Goal: Task Accomplishment & Management: Complete application form

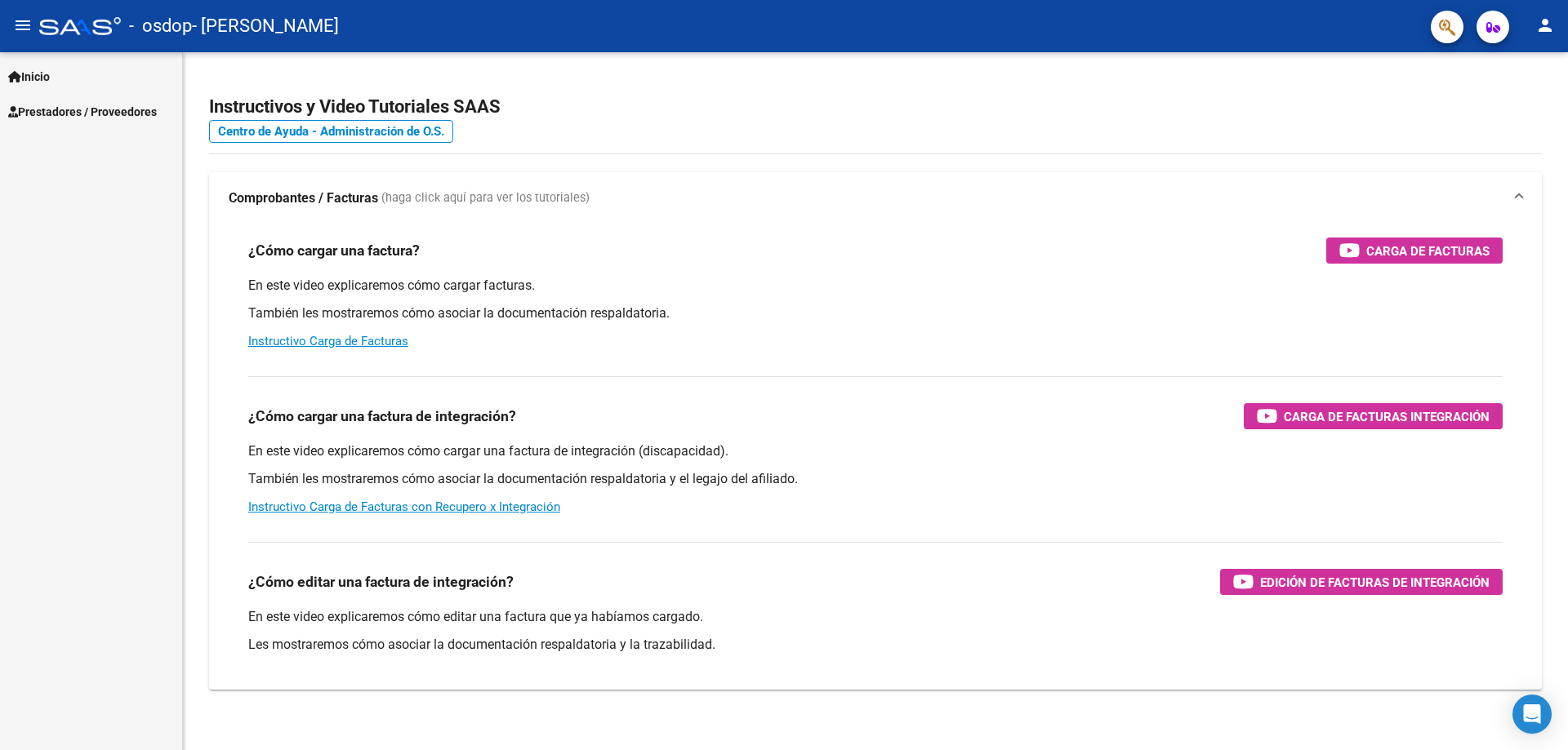
click at [53, 119] on span "Prestadores / Proveedores" at bounding box center [82, 112] width 149 height 18
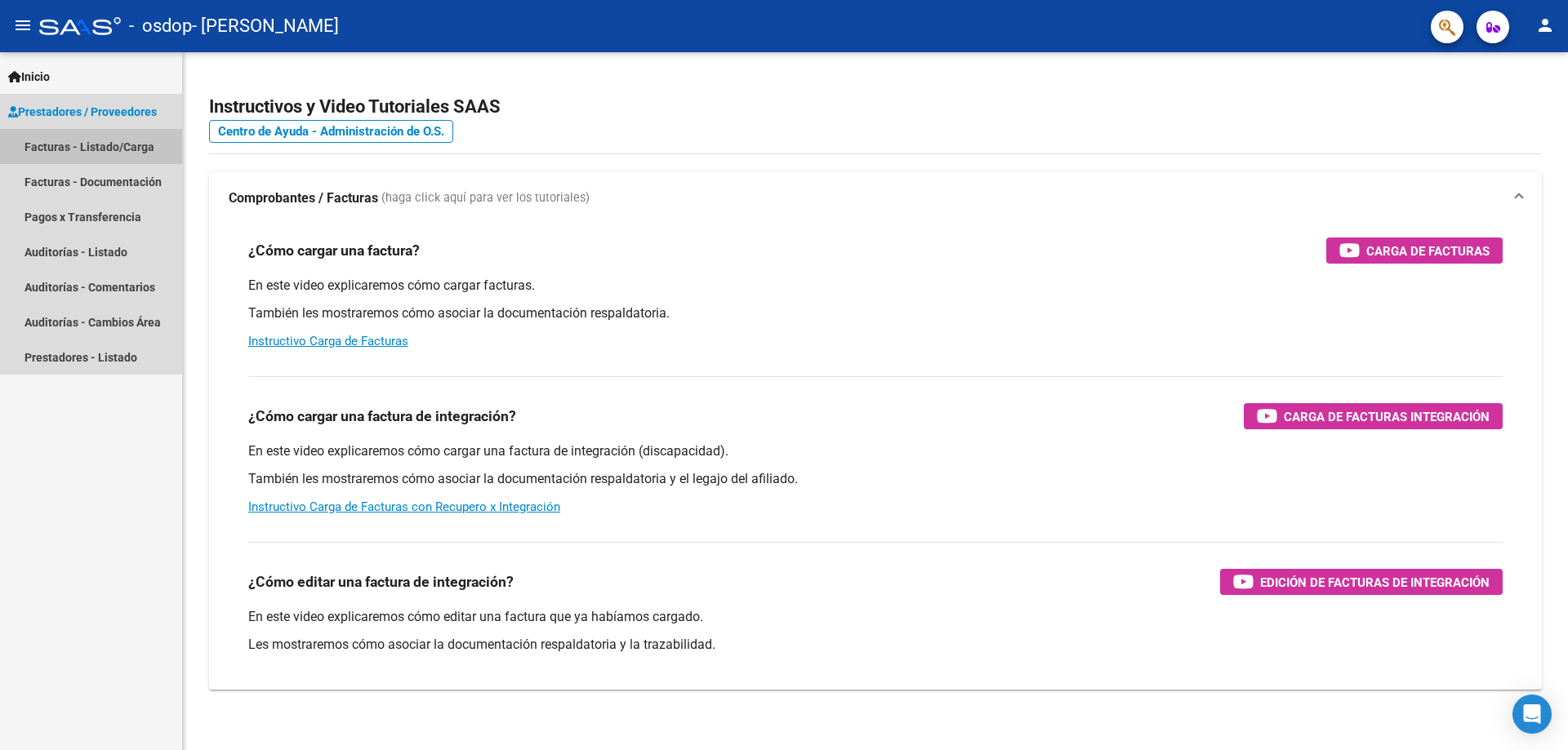
click at [79, 154] on link "Facturas - Listado/Carga" at bounding box center [90, 146] width 182 height 35
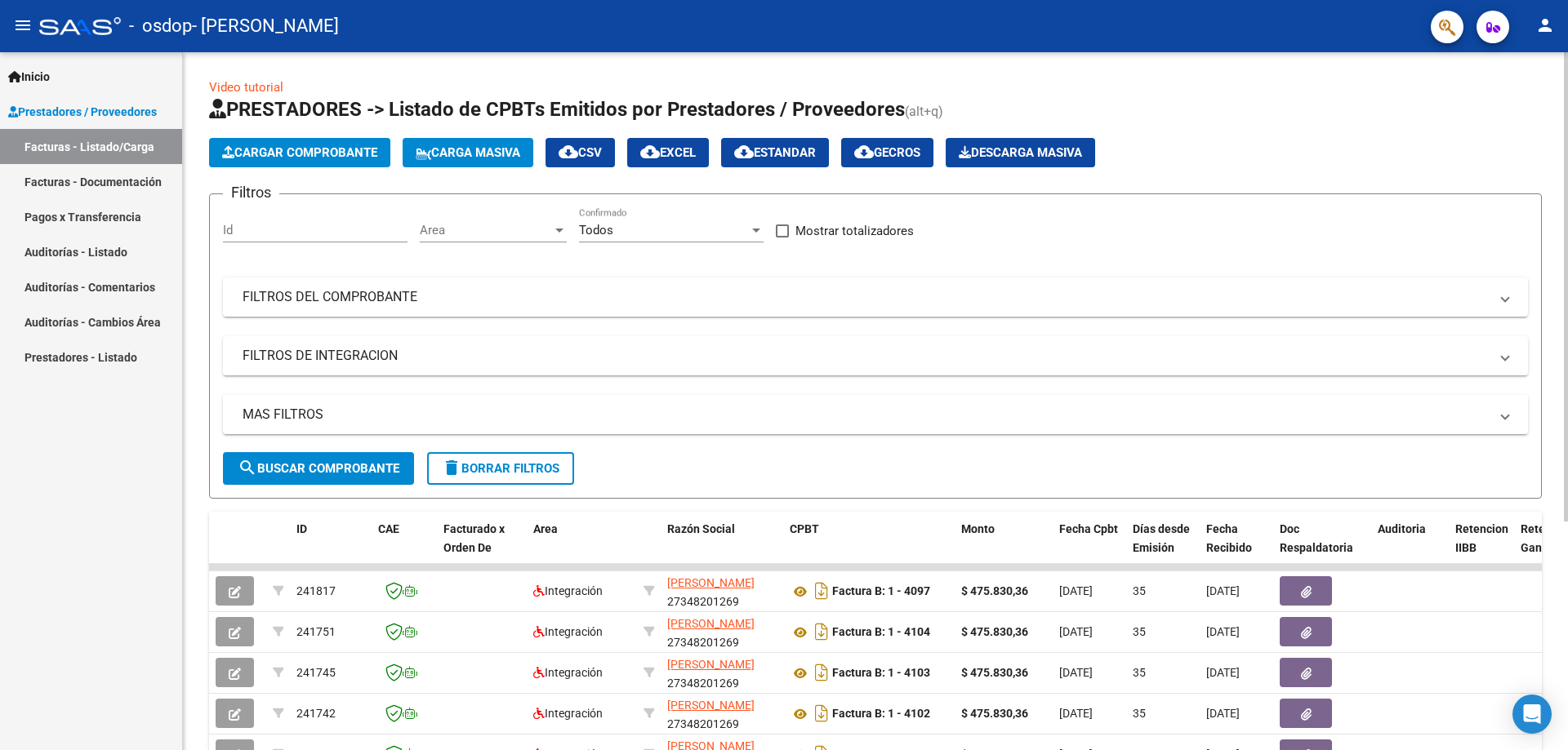
click at [303, 153] on span "Cargar Comprobante" at bounding box center [299, 152] width 155 height 14
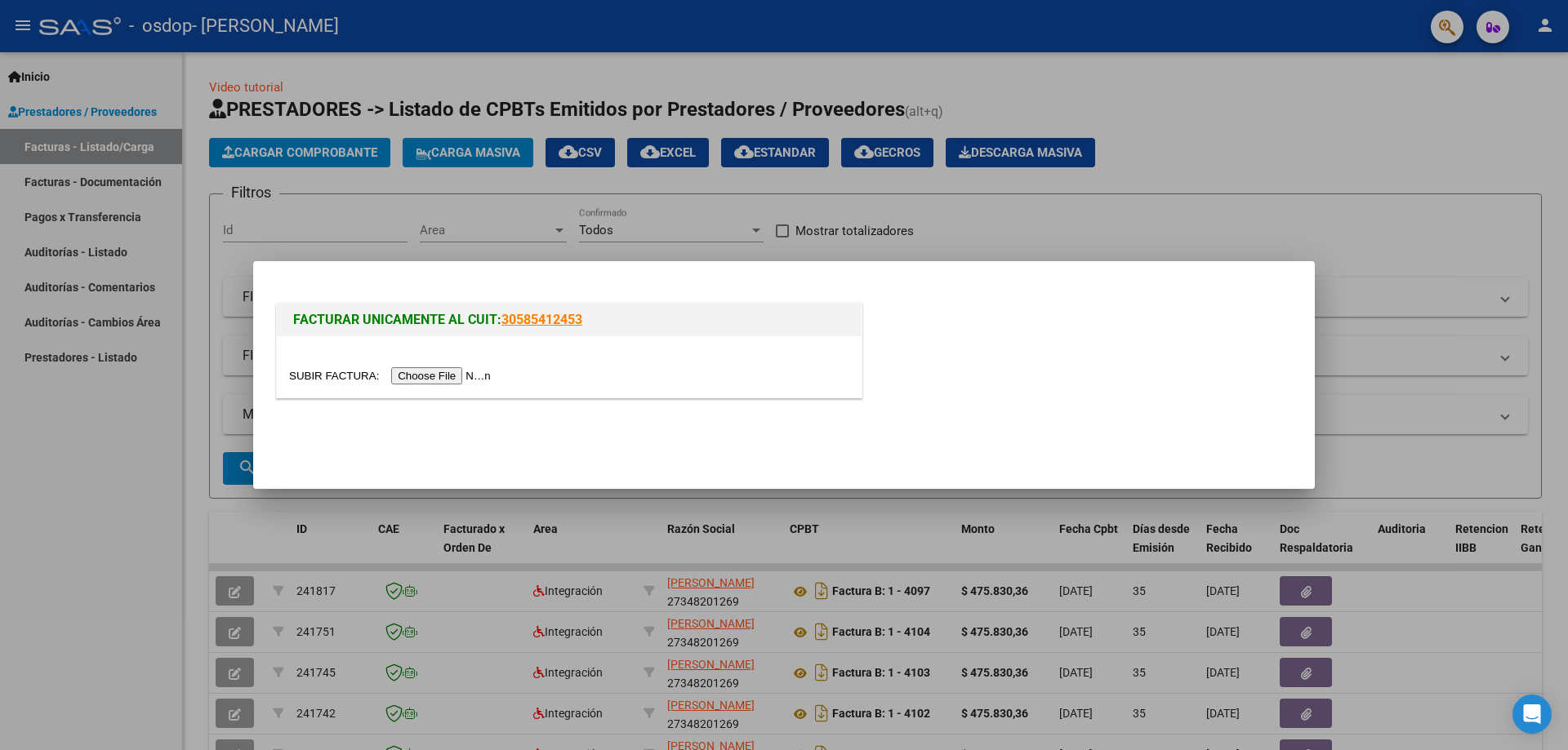
click at [439, 379] on input "file" at bounding box center [392, 375] width 207 height 17
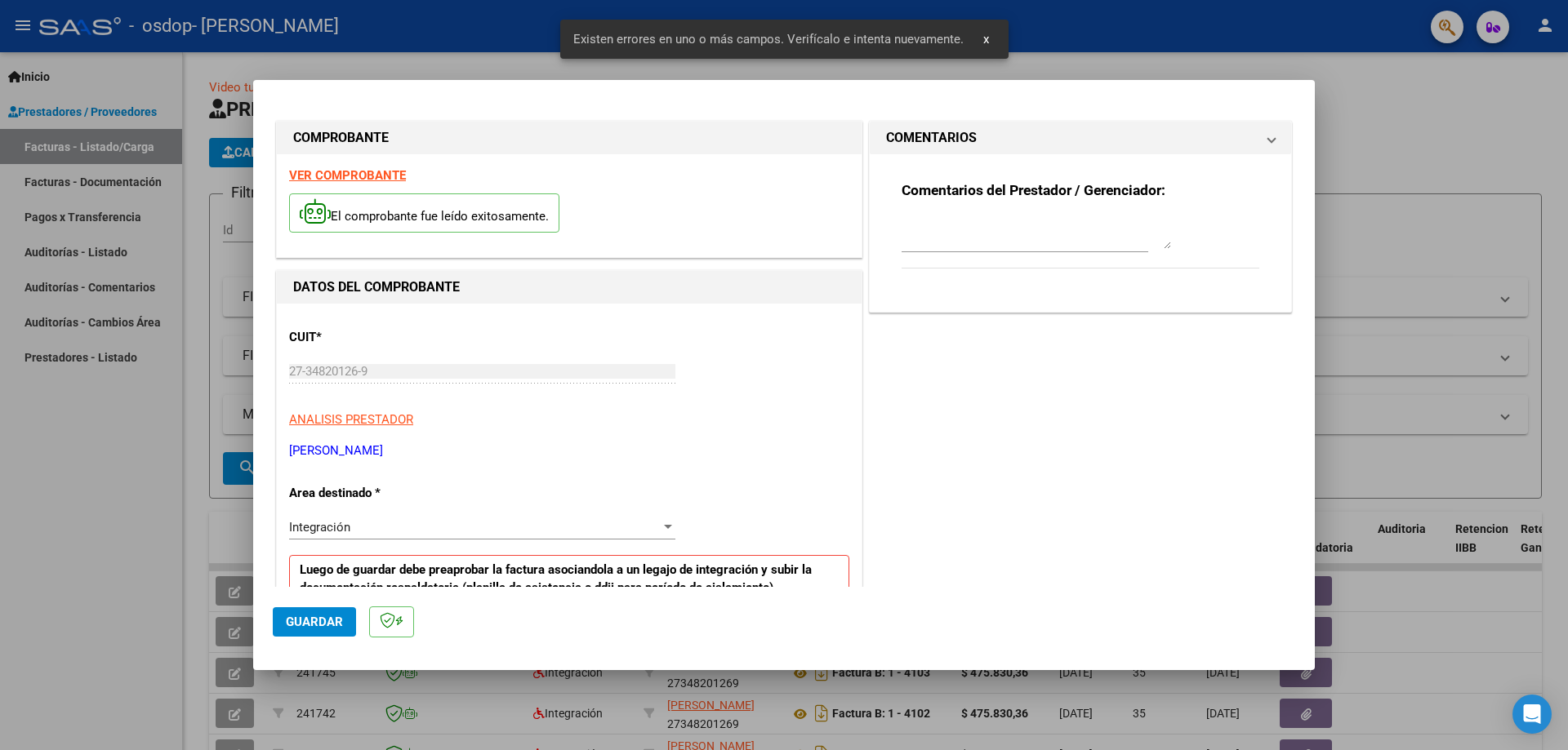
scroll to position [294, 0]
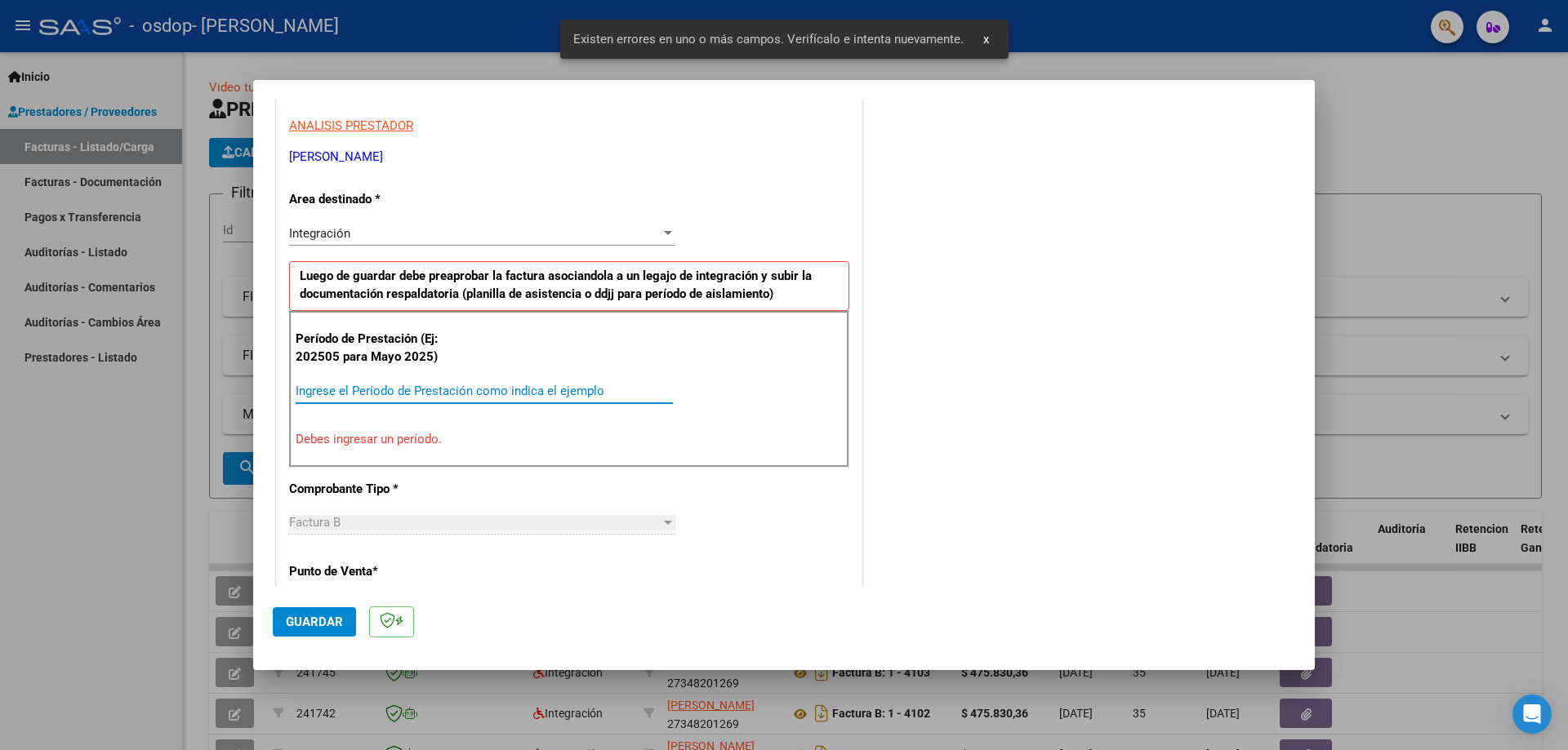
drag, startPoint x: 385, startPoint y: 396, endPoint x: 303, endPoint y: 410, distance: 83.2
click at [383, 396] on input "Ingrese el Período de Prestación como indica el ejemplo" at bounding box center [484, 391] width 377 height 14
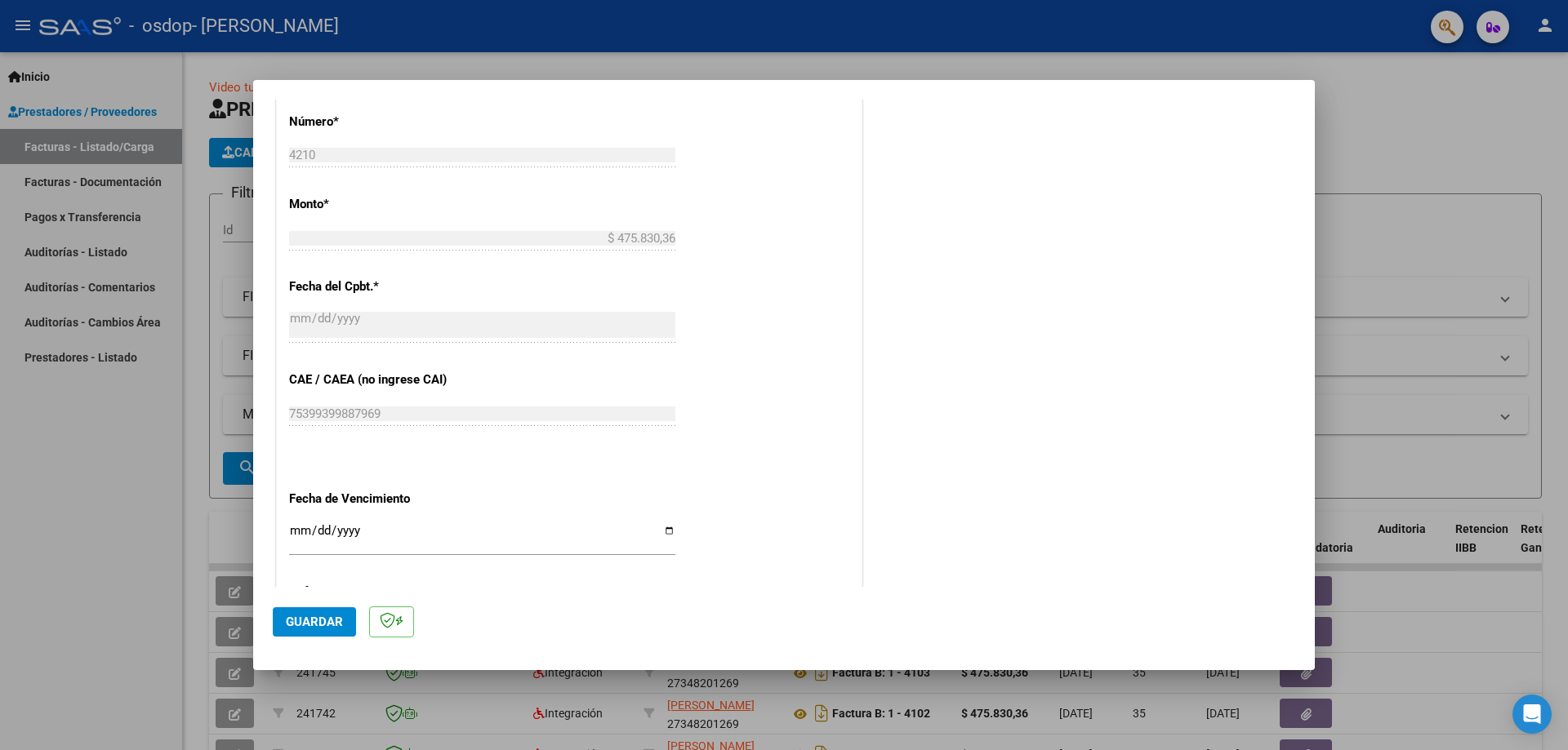
scroll to position [947, 0]
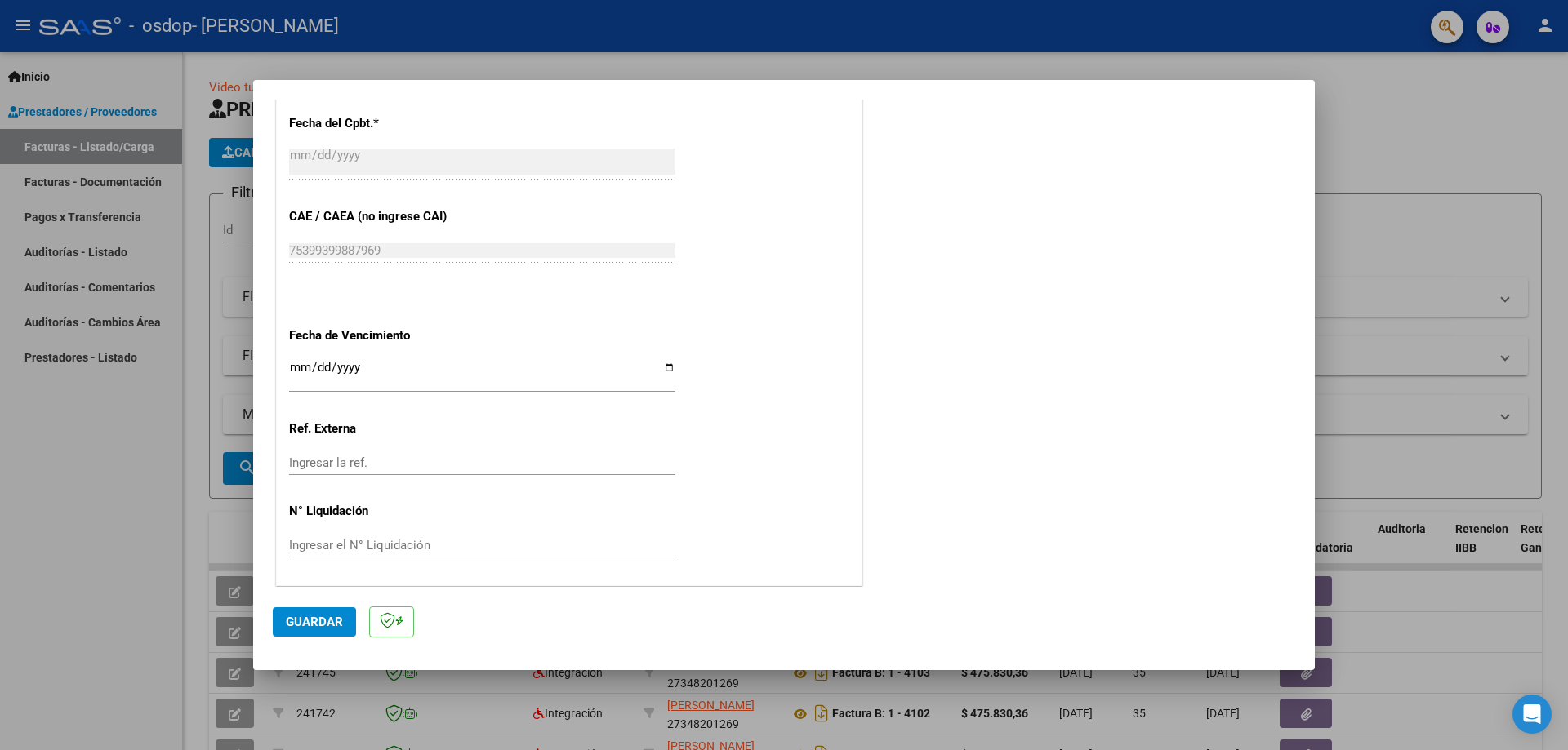
type input "202509"
click at [664, 368] on input "Ingresar la fecha" at bounding box center [482, 373] width 386 height 26
type input "[DATE]"
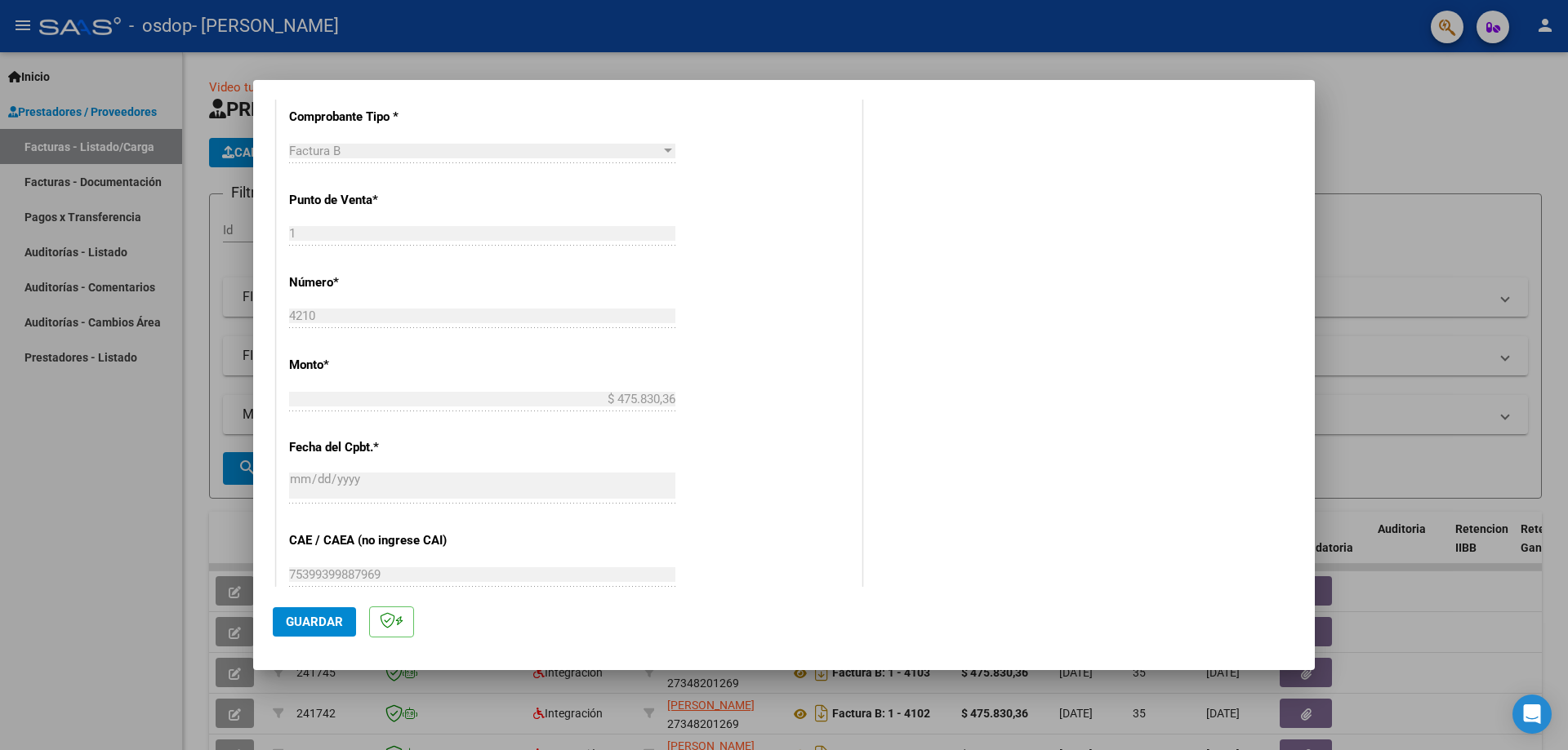
click at [320, 622] on span "Guardar" at bounding box center [314, 622] width 57 height 14
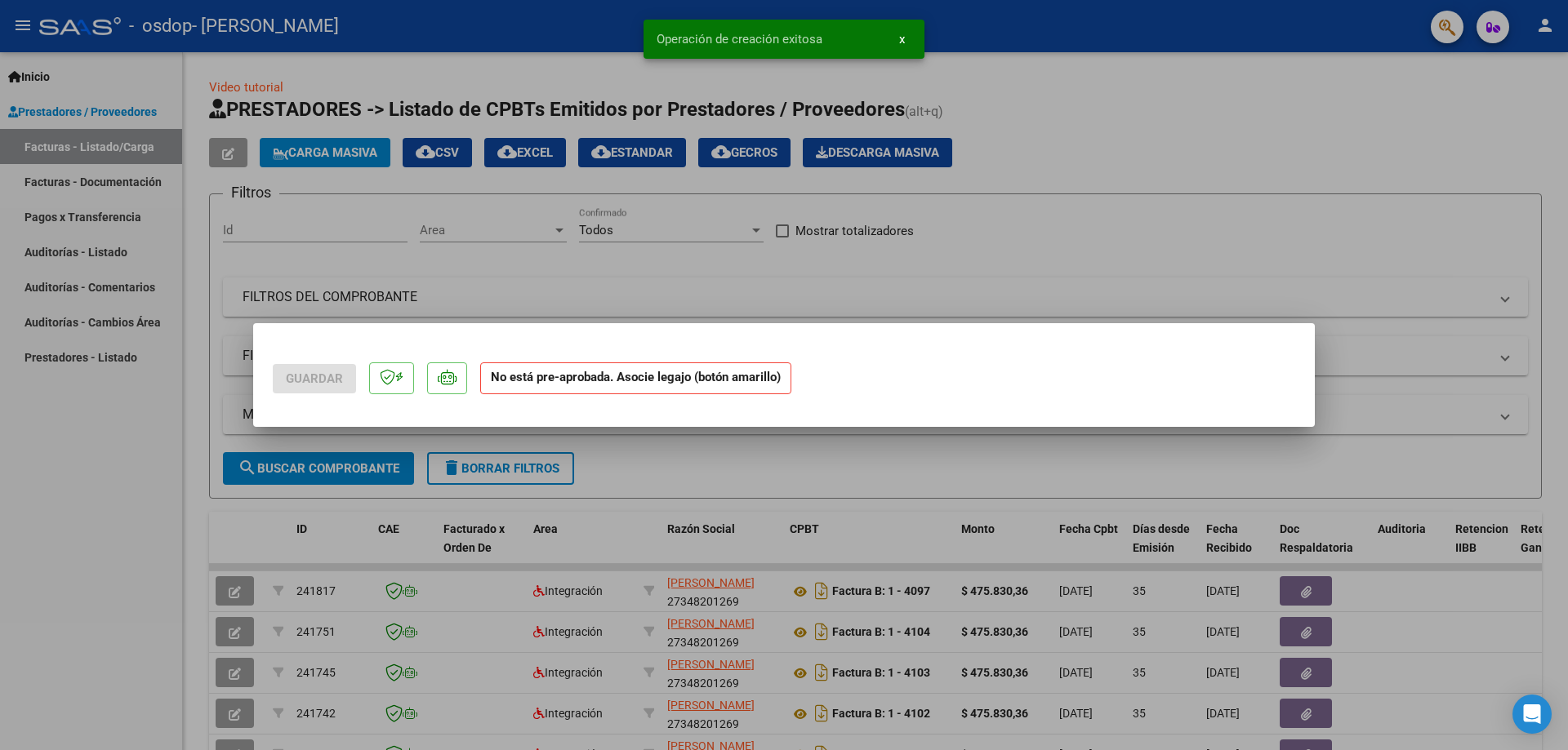
scroll to position [0, 0]
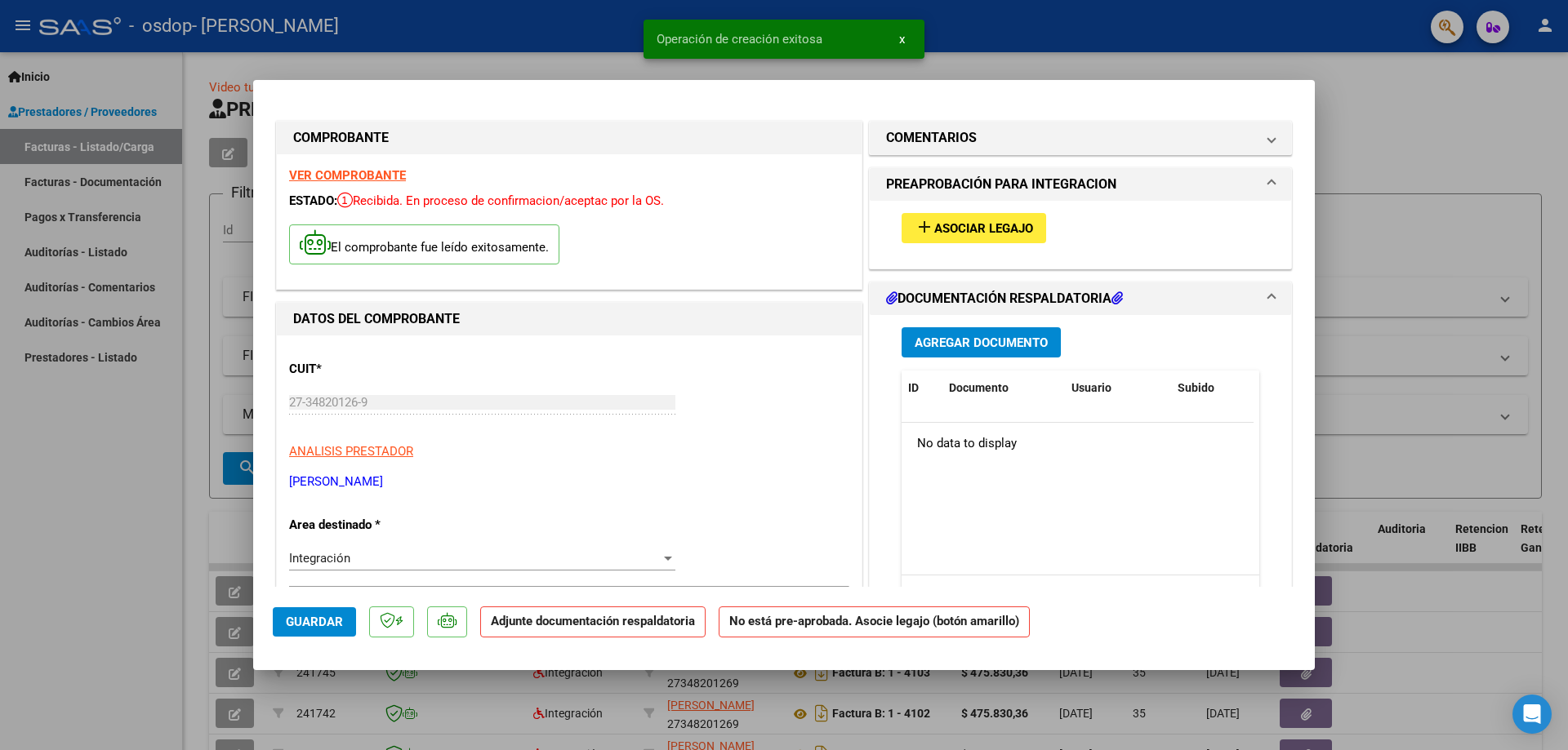
click at [958, 219] on button "add Asociar Legajo" at bounding box center [973, 228] width 144 height 30
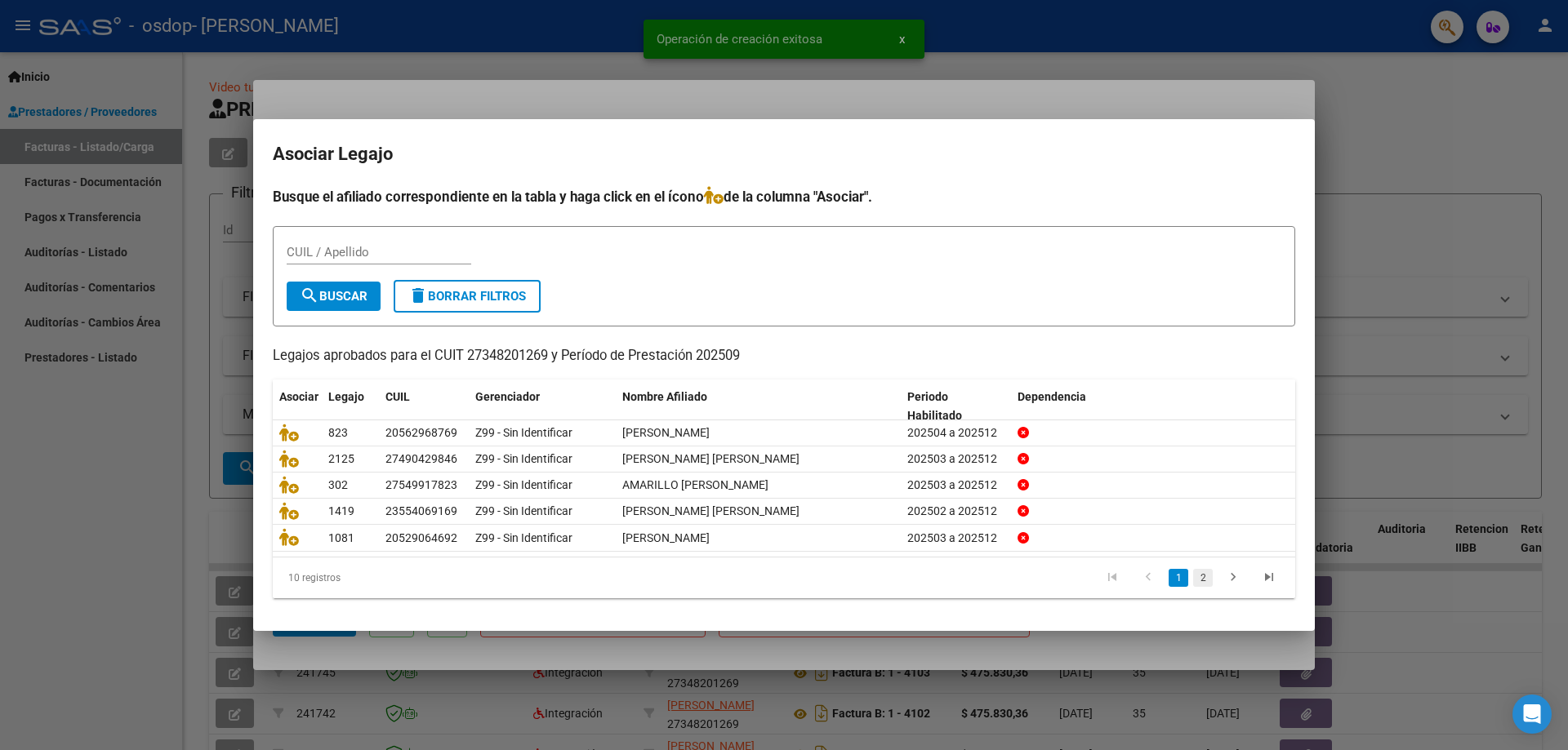
click at [1204, 578] on link "2" at bounding box center [1204, 578] width 20 height 18
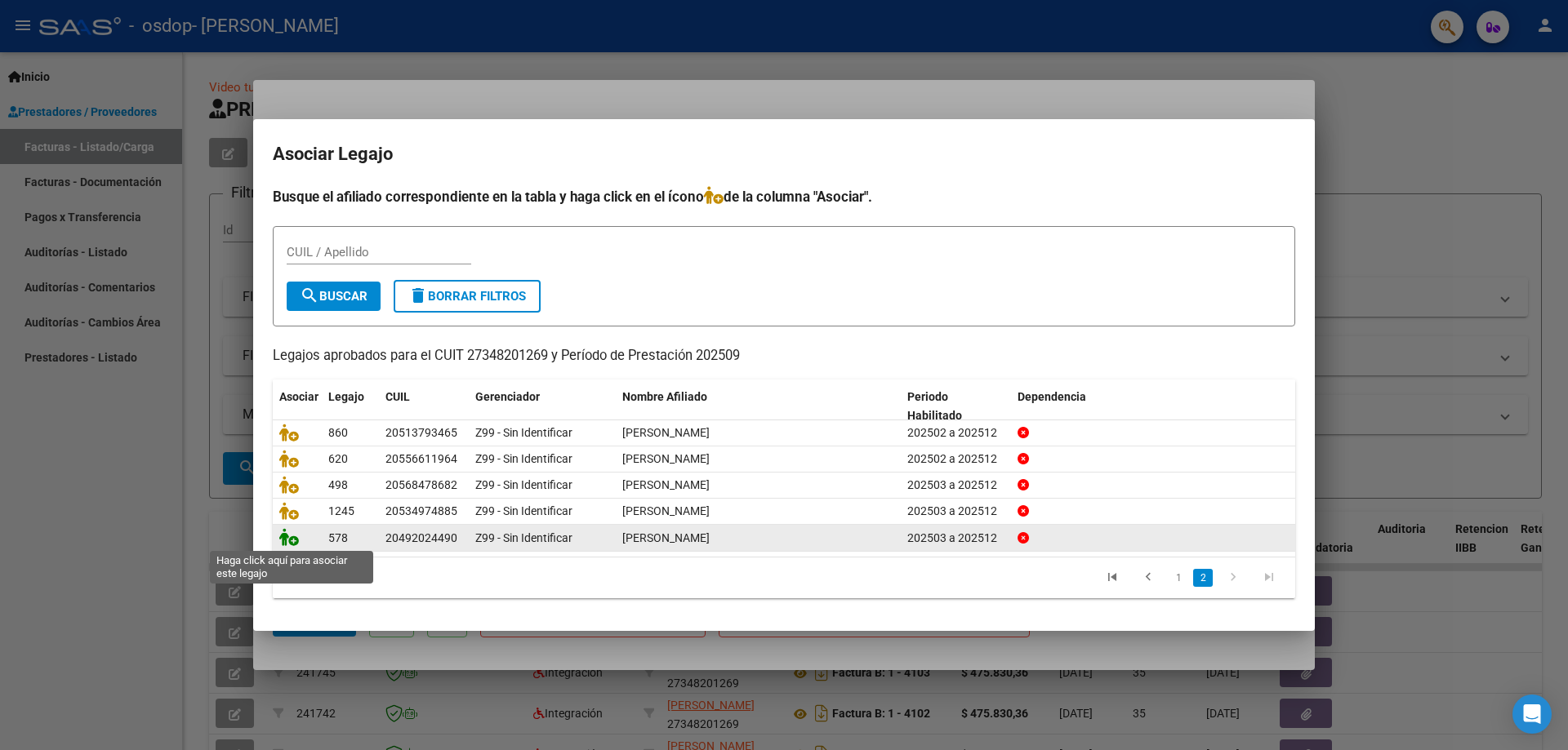
click at [287, 538] on icon at bounding box center [289, 537] width 20 height 18
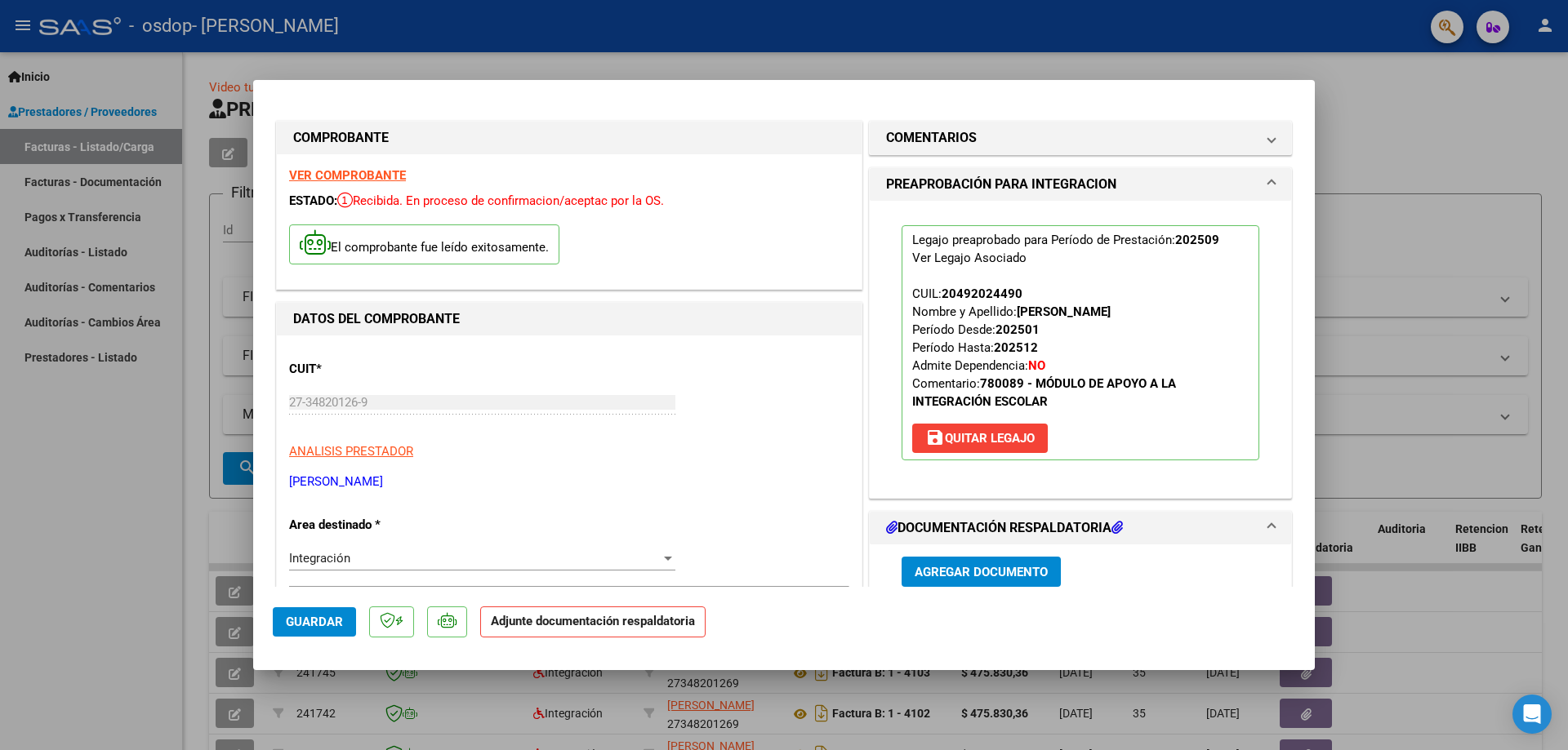
click at [977, 574] on span "Agregar Documento" at bounding box center [981, 572] width 133 height 14
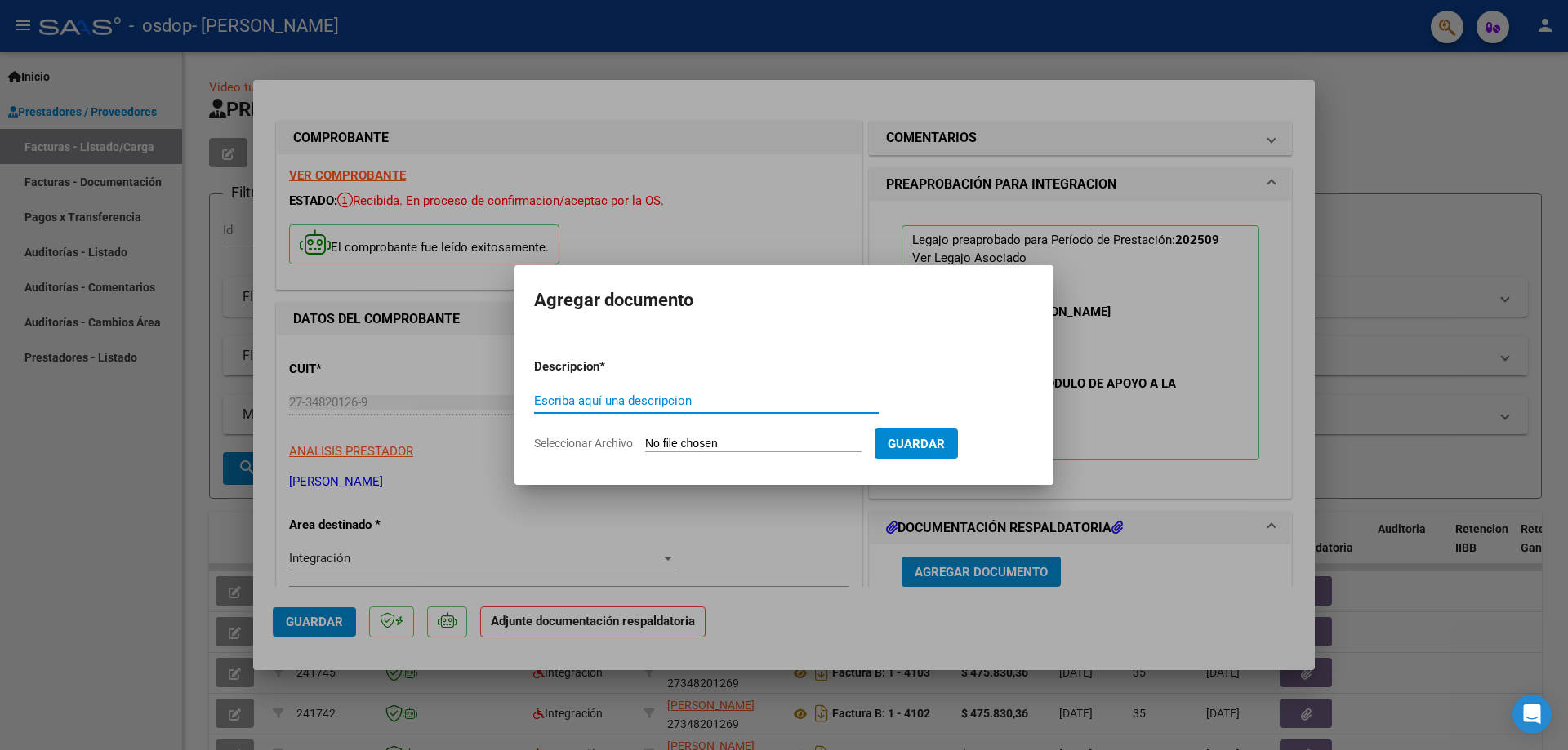
click at [682, 403] on input "Escriba aquí una descripcion" at bounding box center [707, 401] width 345 height 14
type input "asistencia"
click at [691, 438] on input "Seleccionar Archivo" at bounding box center [754, 444] width 217 height 15
type input "C:\fakepath\Copia de Asistencia Agus [PERSON_NAME] - [DATE].pdf"
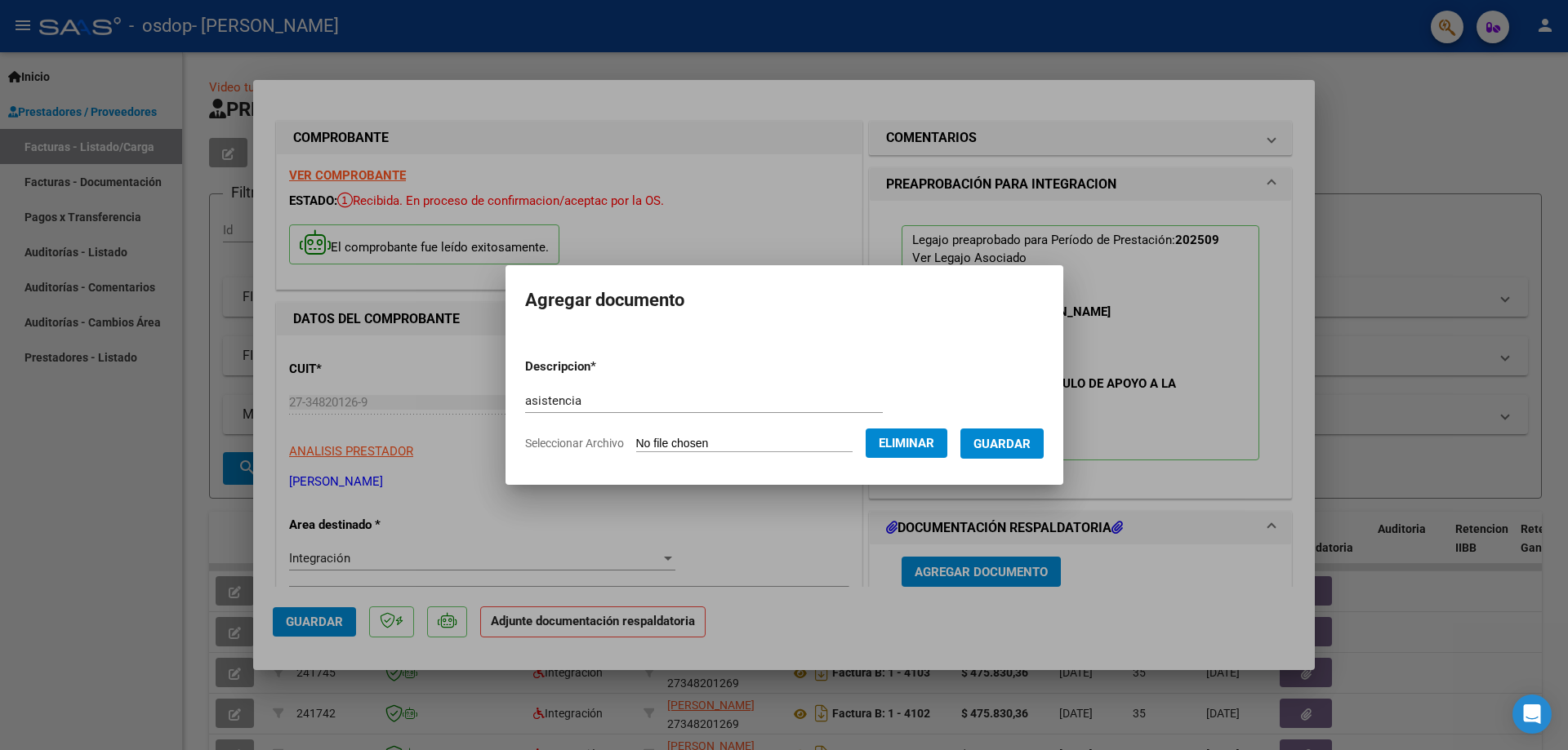
click at [1019, 446] on span "Guardar" at bounding box center [1002, 444] width 57 height 14
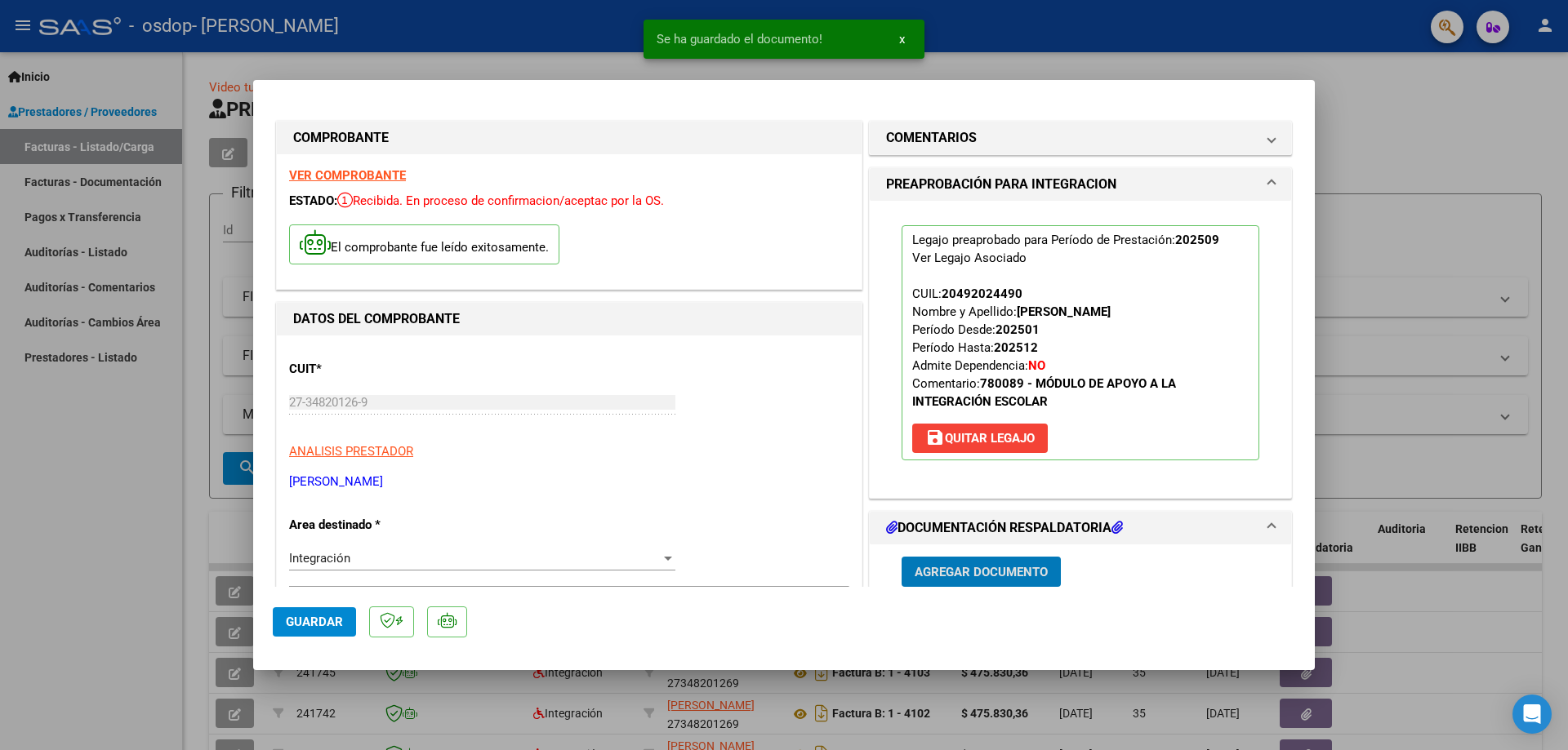
scroll to position [163, 0]
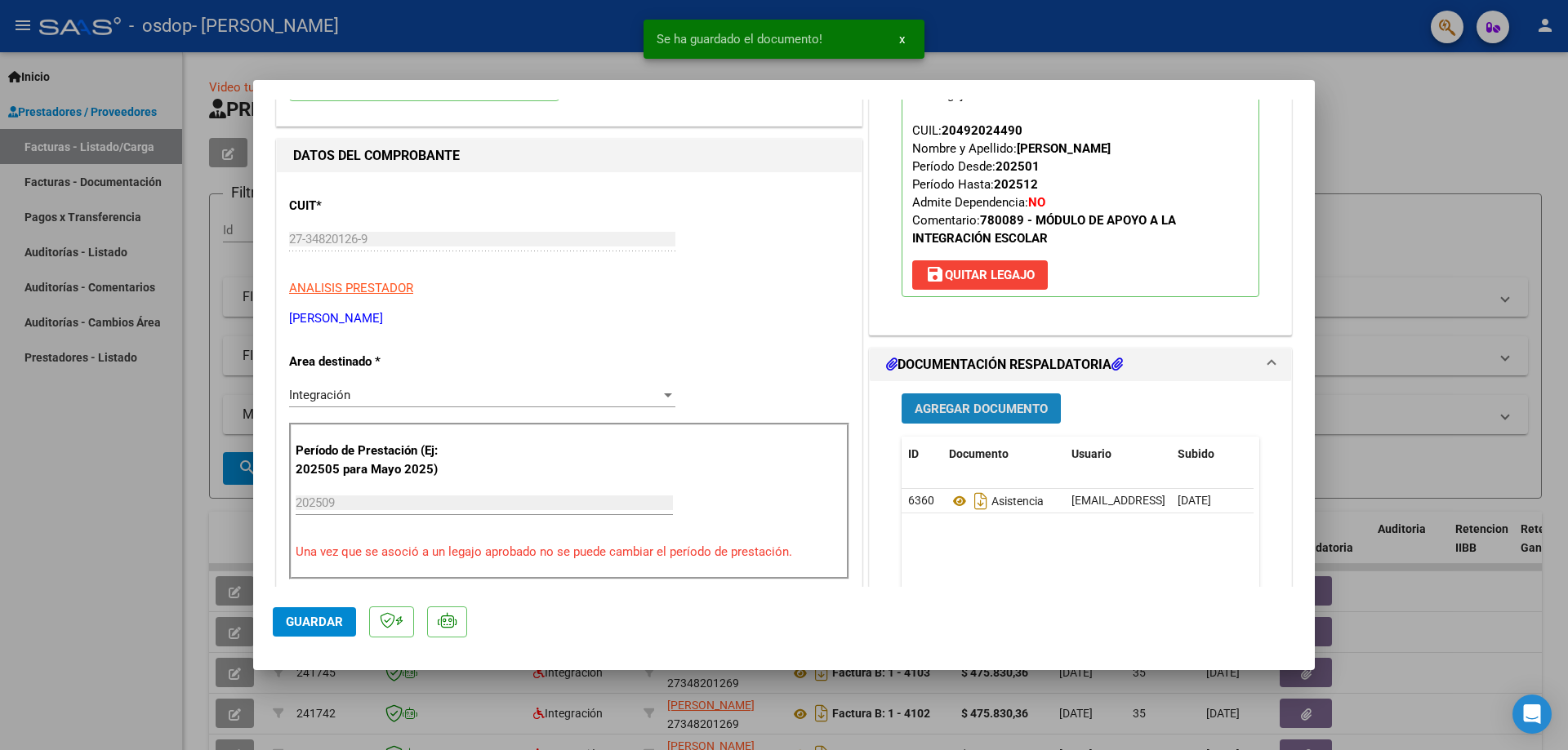
click at [964, 410] on span "Agregar Documento" at bounding box center [981, 409] width 133 height 14
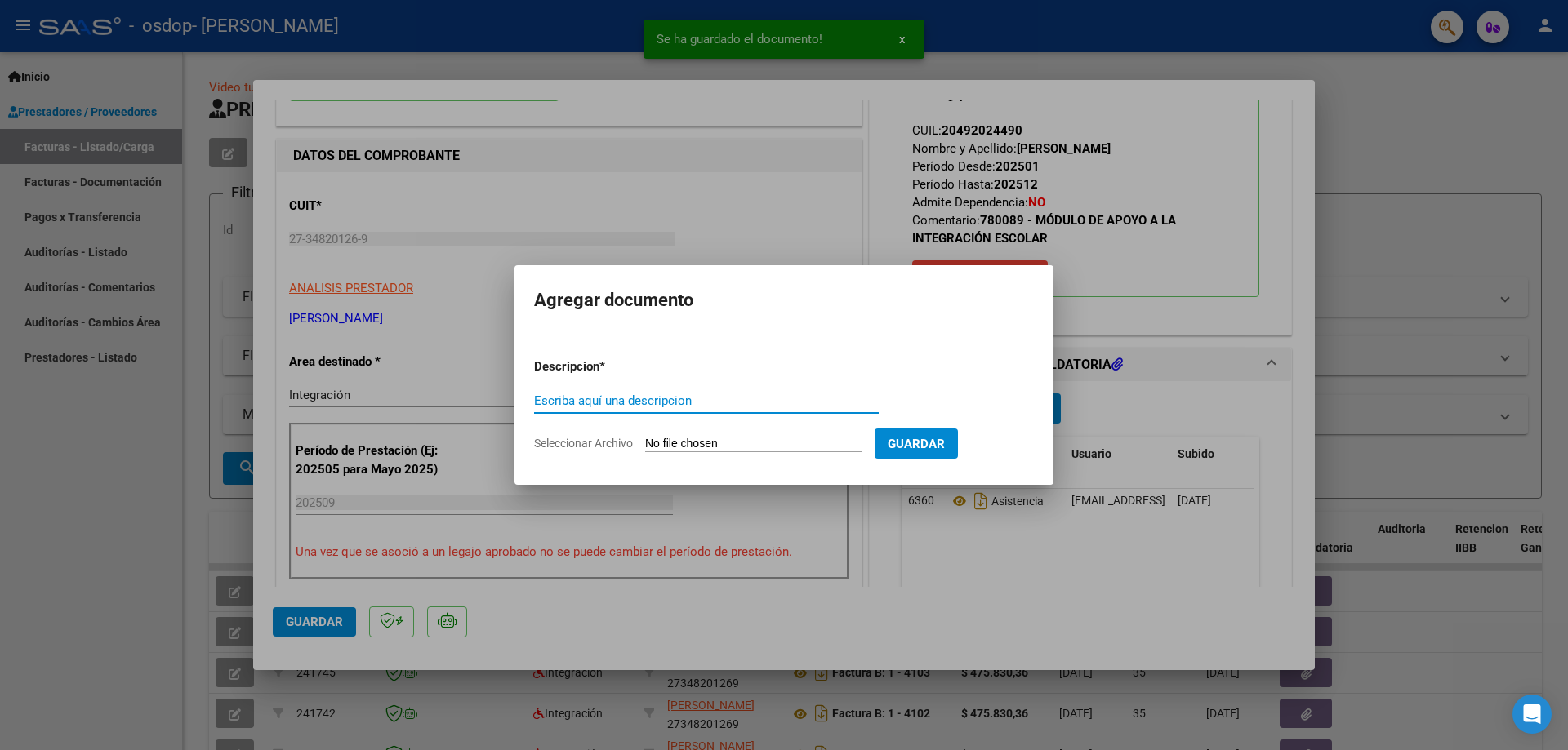
click at [676, 395] on input "Escriba aquí una descripcion" at bounding box center [707, 401] width 345 height 14
type input "autorizacion"
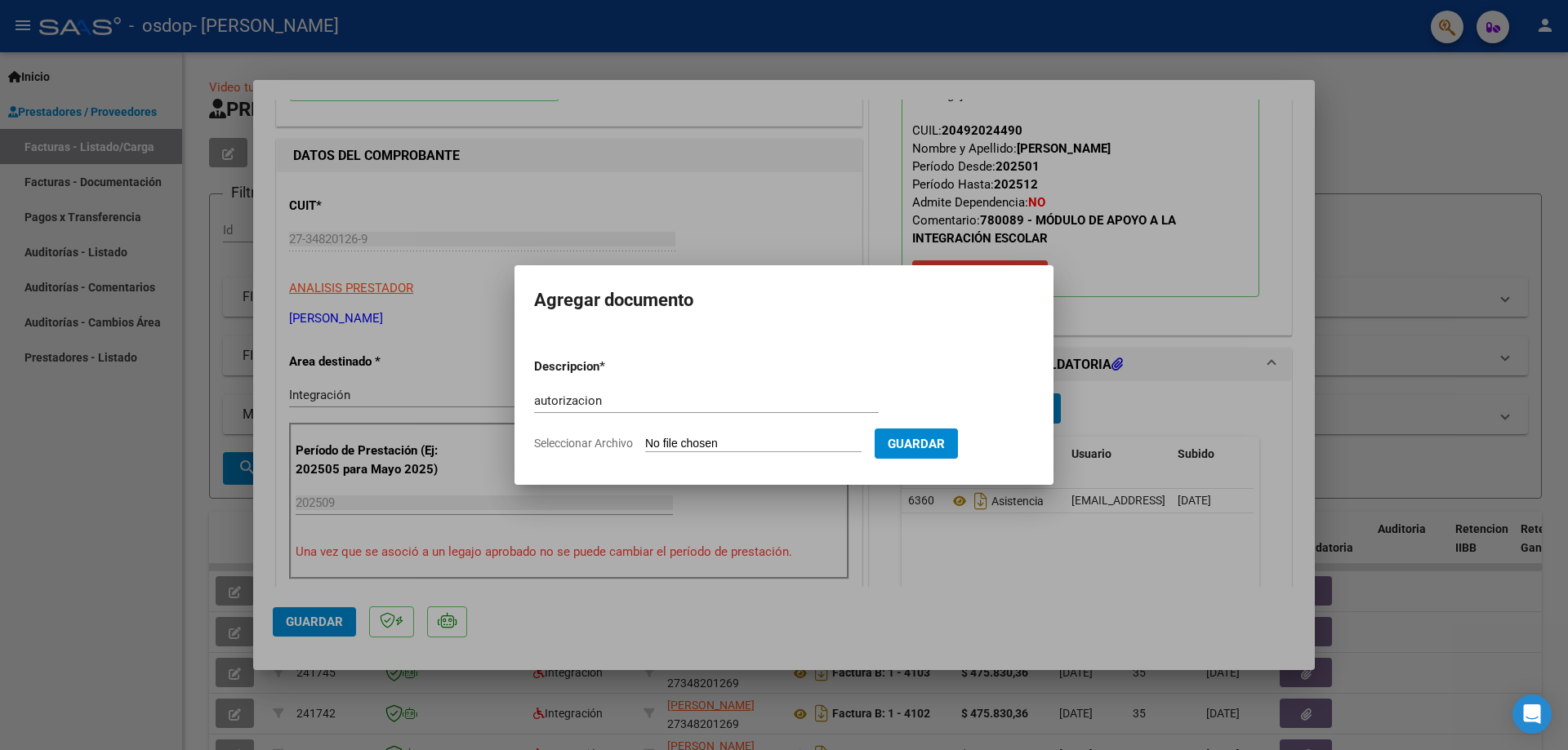
click at [712, 442] on input "Seleccionar Archivo" at bounding box center [754, 444] width 217 height 15
type input "C:\fakepath\aut [PERSON_NAME].png"
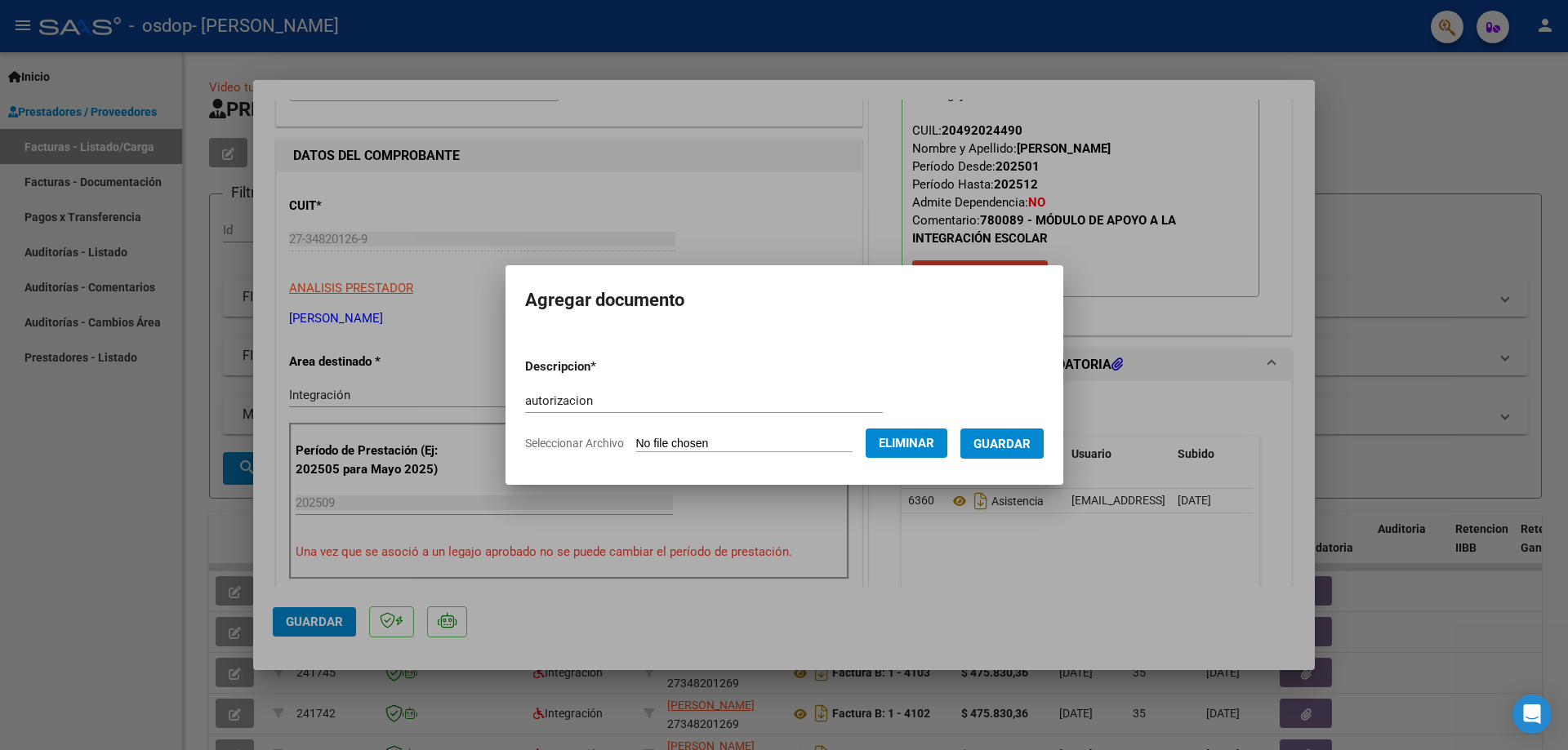
click at [1007, 444] on span "Guardar" at bounding box center [1002, 444] width 57 height 14
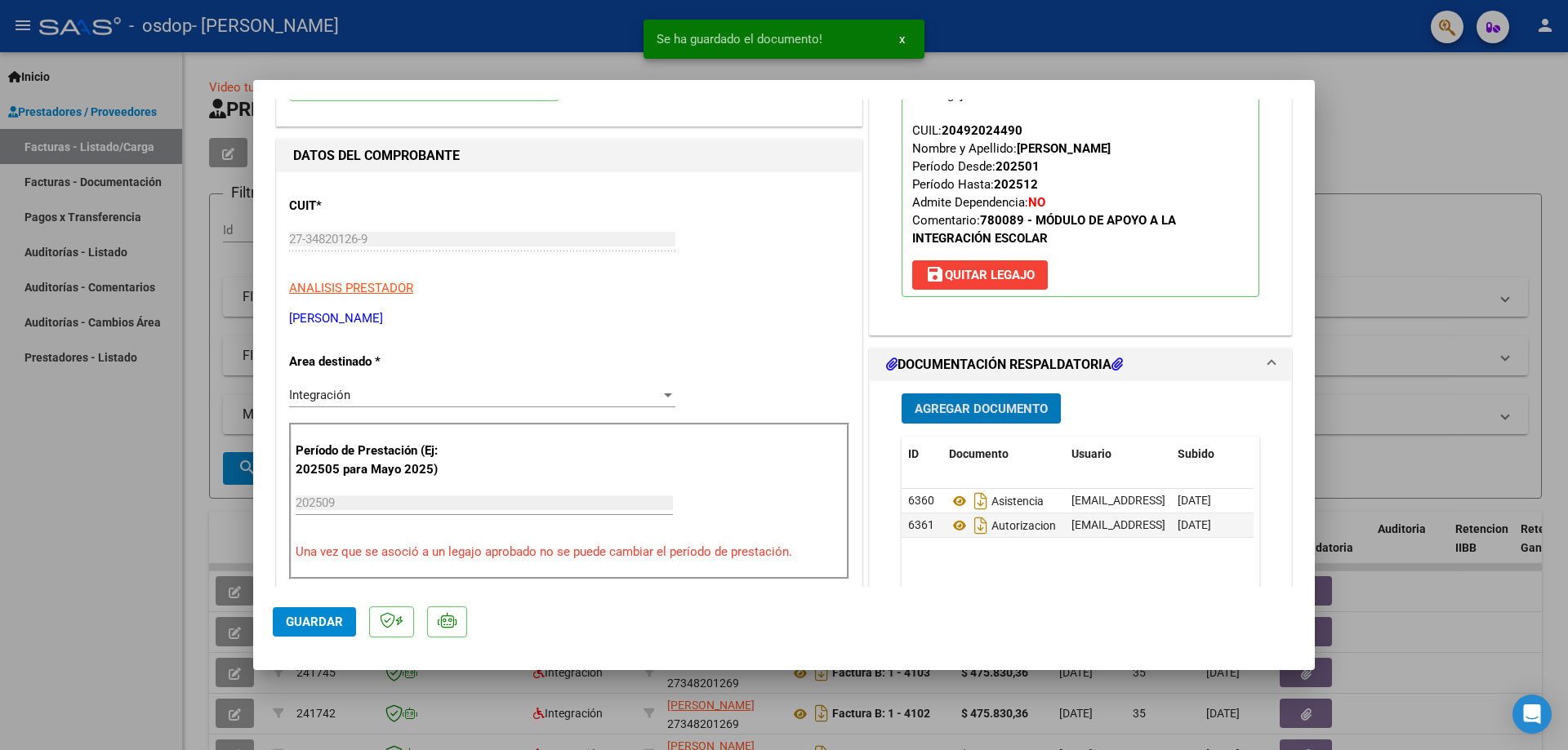
click at [331, 619] on span "Guardar" at bounding box center [314, 622] width 57 height 14
click at [141, 602] on div at bounding box center [784, 375] width 1568 height 750
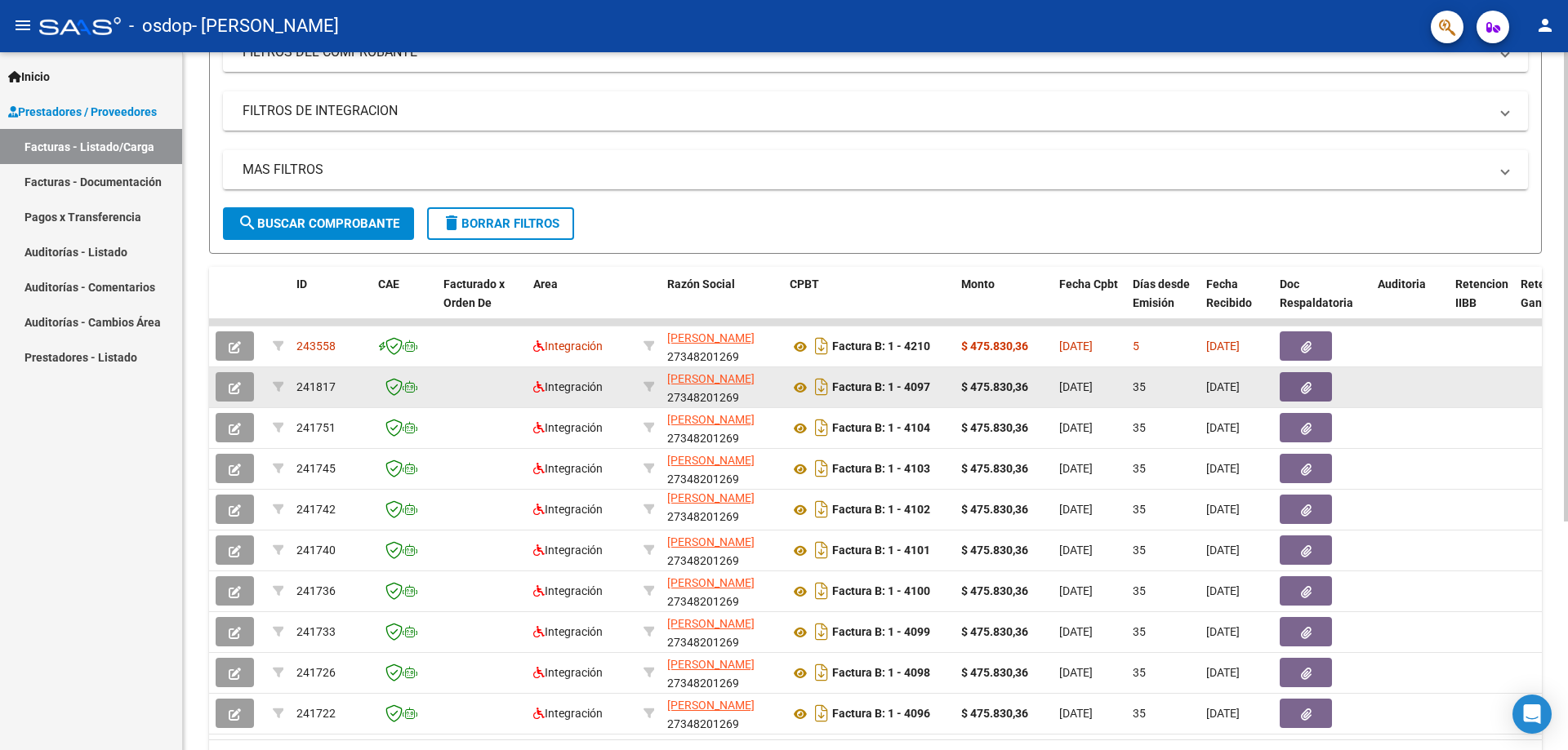
scroll to position [340, 0]
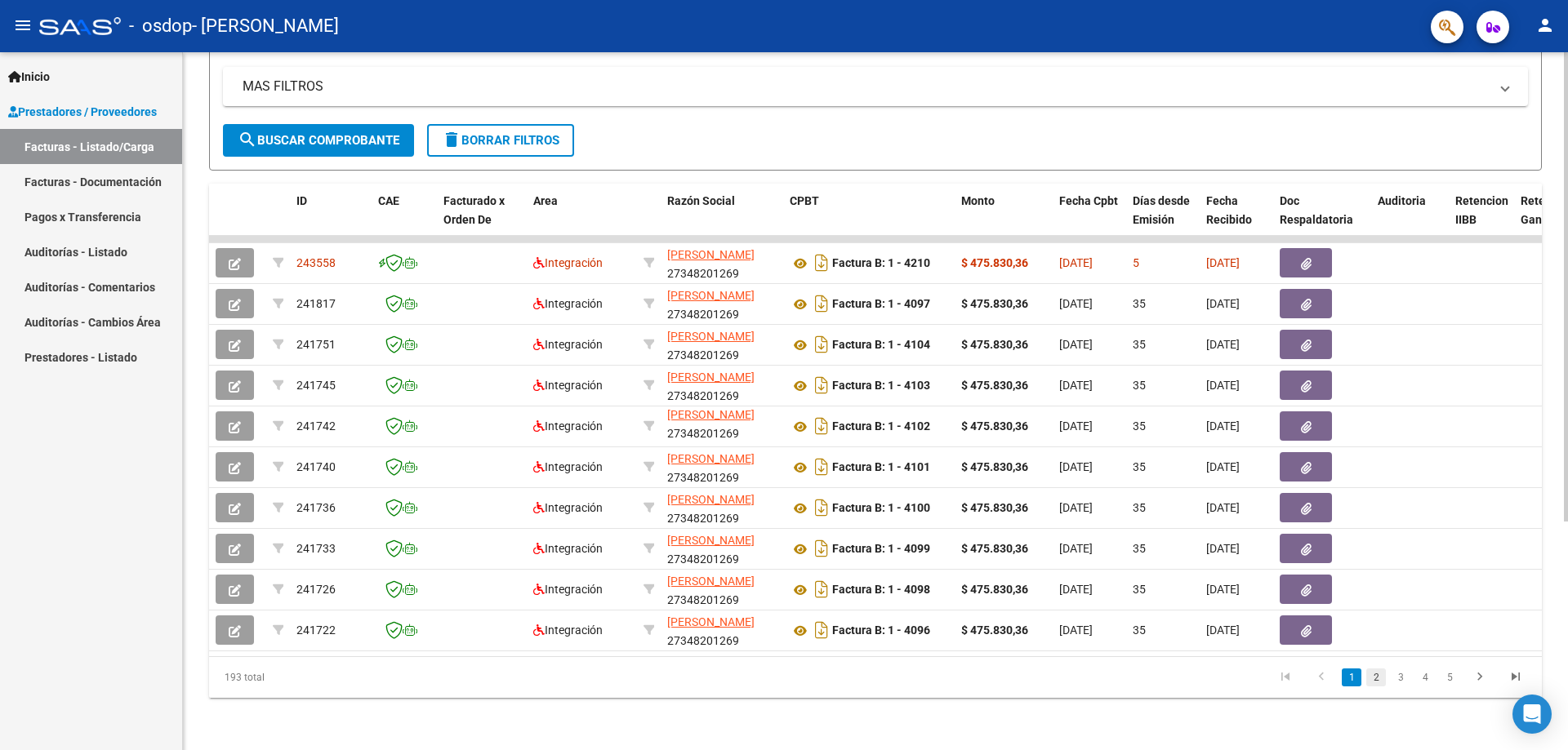
click at [1379, 679] on link "2" at bounding box center [1376, 678] width 20 height 18
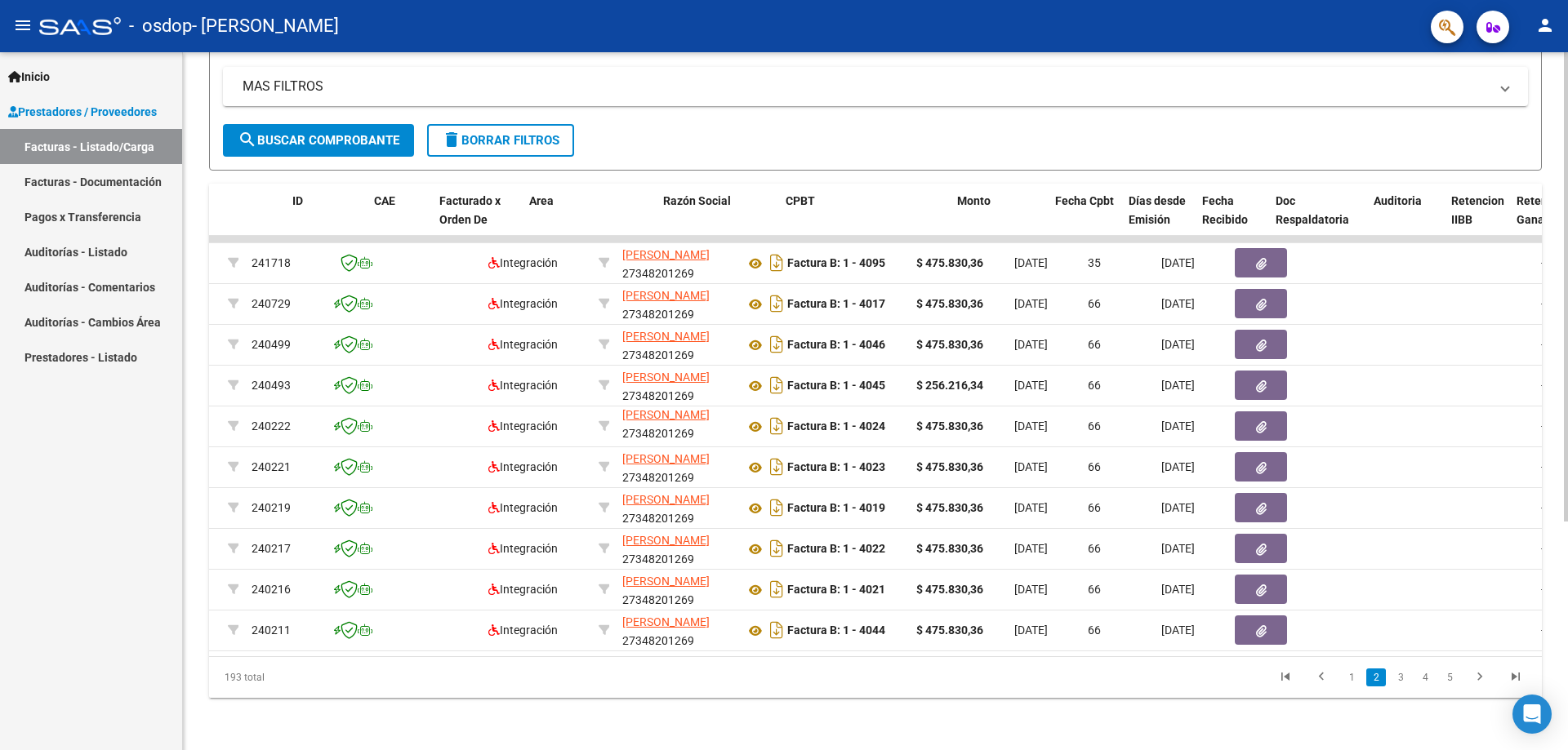
scroll to position [0, 0]
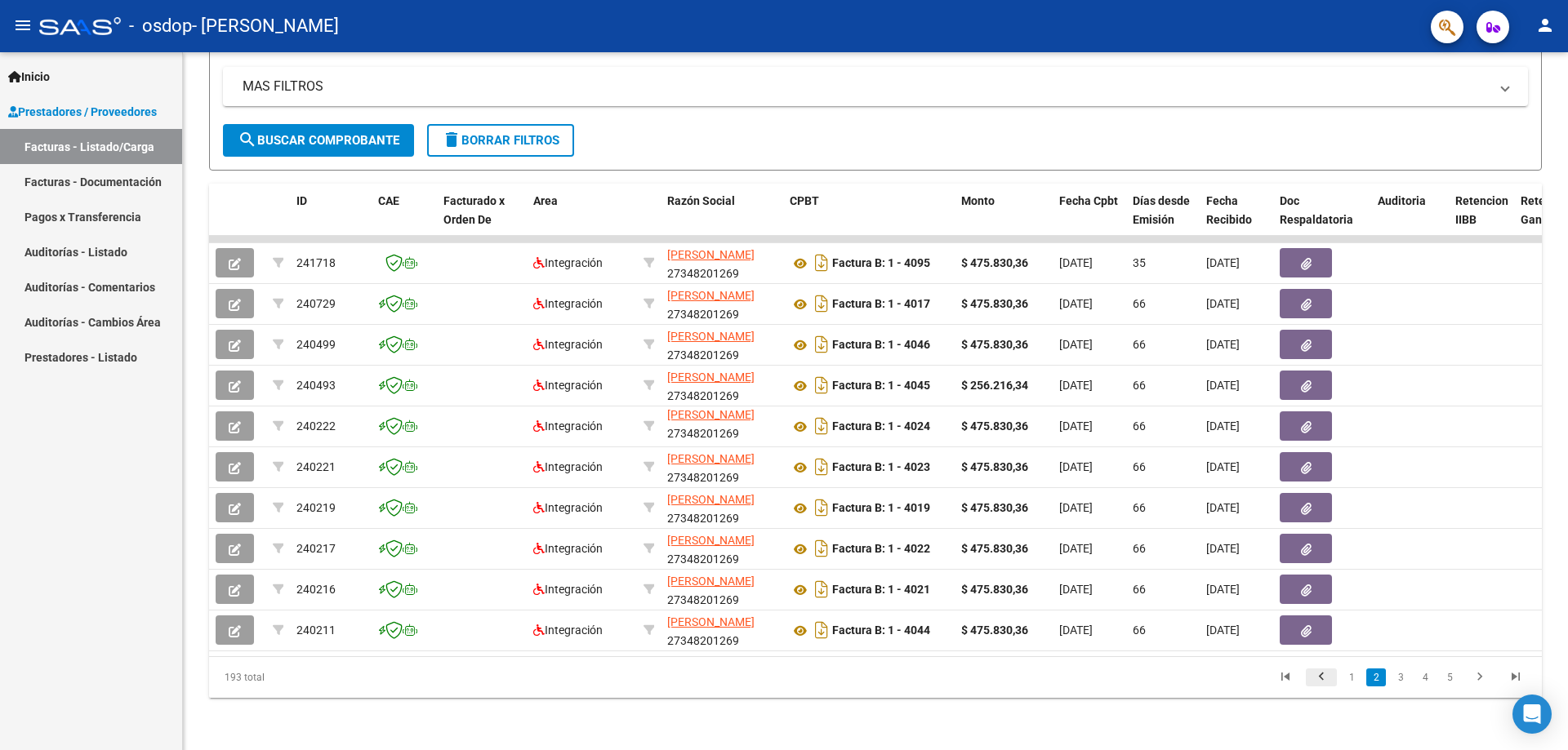
click at [1324, 674] on icon "go to previous page" at bounding box center [1322, 679] width 21 height 20
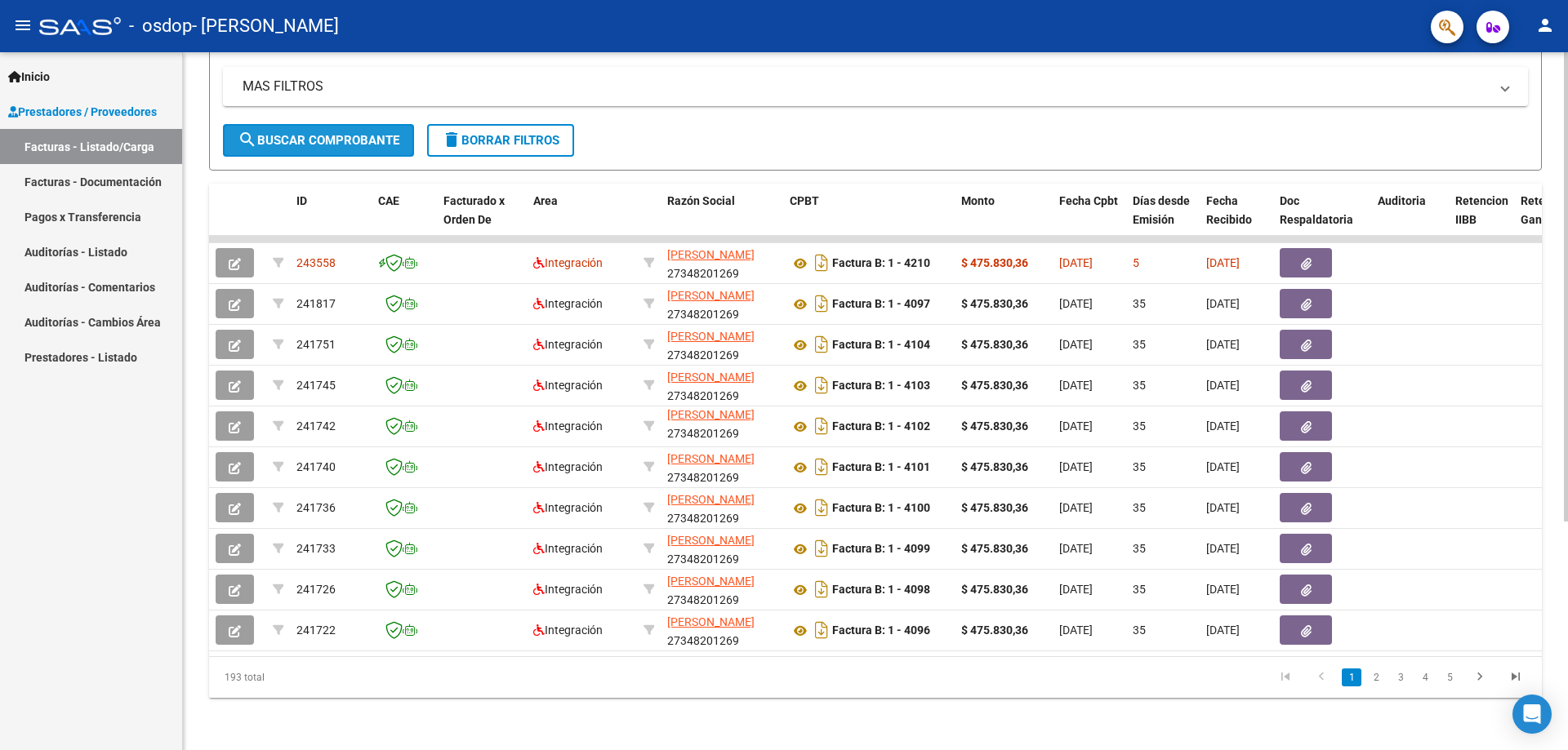
click at [331, 134] on span "search Buscar Comprobante" at bounding box center [318, 141] width 162 height 14
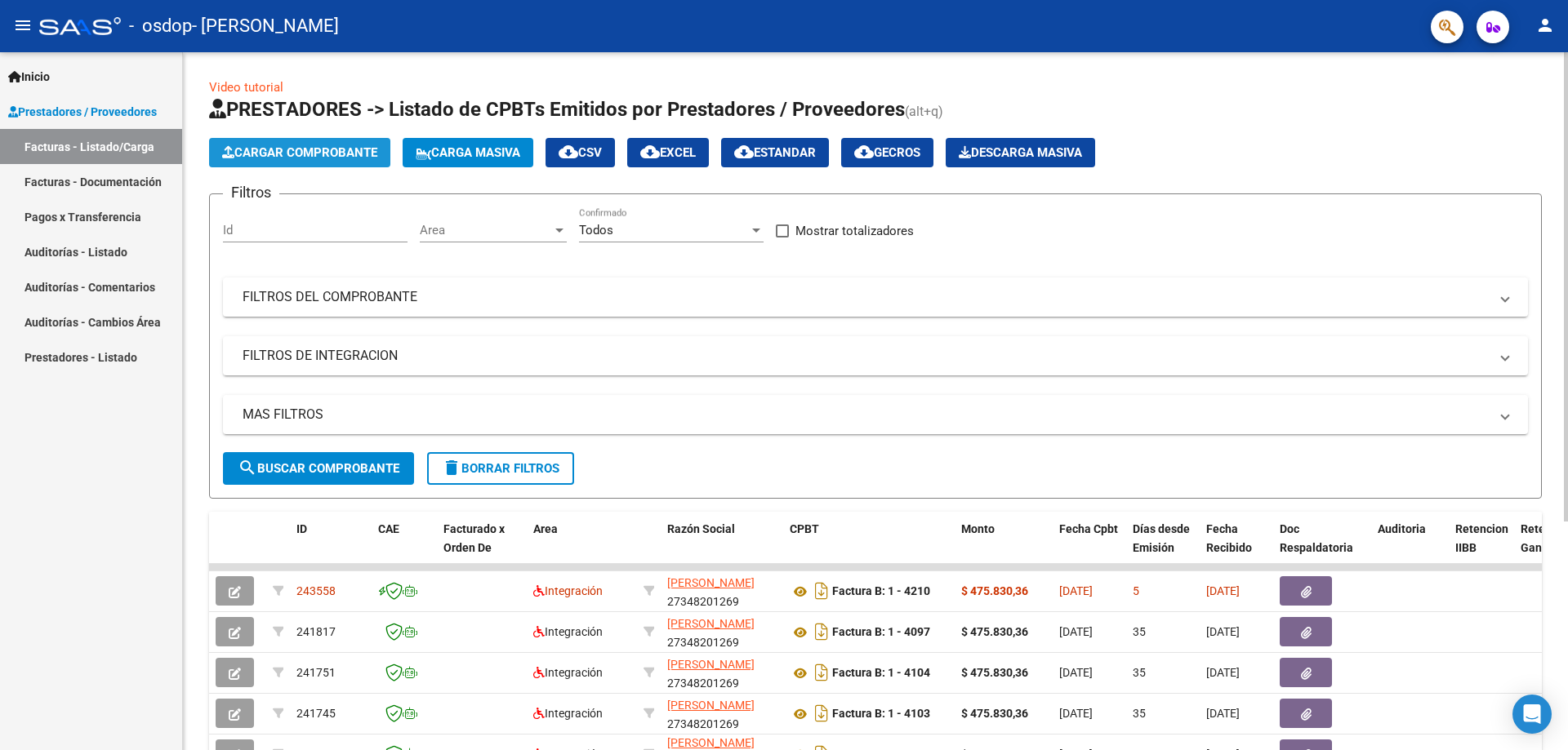
click at [330, 150] on span "Cargar Comprobante" at bounding box center [299, 152] width 155 height 14
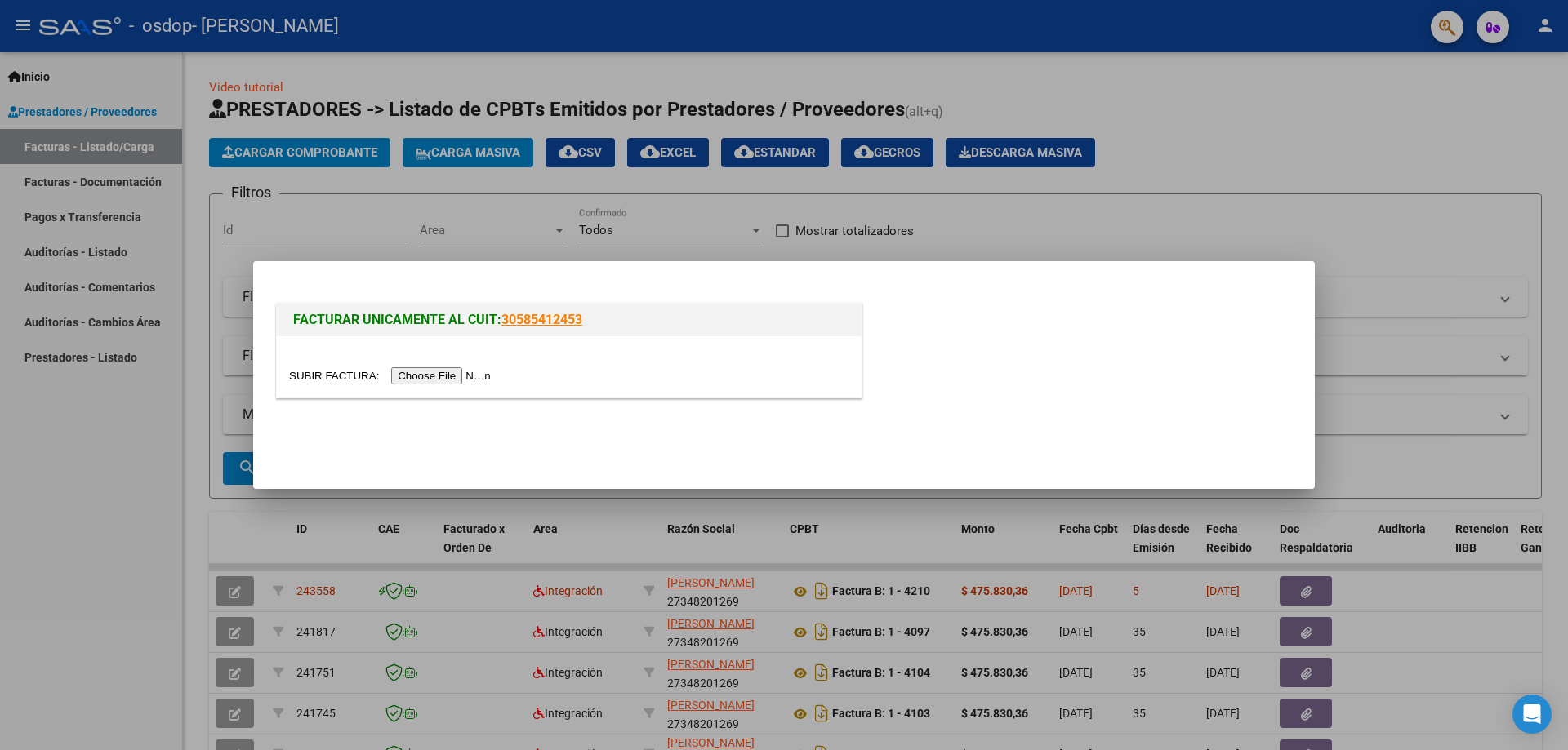
click at [445, 376] on input "file" at bounding box center [392, 375] width 207 height 17
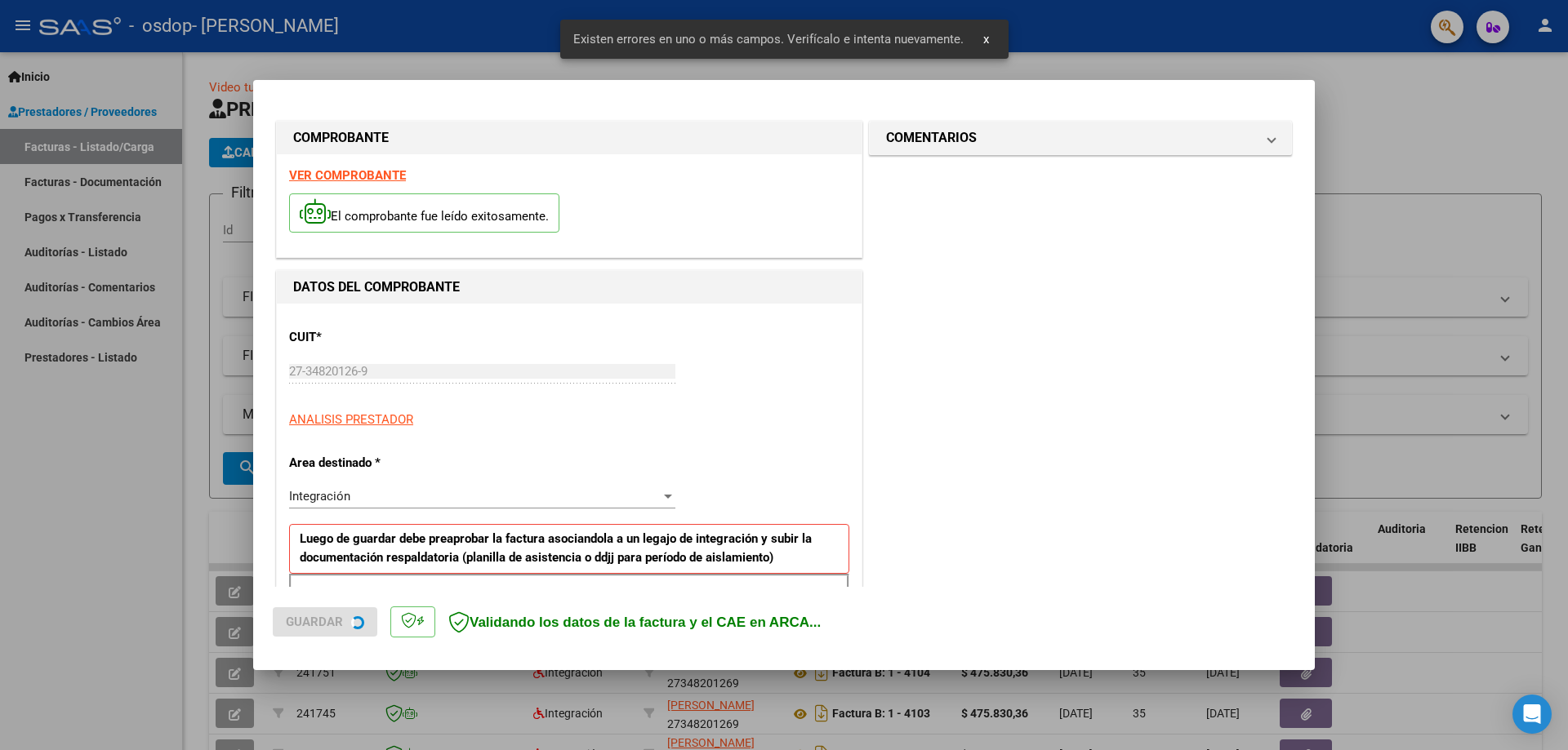
scroll to position [294, 0]
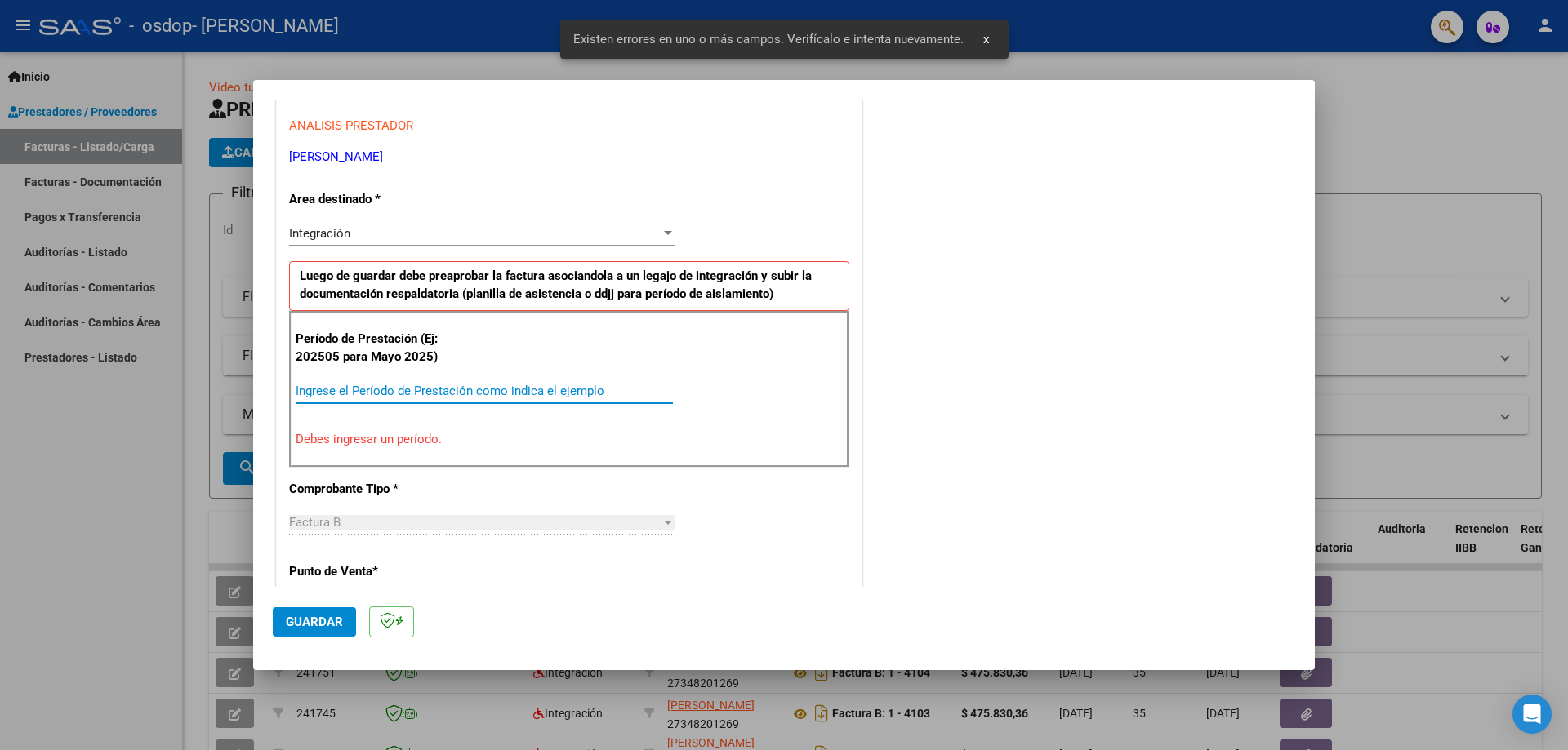
drag, startPoint x: 381, startPoint y: 395, endPoint x: 357, endPoint y: 395, distance: 24.0
click at [380, 395] on input "Ingrese el Período de Prestación como indica el ejemplo" at bounding box center [484, 391] width 377 height 14
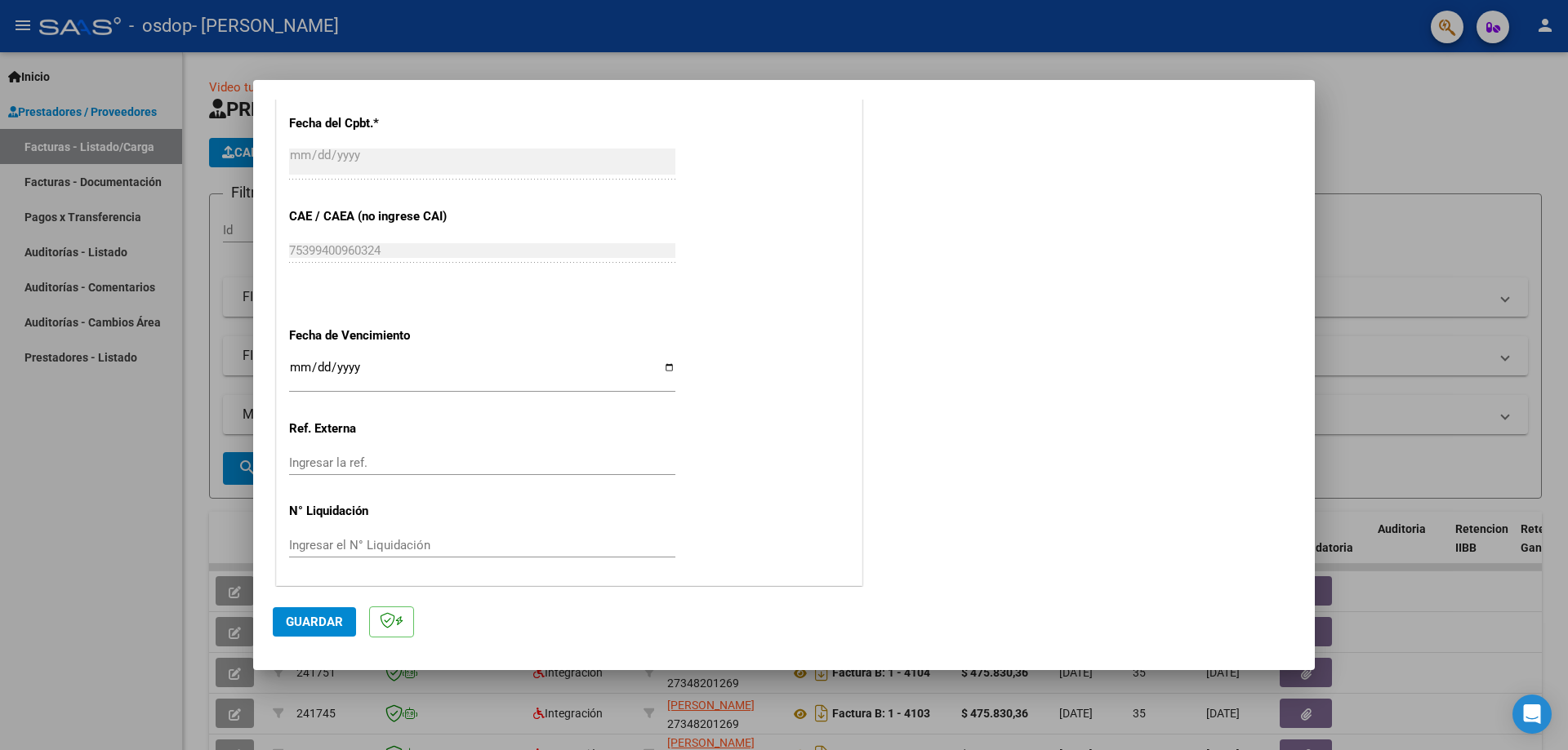
scroll to position [950, 0]
type input "202509"
click at [667, 363] on input "Ingresar la fecha" at bounding box center [482, 371] width 386 height 26
type input "[DATE]"
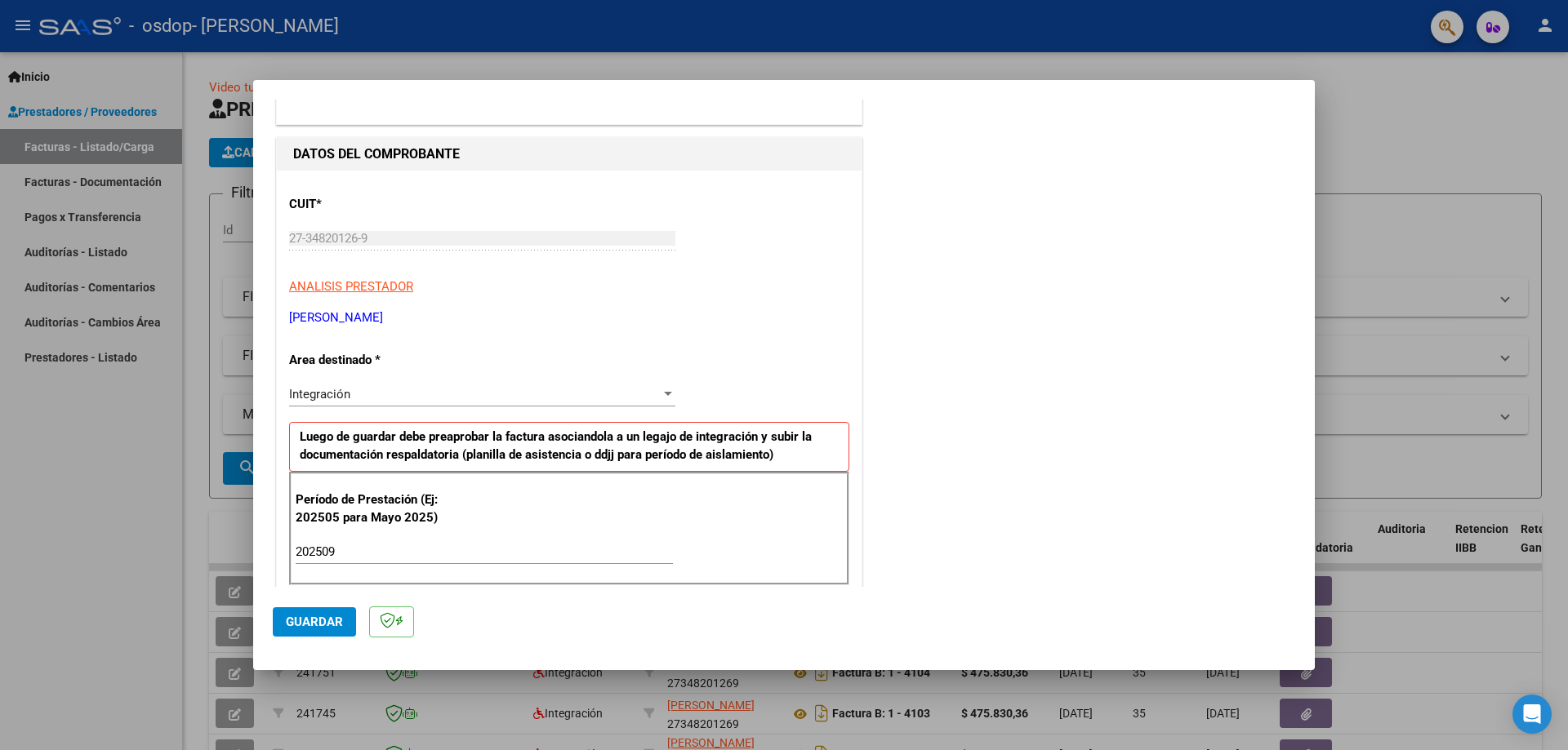
scroll to position [0, 0]
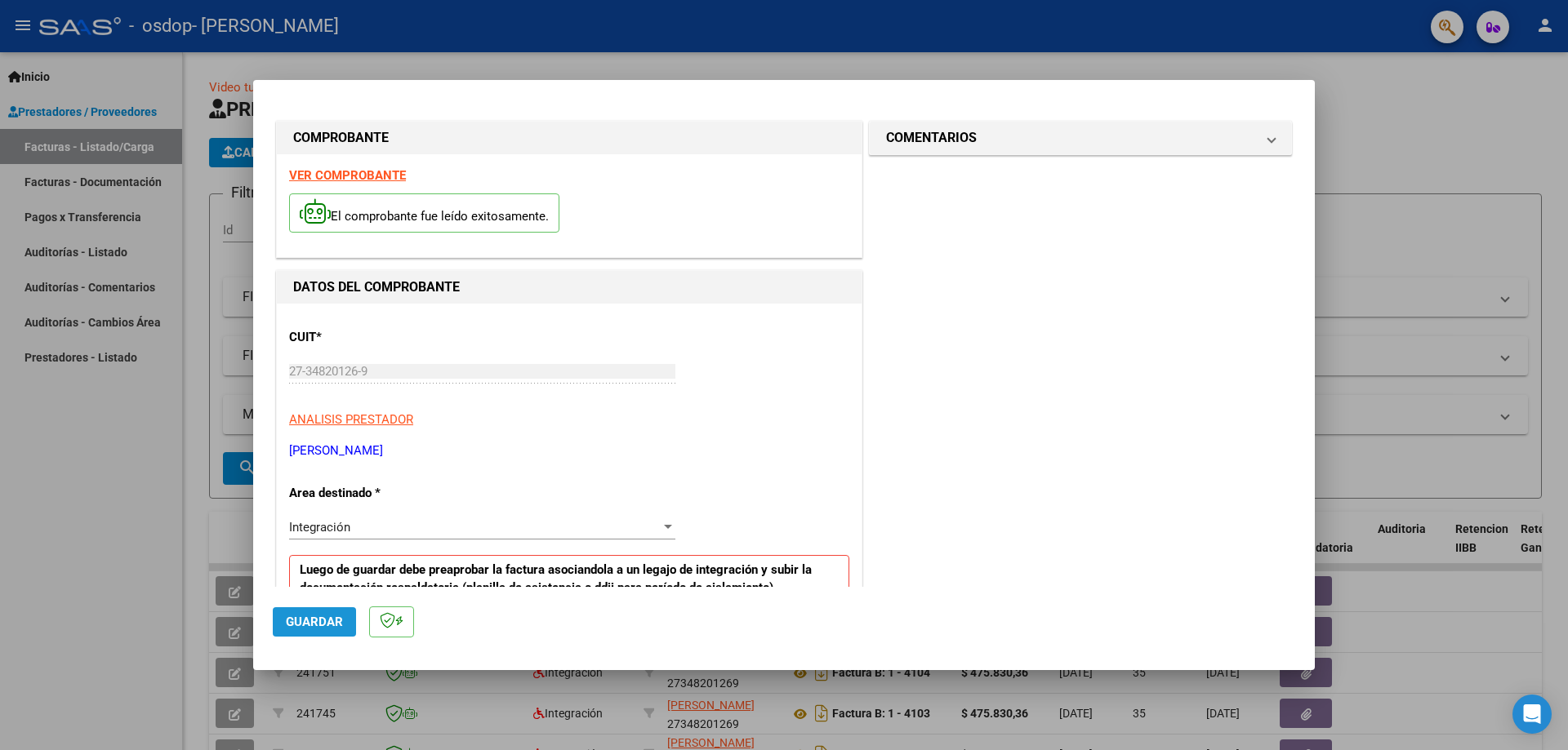
click at [338, 618] on span "Guardar" at bounding box center [314, 622] width 57 height 14
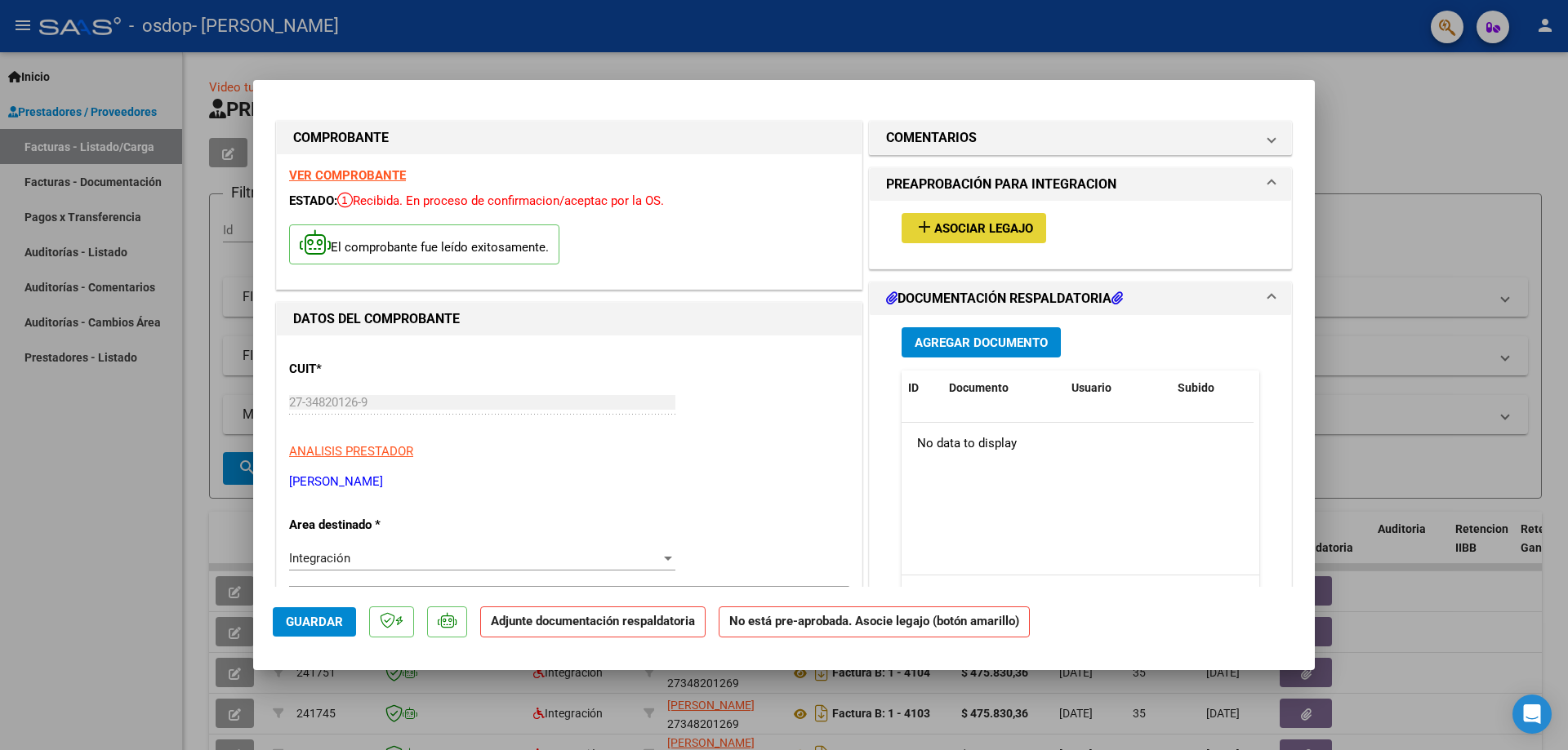
click at [977, 226] on span "Asociar Legajo" at bounding box center [984, 228] width 99 height 14
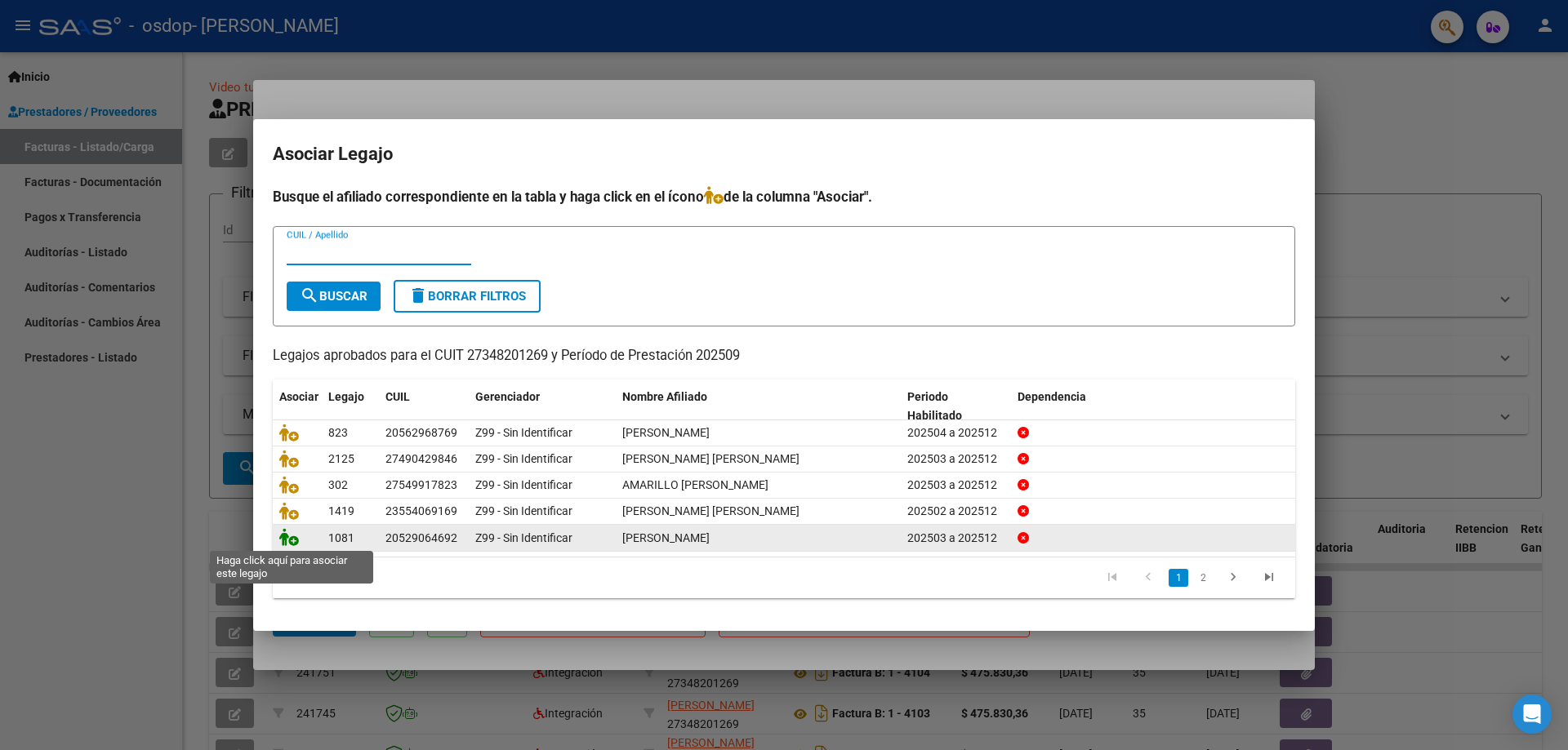
click at [286, 540] on icon at bounding box center [289, 537] width 20 height 18
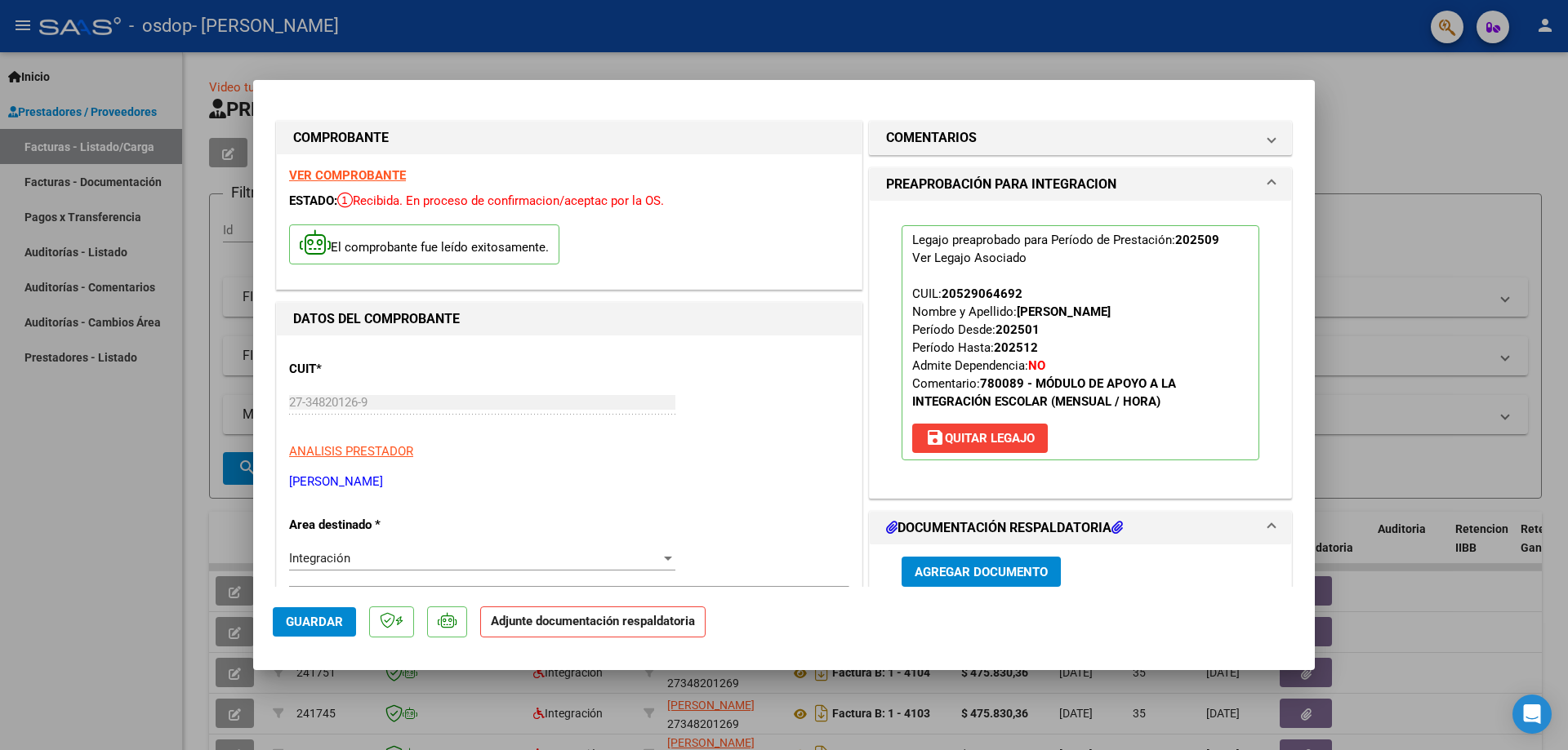
scroll to position [163, 0]
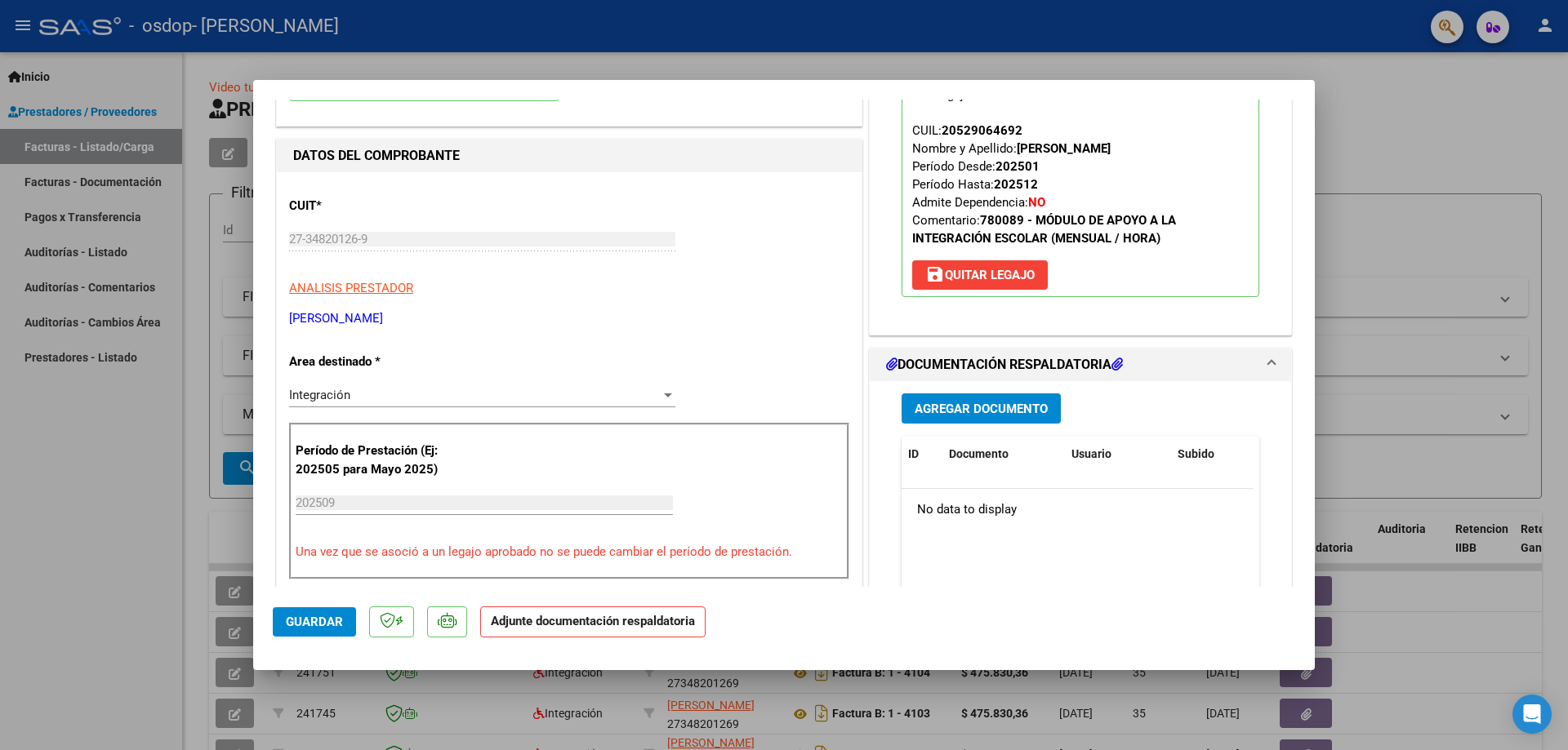
click at [970, 412] on span "Agregar Documento" at bounding box center [981, 409] width 133 height 14
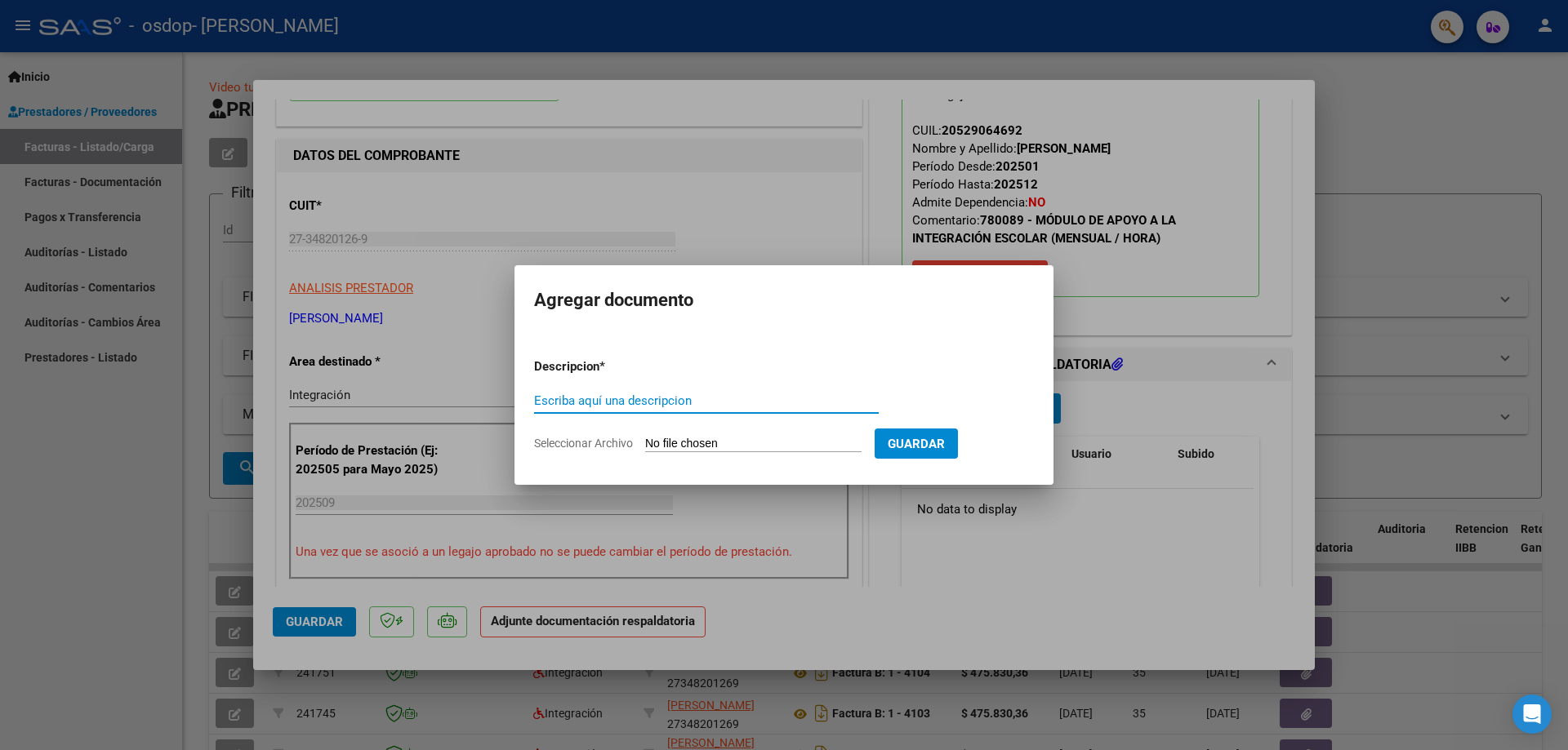
click at [688, 403] on input "Escriba aquí una descripcion" at bounding box center [707, 401] width 345 height 14
type input "autorizacion"
click at [781, 444] on input "Seleccionar Archivo" at bounding box center [754, 444] width 217 height 15
type input "C:\fakepath\[PERSON_NAME].png"
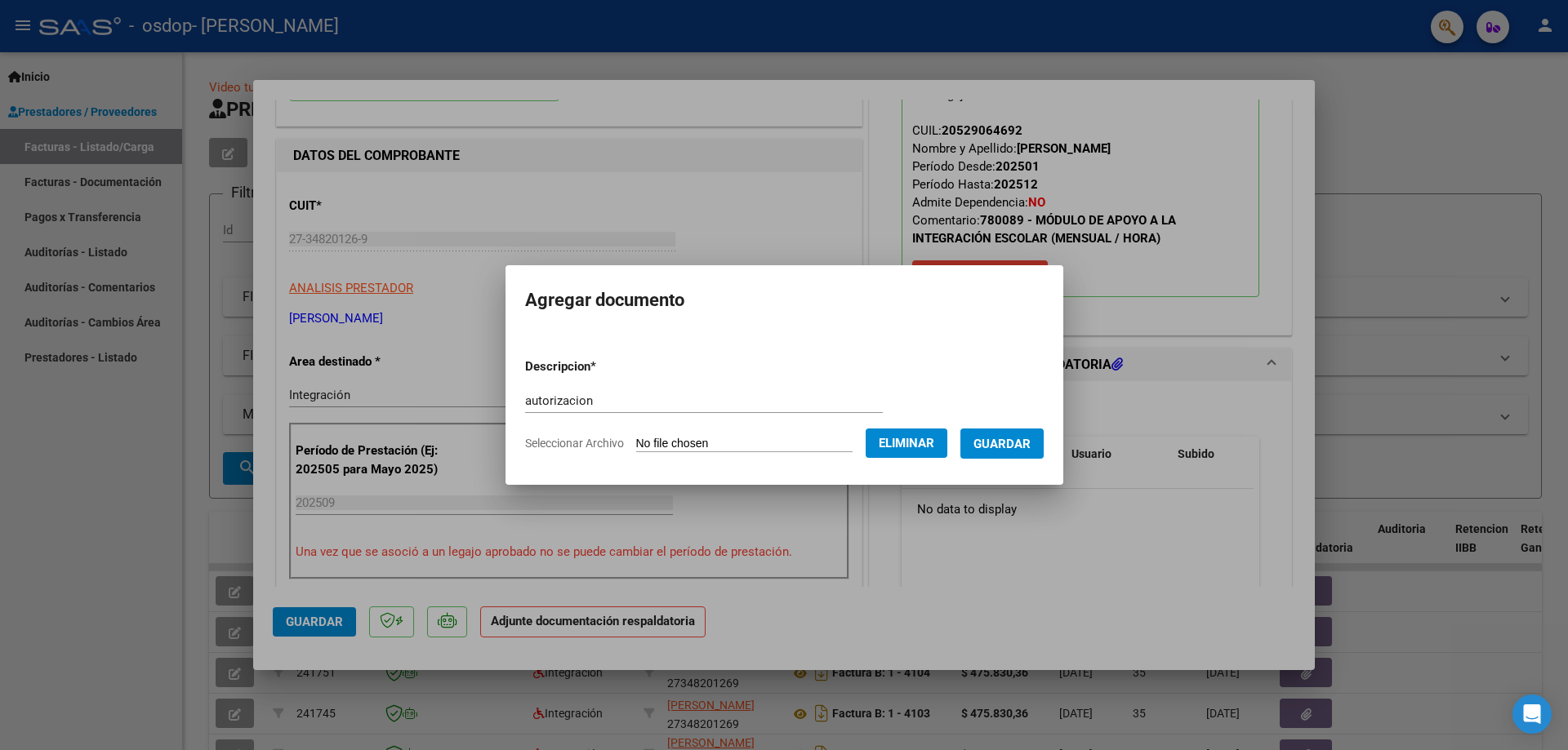
click at [1015, 443] on span "Guardar" at bounding box center [1002, 444] width 57 height 14
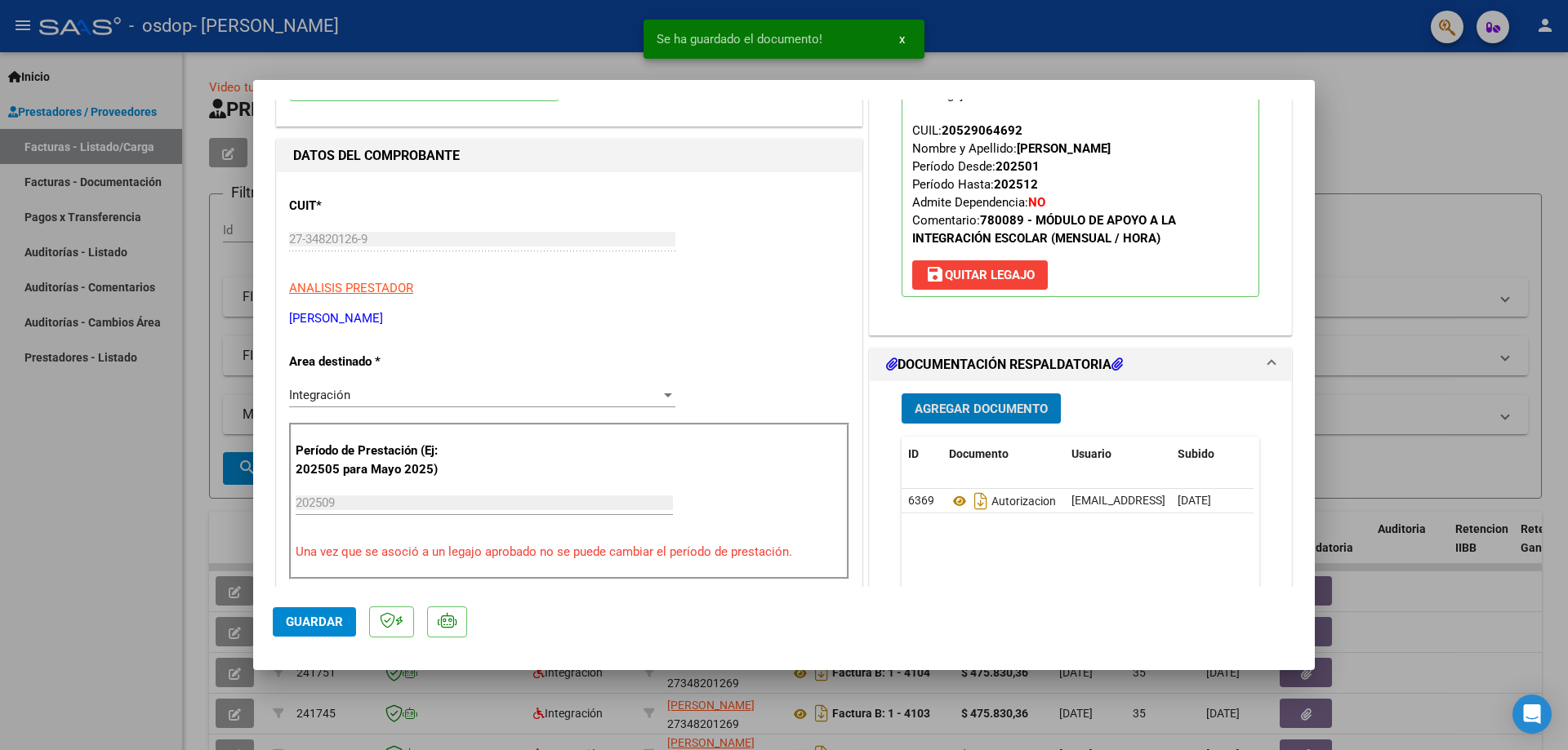
click at [993, 414] on span "Agregar Documento" at bounding box center [981, 409] width 133 height 14
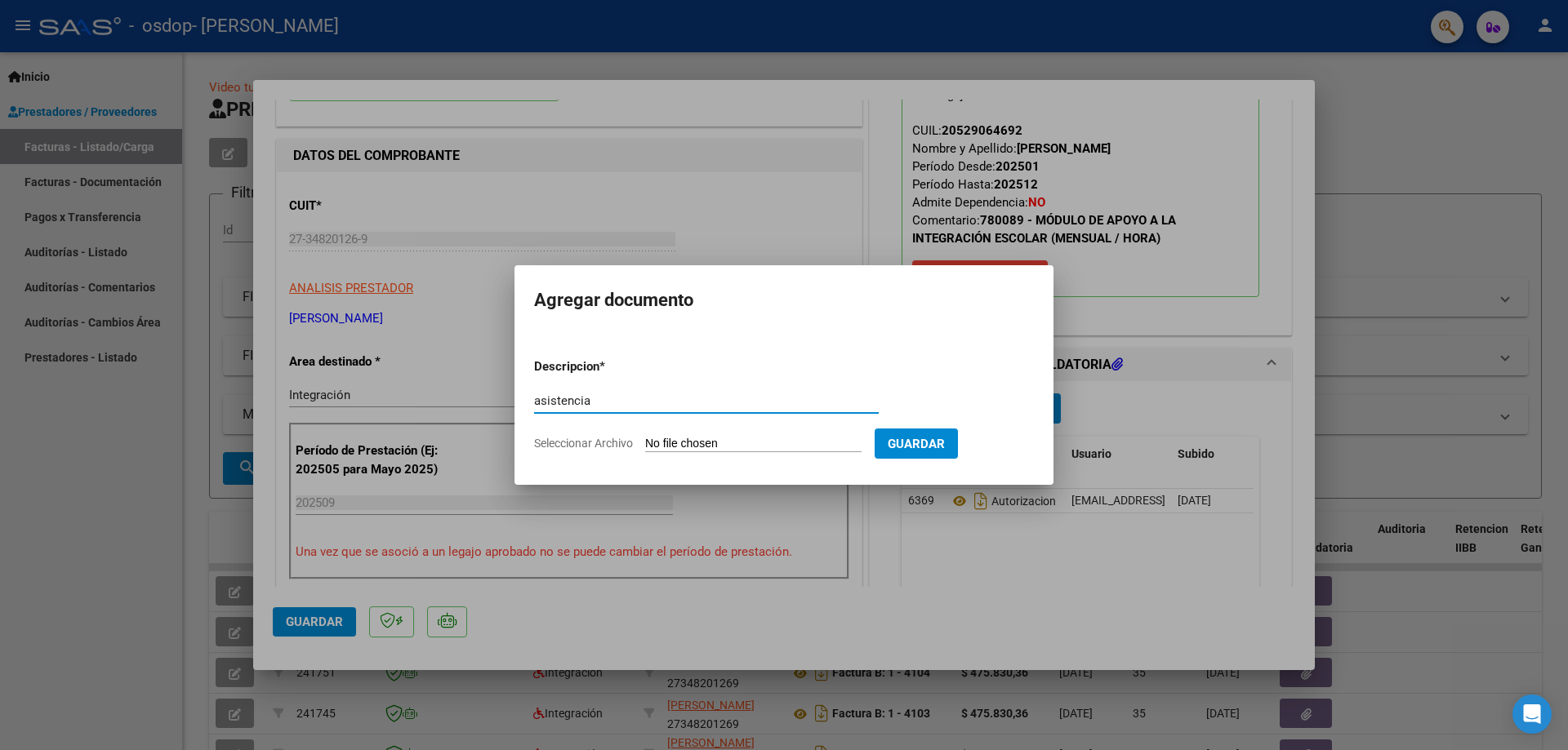
type input "asistencia"
click at [766, 442] on input "Seleccionar Archivo" at bounding box center [754, 444] width 217 height 15
type input "C:\fakepath\ASISTENCIA .pdf"
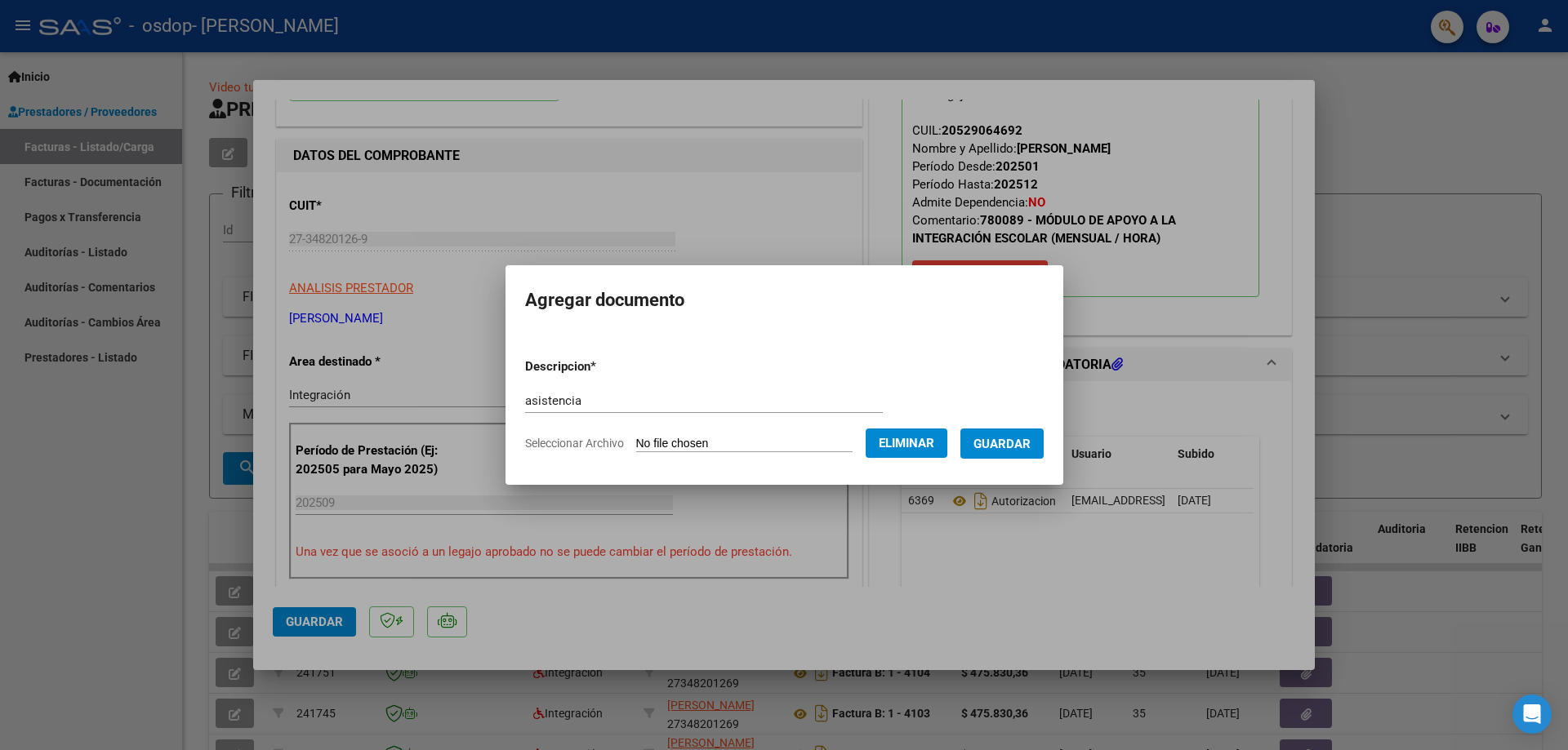
click at [1000, 446] on span "Guardar" at bounding box center [1002, 444] width 57 height 14
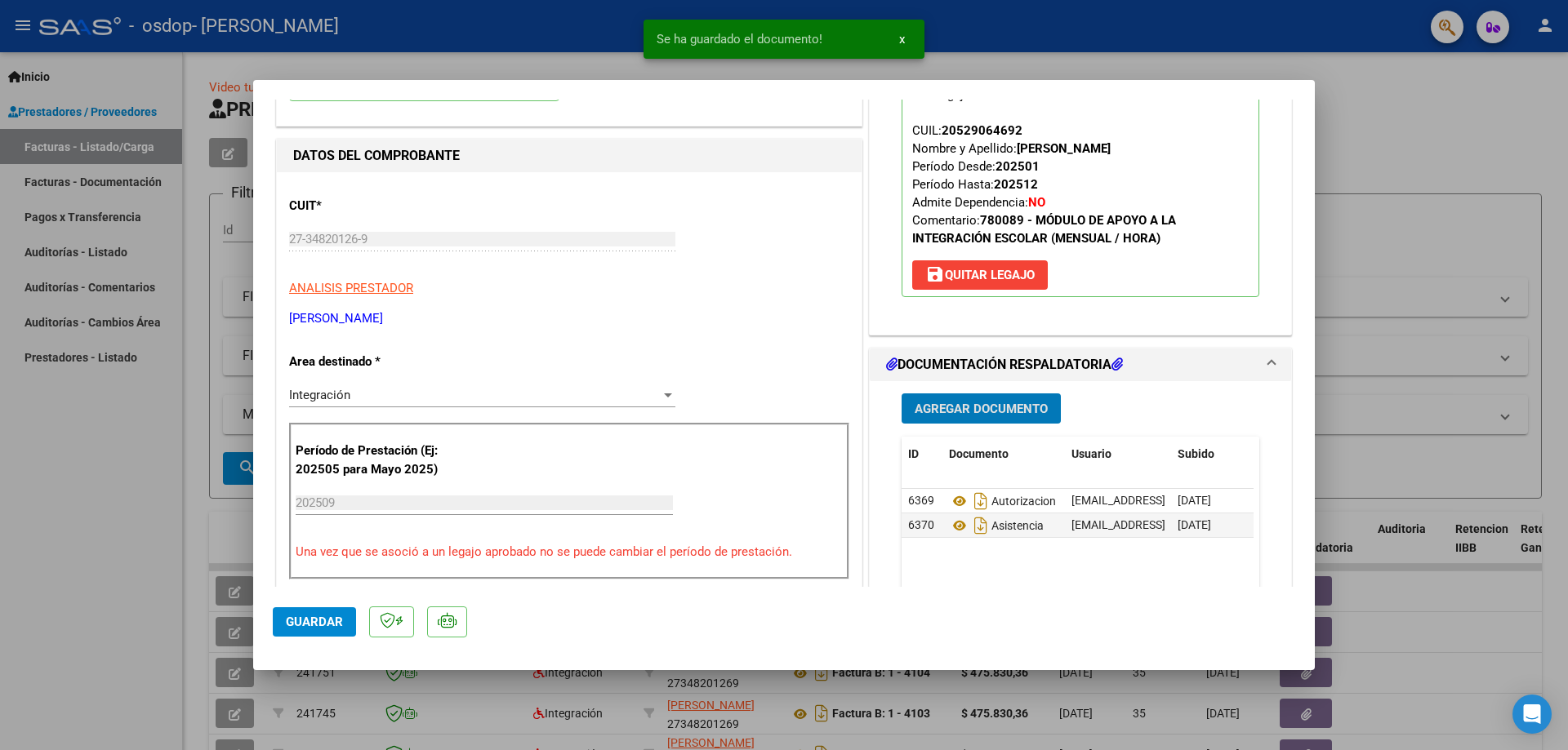
click at [322, 619] on span "Guardar" at bounding box center [314, 622] width 57 height 14
click at [106, 642] on div at bounding box center [784, 375] width 1568 height 750
type input "$ 0,00"
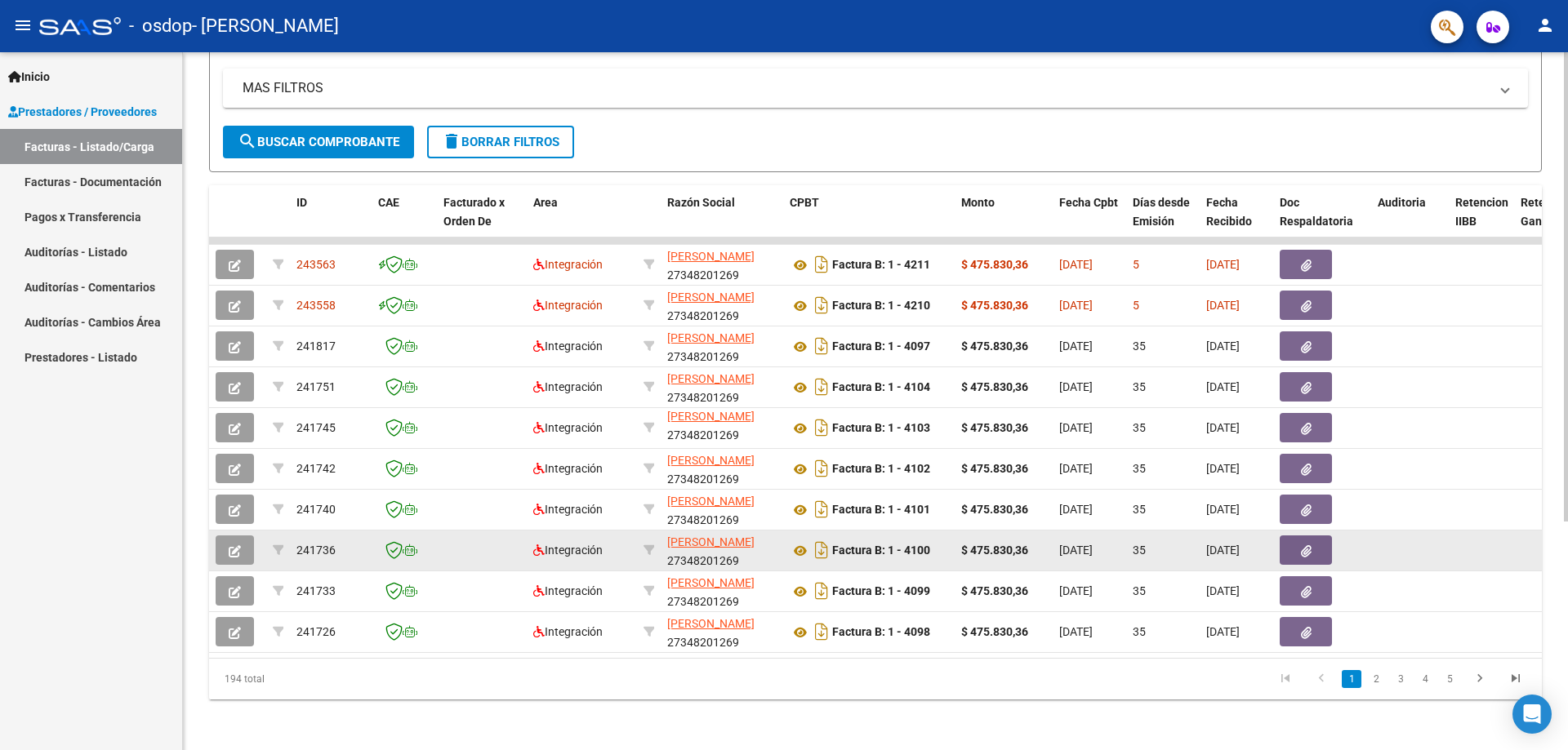
scroll to position [340, 0]
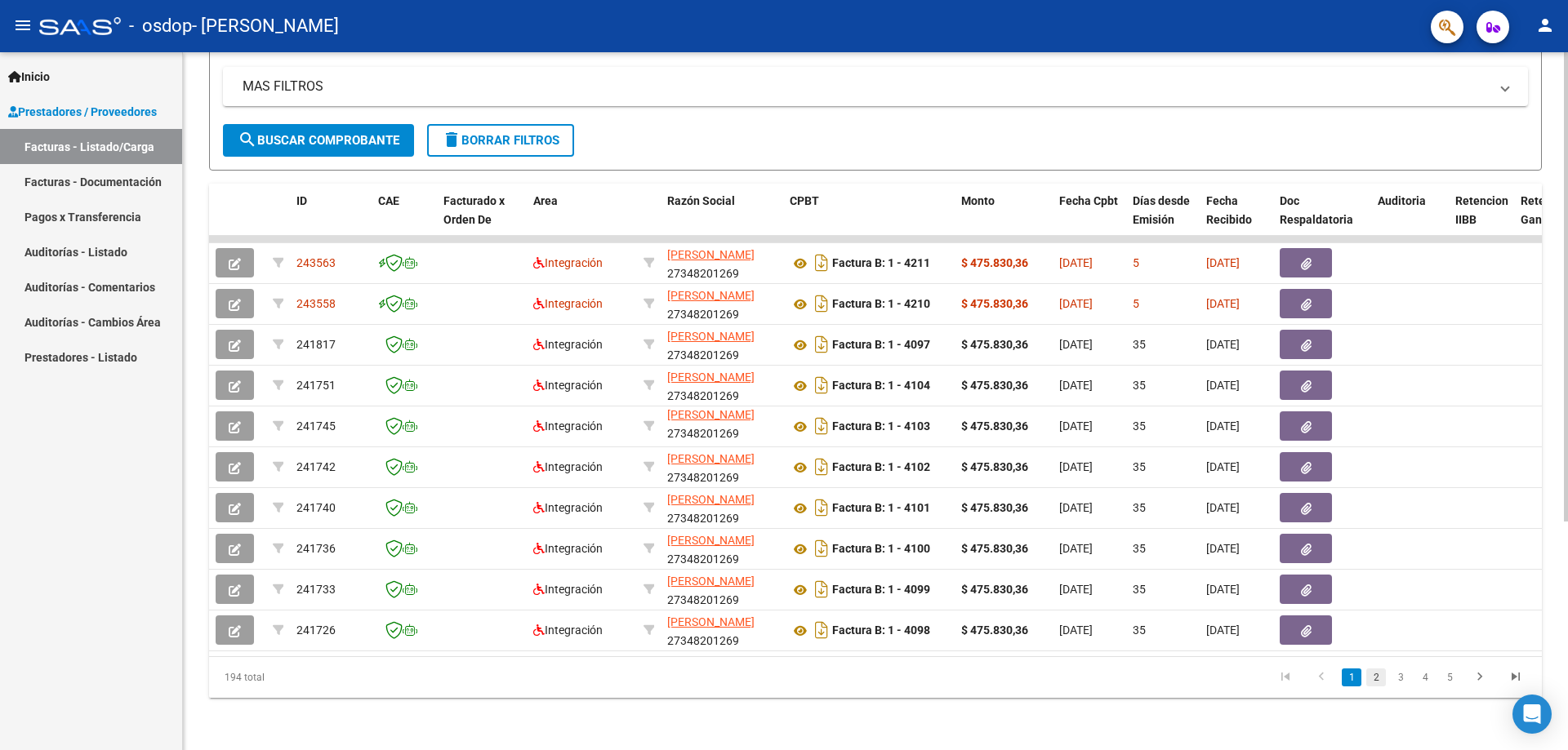
click at [1377, 680] on link "2" at bounding box center [1376, 678] width 20 height 18
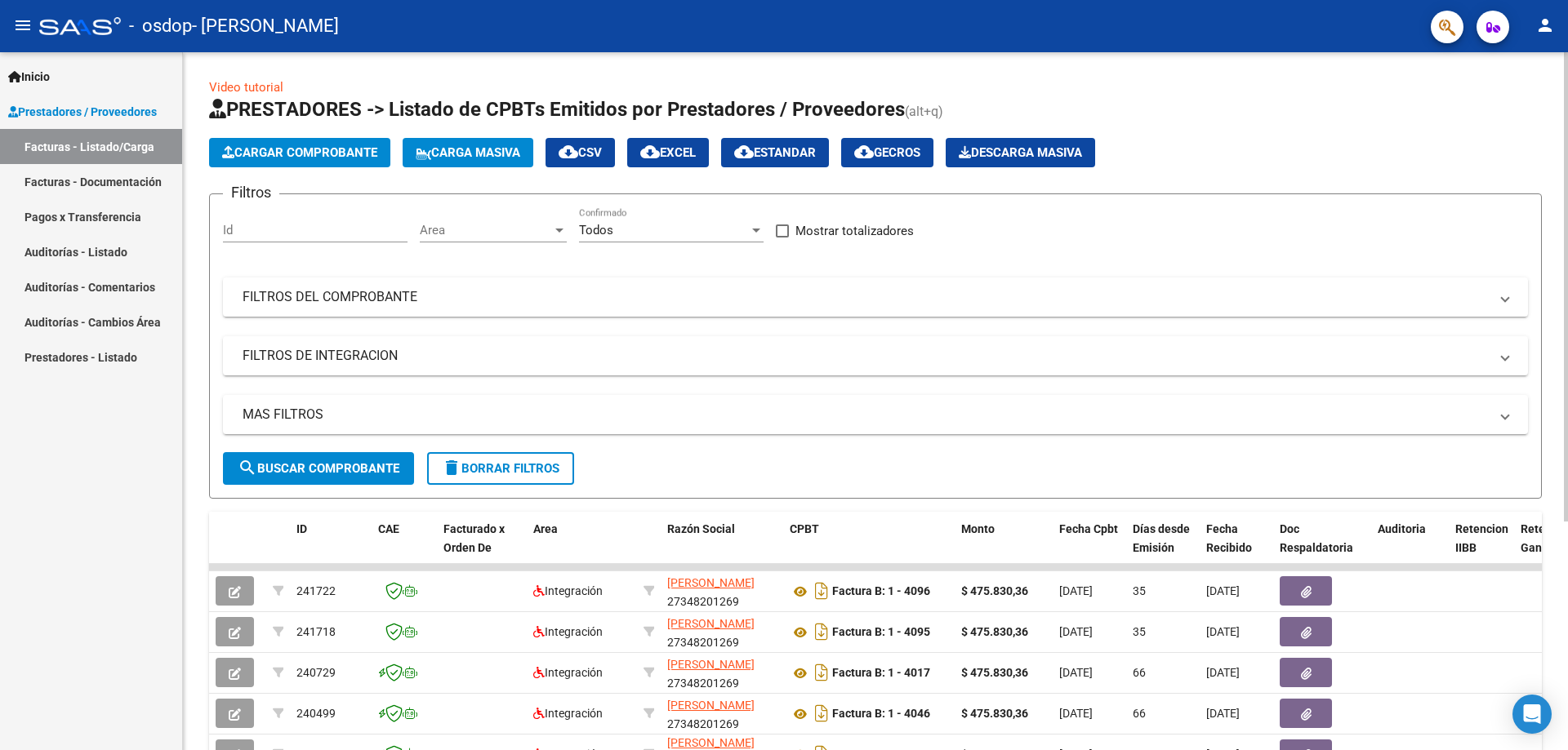
click at [330, 145] on span "Cargar Comprobante" at bounding box center [299, 152] width 155 height 14
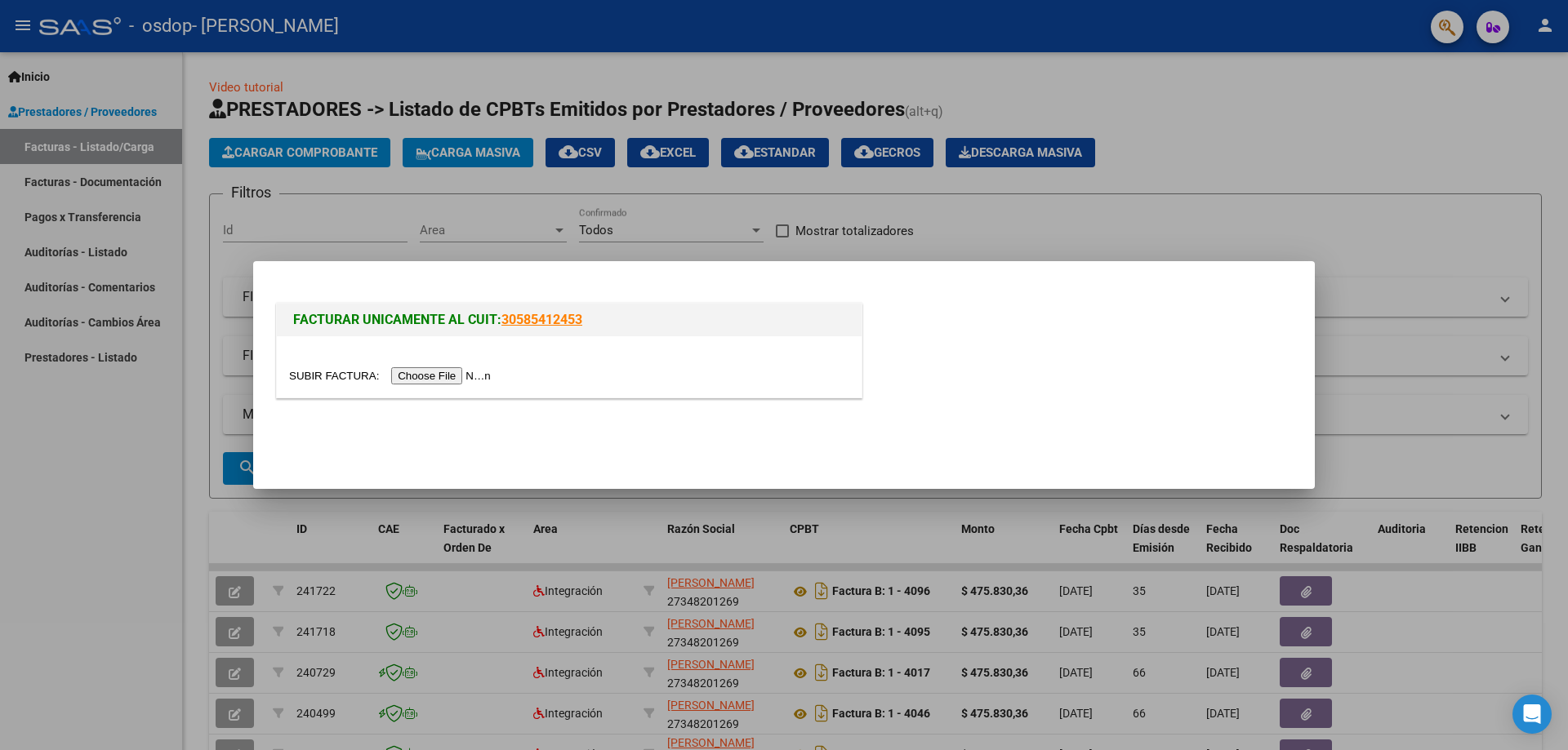
click at [477, 375] on input "file" at bounding box center [392, 375] width 207 height 17
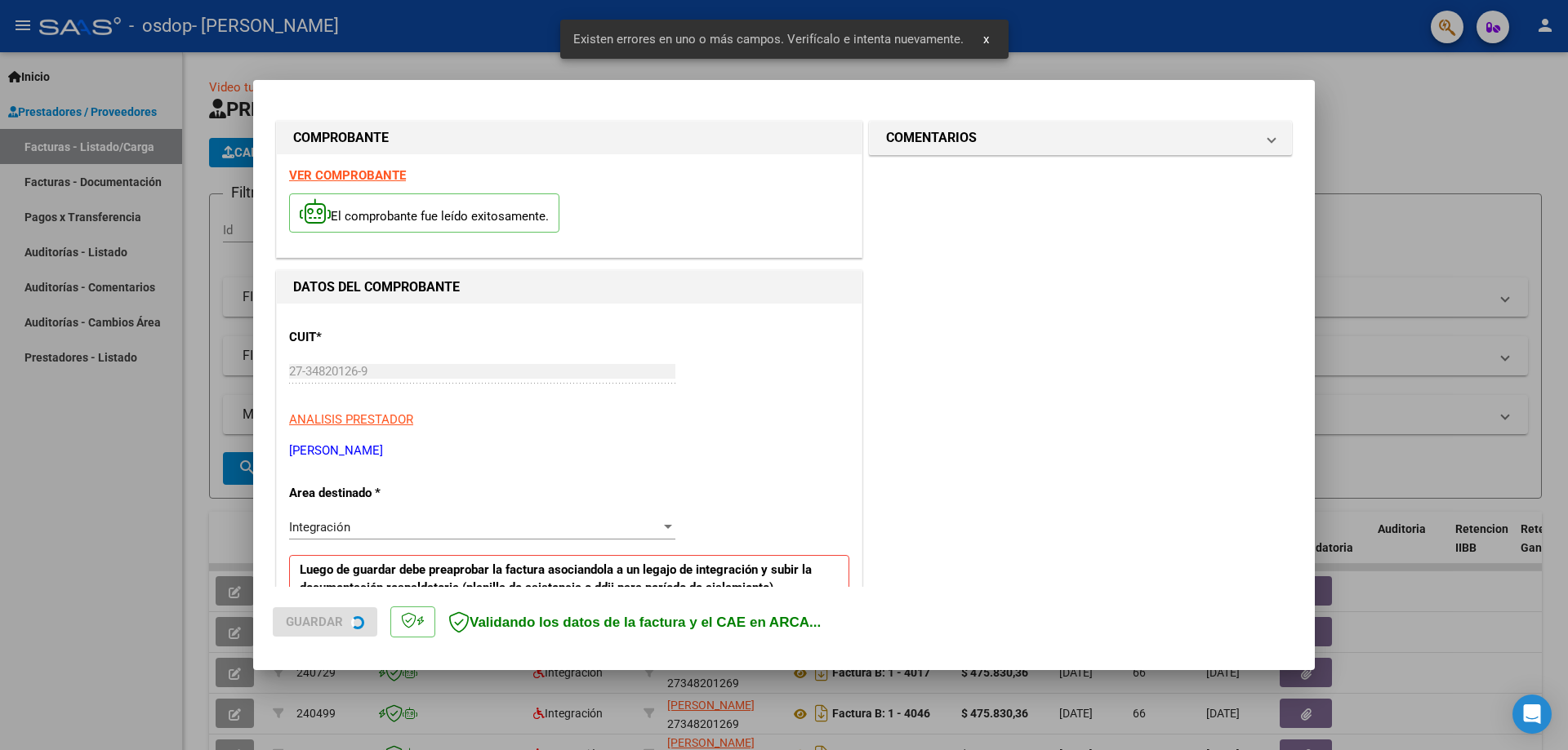
scroll to position [325, 0]
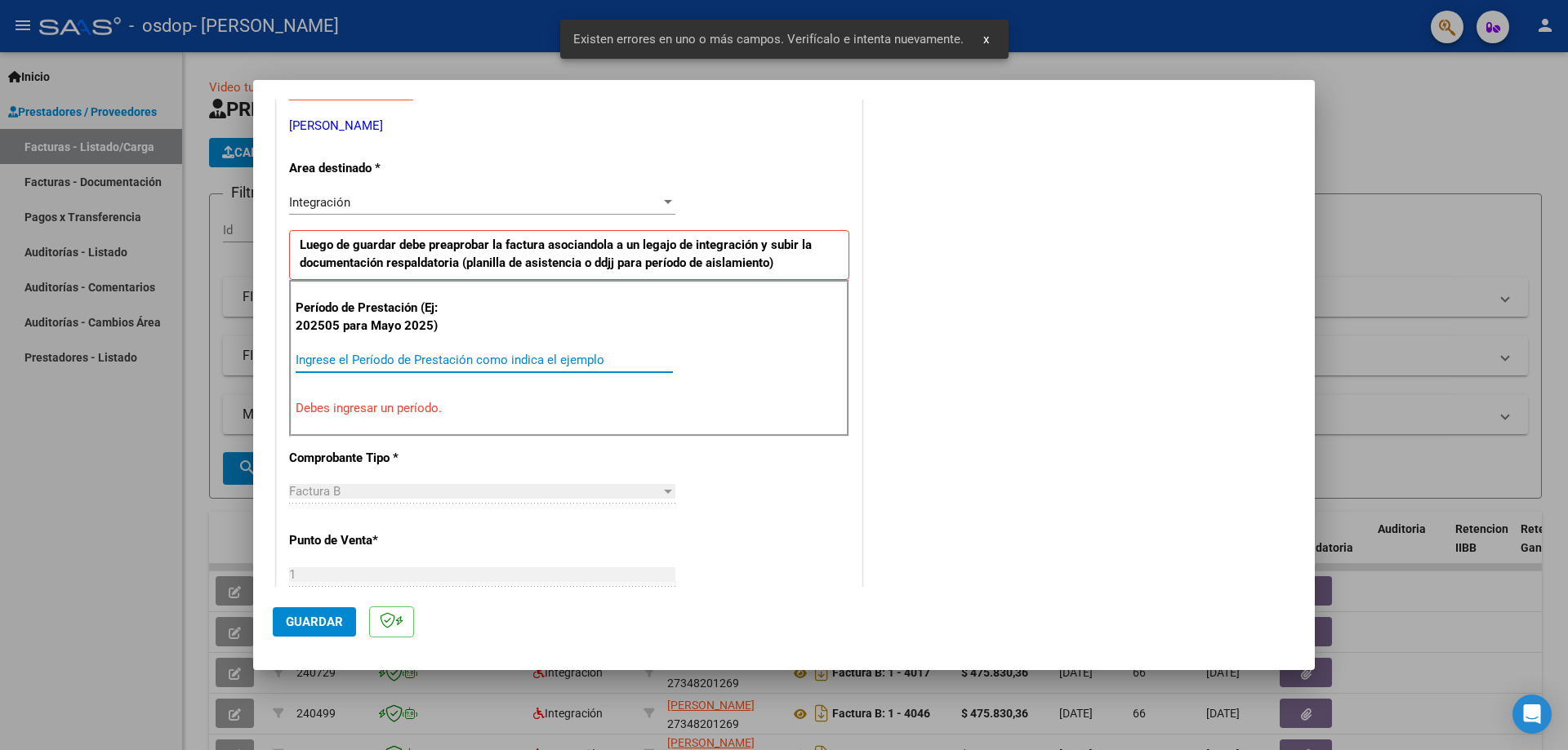
click at [398, 363] on input "Ingrese el Período de Prestación como indica el ejemplo" at bounding box center [484, 360] width 377 height 14
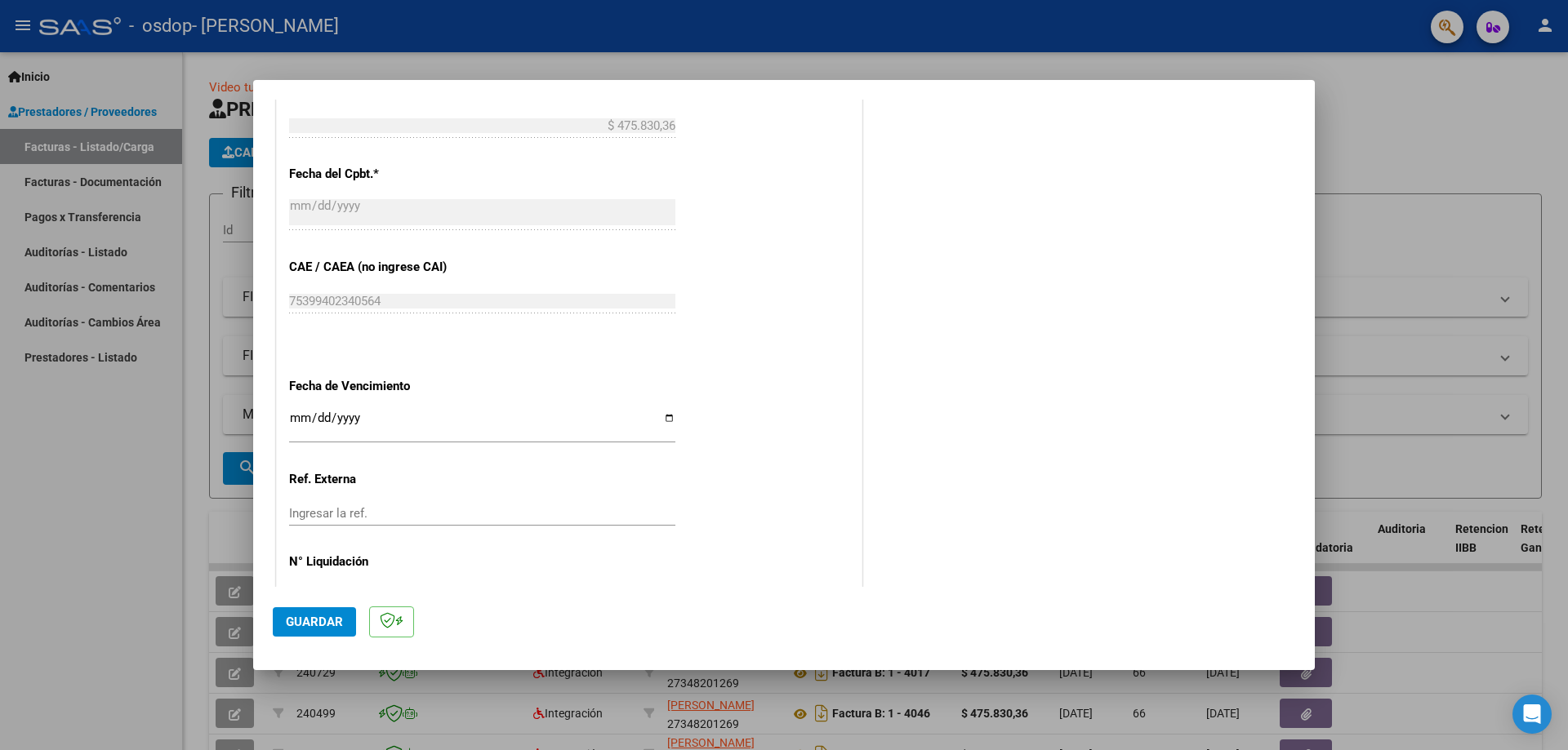
scroll to position [950, 0]
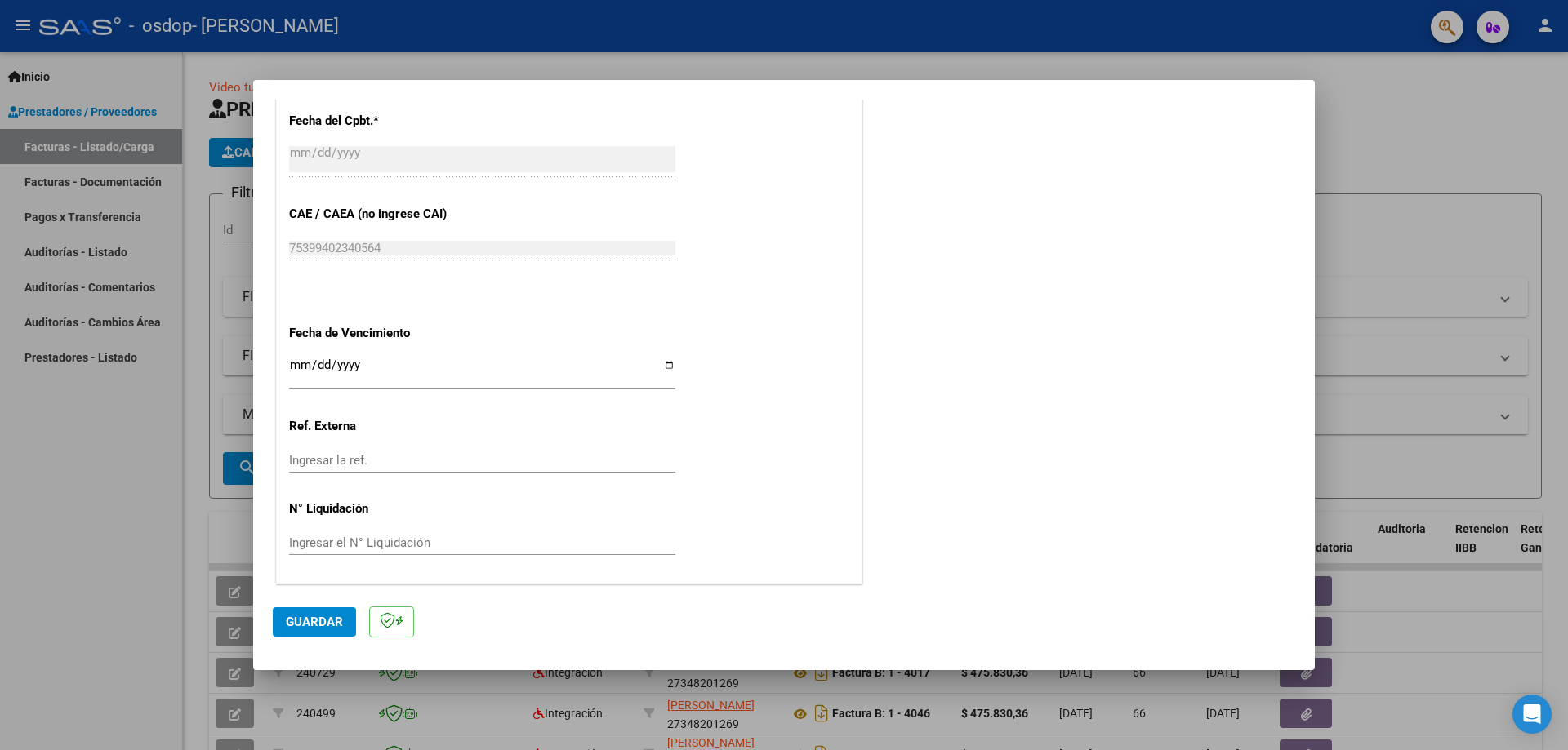
type input "202509"
click at [668, 362] on input "Ingresar la fecha" at bounding box center [482, 371] width 386 height 26
type input "[DATE]"
click at [330, 618] on span "Guardar" at bounding box center [314, 622] width 57 height 14
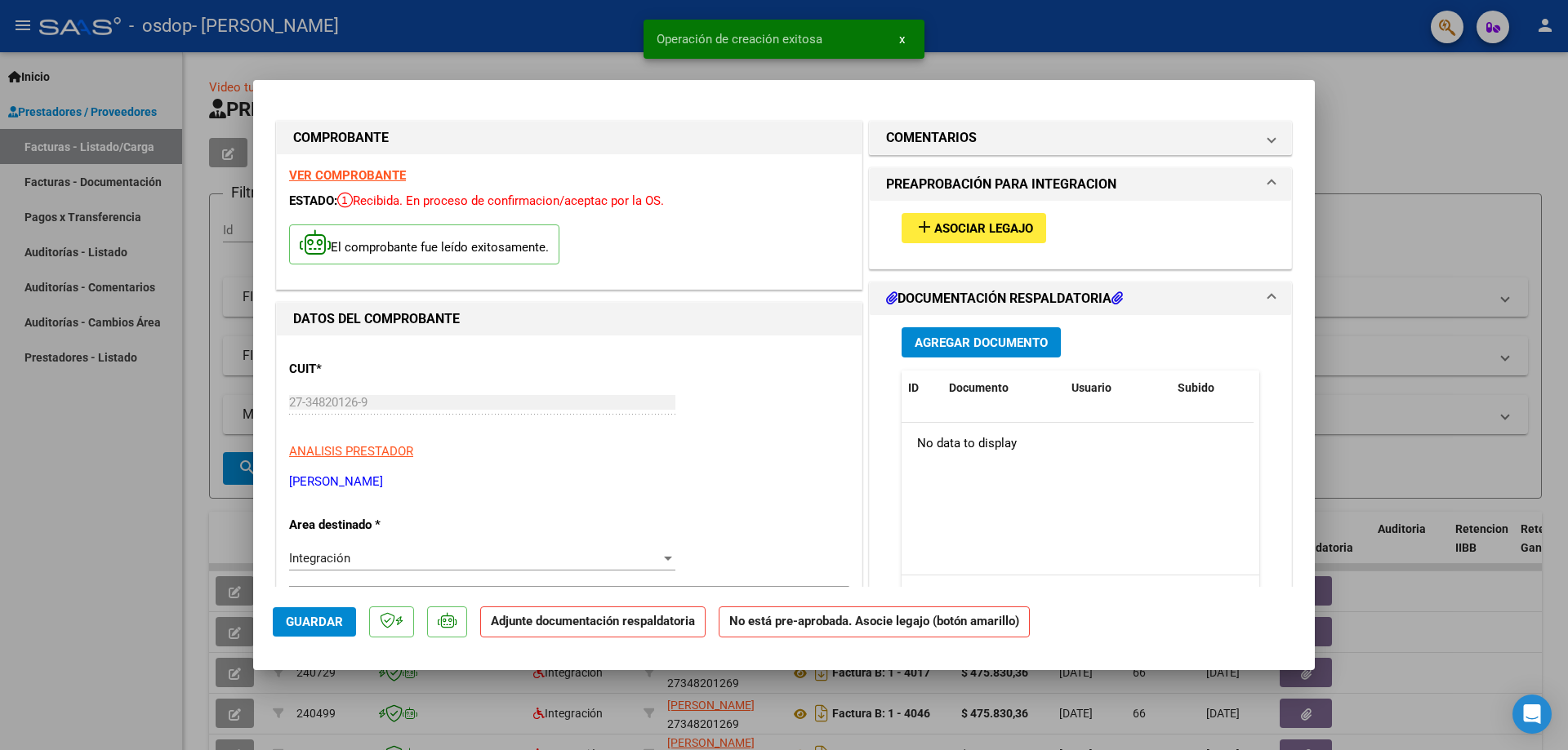
click at [946, 231] on span "Asociar Legajo" at bounding box center [984, 228] width 99 height 14
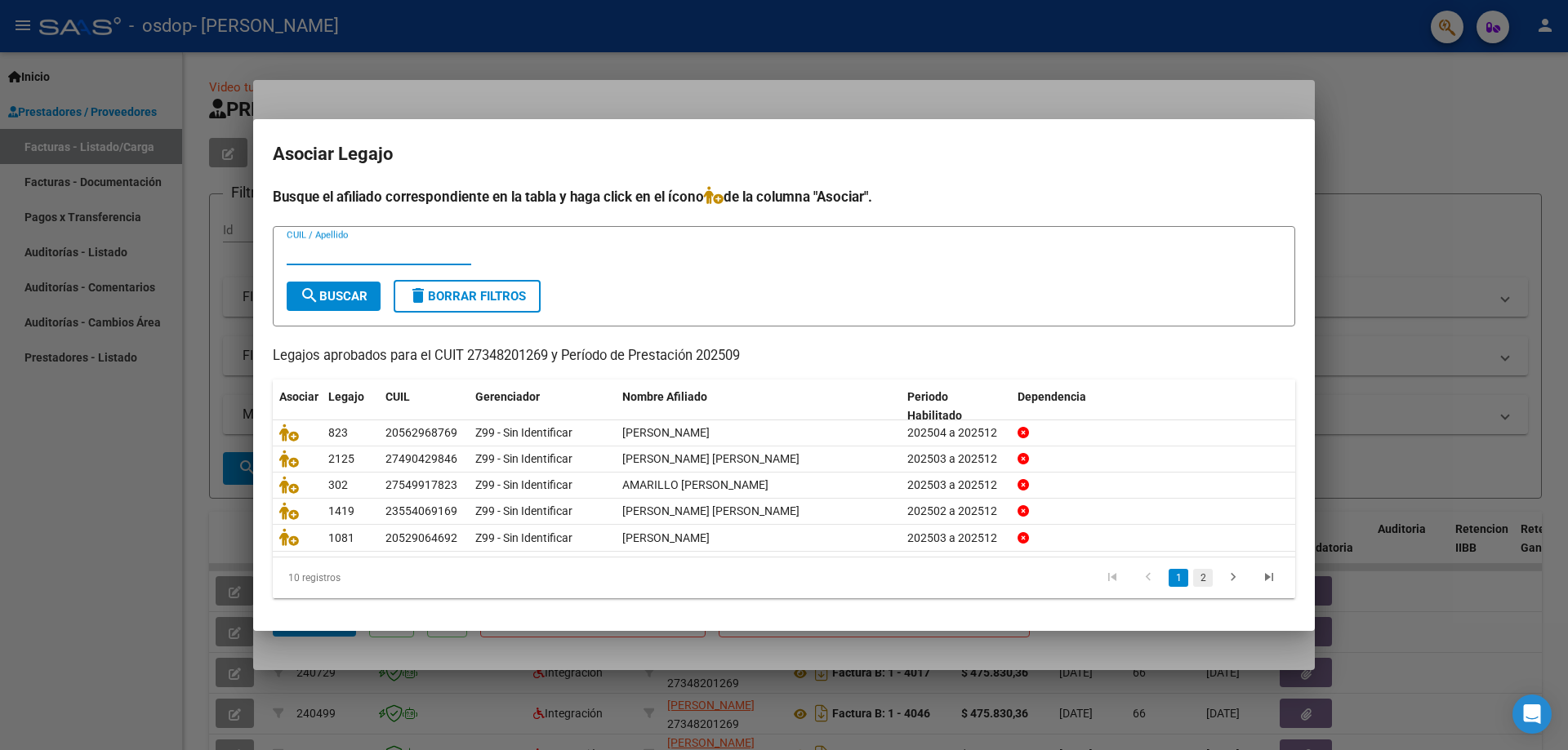
click at [1201, 574] on link "2" at bounding box center [1204, 578] width 20 height 18
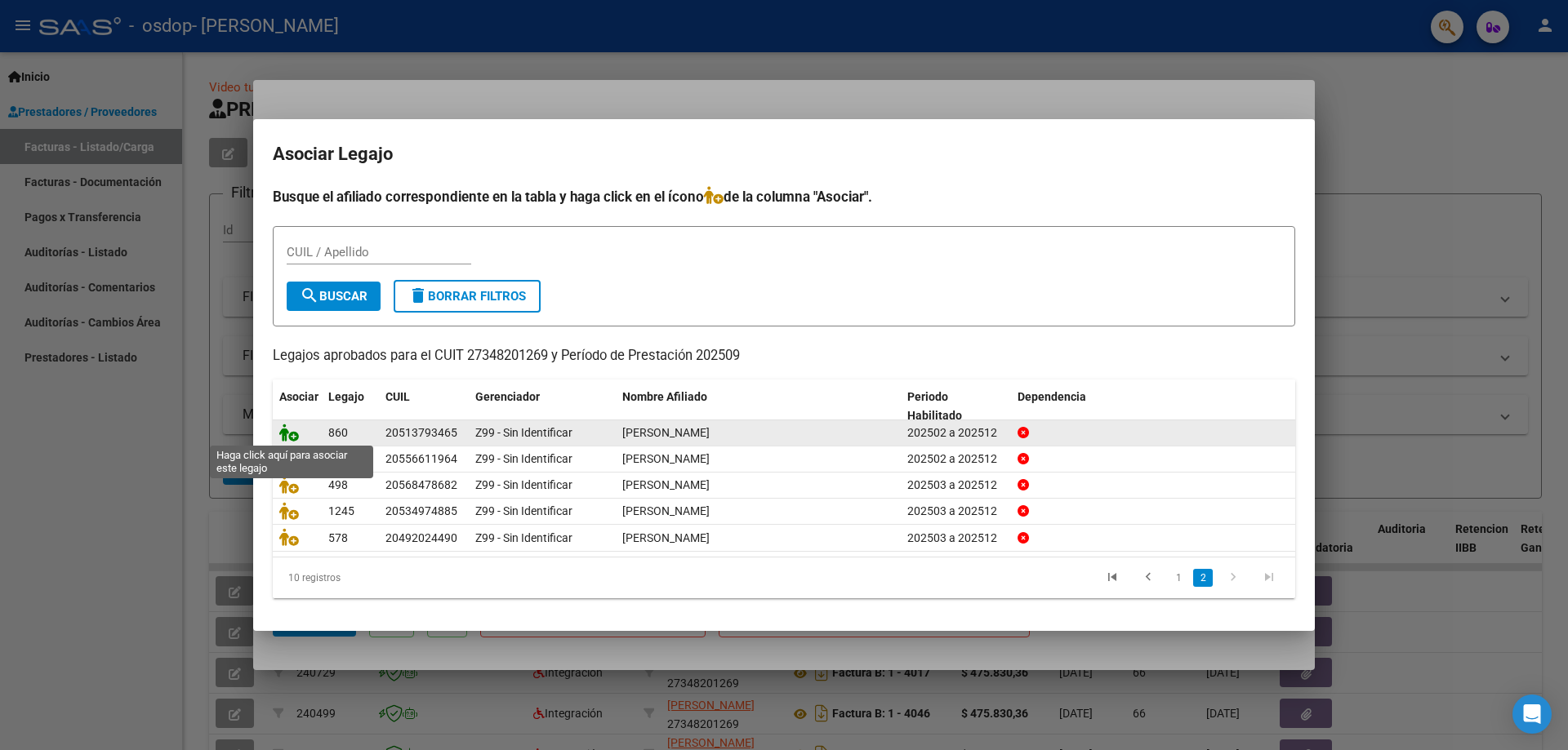
click at [285, 432] on icon at bounding box center [289, 432] width 20 height 18
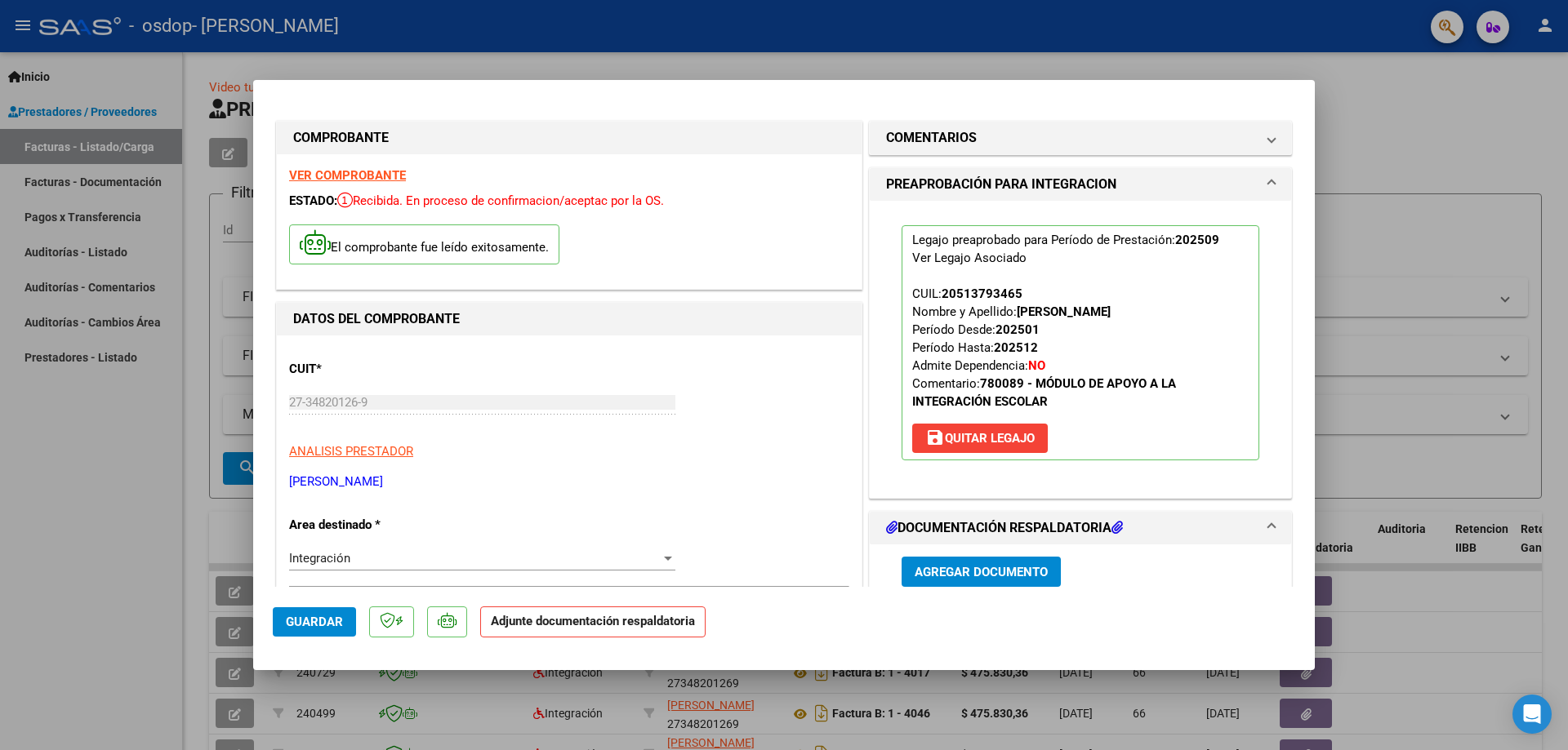
scroll to position [163, 0]
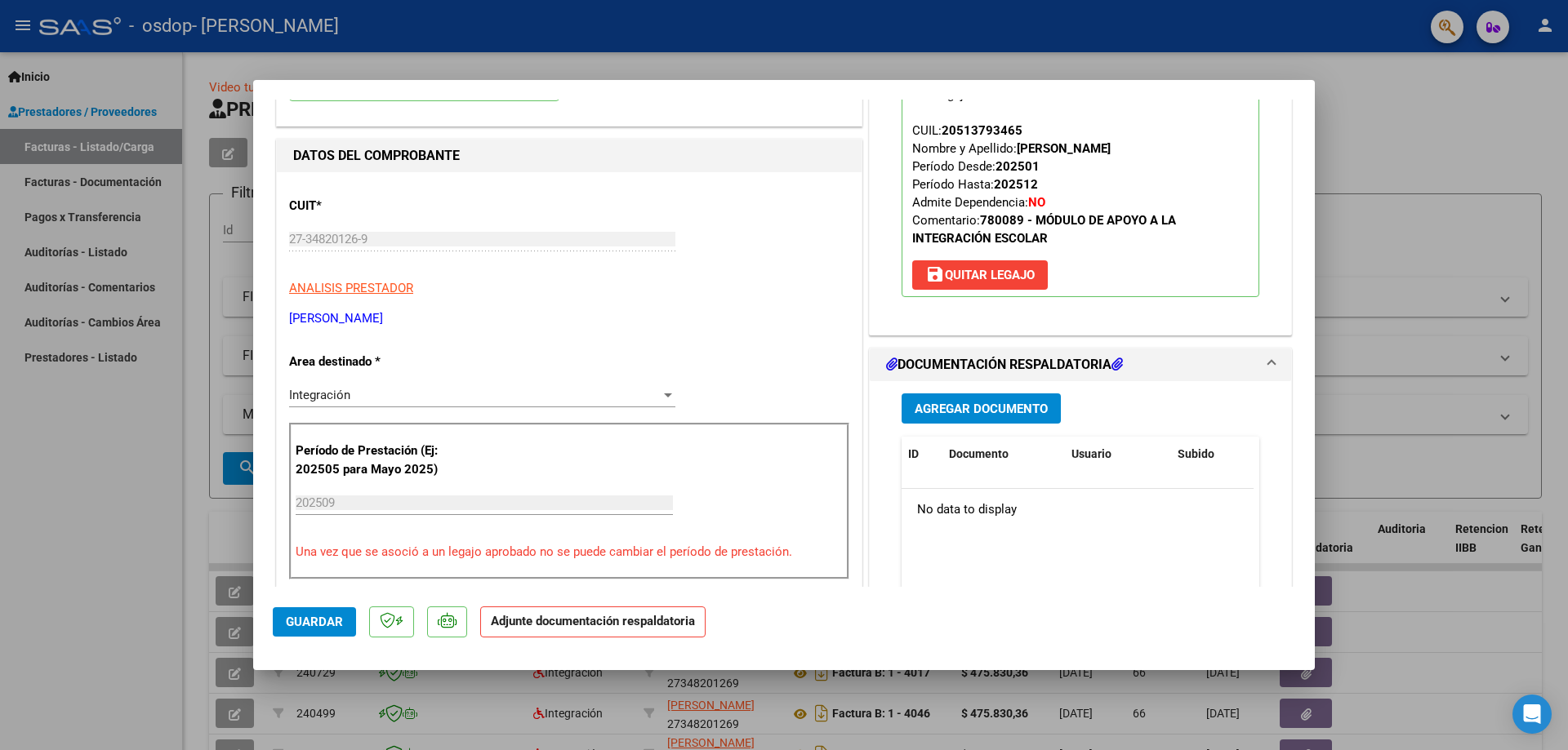
click at [965, 405] on span "Agregar Documento" at bounding box center [981, 409] width 133 height 14
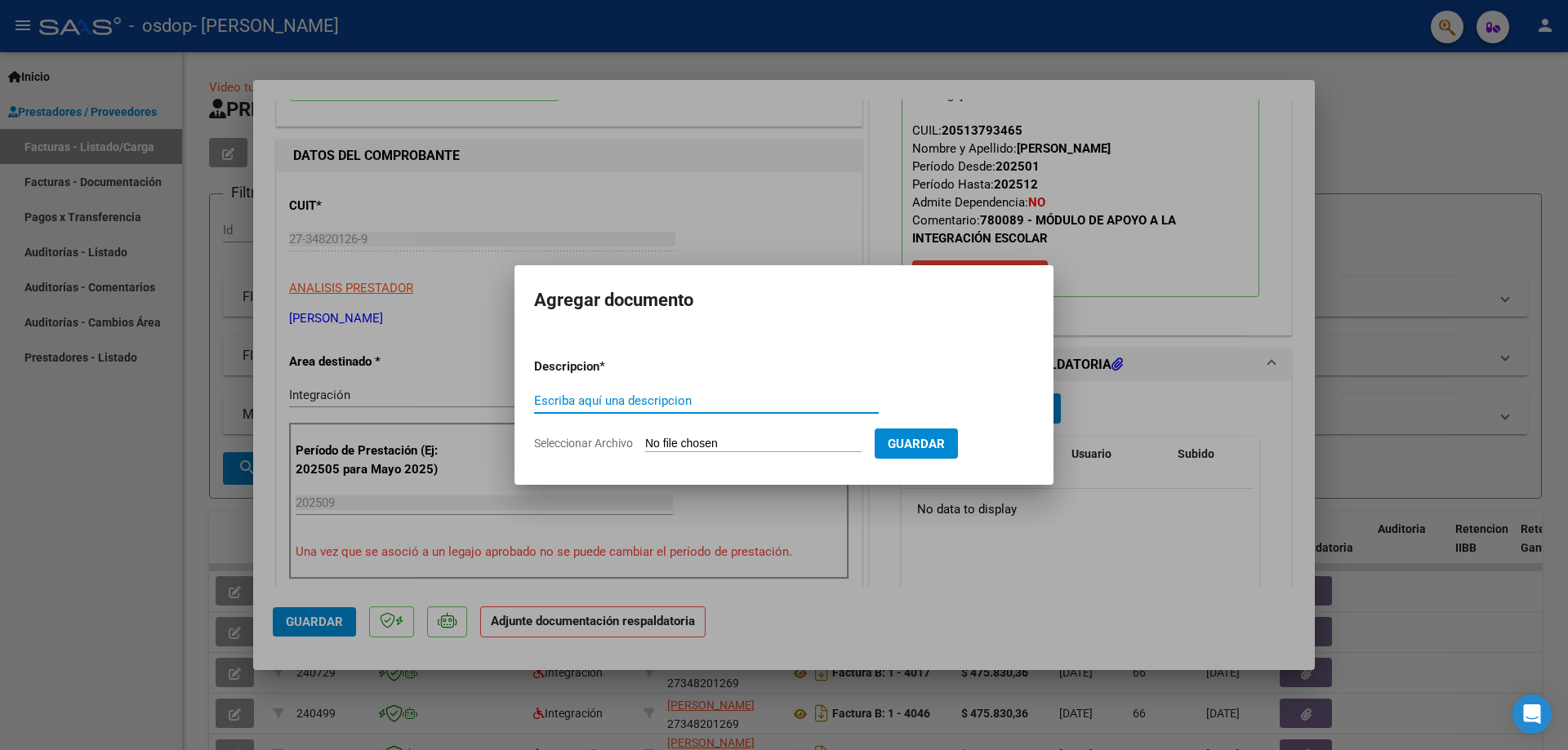
click at [674, 396] on input "Escriba aquí una descripcion" at bounding box center [707, 401] width 345 height 14
type input "autorizacion"
click at [715, 447] on input "Seleccionar Archivo" at bounding box center [754, 444] width 217 height 15
type input "C:\fakepath\Sin título.png"
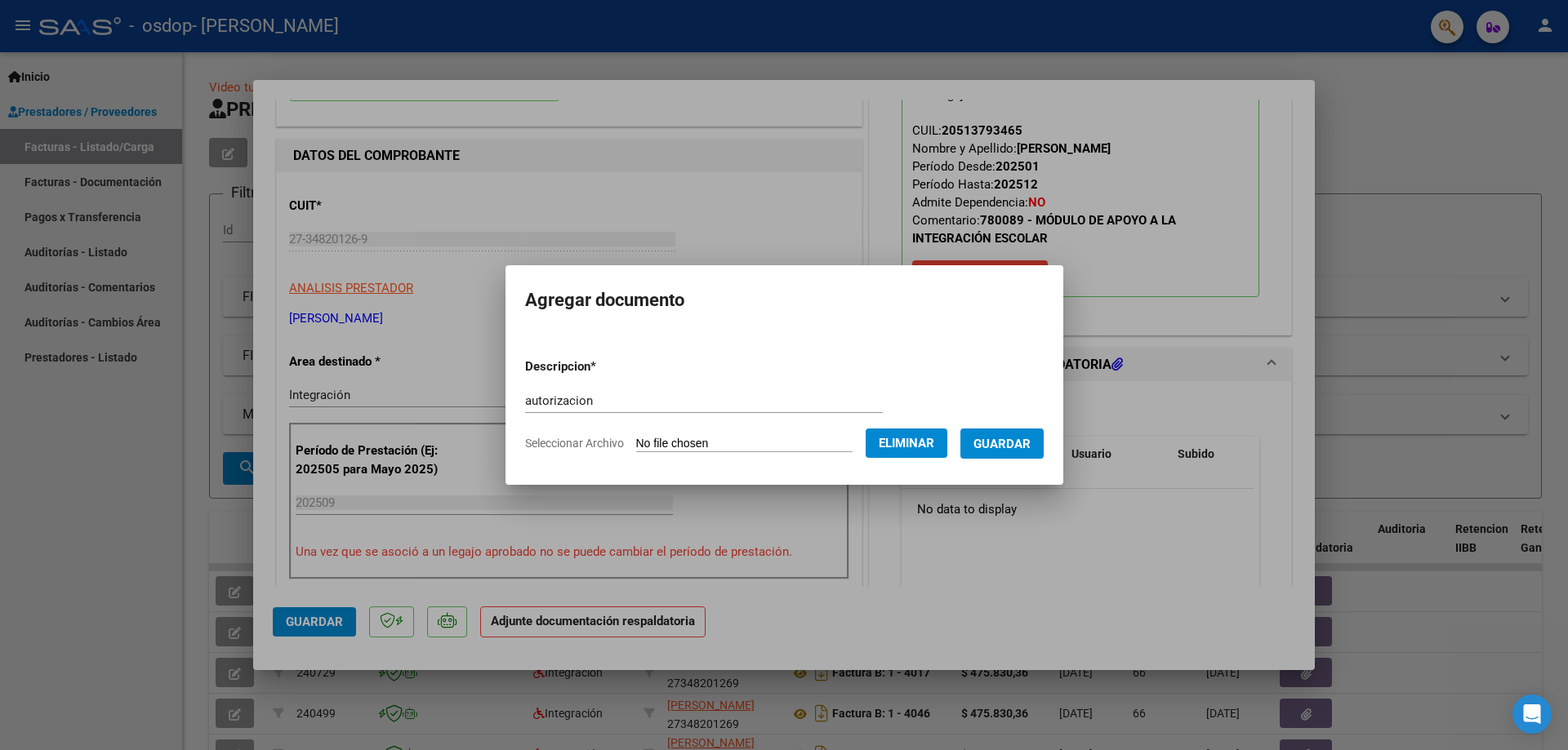
click at [1017, 448] on span "Guardar" at bounding box center [1002, 444] width 57 height 14
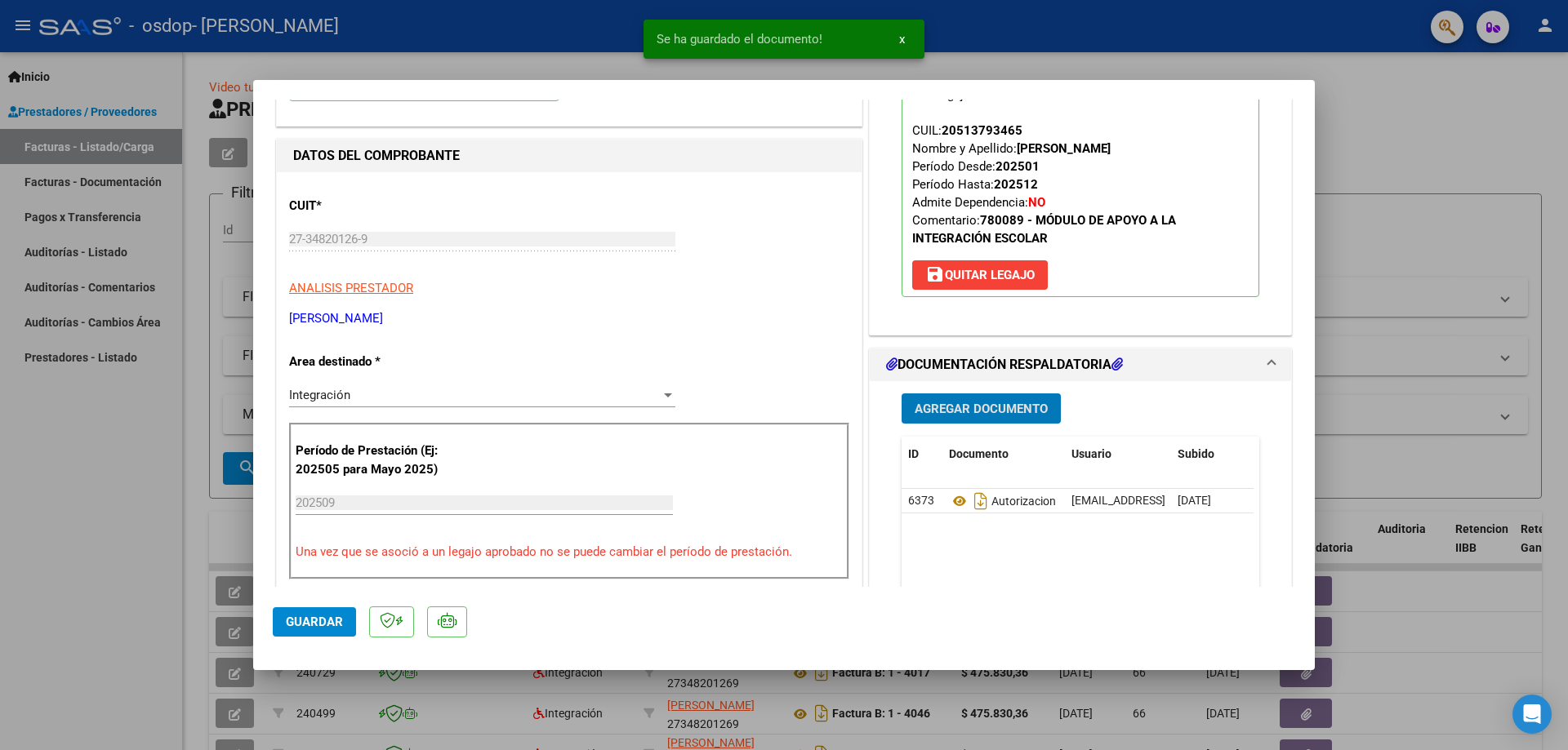
click at [992, 405] on span "Agregar Documento" at bounding box center [981, 409] width 133 height 14
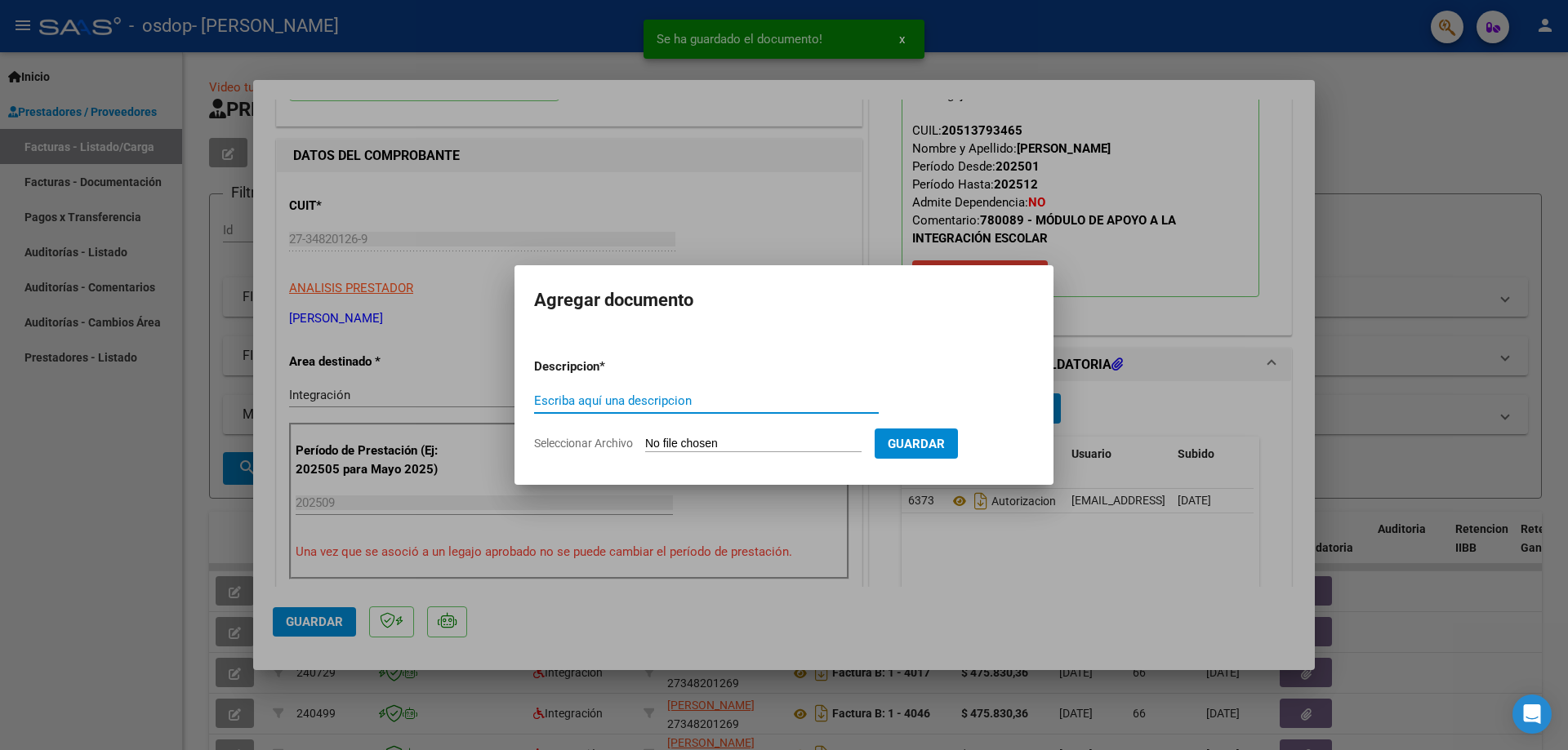
click at [714, 405] on input "Escriba aquí una descripcion" at bounding box center [707, 401] width 345 height 14
type input "asistencia"
click at [727, 437] on input "Seleccionar Archivo" at bounding box center [754, 444] width 217 height 15
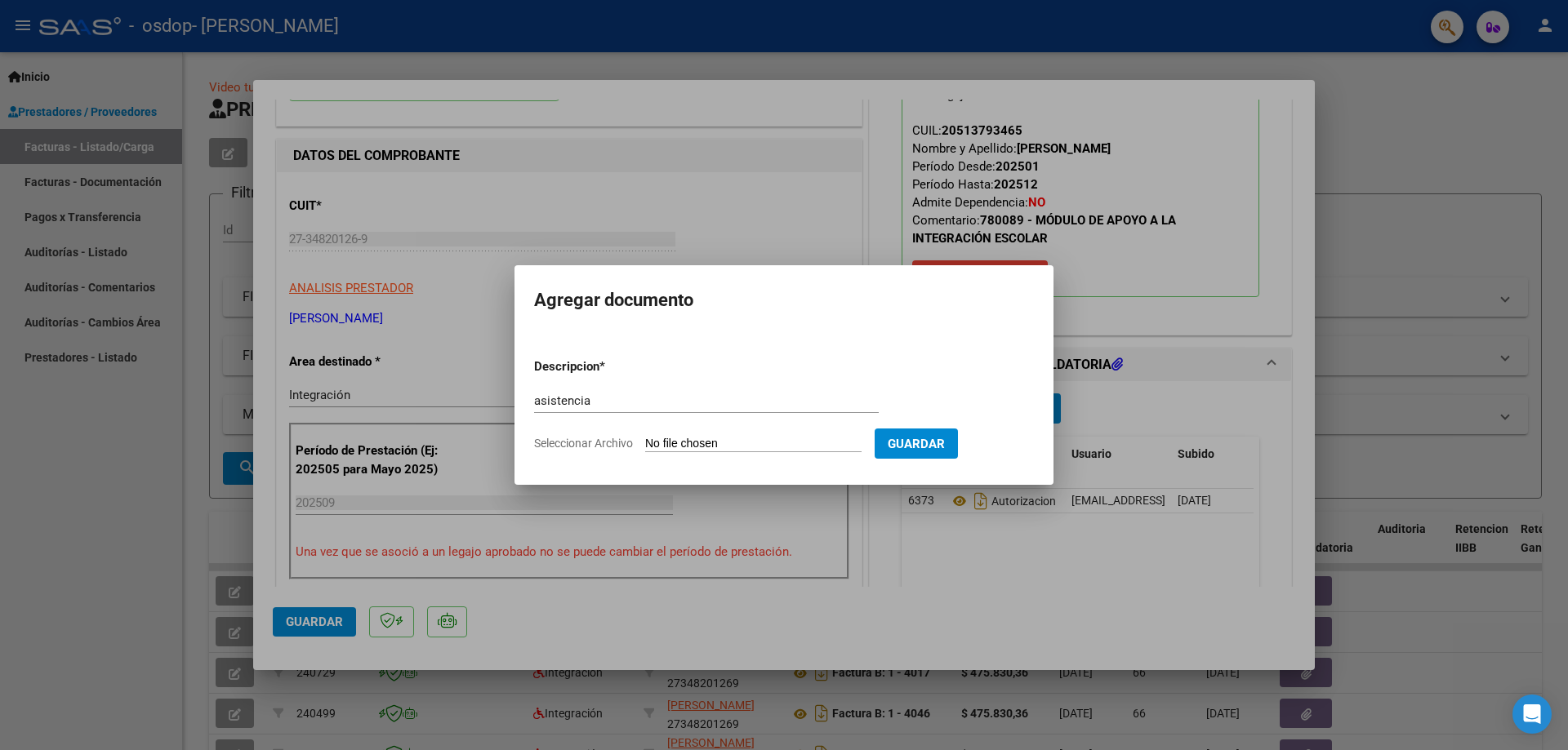
type input "C:\fakepath\Copia de planilla asistencia septiembre [PERSON_NAME].pdf"
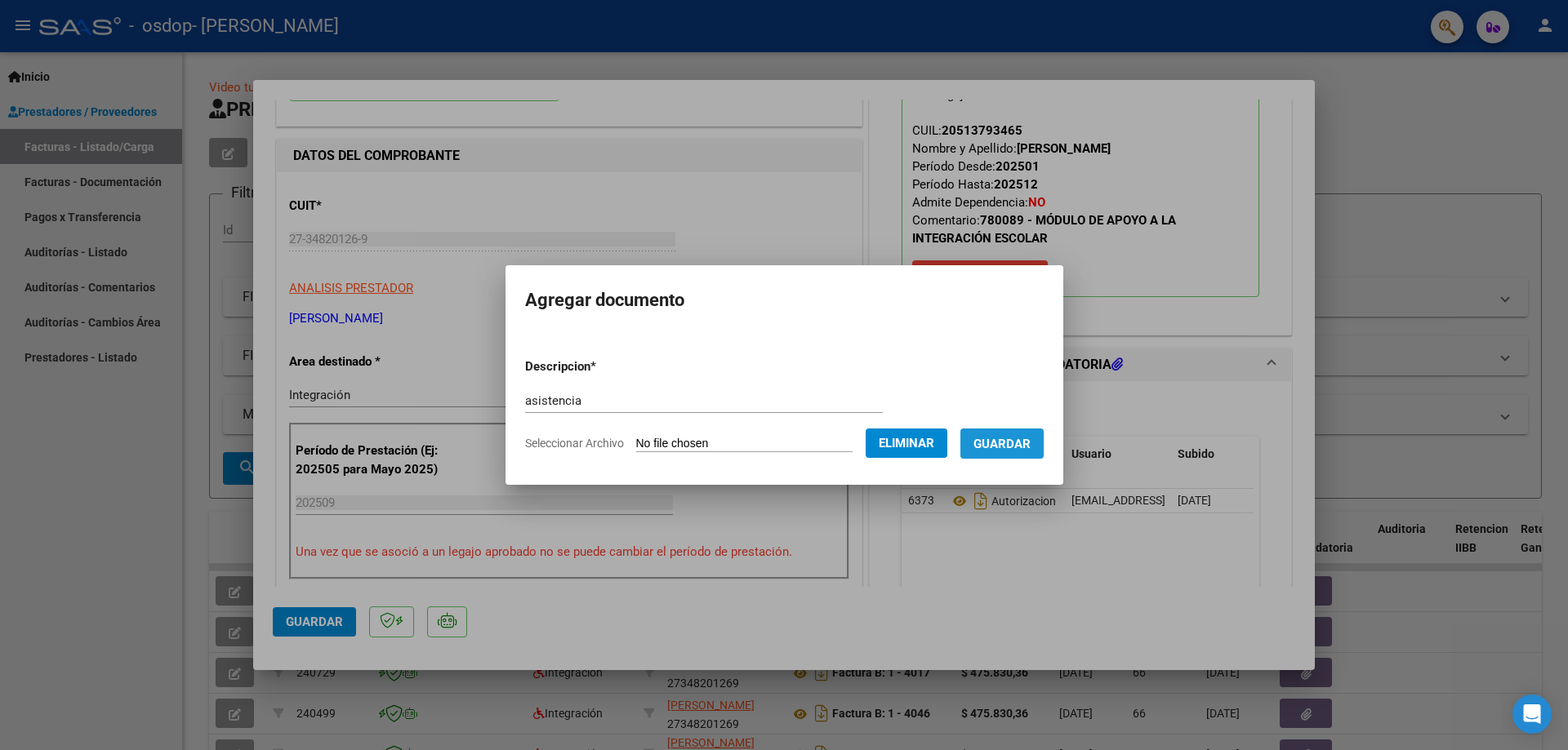
click at [1027, 441] on span "Guardar" at bounding box center [1002, 444] width 57 height 14
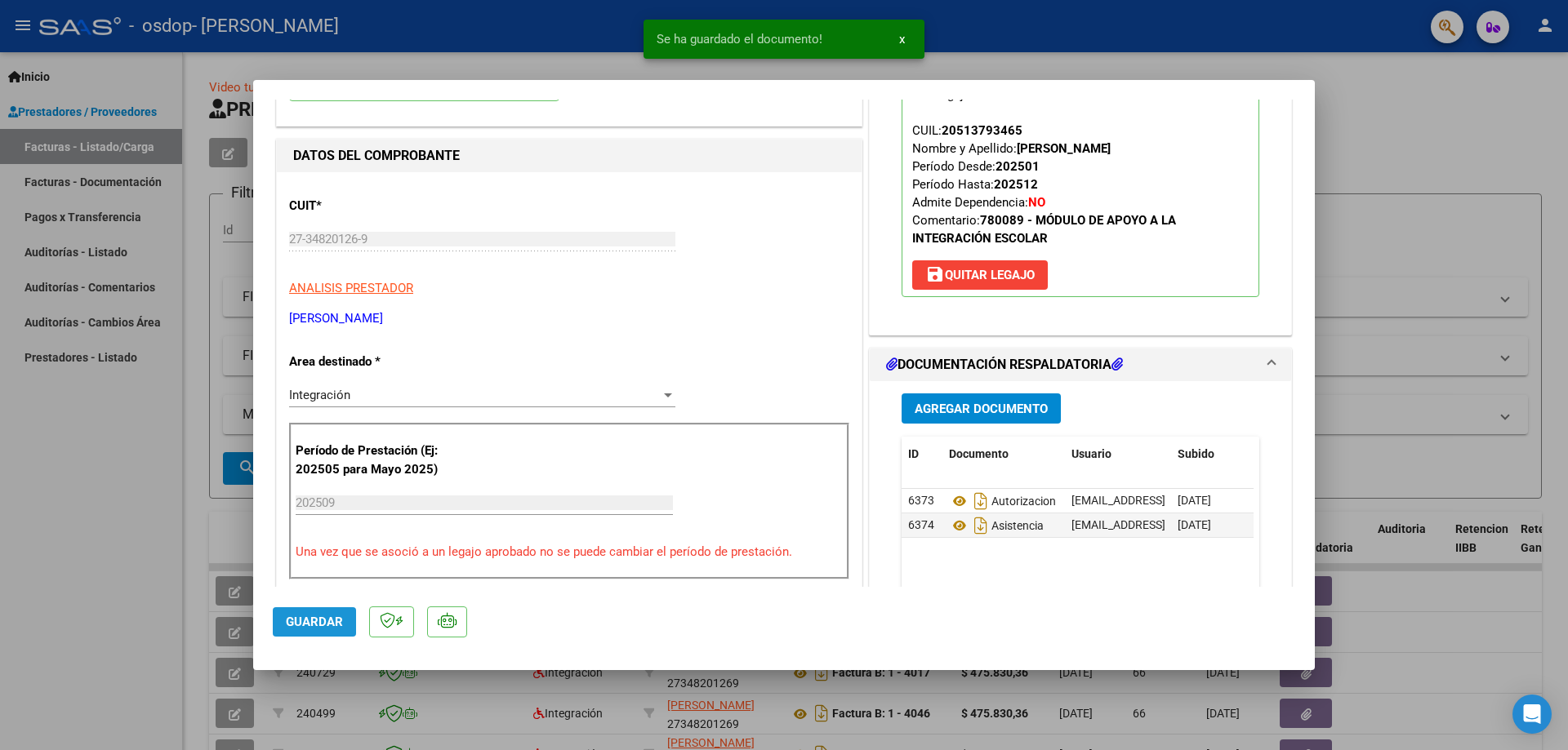
click at [328, 618] on span "Guardar" at bounding box center [314, 622] width 57 height 14
click at [32, 601] on div at bounding box center [784, 375] width 1568 height 750
type input "$ 0,00"
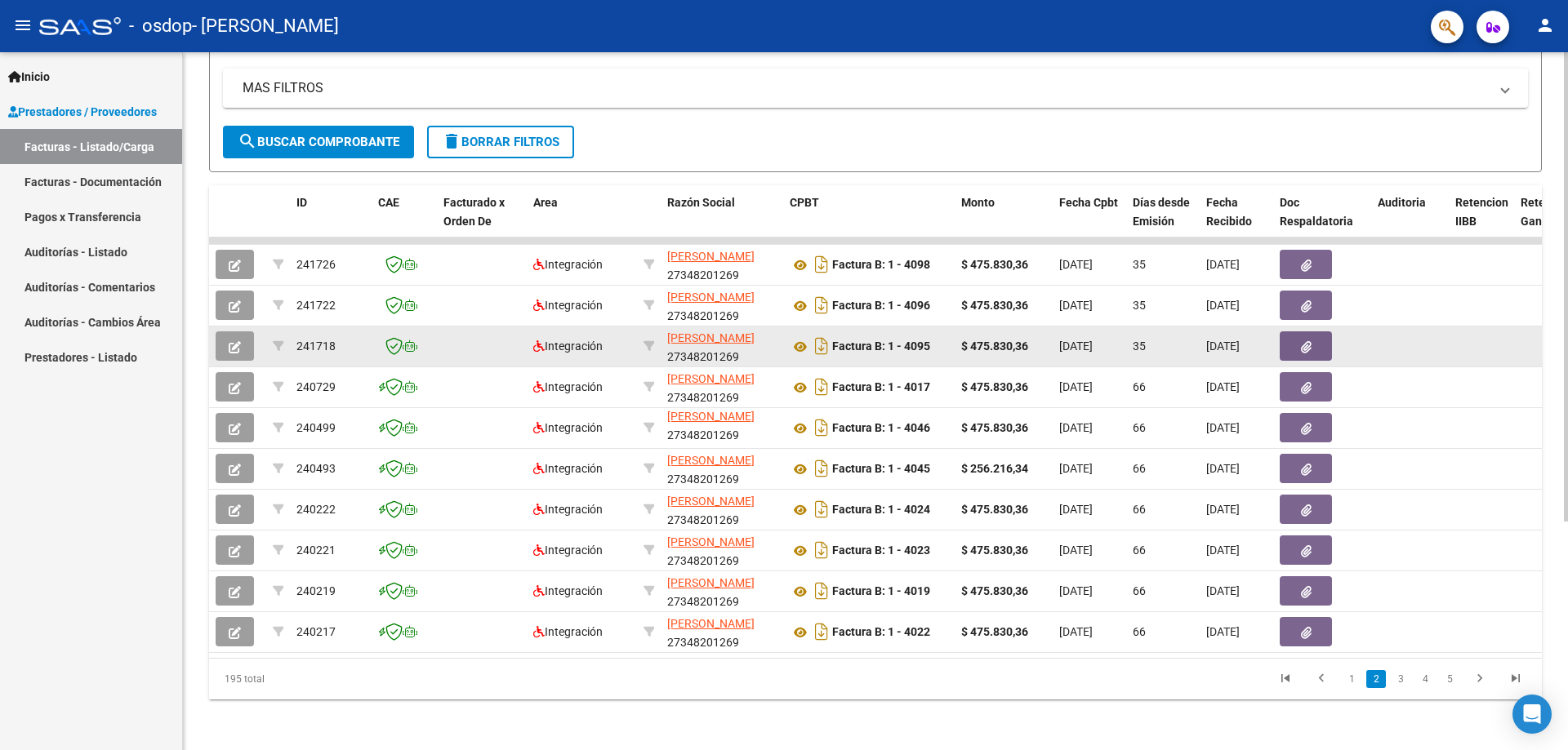
scroll to position [340, 0]
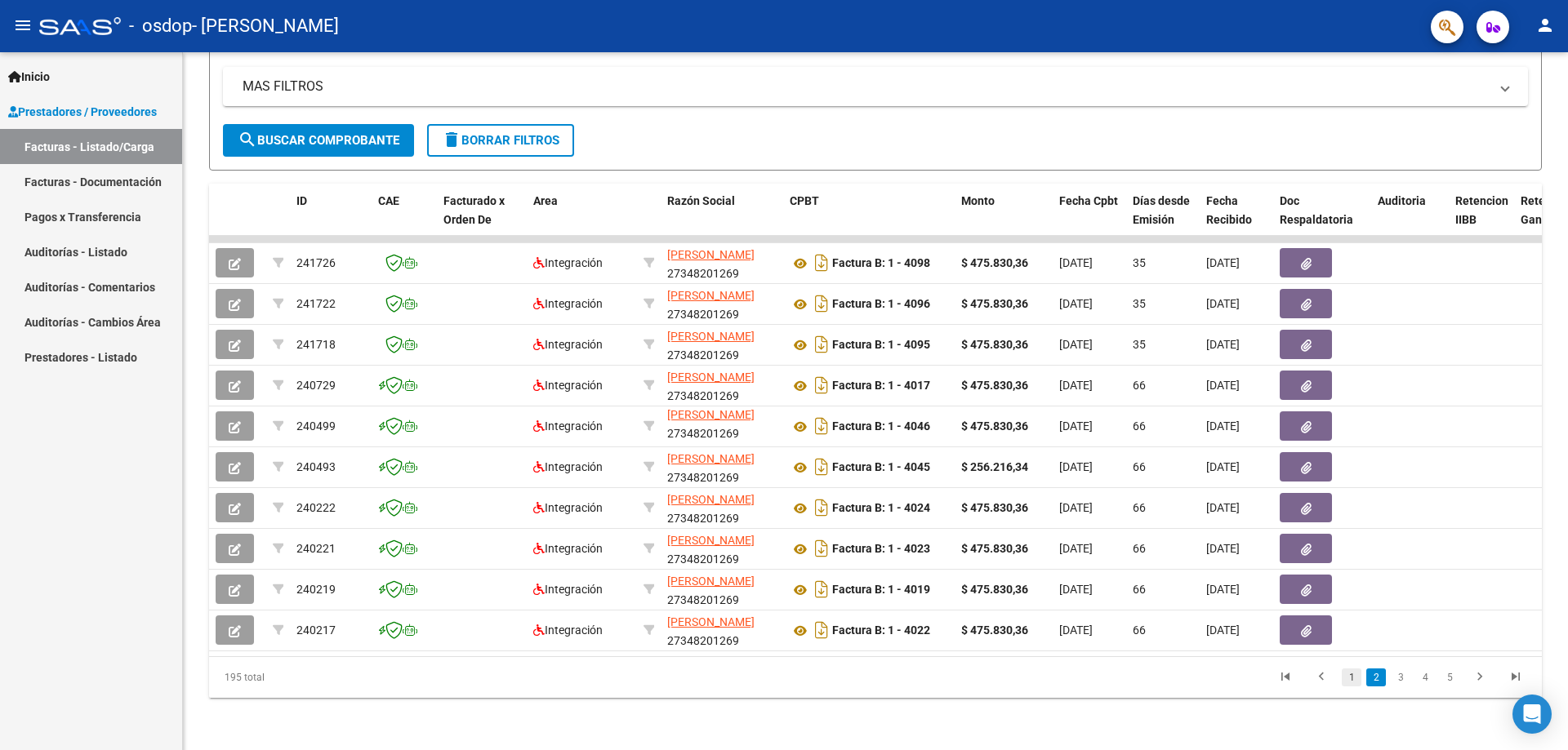
click at [1354, 683] on link "1" at bounding box center [1352, 678] width 20 height 18
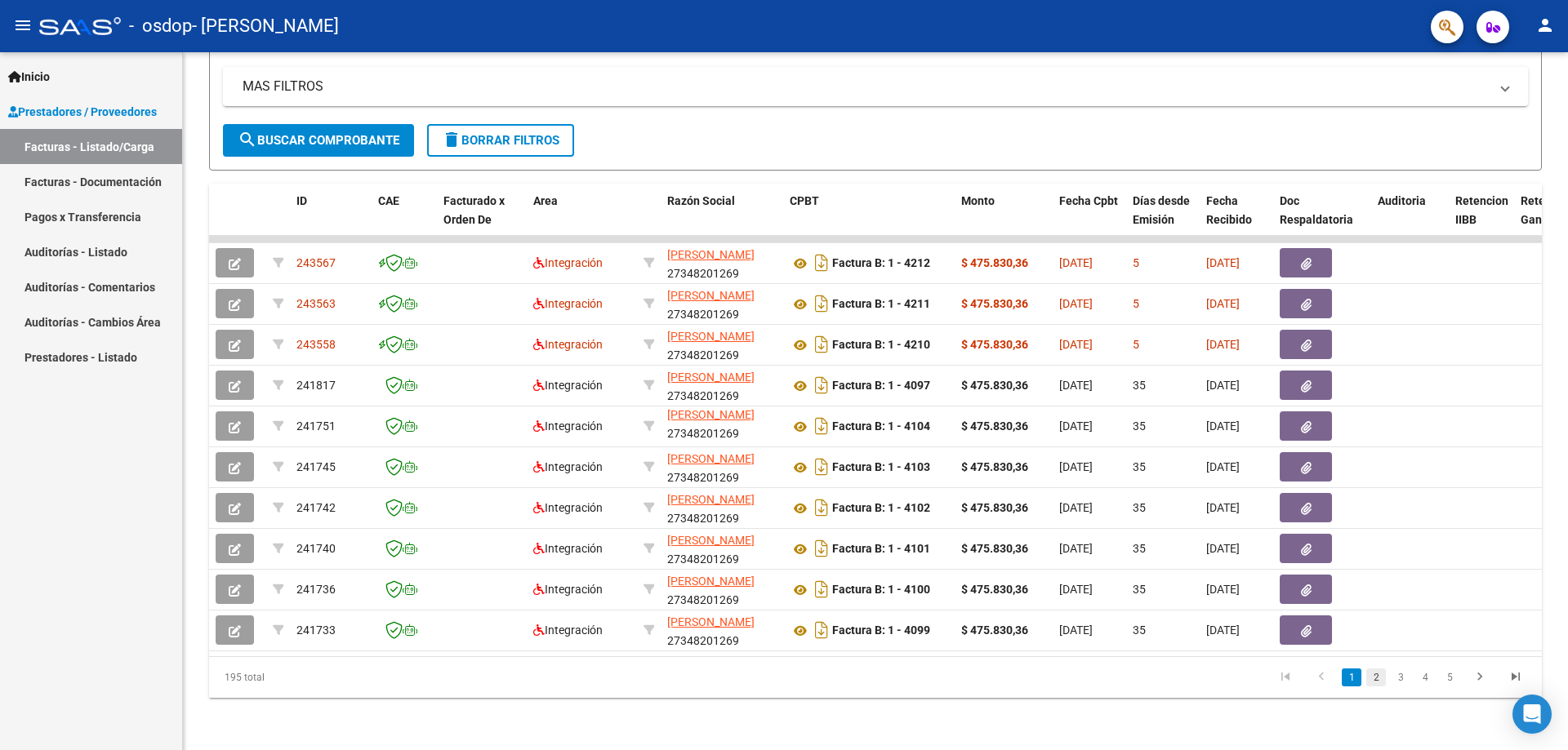
click at [1378, 680] on link "2" at bounding box center [1376, 678] width 20 height 18
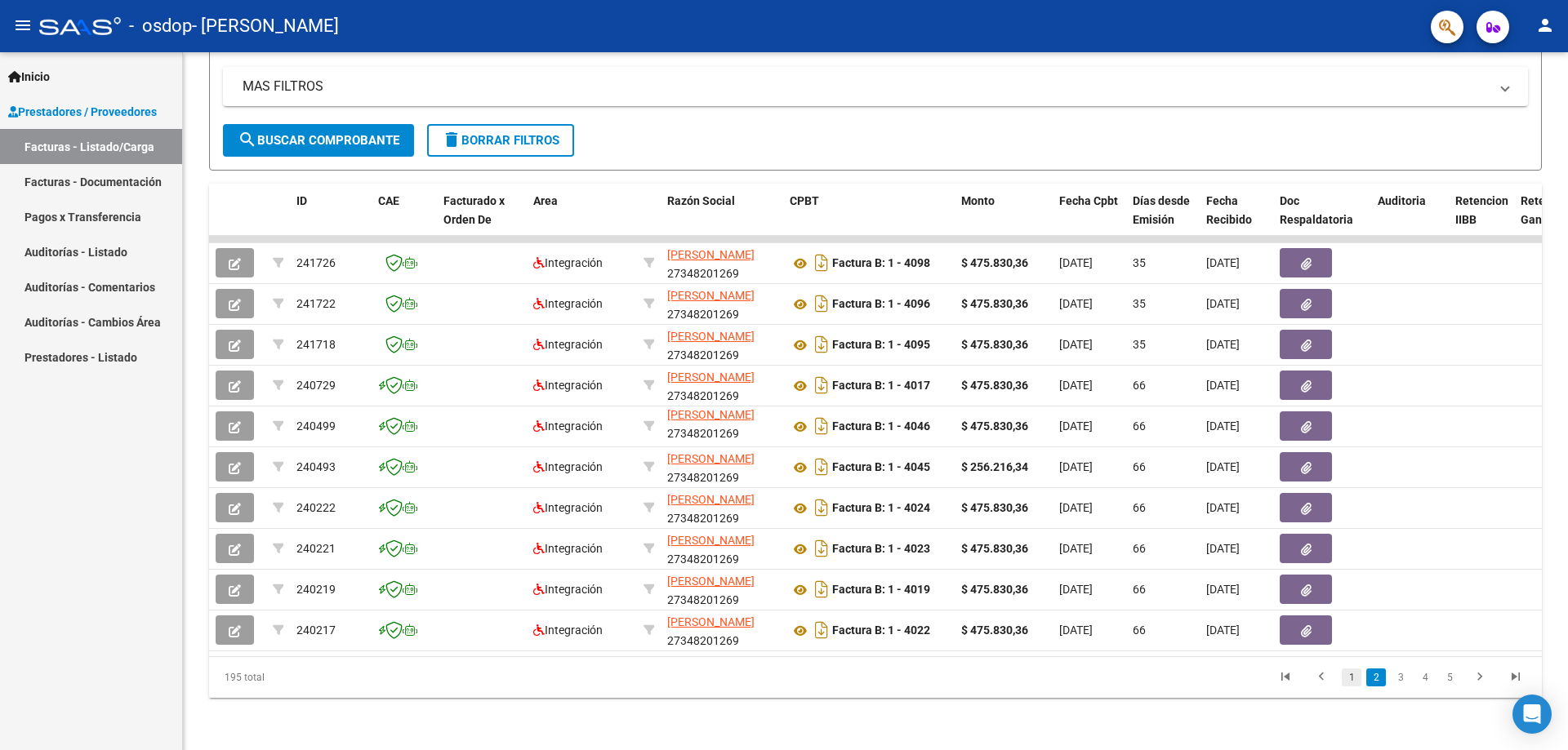
click at [1349, 676] on link "1" at bounding box center [1352, 678] width 20 height 18
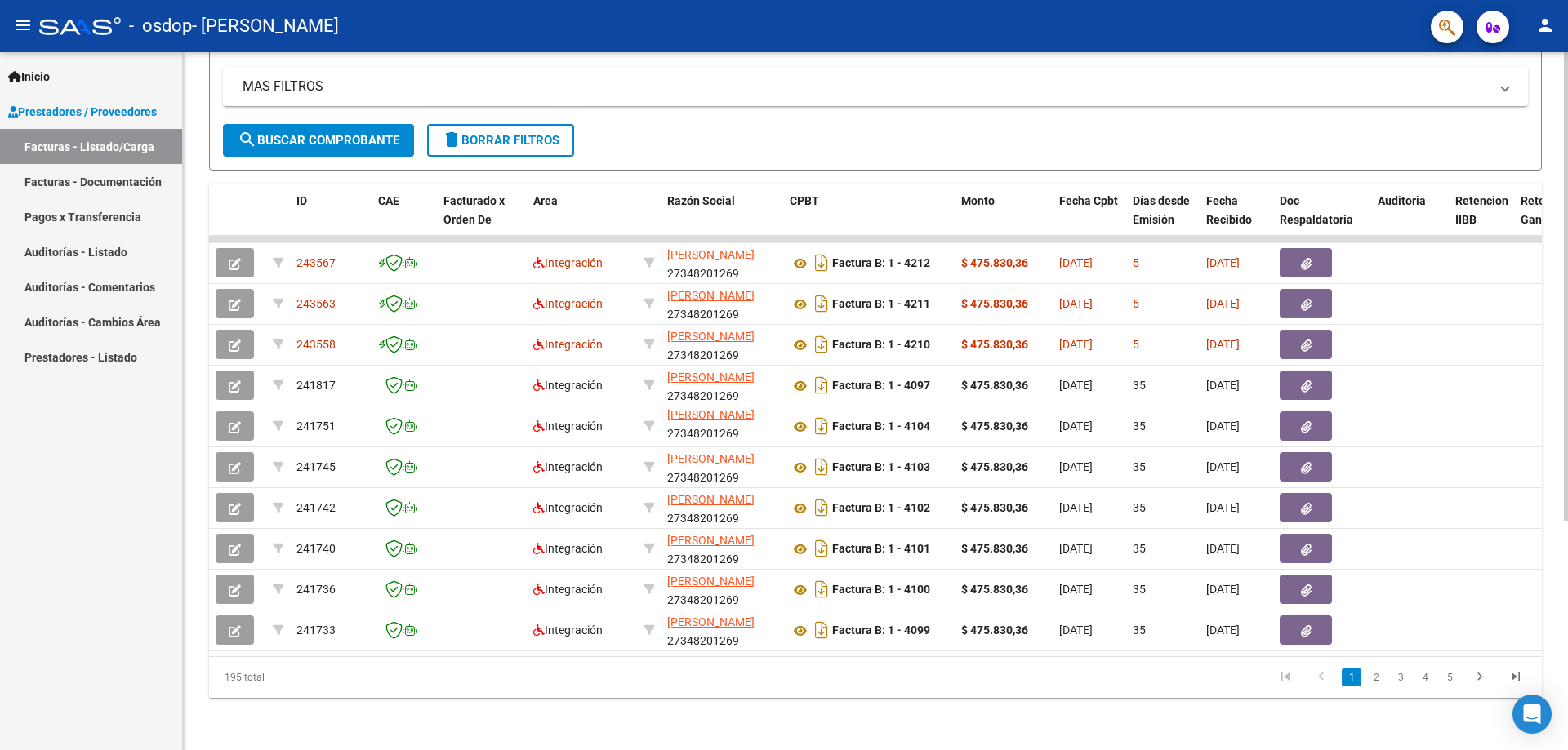
scroll to position [14, 0]
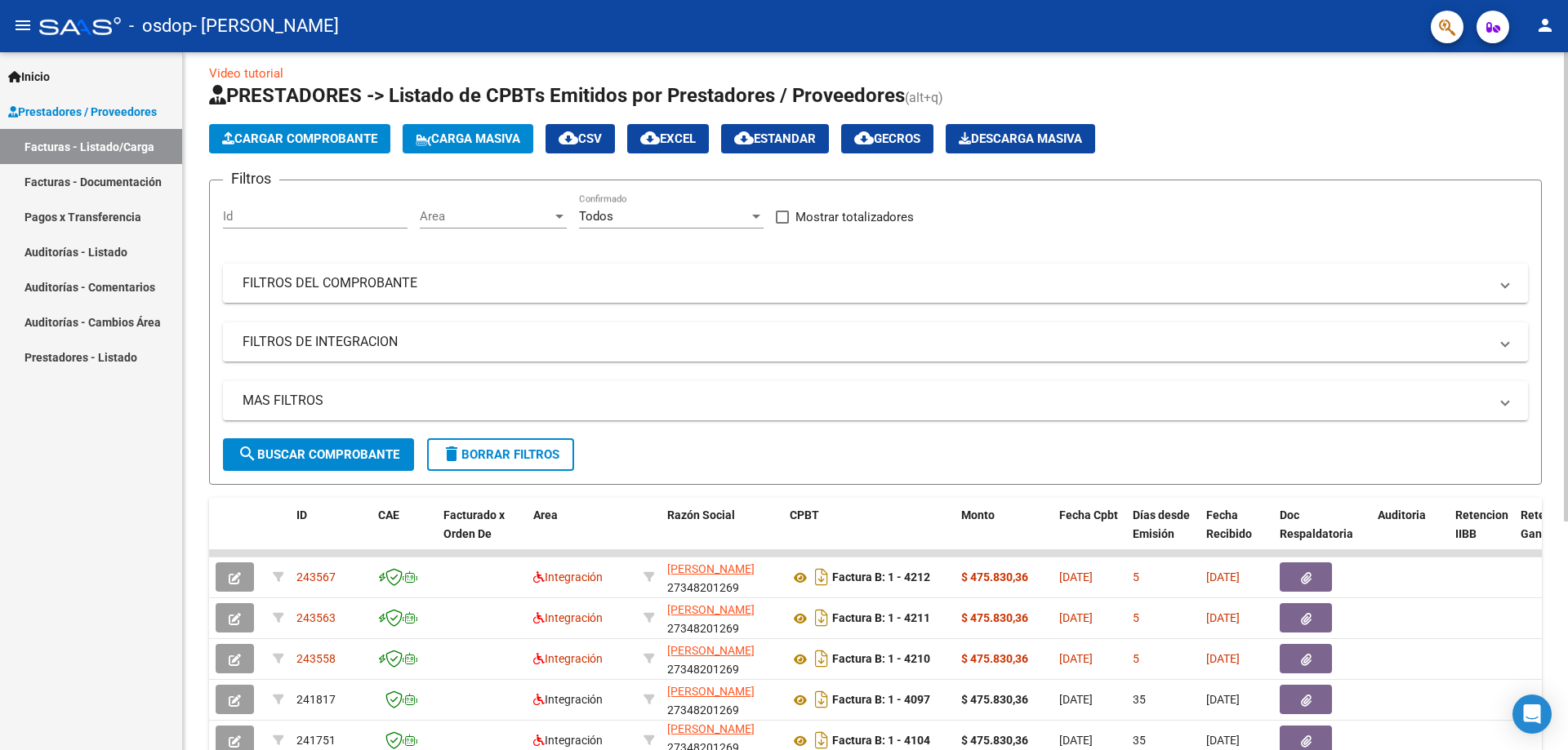
click at [324, 136] on span "Cargar Comprobante" at bounding box center [299, 139] width 155 height 14
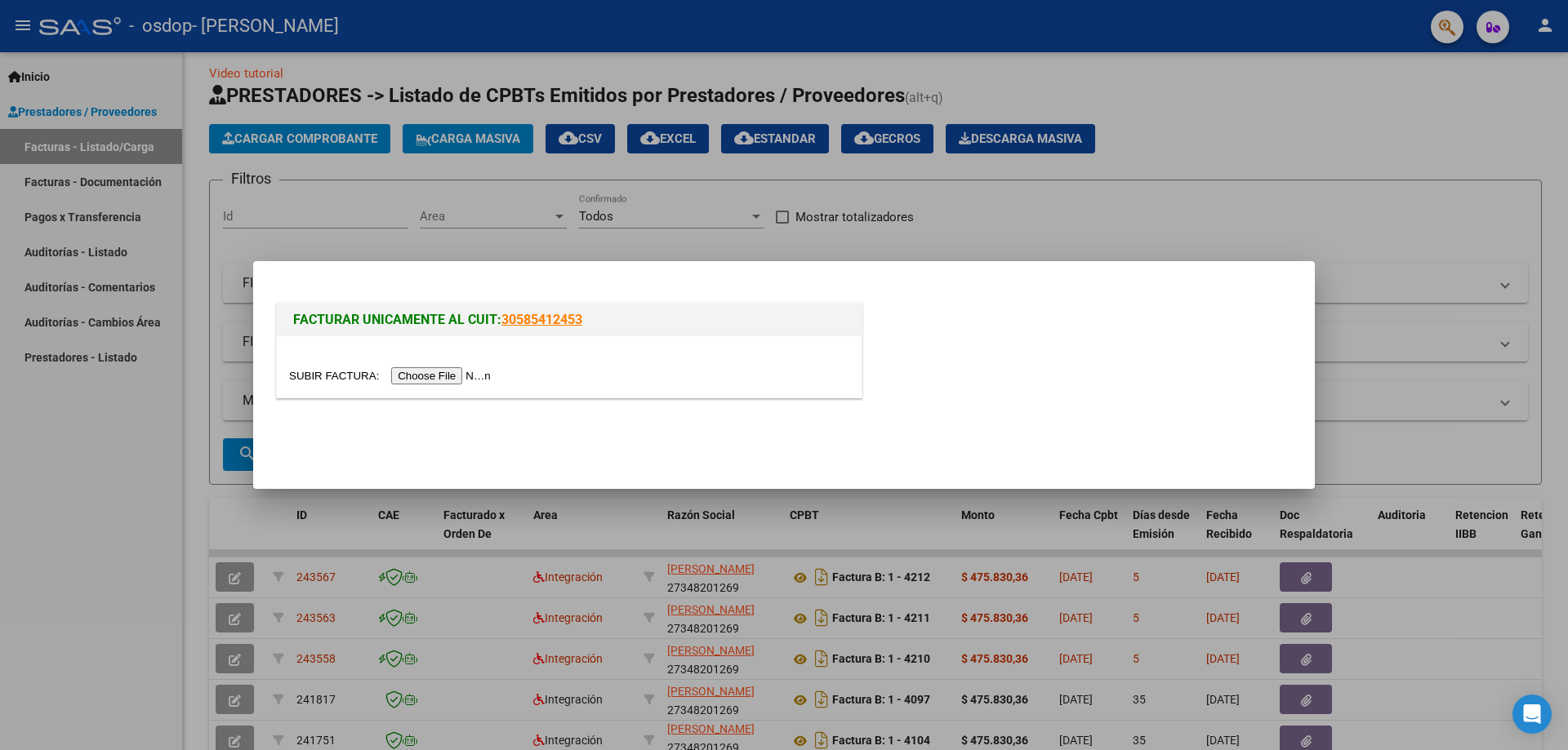
click at [460, 373] on input "file" at bounding box center [392, 375] width 207 height 17
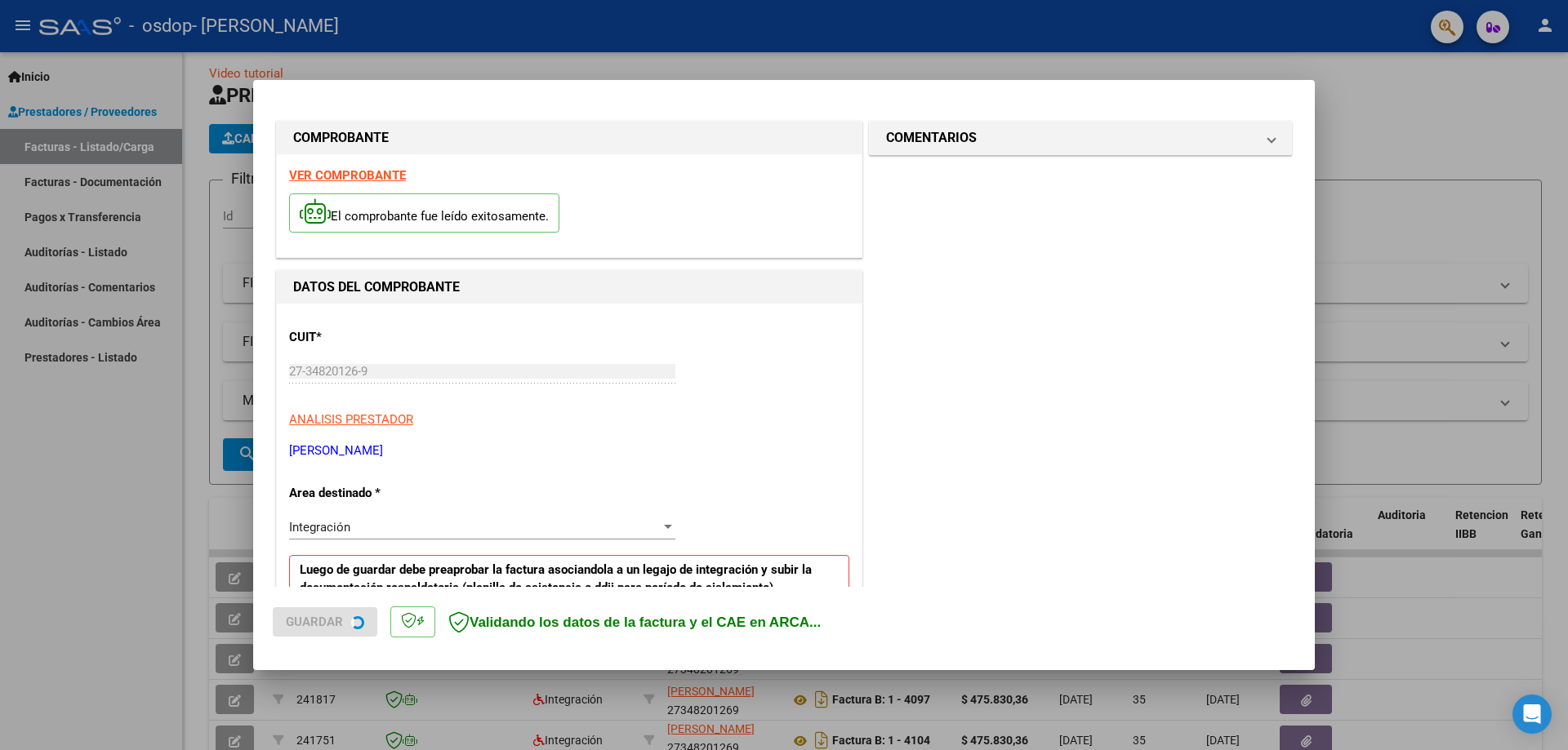
scroll to position [325, 0]
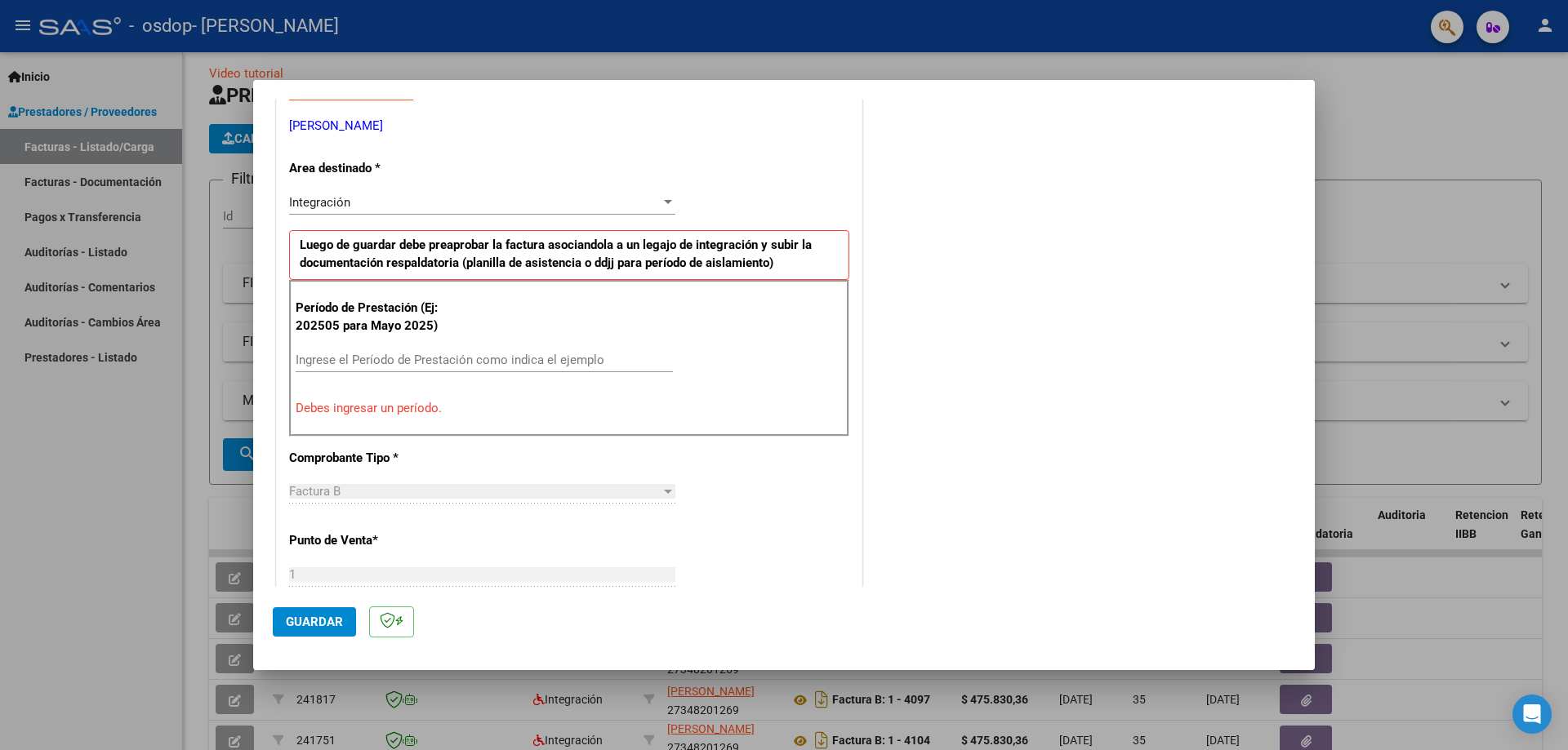
click at [553, 349] on div "Ingrese el Período de Prestación como indica el ejemplo" at bounding box center [484, 360] width 377 height 24
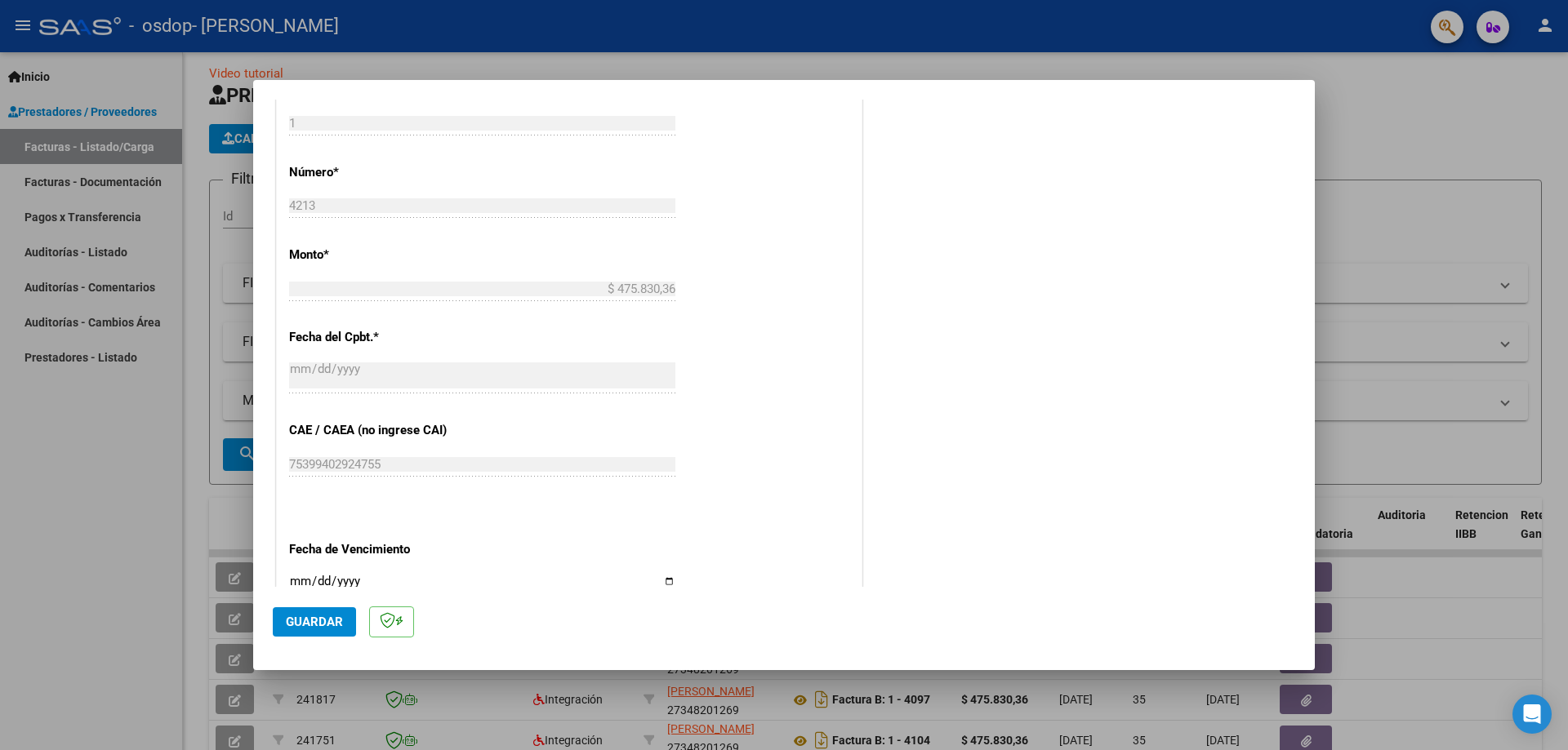
scroll to position [950, 0]
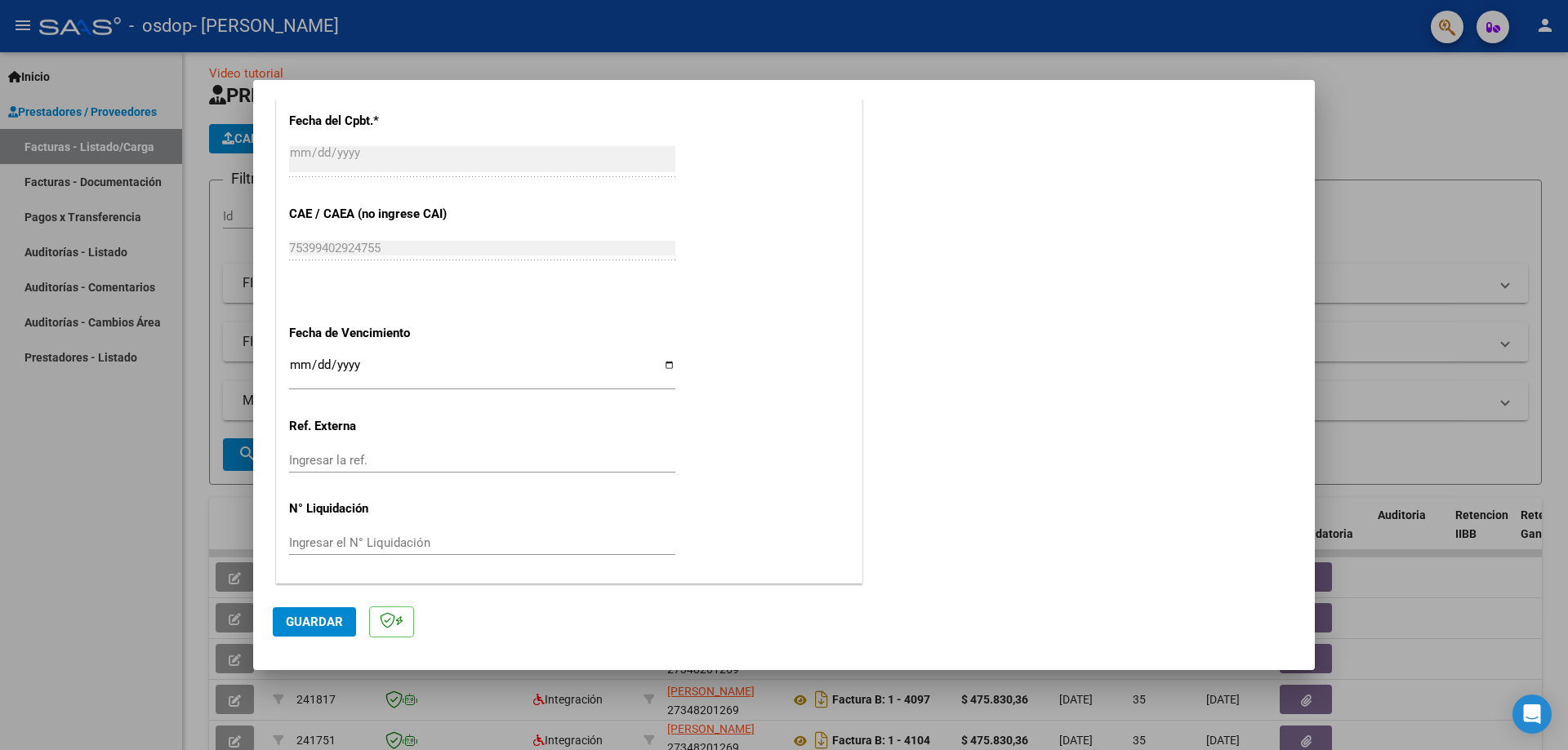
type input "202509"
click at [665, 363] on input "Ingresar la fecha" at bounding box center [482, 371] width 386 height 26
type input "[DATE]"
click at [335, 618] on span "Guardar" at bounding box center [314, 622] width 57 height 14
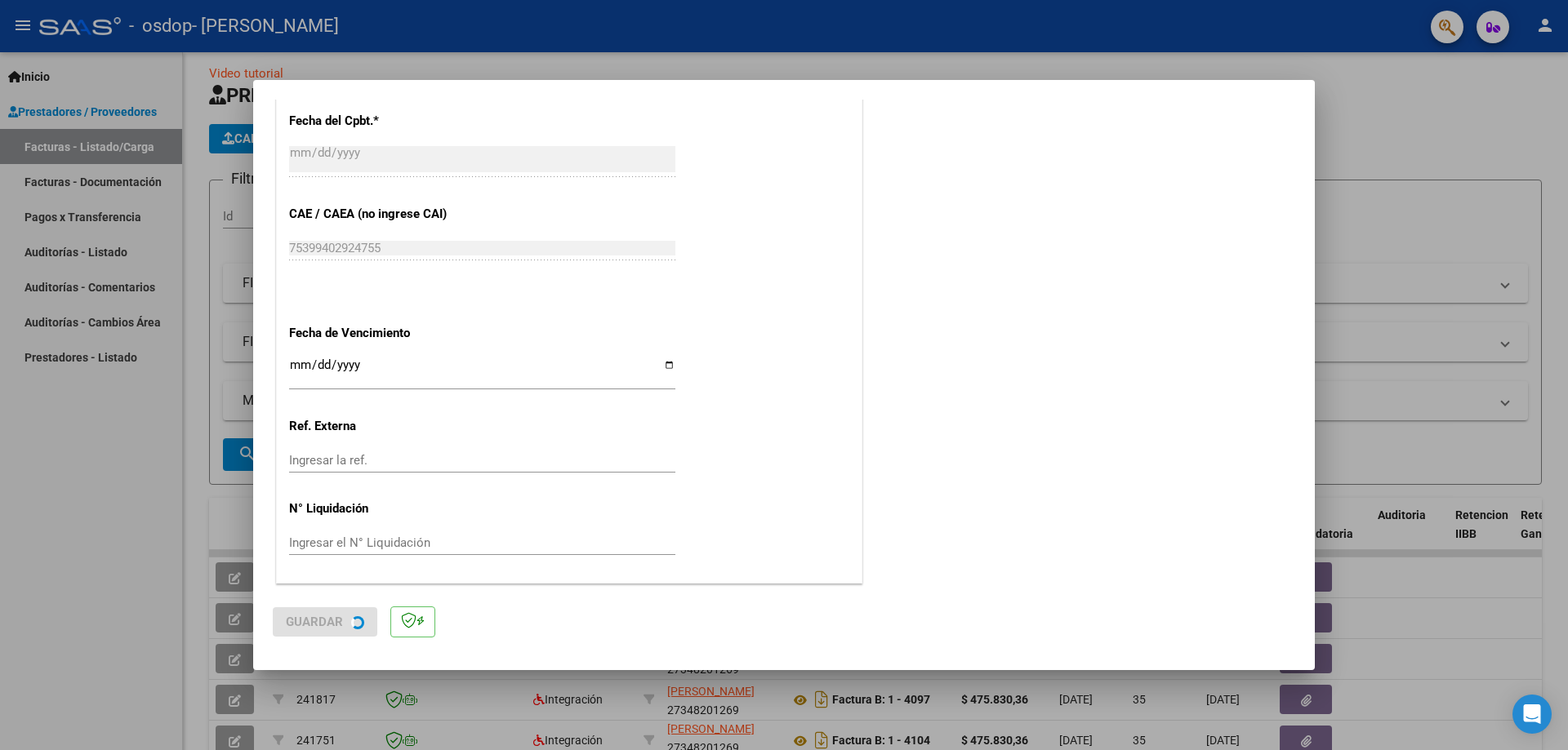
scroll to position [0, 0]
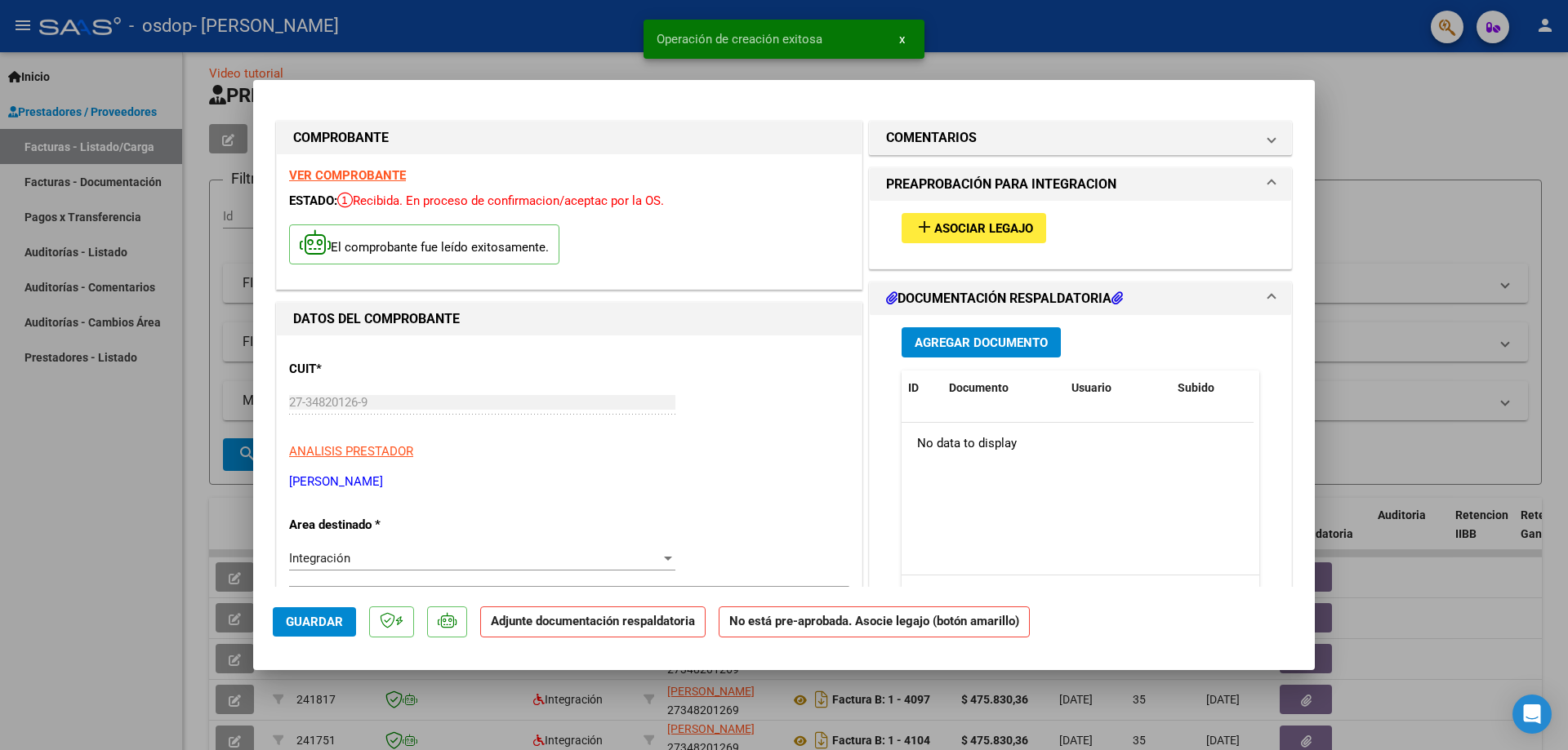
click at [977, 223] on span "Asociar Legajo" at bounding box center [984, 228] width 99 height 14
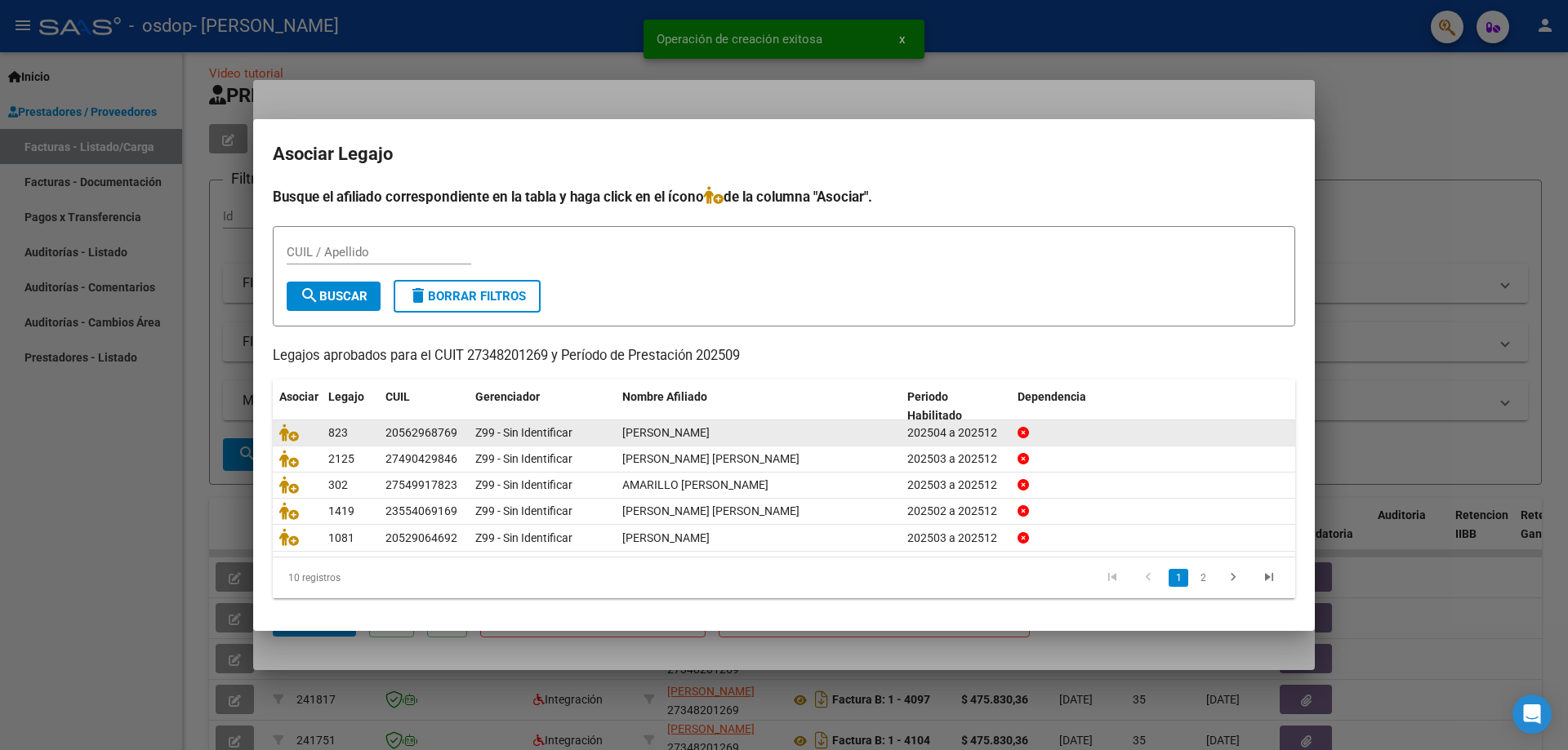
click at [679, 435] on span "[PERSON_NAME]" at bounding box center [666, 432] width 88 height 13
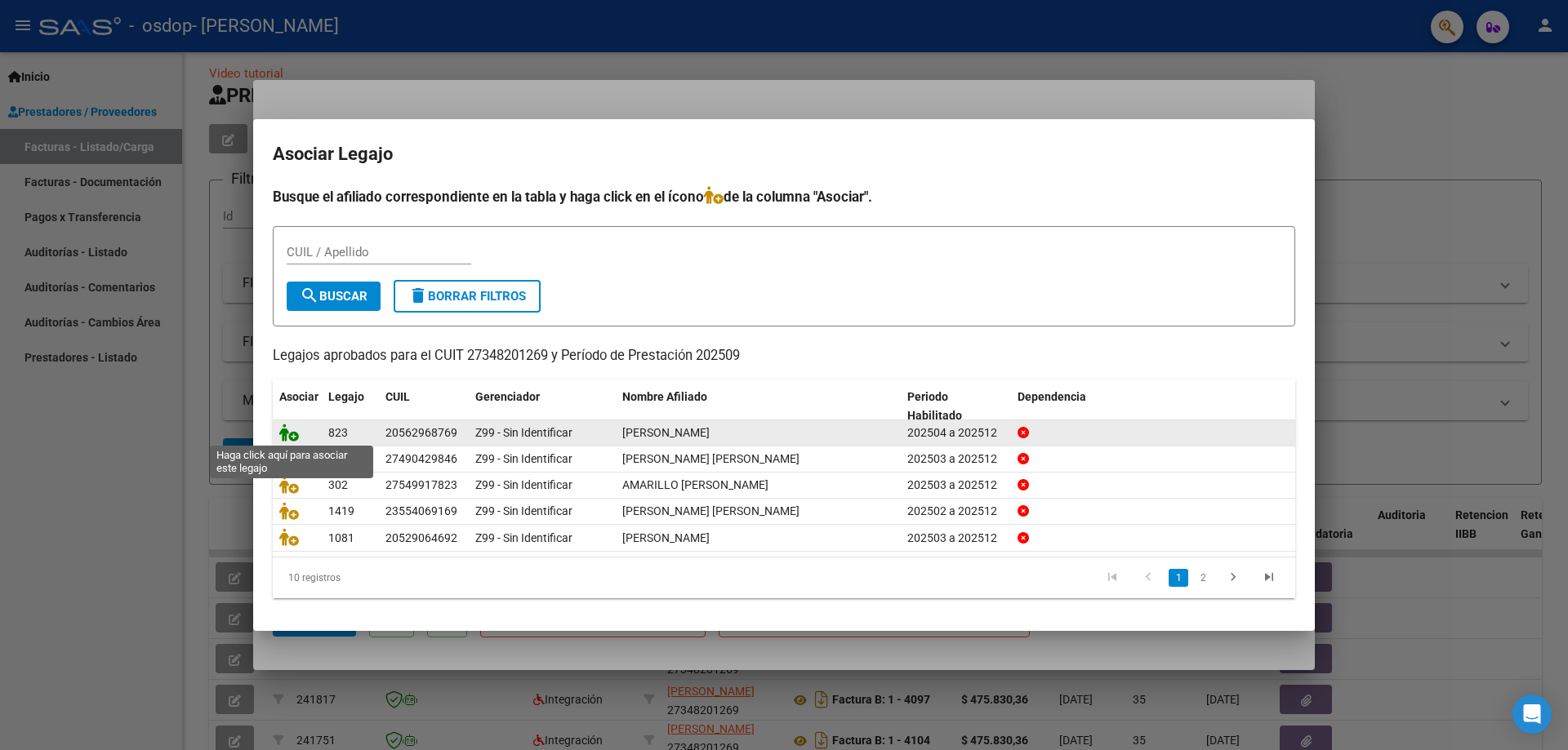
click at [287, 433] on icon at bounding box center [289, 432] width 20 height 18
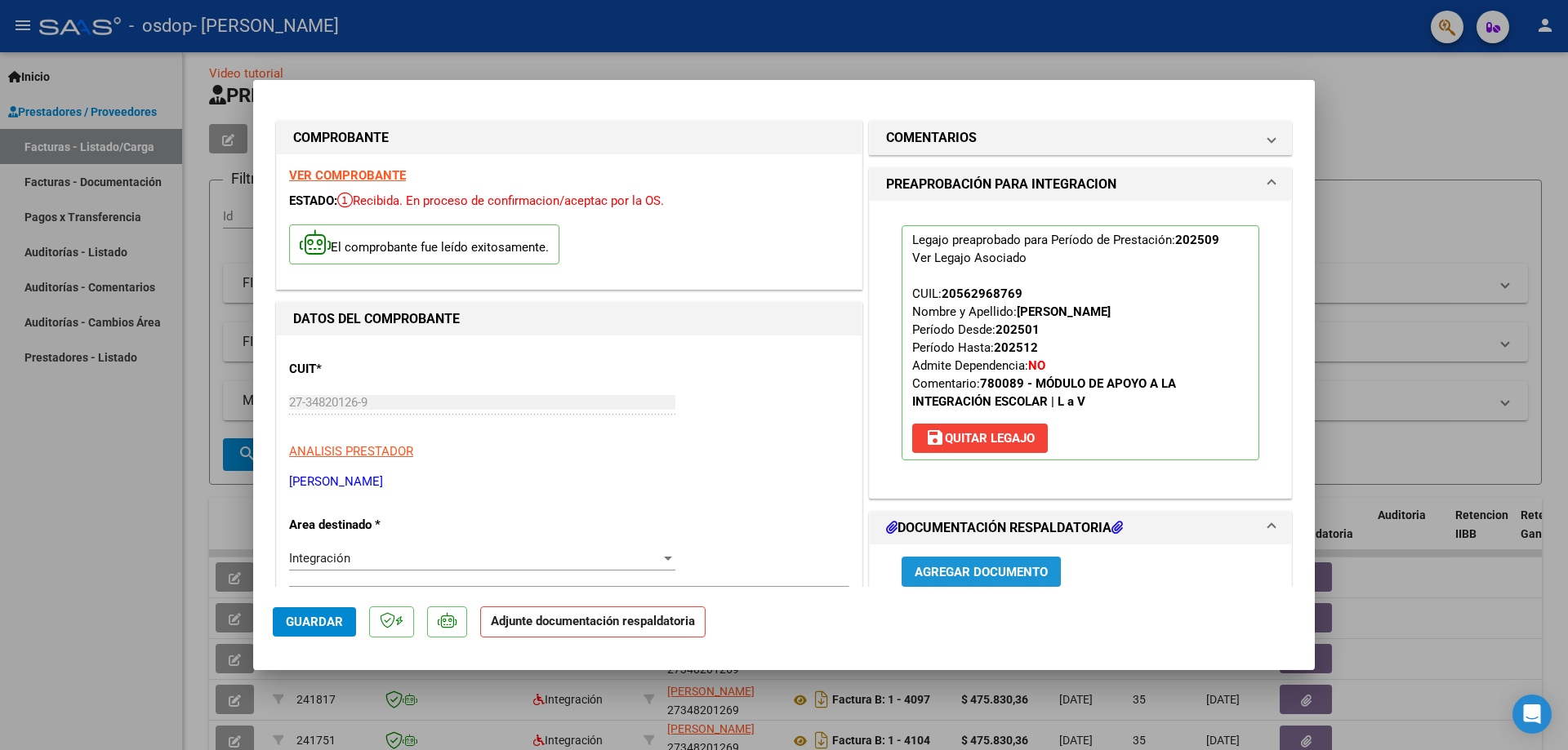
click at [973, 567] on span "Agregar Documento" at bounding box center [981, 572] width 133 height 14
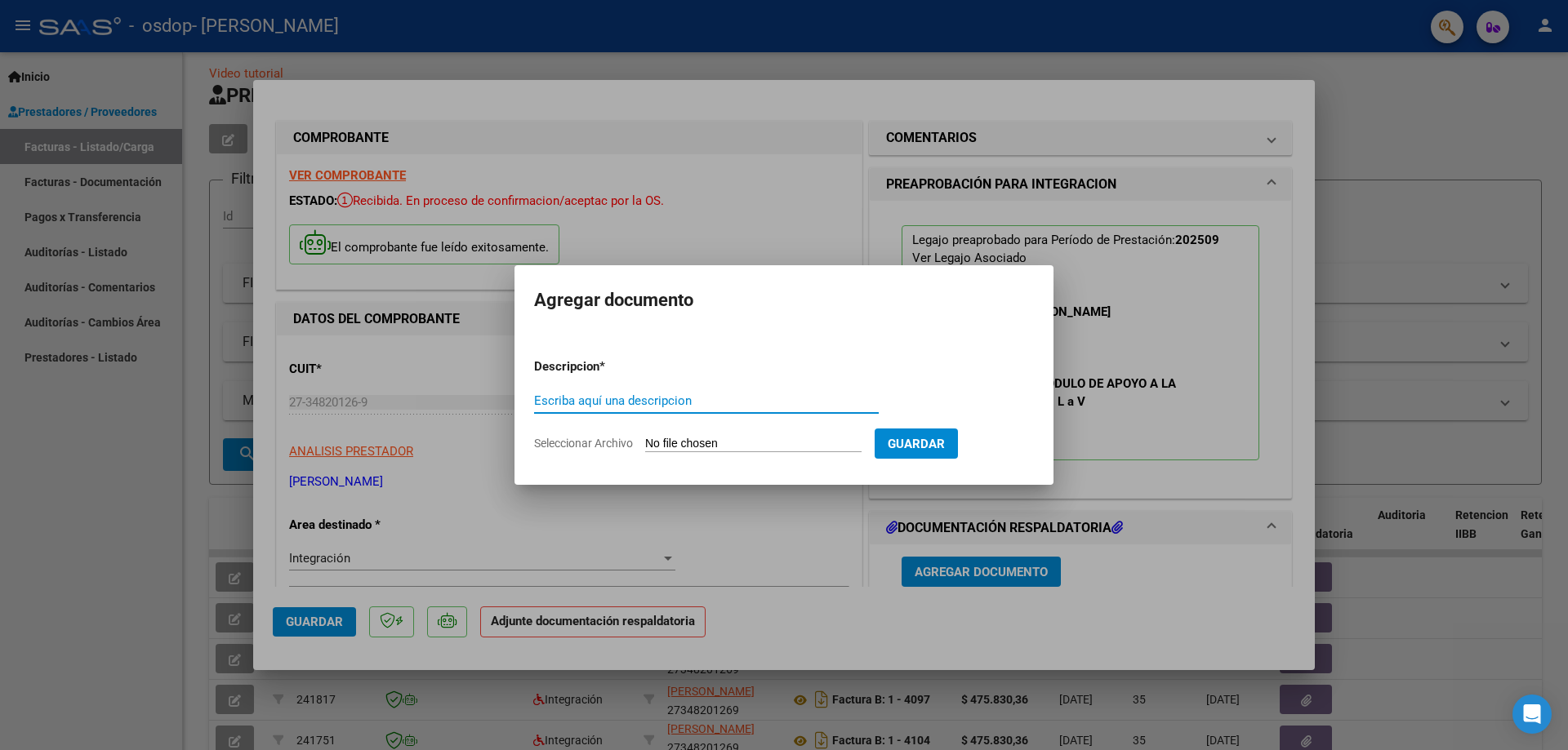
click at [638, 403] on input "Escriba aquí una descripcion" at bounding box center [707, 401] width 345 height 14
type input "asistencia"
click at [800, 446] on input "Seleccionar Archivo" at bounding box center [754, 444] width 217 height 15
click at [700, 440] on input "Seleccionar Archivo" at bounding box center [754, 444] width 217 height 15
type input "C:\fakepath\Screenshot_20250924_174012_CamScanner.jpg"
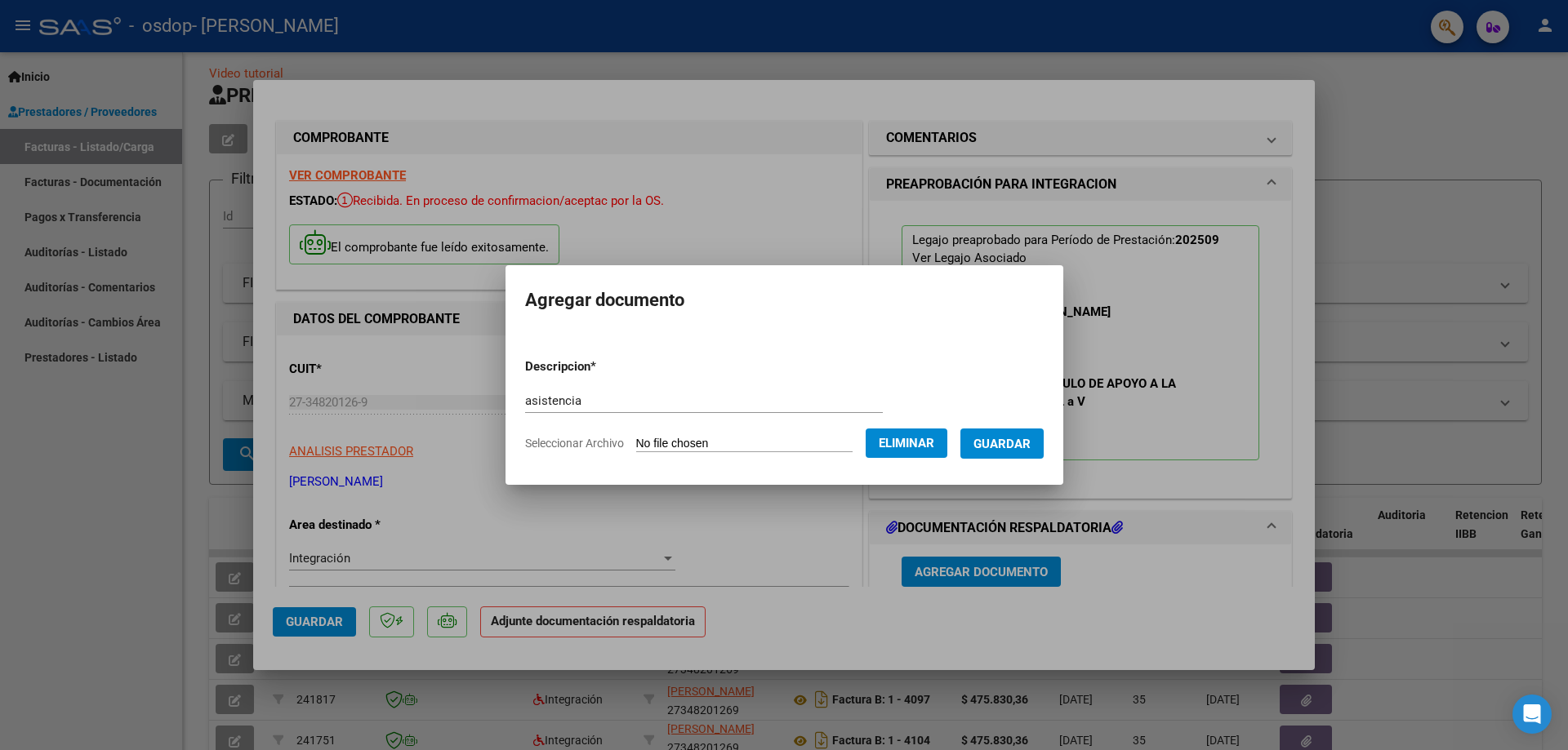
click at [1013, 444] on span "Guardar" at bounding box center [1002, 444] width 57 height 14
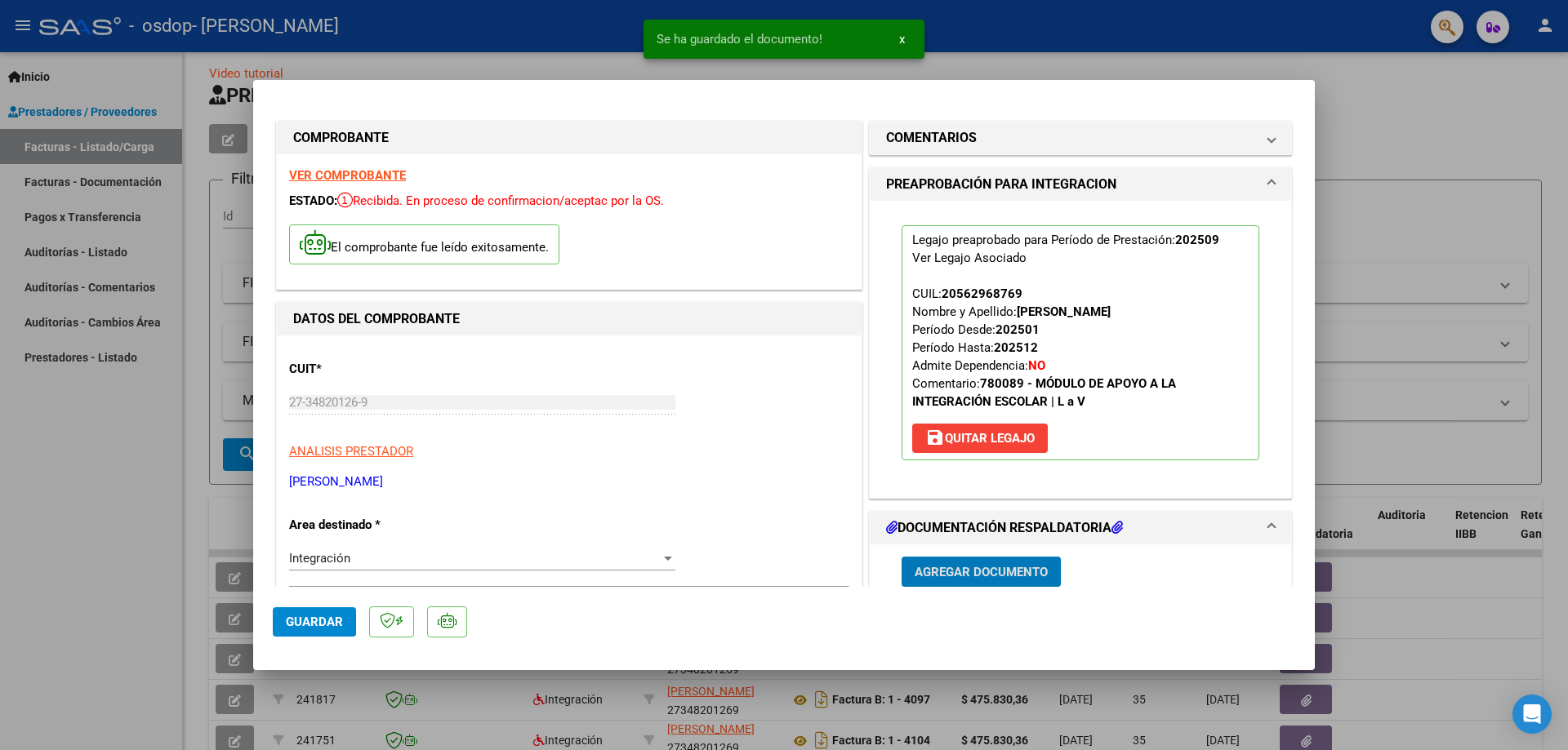
scroll to position [163, 0]
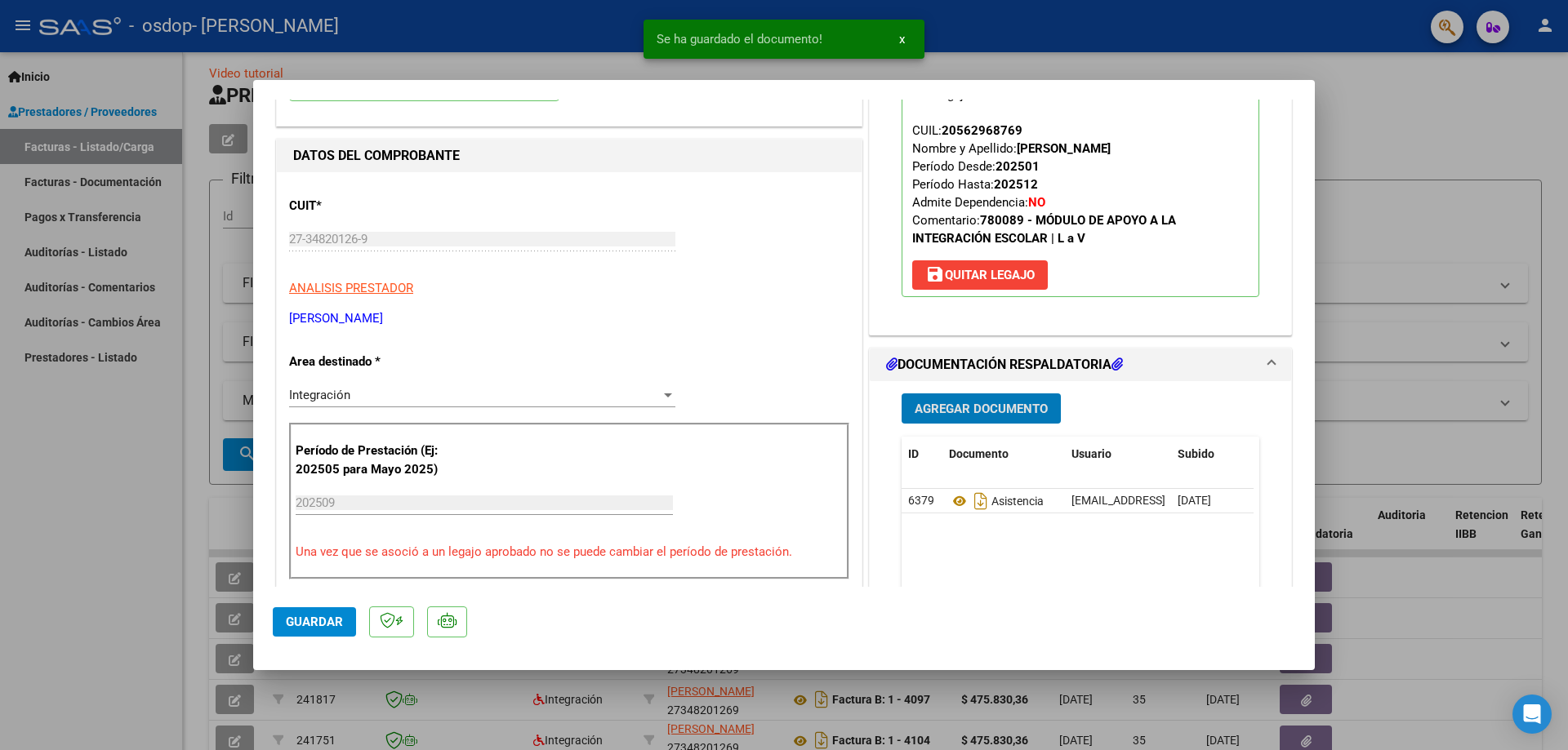
click at [976, 416] on span "Agregar Documento" at bounding box center [981, 409] width 133 height 14
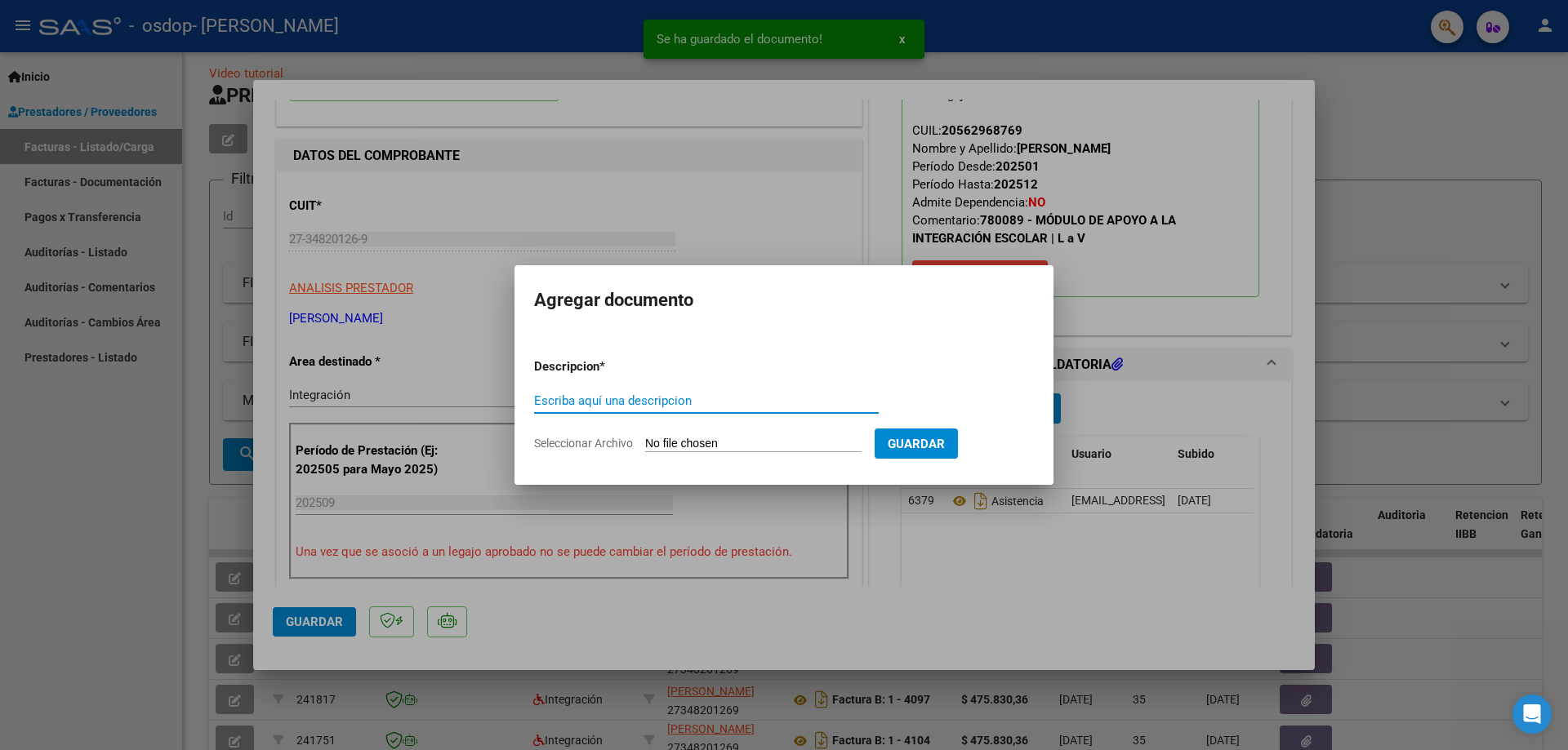
click at [655, 388] on div "Escriba aquí una descripcion" at bounding box center [707, 400] width 345 height 24
type input "autorizacion"
click at [708, 443] on input "Seleccionar Archivo" at bounding box center [754, 444] width 217 height 15
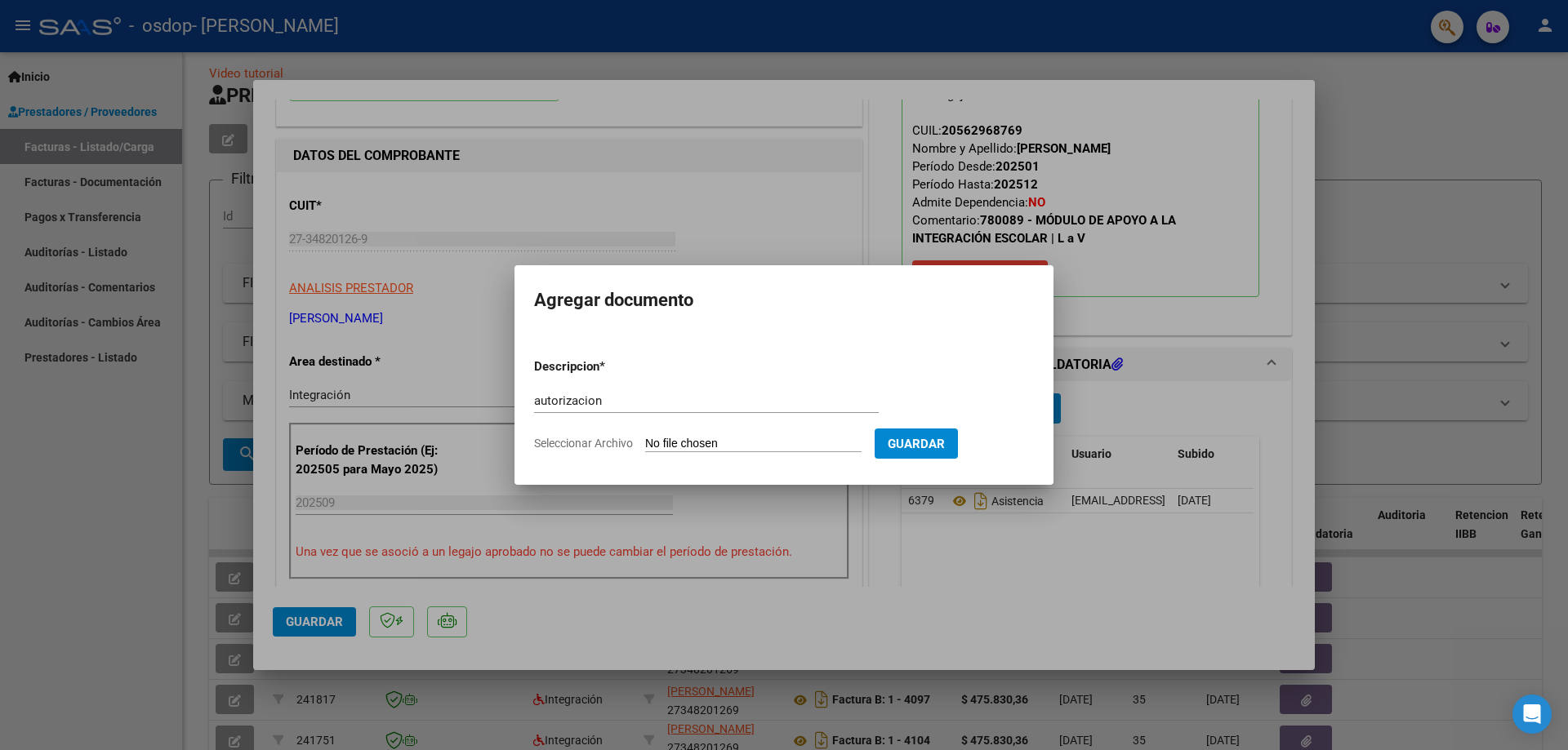
type input "C:\fakepath\WhatsApp Image [DATE] 12.44.22.jpeg"
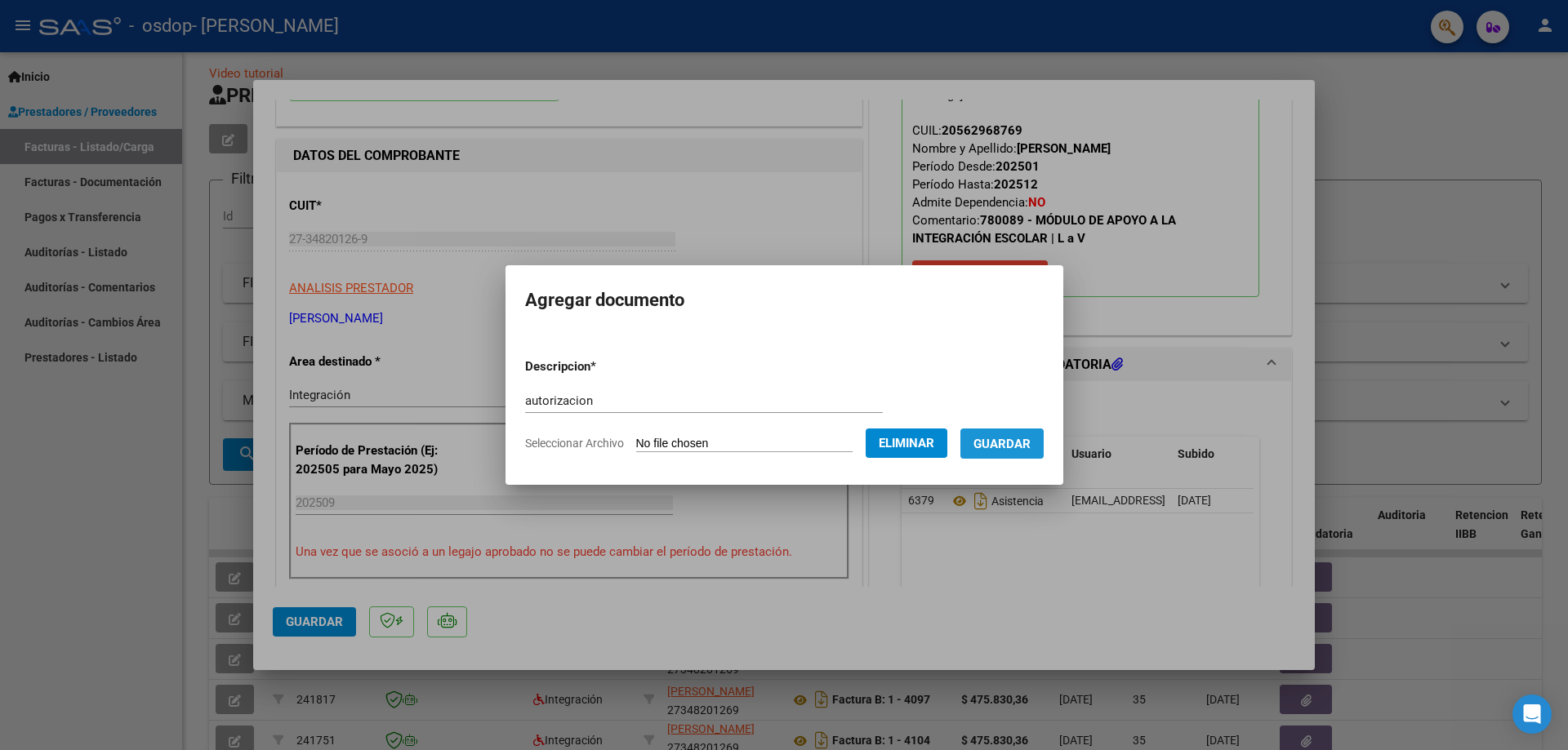
click at [1015, 440] on span "Guardar" at bounding box center [1002, 444] width 57 height 14
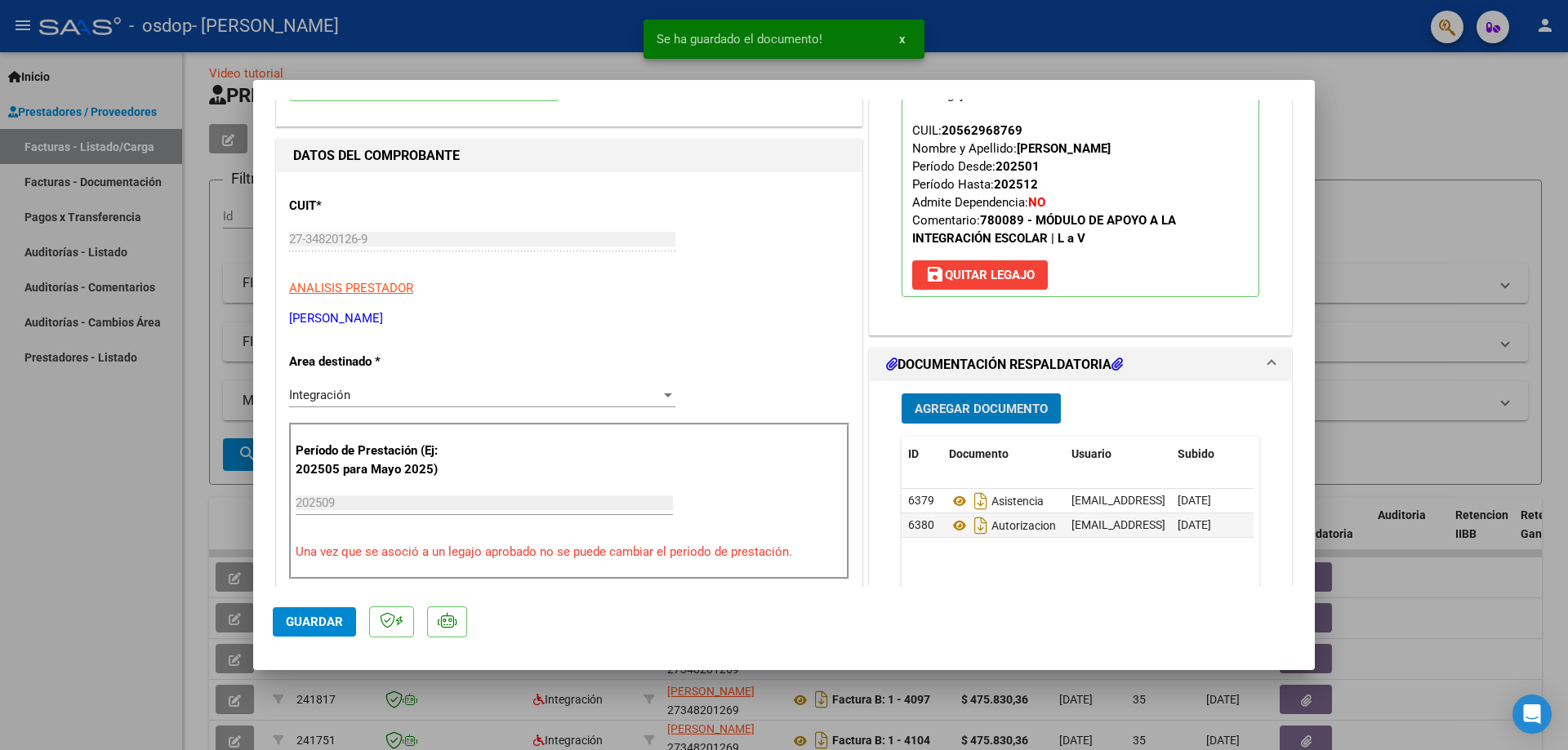
click at [321, 634] on button "Guardar" at bounding box center [314, 622] width 83 height 30
click at [0, 510] on div at bounding box center [784, 375] width 1568 height 750
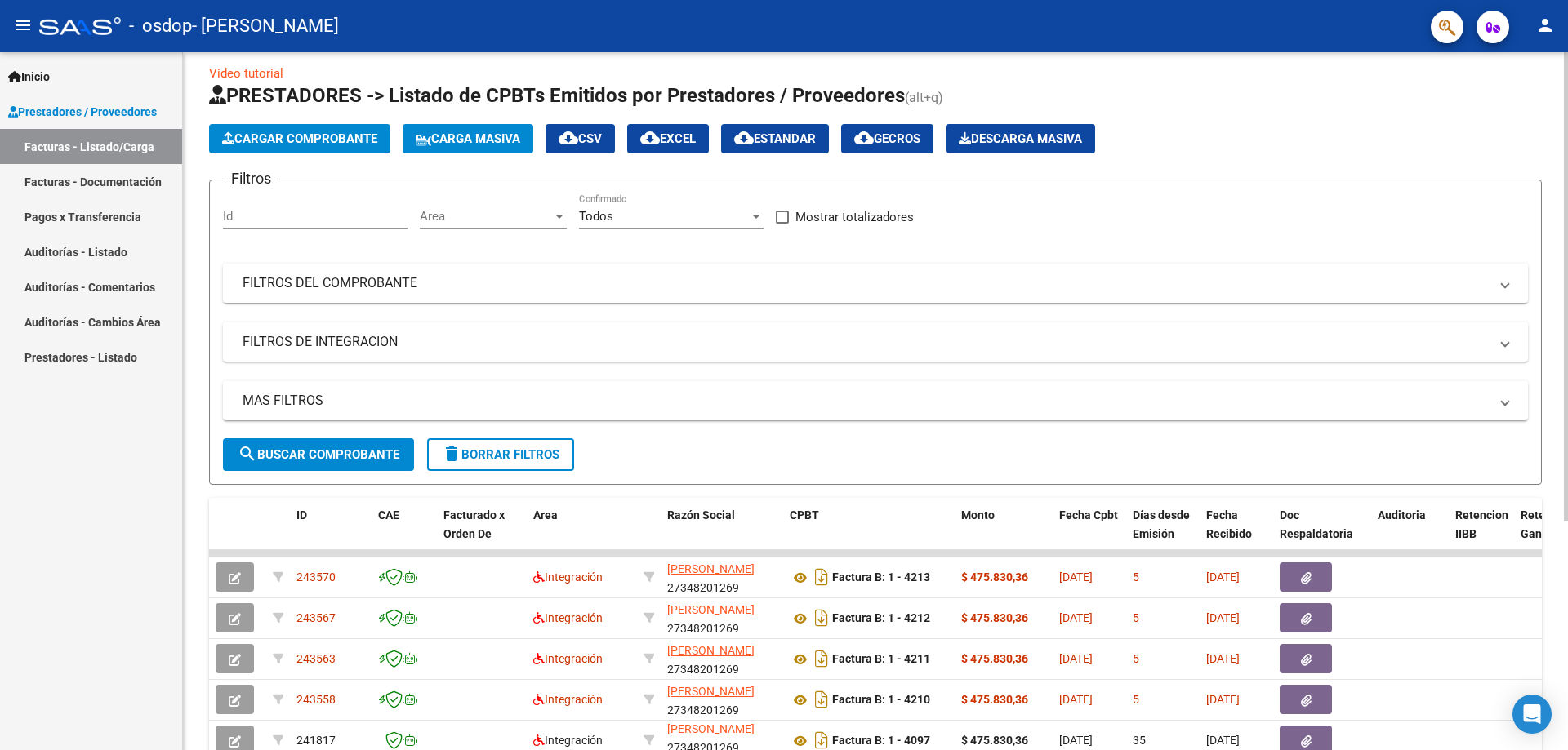
click at [297, 134] on span "Cargar Comprobante" at bounding box center [299, 139] width 155 height 14
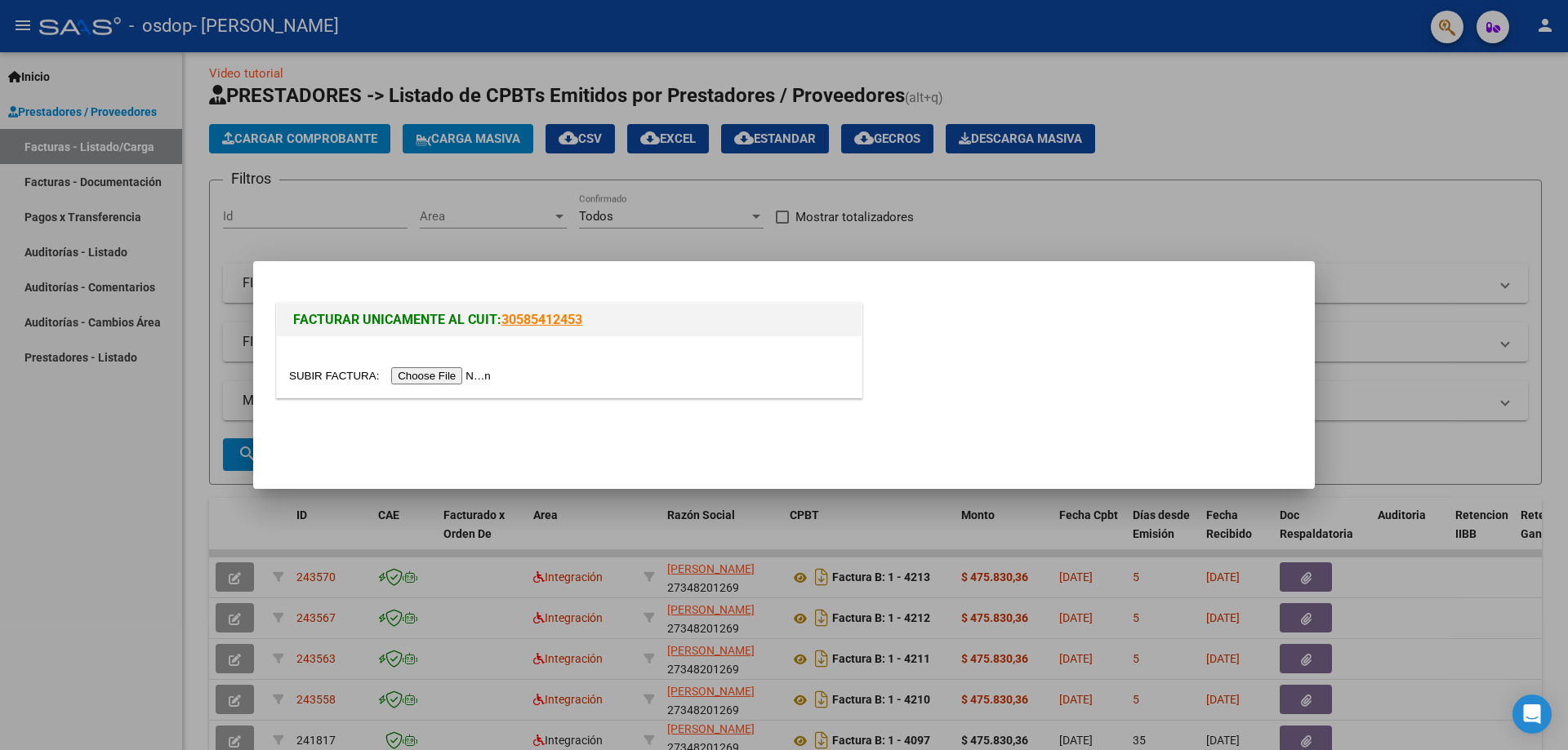
click at [459, 377] on input "file" at bounding box center [392, 375] width 207 height 17
click at [476, 372] on input "file" at bounding box center [392, 375] width 207 height 17
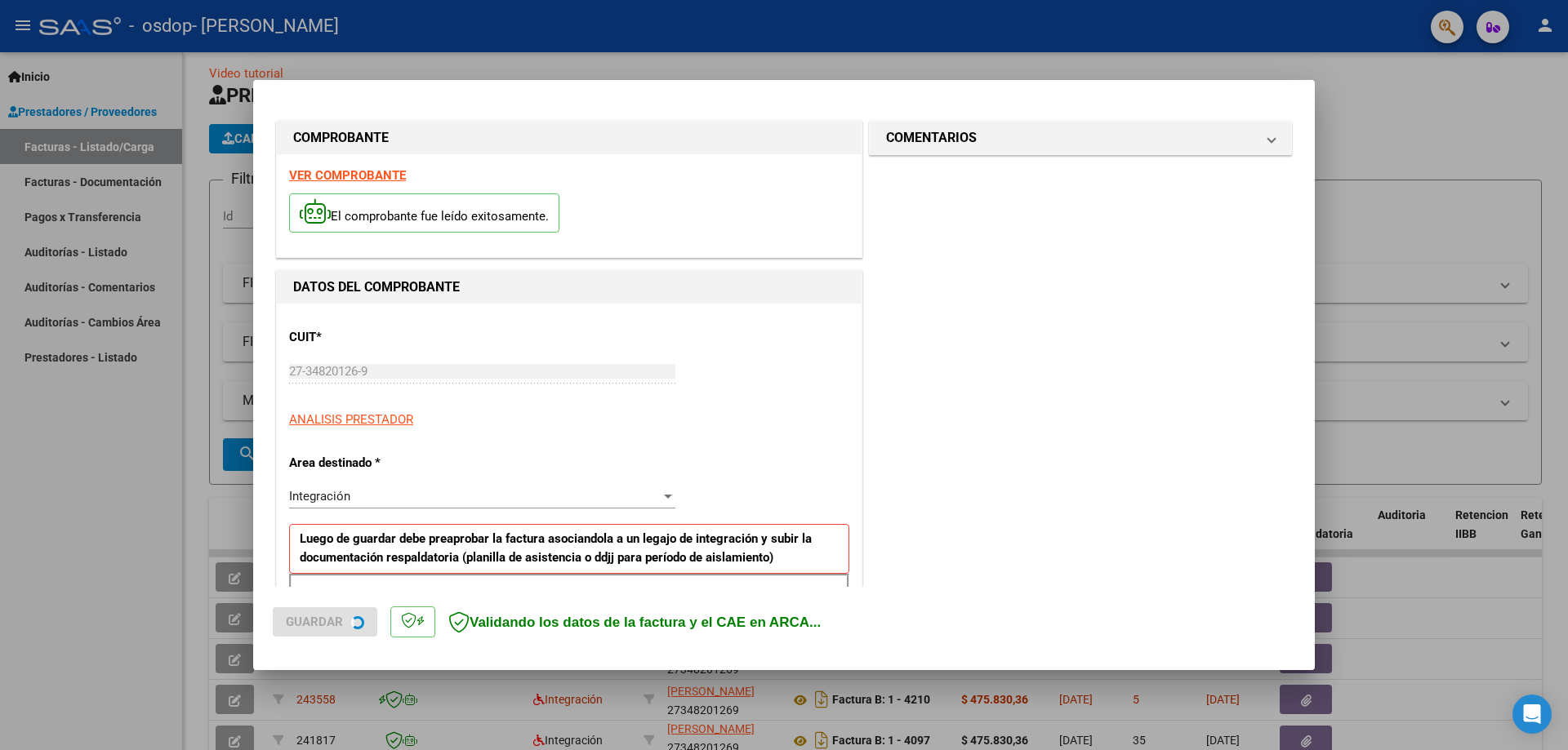
scroll to position [325, 0]
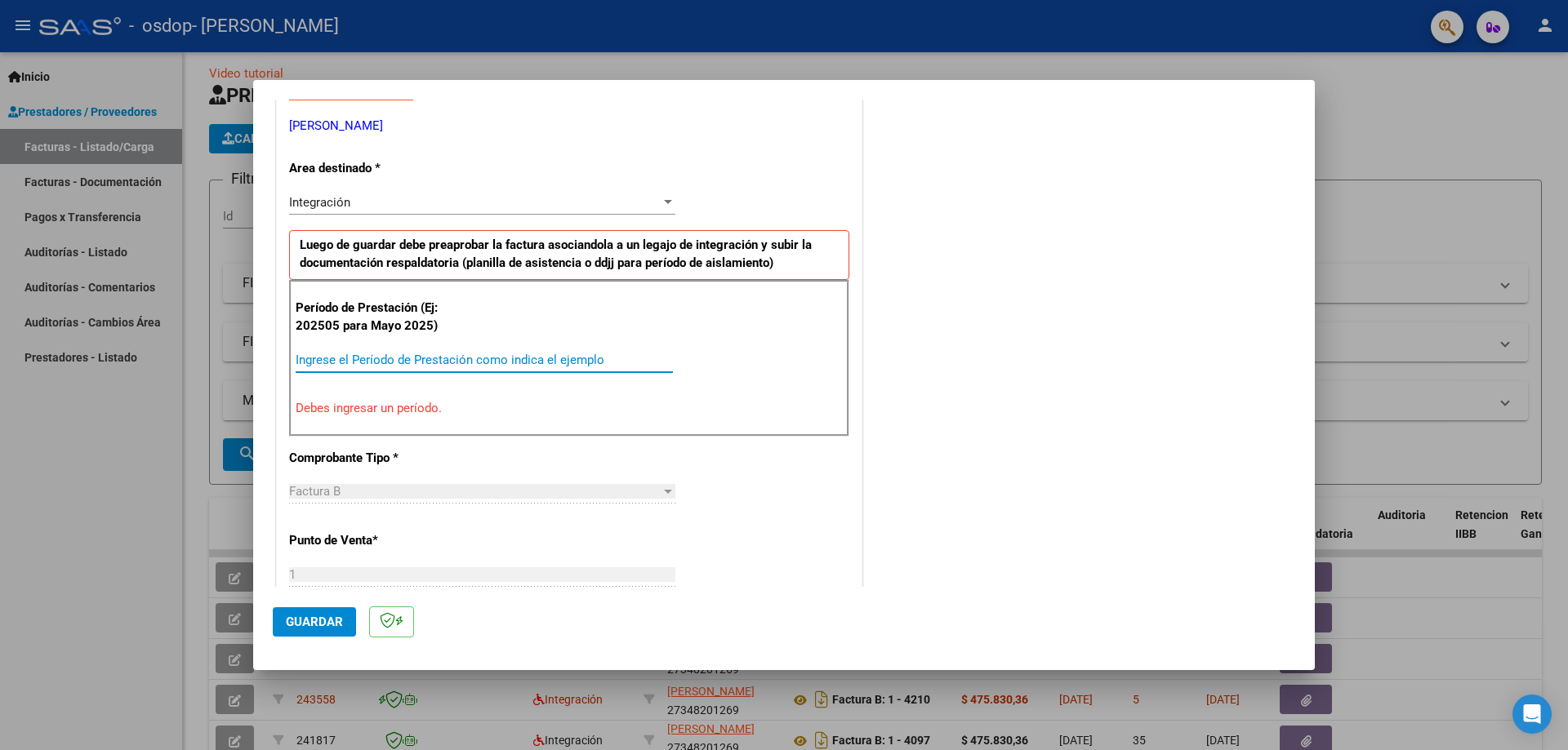
click at [562, 354] on input "Ingrese el Período de Prestación como indica el ejemplo" at bounding box center [484, 360] width 377 height 14
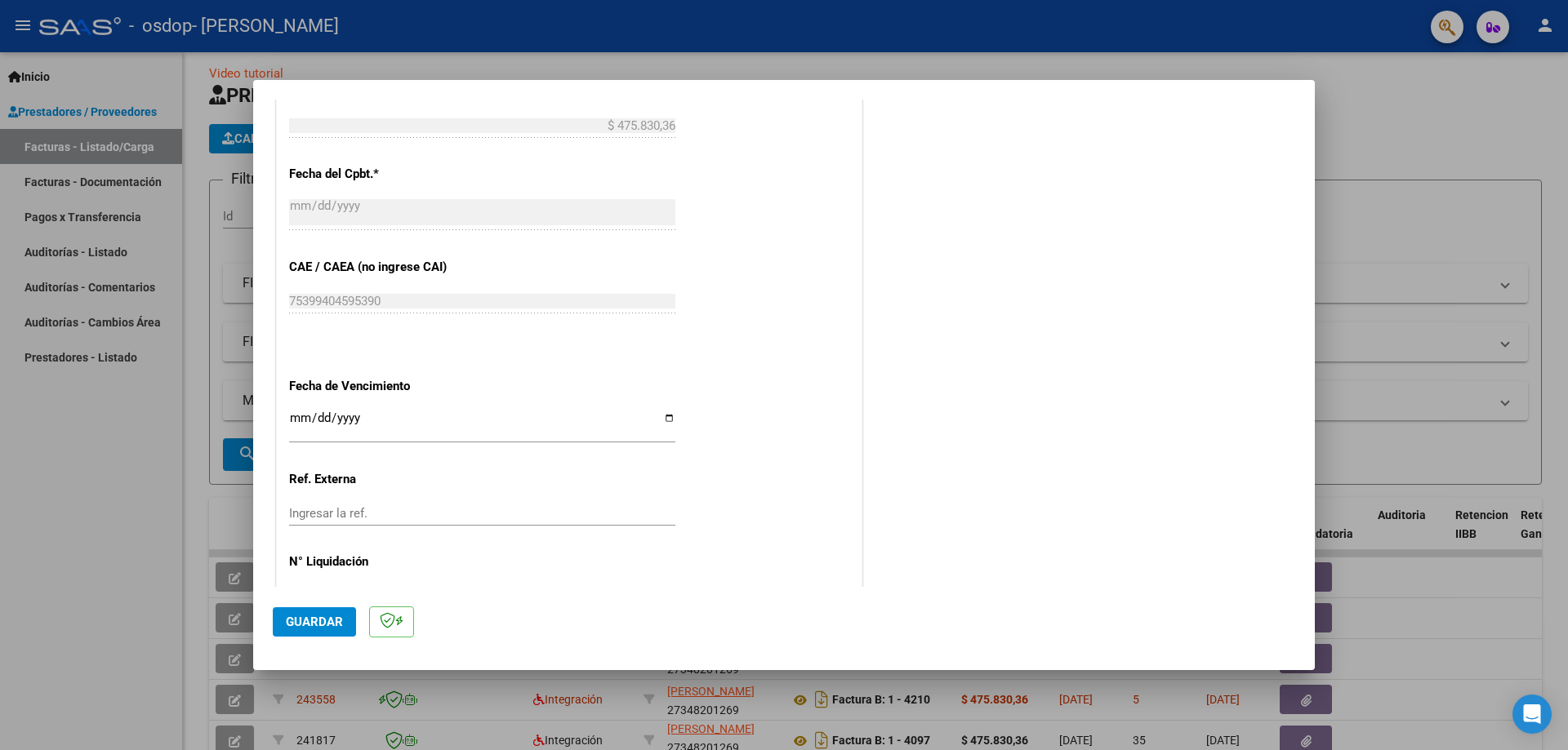
scroll to position [950, 0]
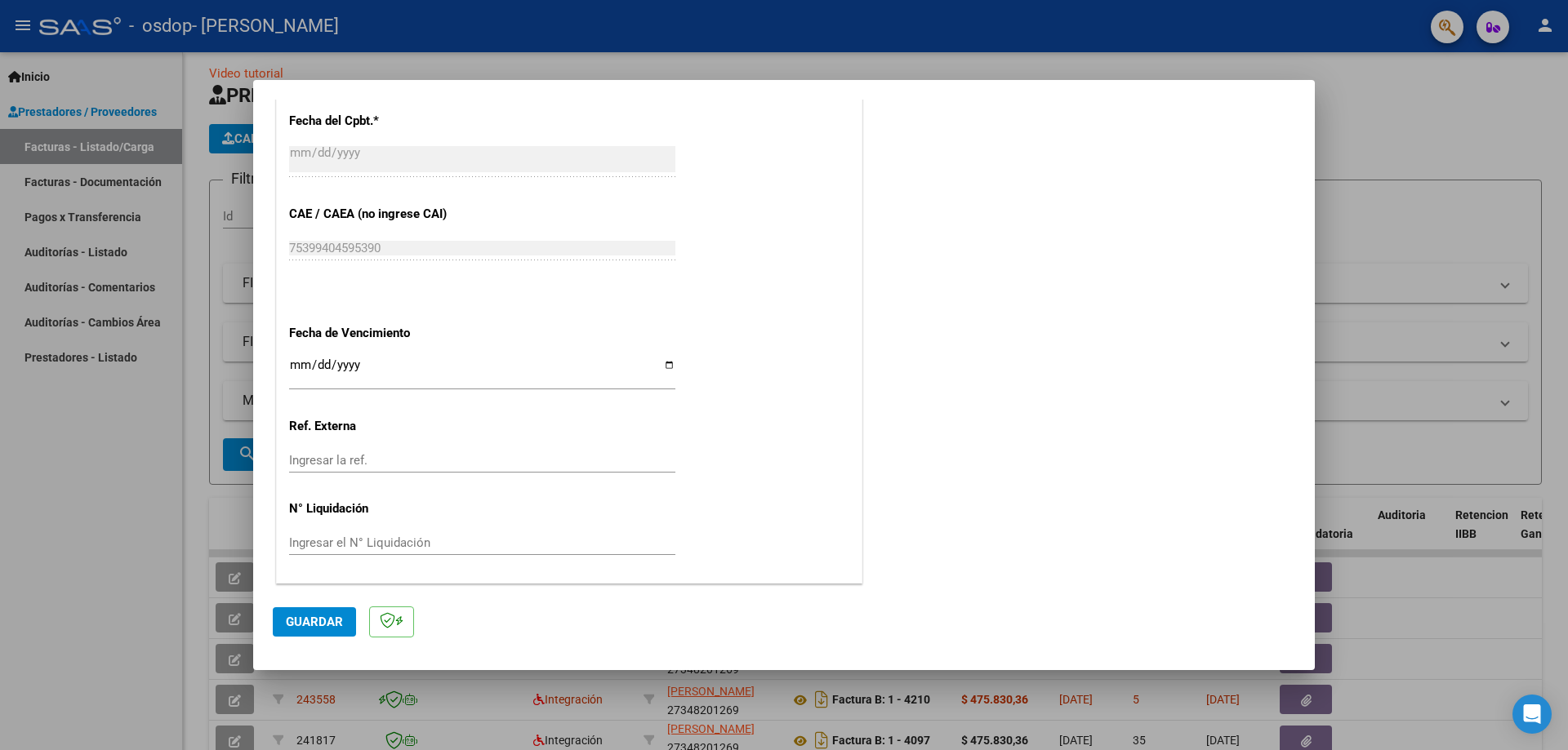
type input "202509"
click at [662, 369] on input "Ingresar la fecha" at bounding box center [482, 371] width 386 height 26
click at [664, 371] on input "Ingresar la fecha" at bounding box center [482, 371] width 386 height 26
type input "[DATE]"
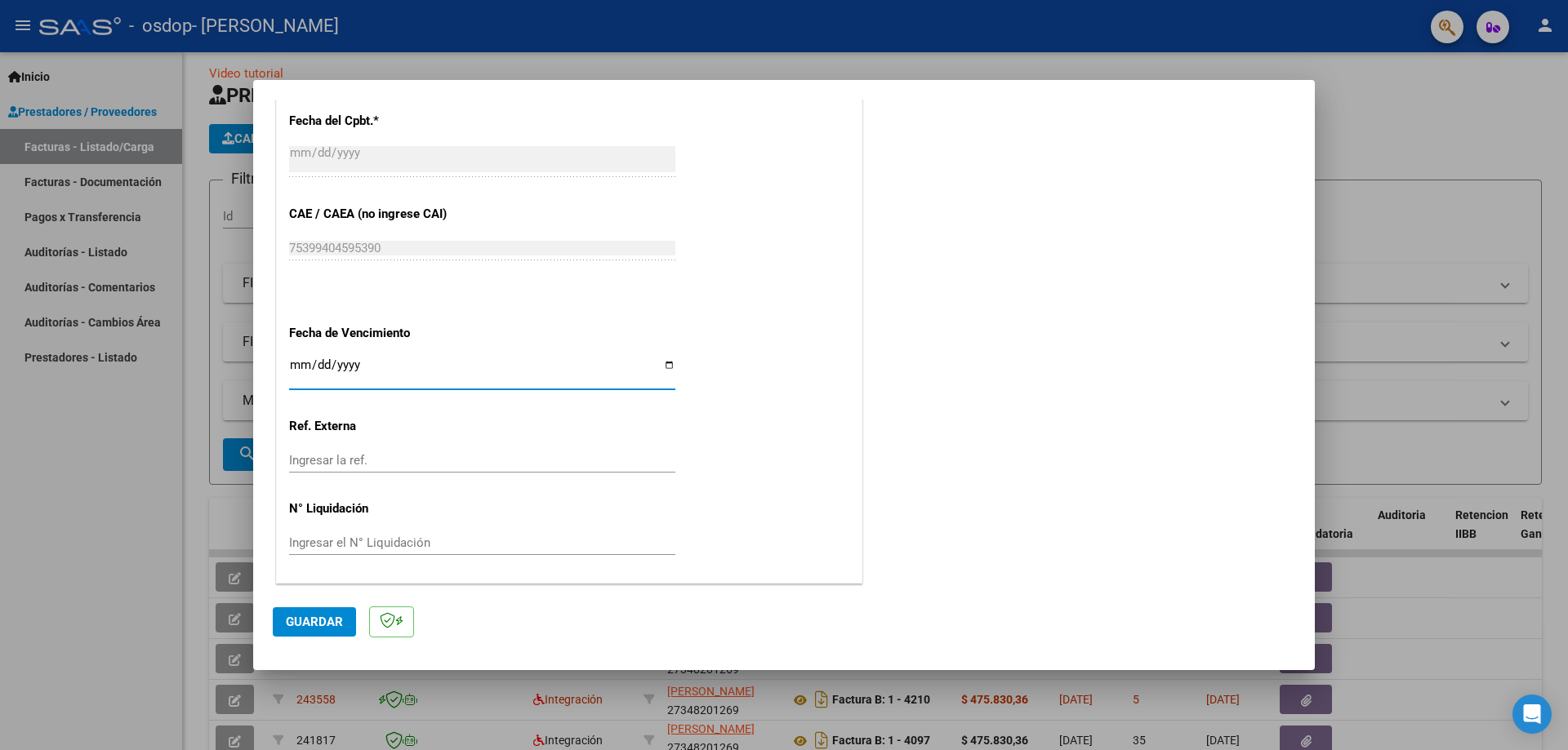
click at [312, 615] on span "Guardar" at bounding box center [314, 622] width 57 height 14
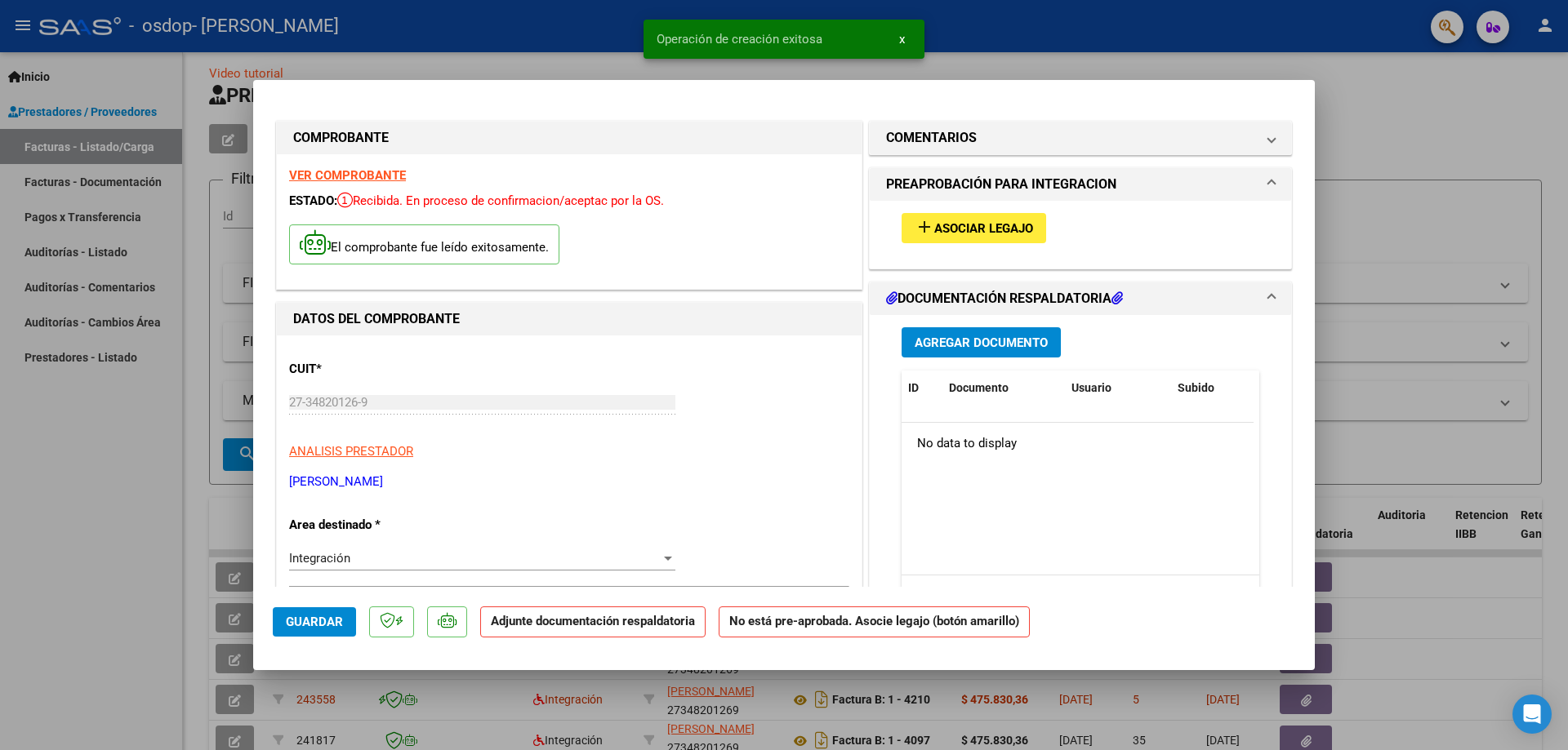
click at [926, 214] on button "add Asociar Legajo" at bounding box center [973, 228] width 144 height 30
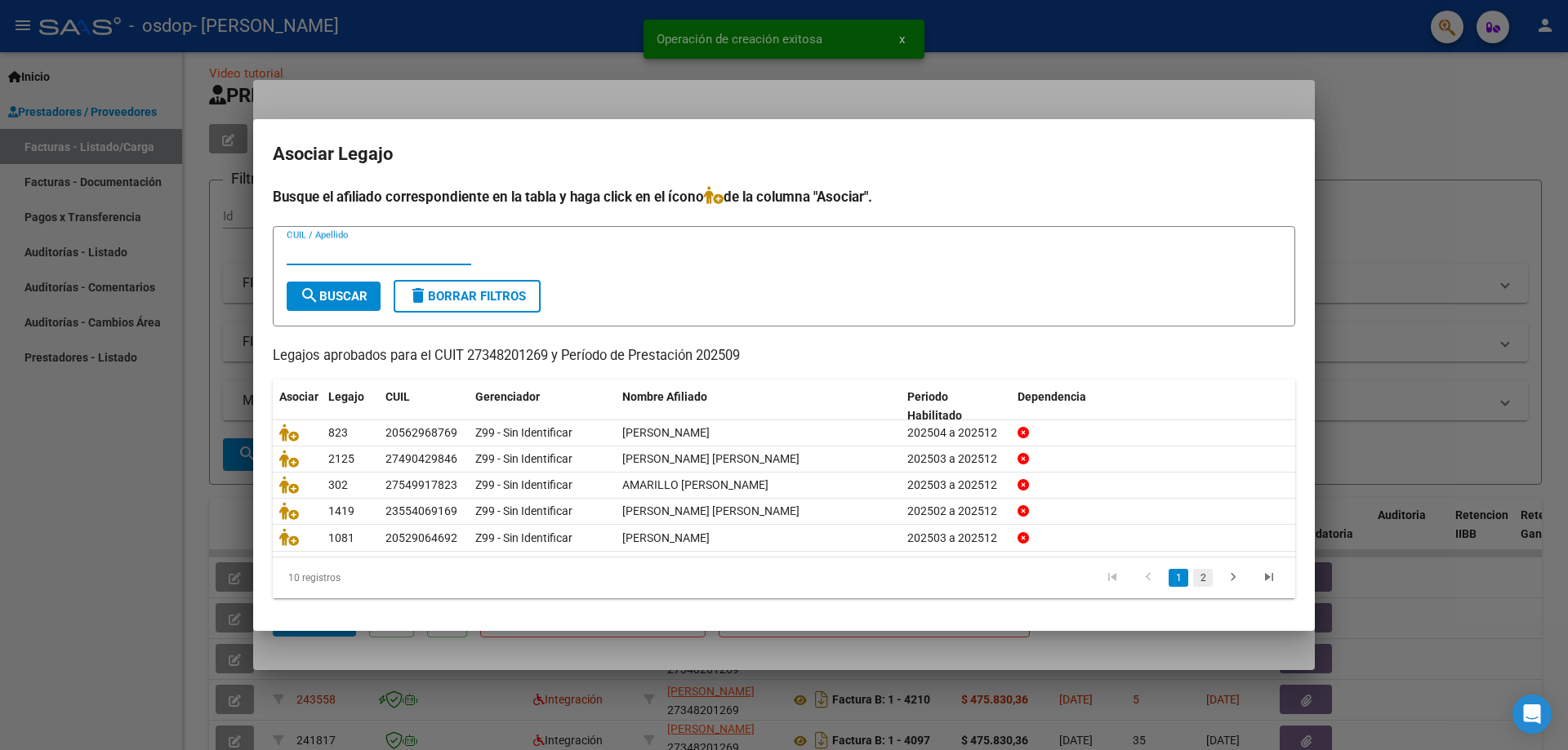
click at [1197, 581] on link "2" at bounding box center [1204, 578] width 20 height 18
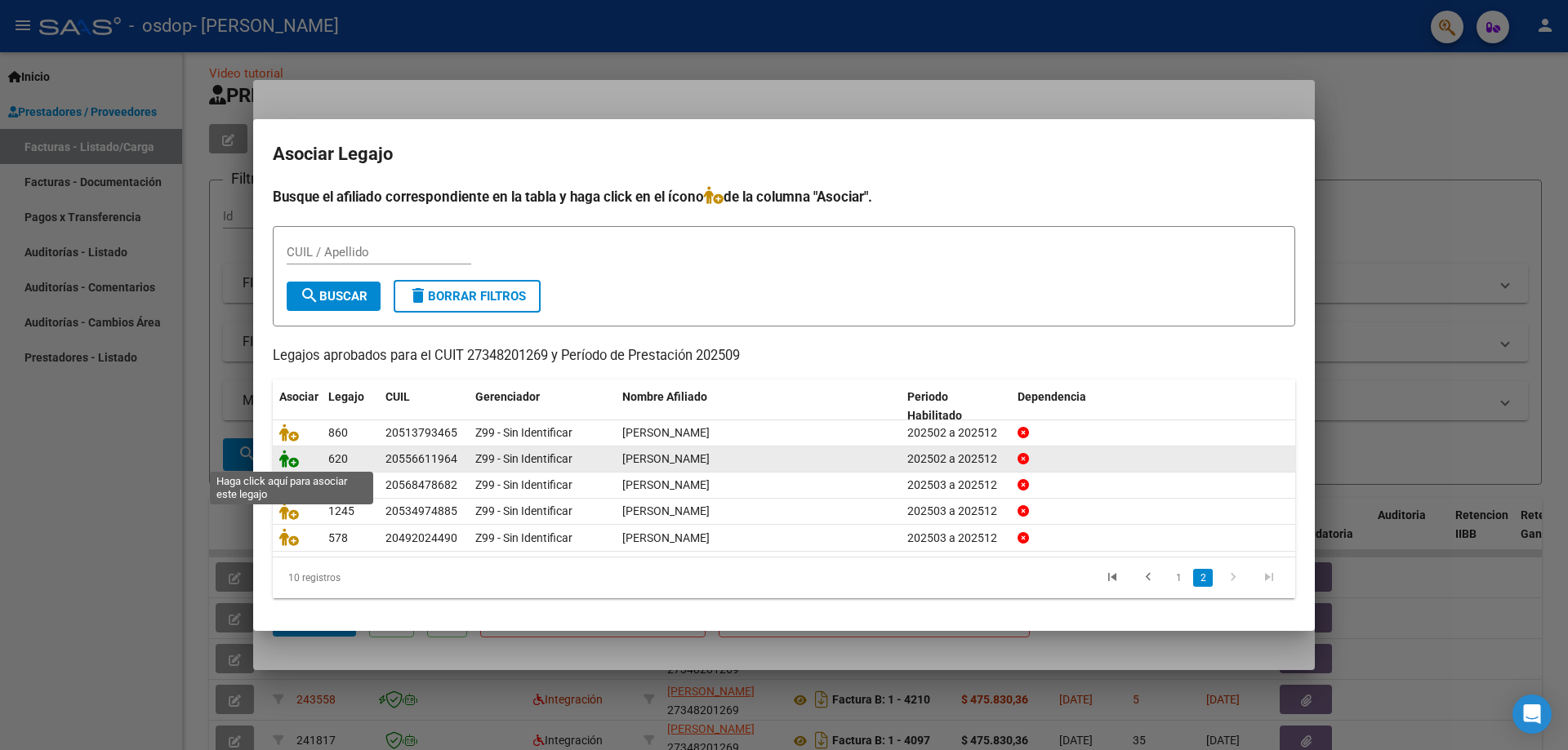
click at [287, 460] on icon at bounding box center [289, 459] width 20 height 18
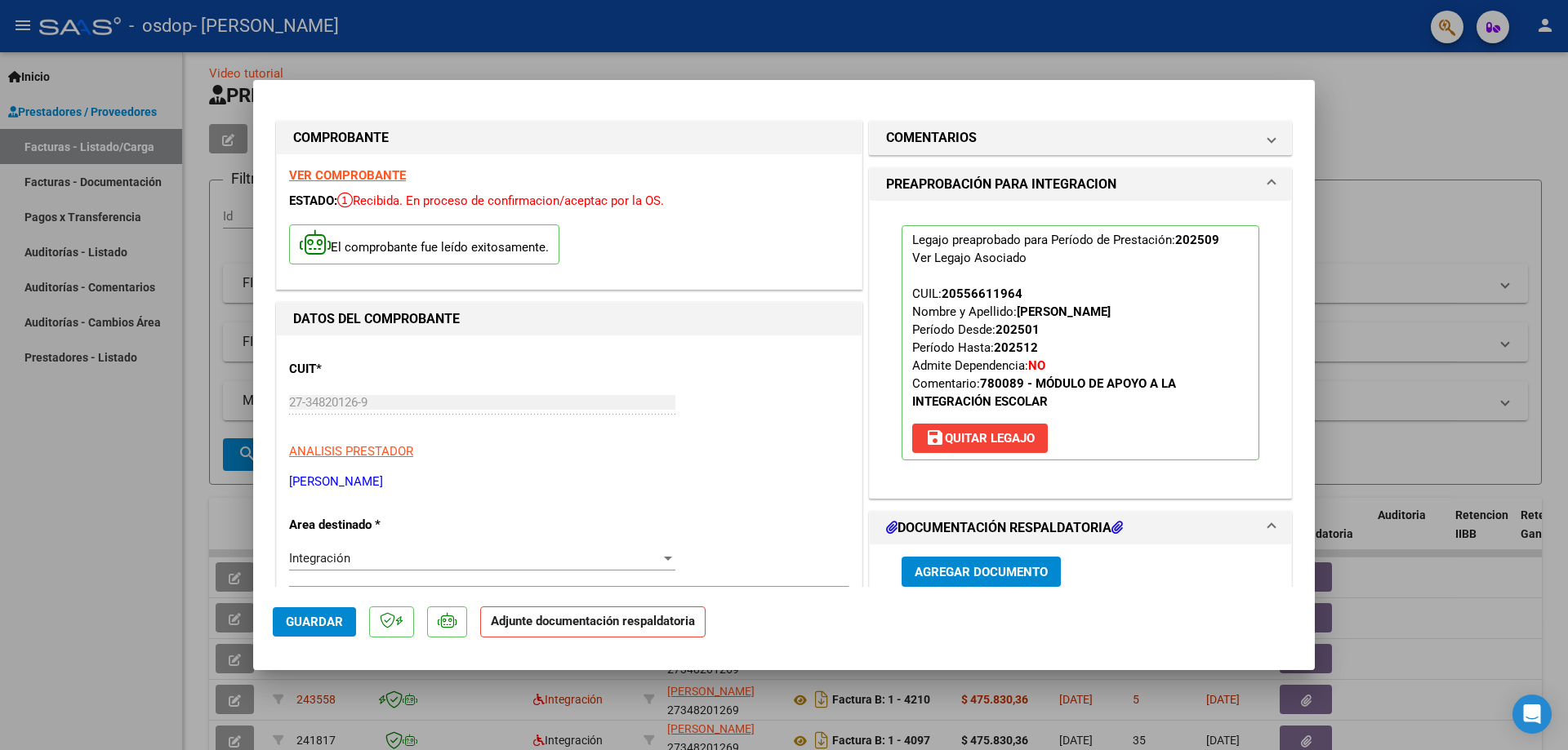
click at [1006, 573] on span "Agregar Documento" at bounding box center [981, 572] width 133 height 14
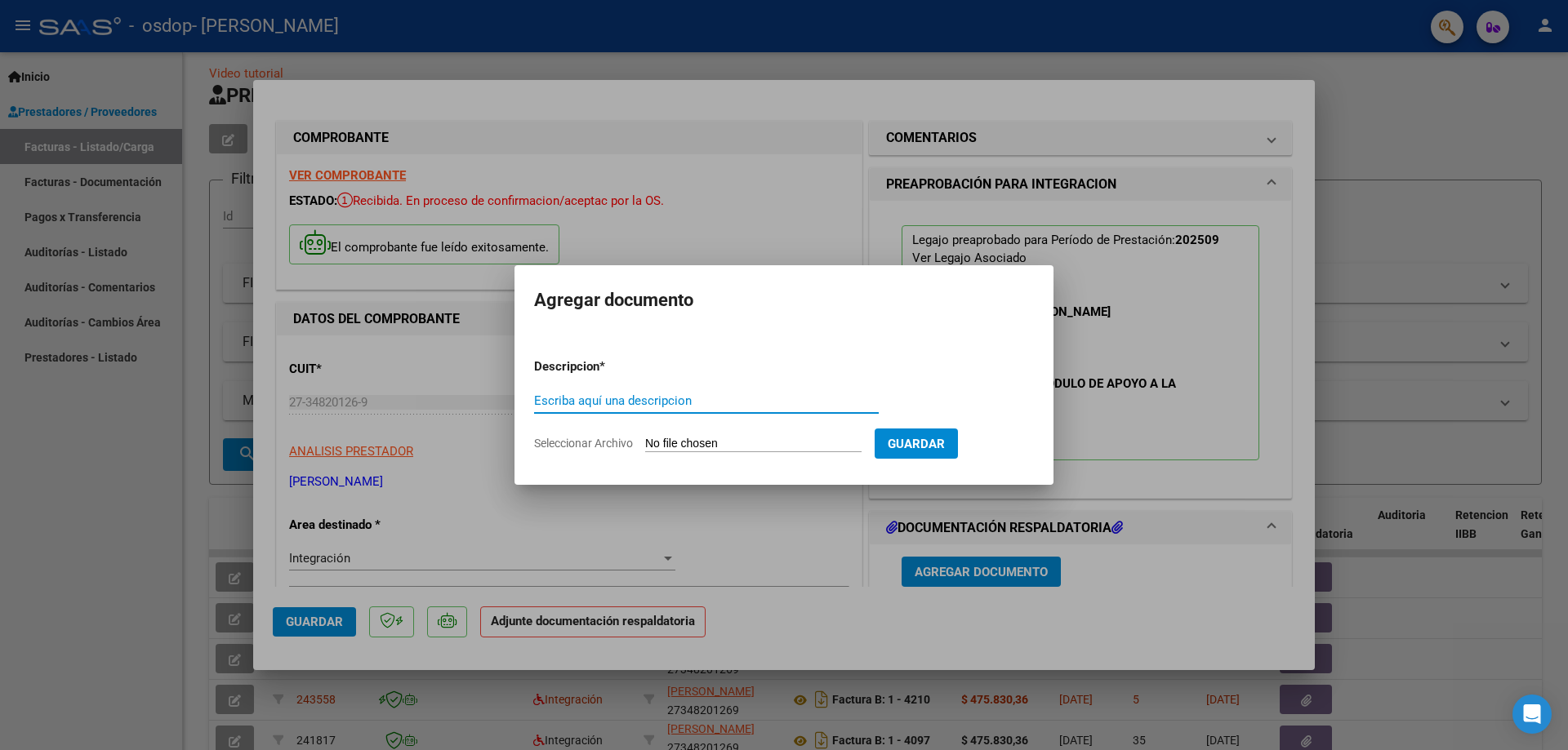
click at [686, 406] on input "Escriba aquí una descripcion" at bounding box center [707, 401] width 345 height 14
type input "asistencia"
click at [775, 442] on input "Seleccionar Archivo" at bounding box center [754, 444] width 217 height 15
type input "C:\fakepath\Antuu [DATE].pdf"
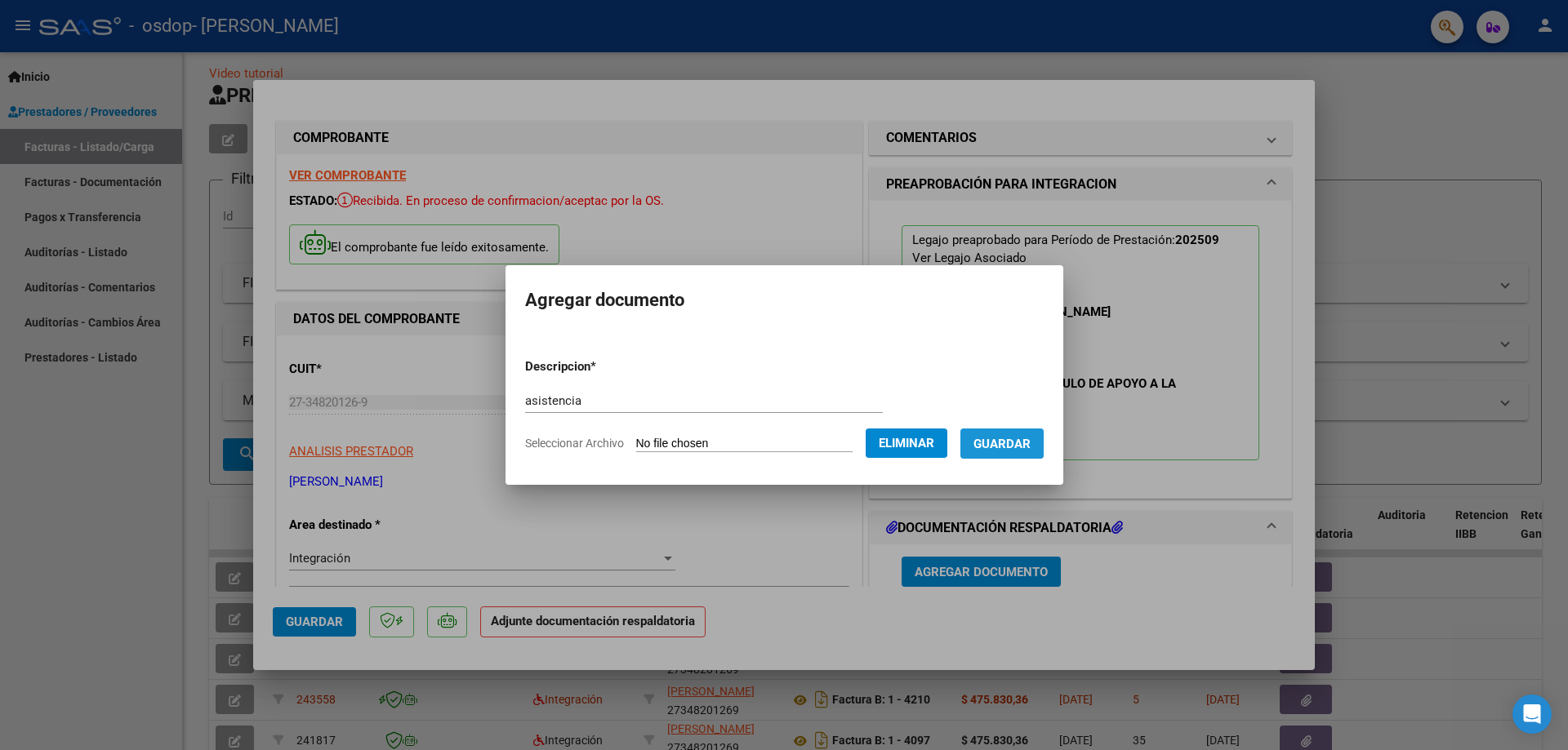
click at [991, 455] on button "Guardar" at bounding box center [1002, 444] width 83 height 30
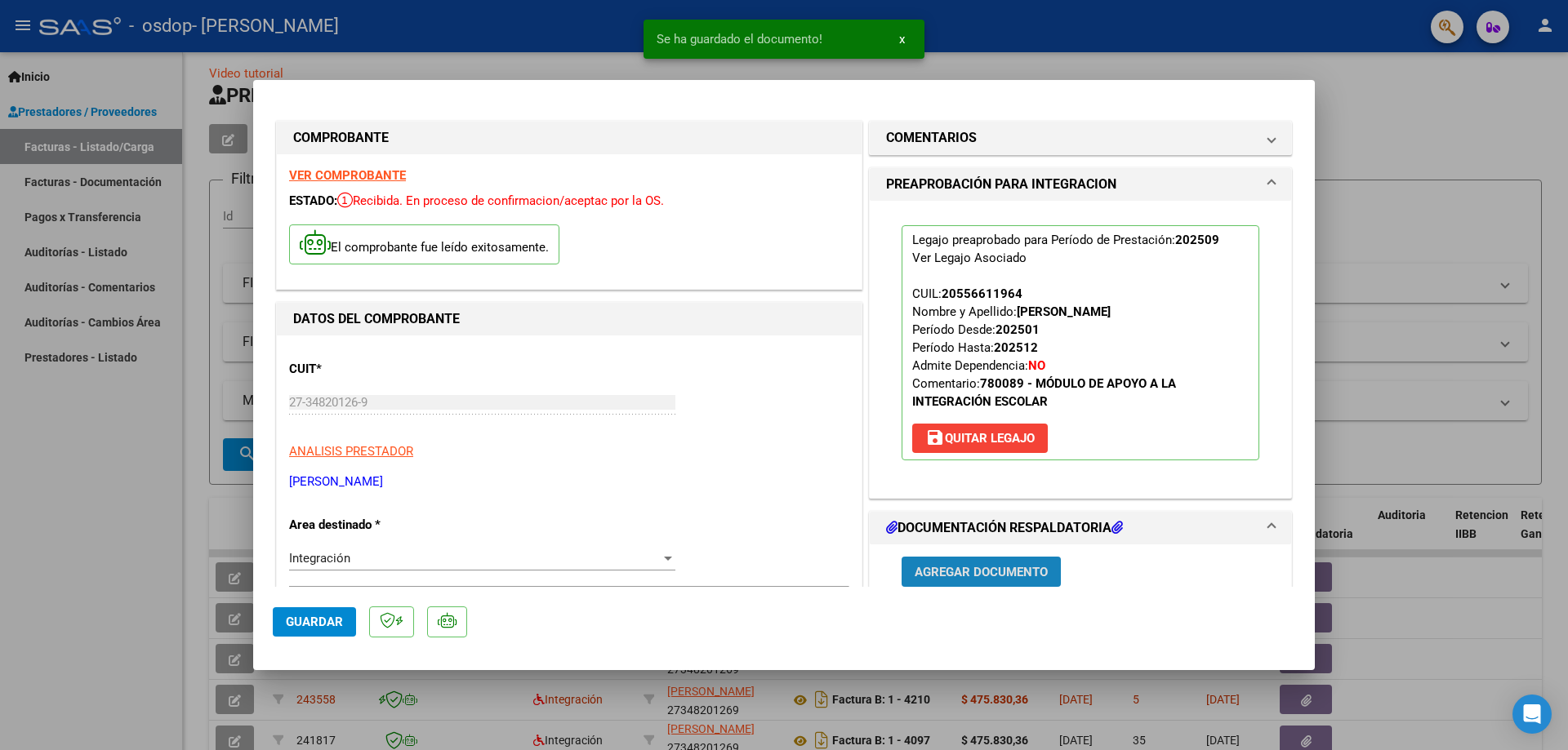
click at [963, 568] on span "Agregar Documento" at bounding box center [981, 572] width 133 height 14
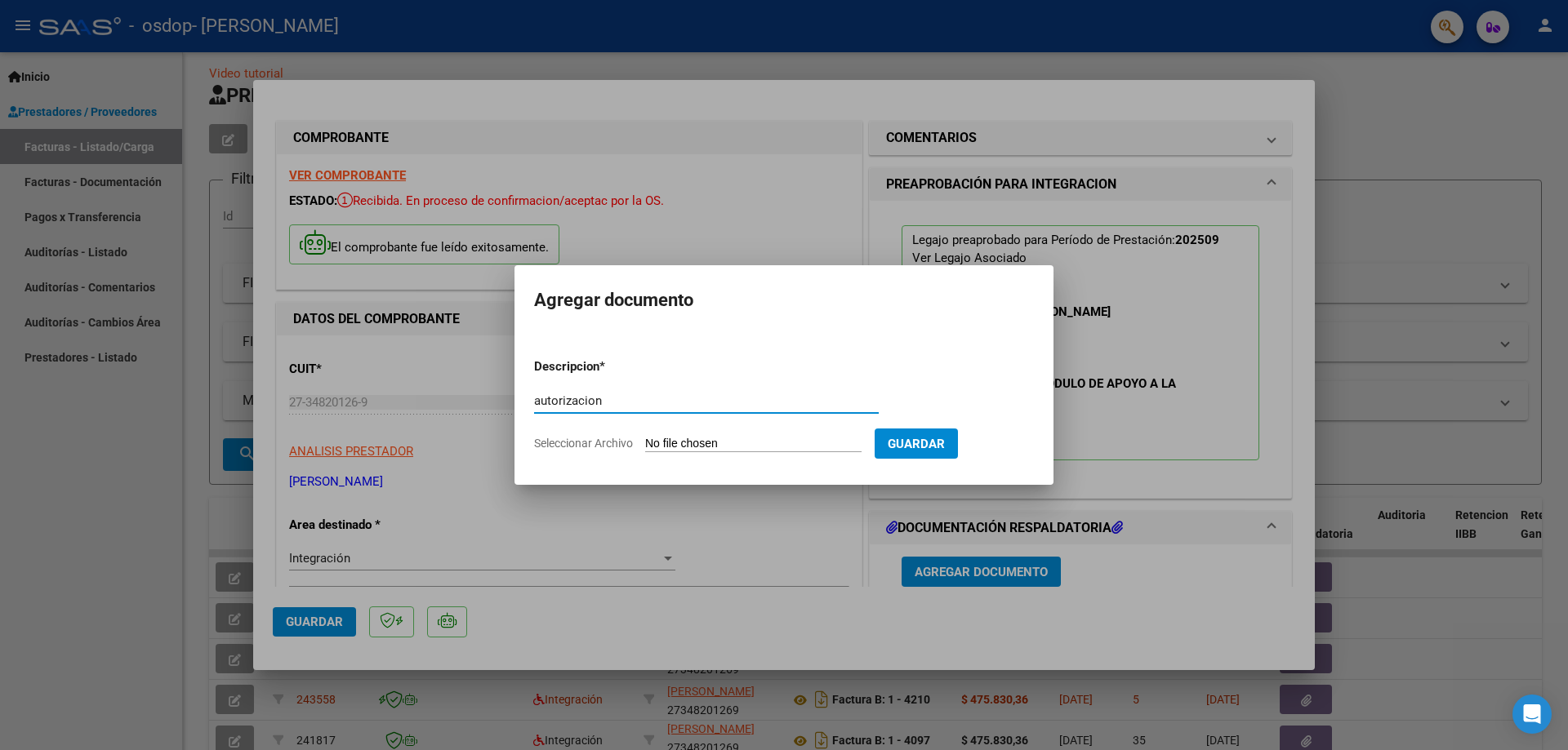
type input "autorizacion"
click at [685, 443] on input "Seleccionar Archivo" at bounding box center [754, 444] width 217 height 15
type input "C:\fakepath\aut nueva antu.png"
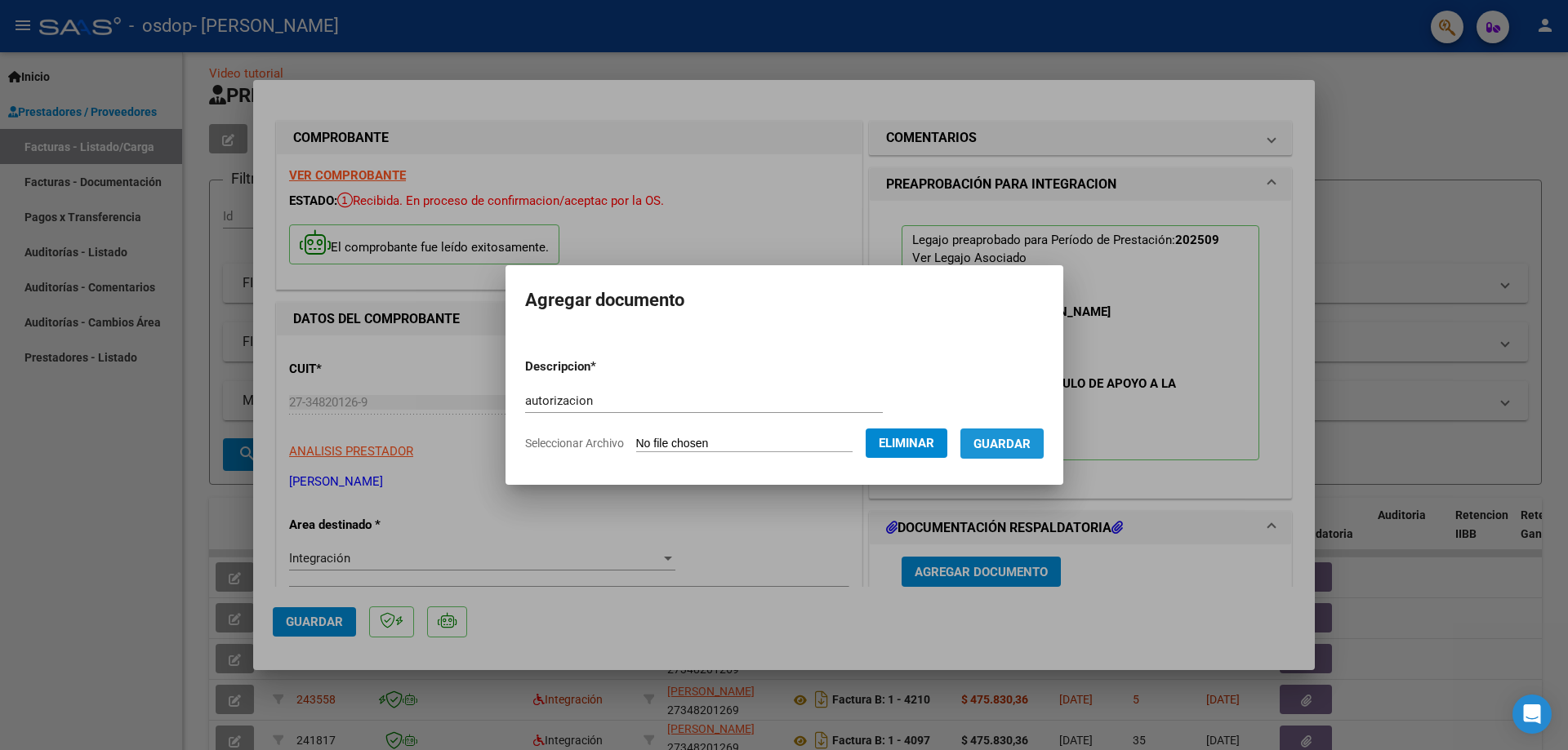
click at [1007, 446] on span "Guardar" at bounding box center [1002, 444] width 57 height 14
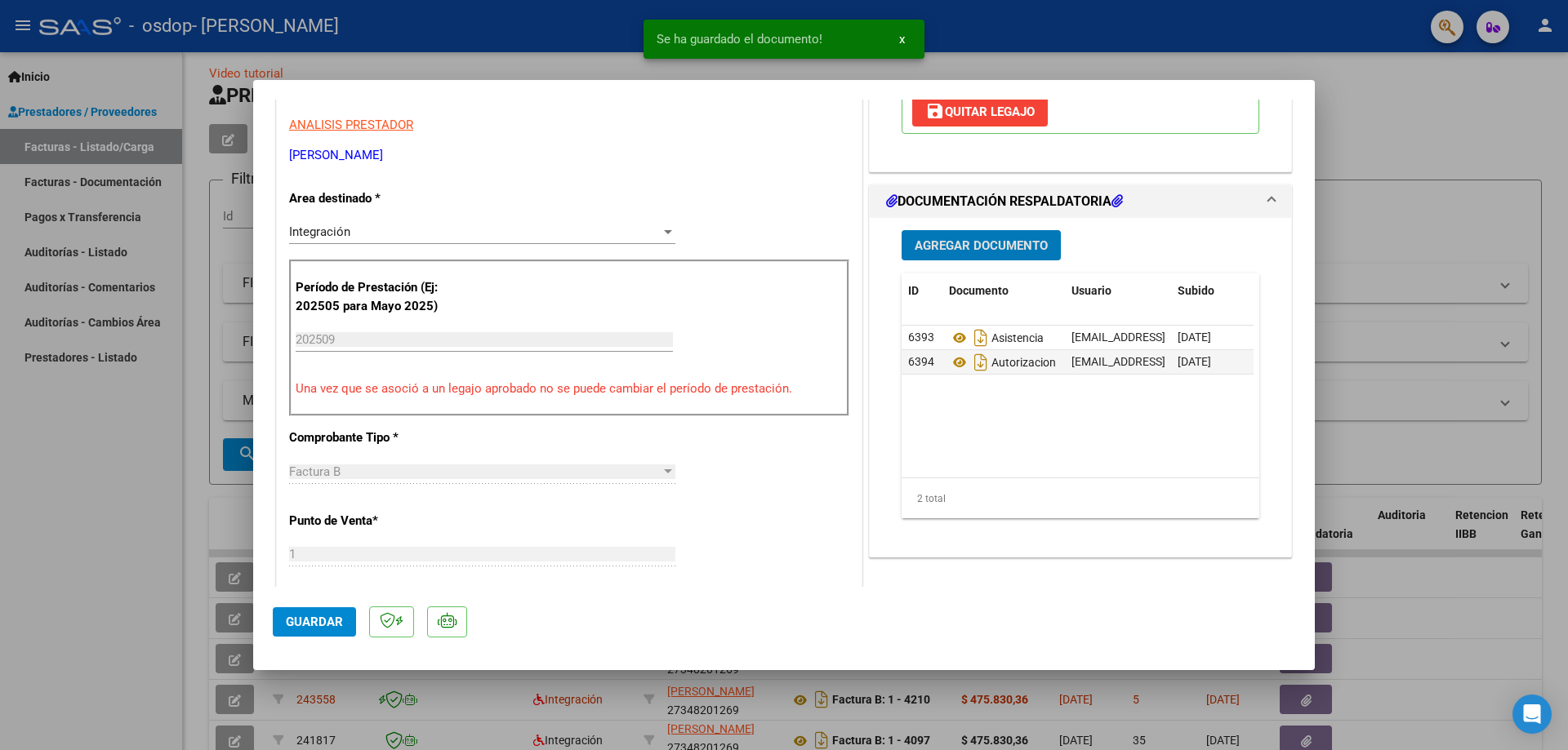
scroll to position [408, 0]
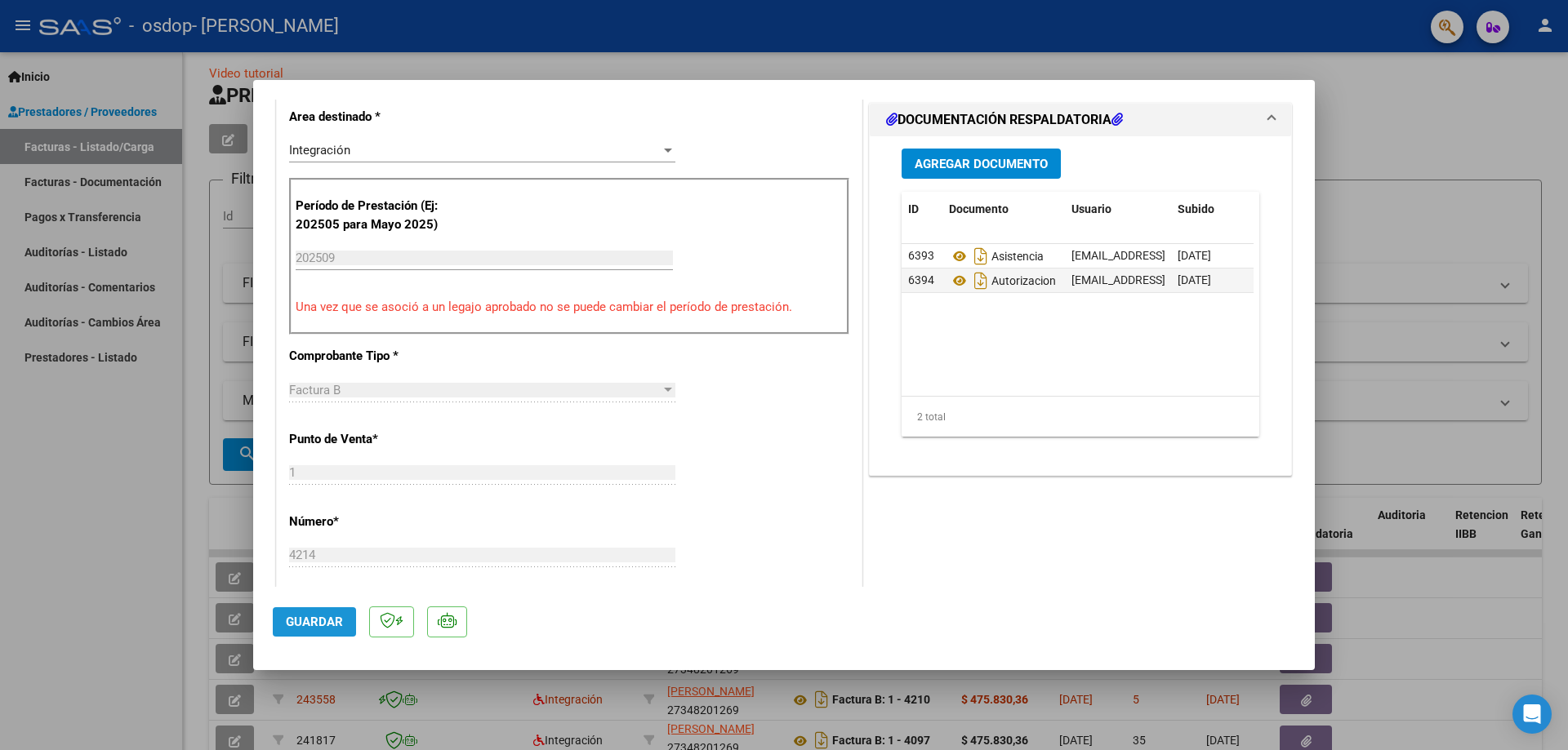
click at [329, 618] on span "Guardar" at bounding box center [314, 622] width 57 height 14
click at [326, 618] on span "Guardar" at bounding box center [314, 622] width 57 height 14
click at [107, 593] on div at bounding box center [784, 375] width 1568 height 750
type input "$ 0,00"
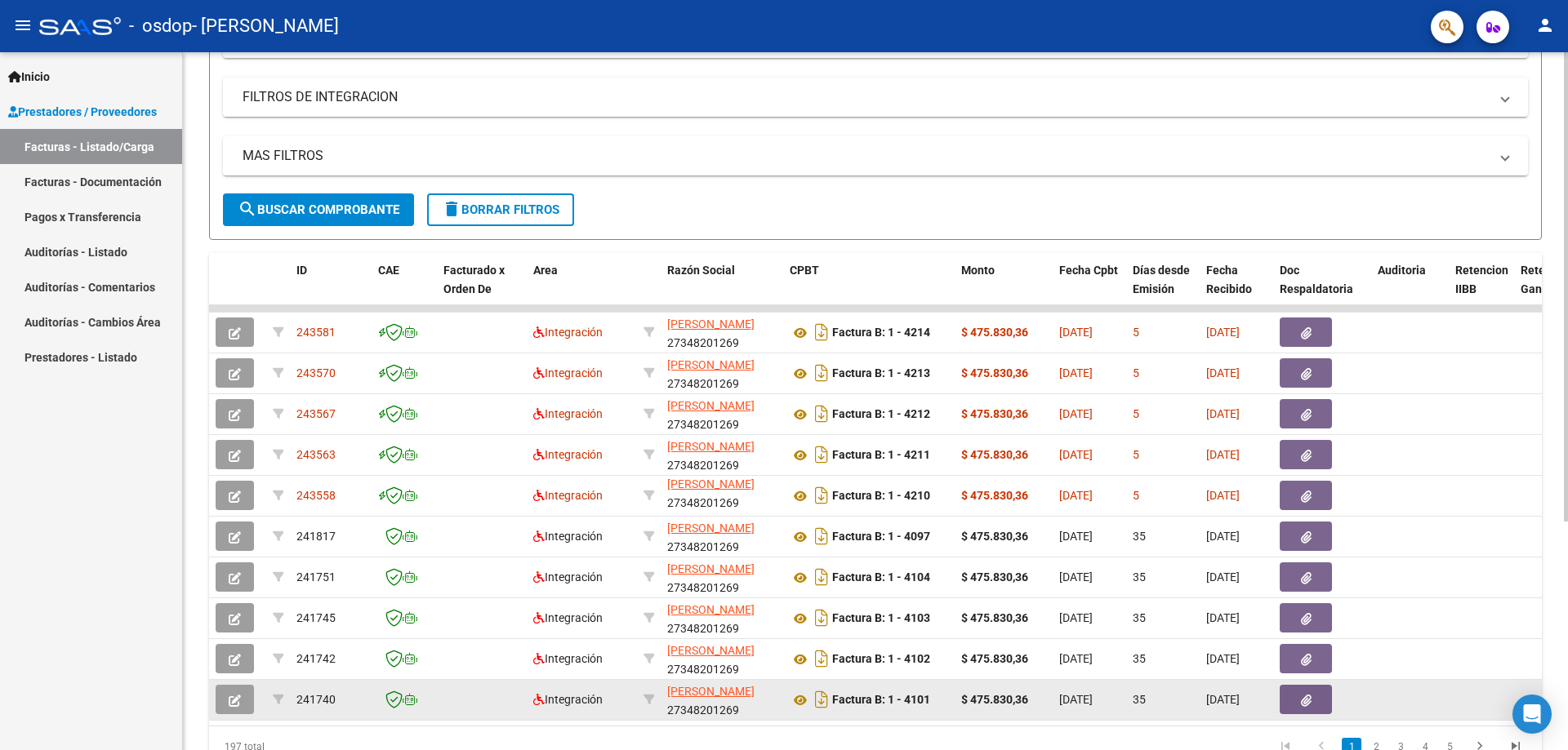
scroll to position [340, 0]
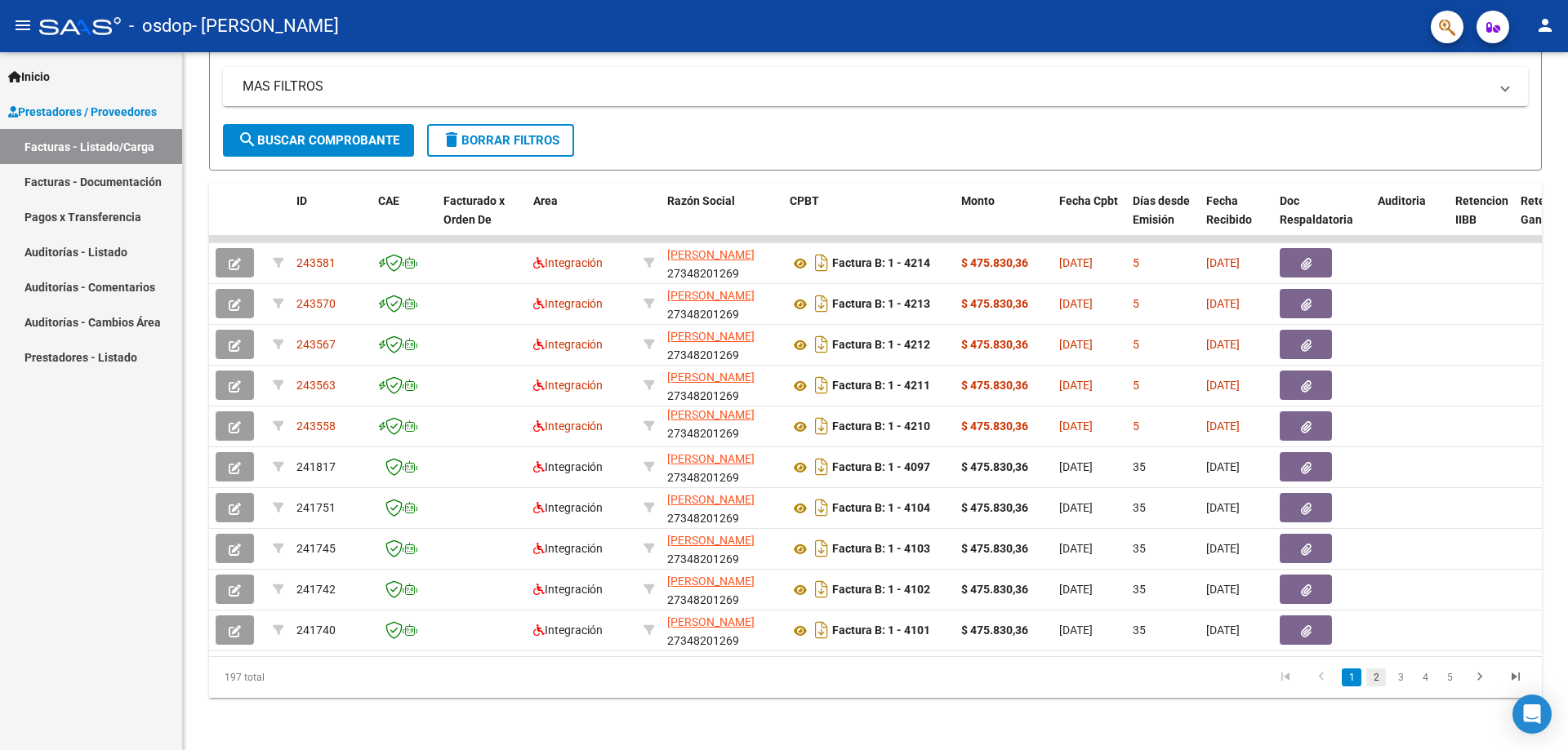
click at [1377, 680] on link "2" at bounding box center [1376, 678] width 20 height 18
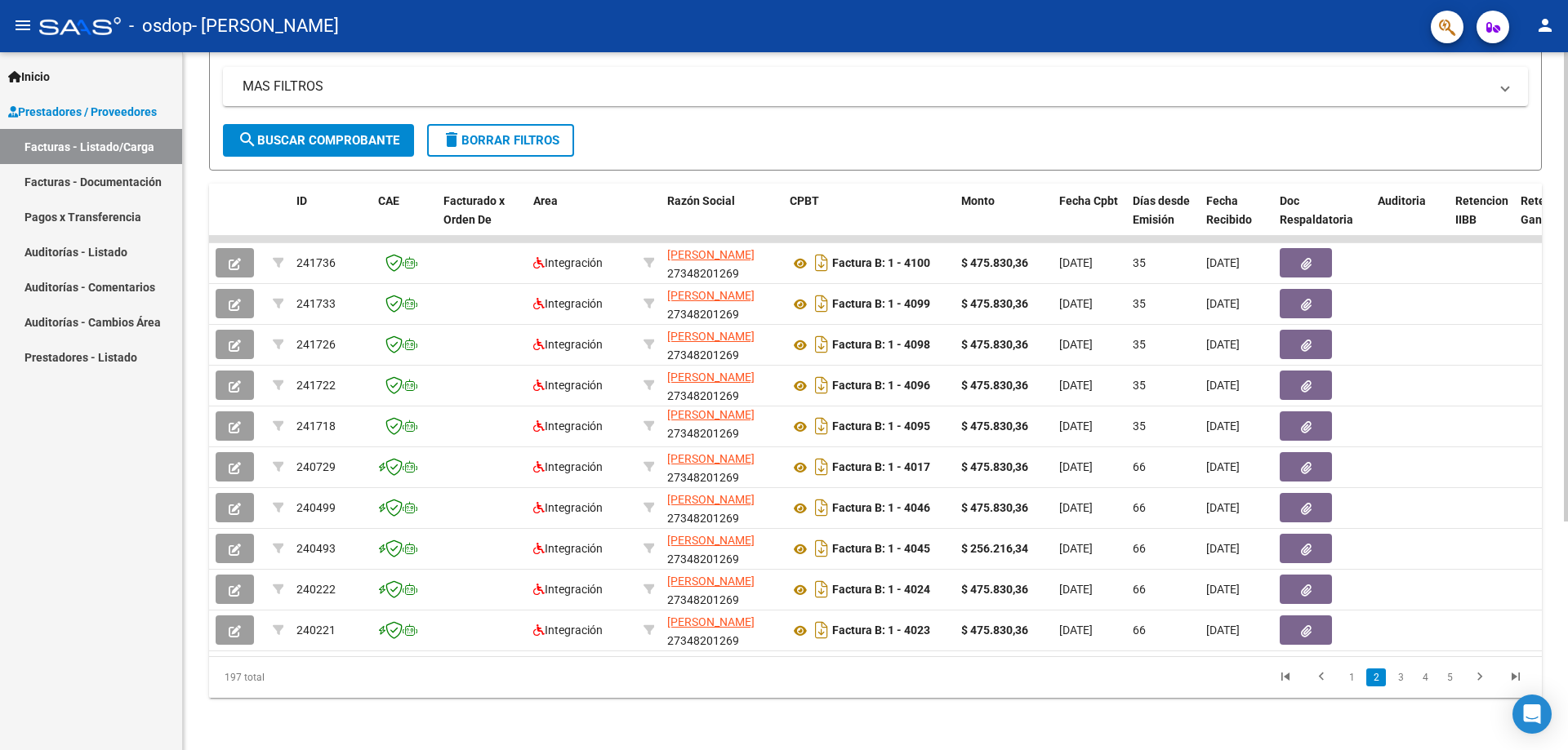
scroll to position [0, 0]
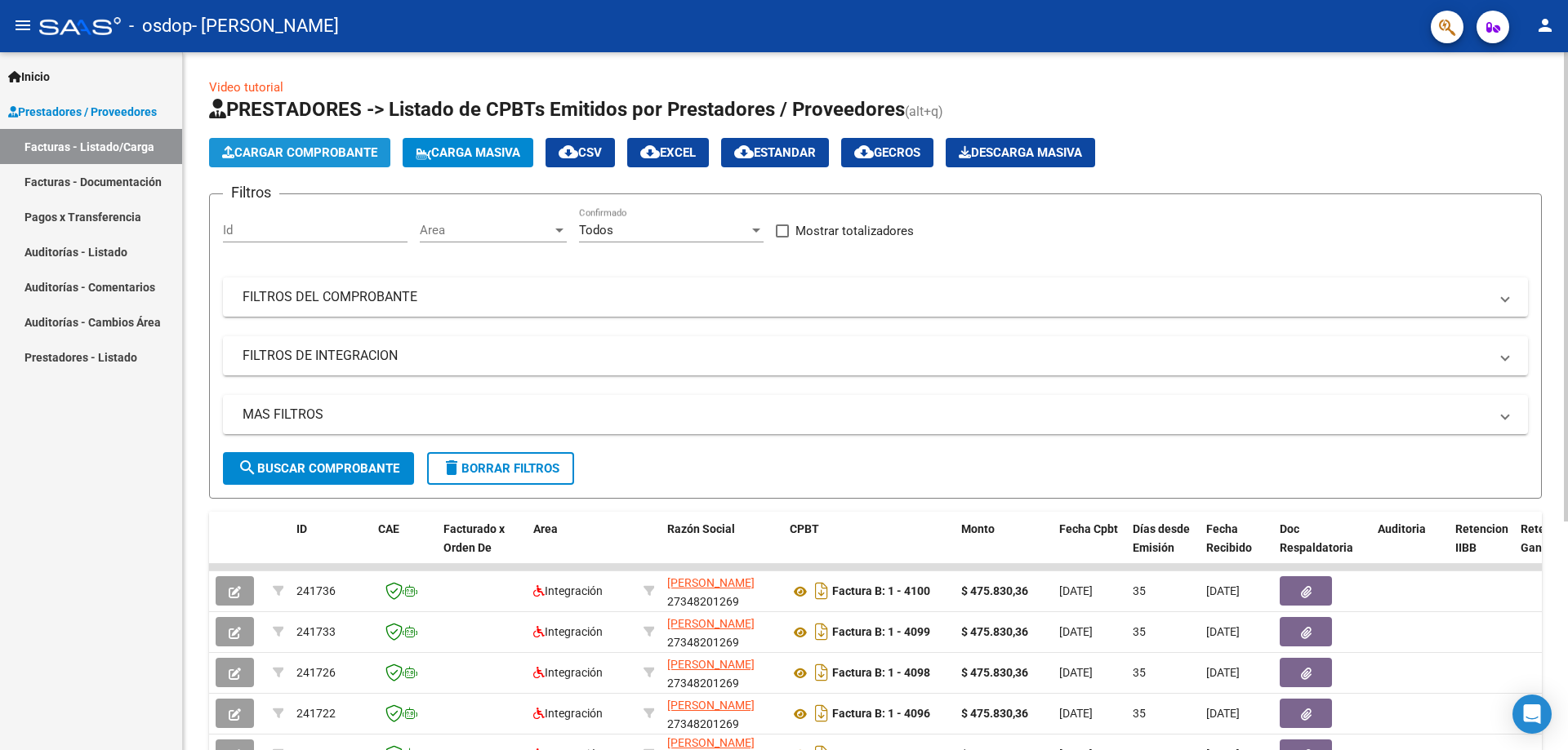
click at [339, 141] on button "Cargar Comprobante" at bounding box center [300, 152] width 182 height 30
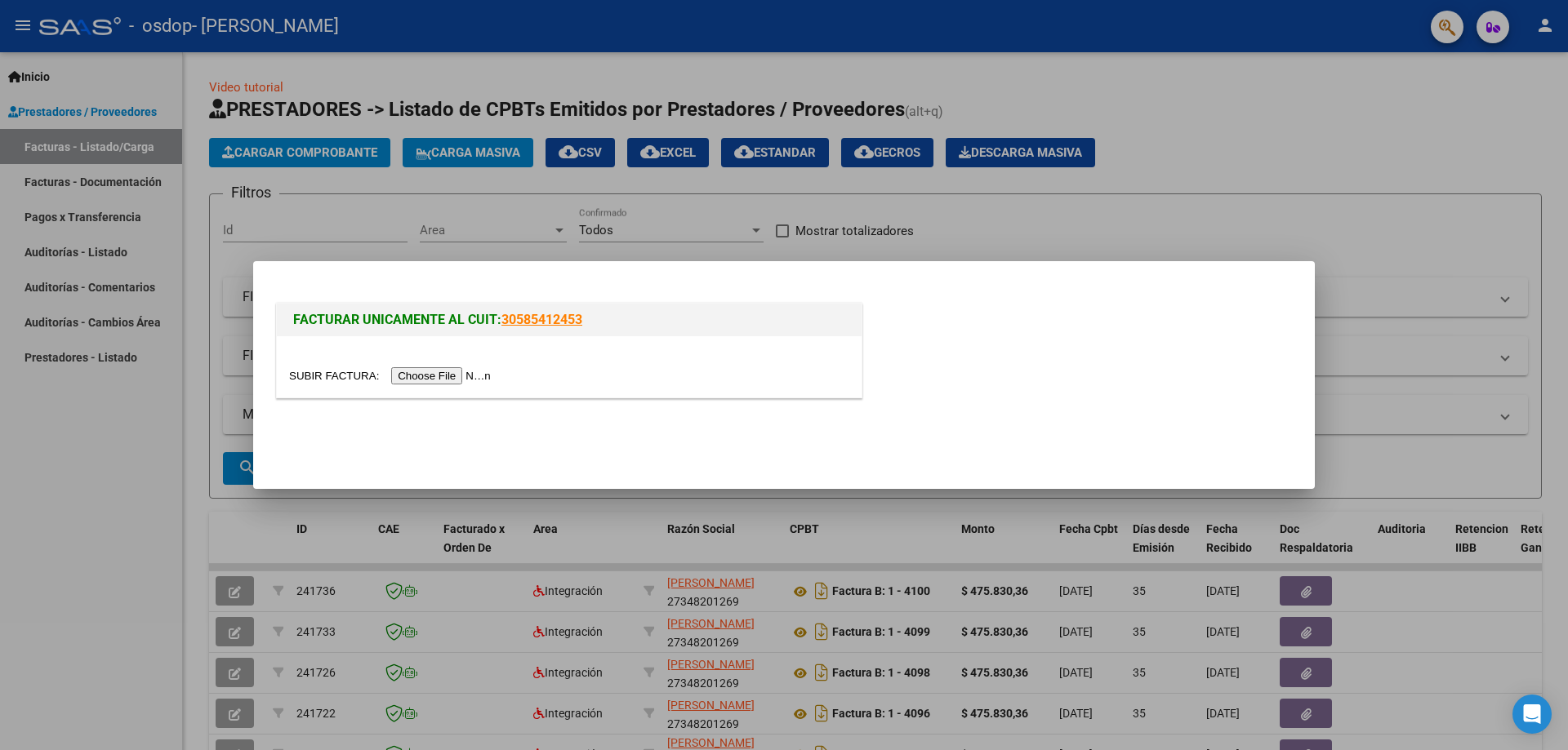
click at [433, 371] on input "file" at bounding box center [392, 375] width 207 height 17
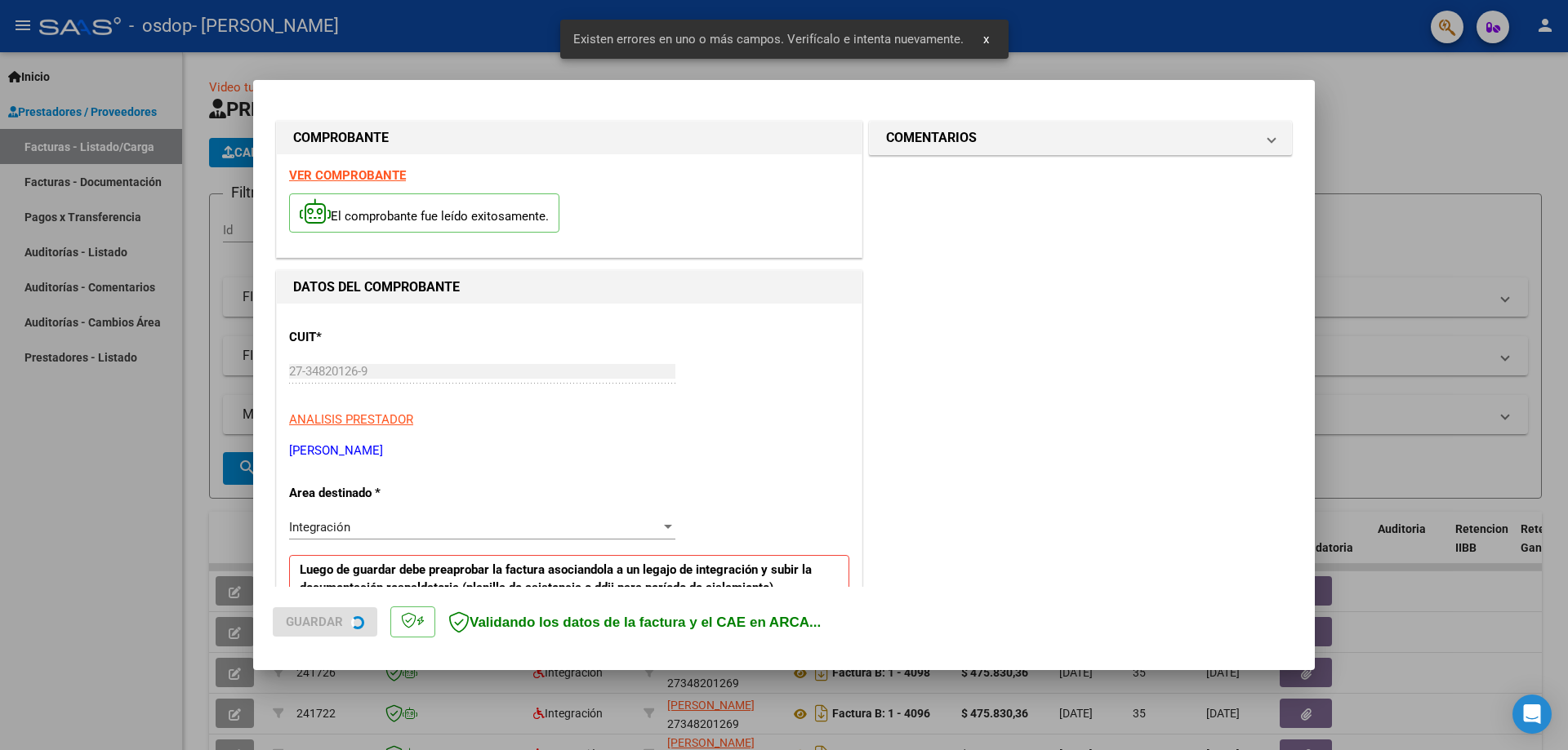
scroll to position [325, 0]
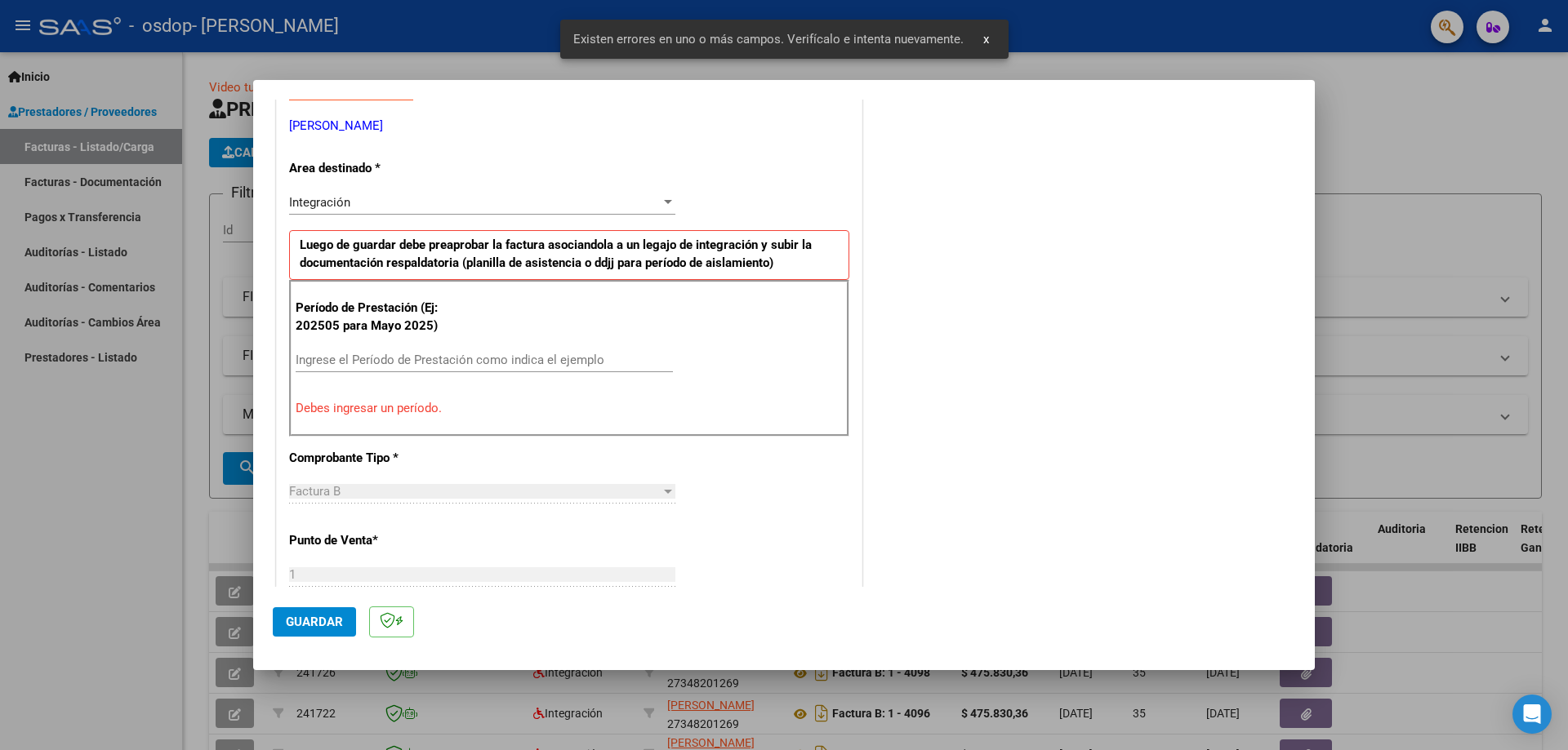
click at [467, 357] on input "Ingrese el Período de Prestación como indica el ejemplo" at bounding box center [484, 360] width 377 height 14
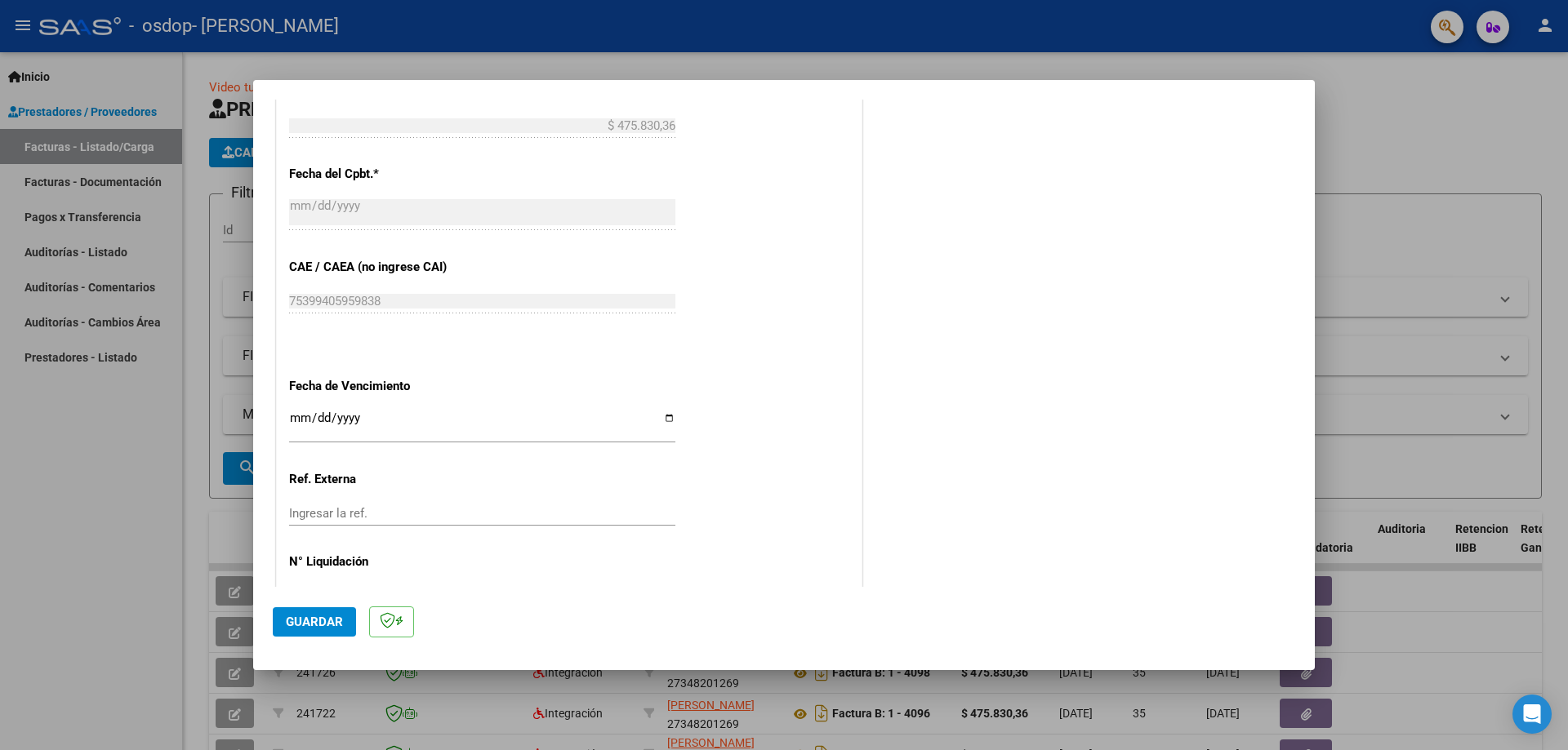
scroll to position [950, 0]
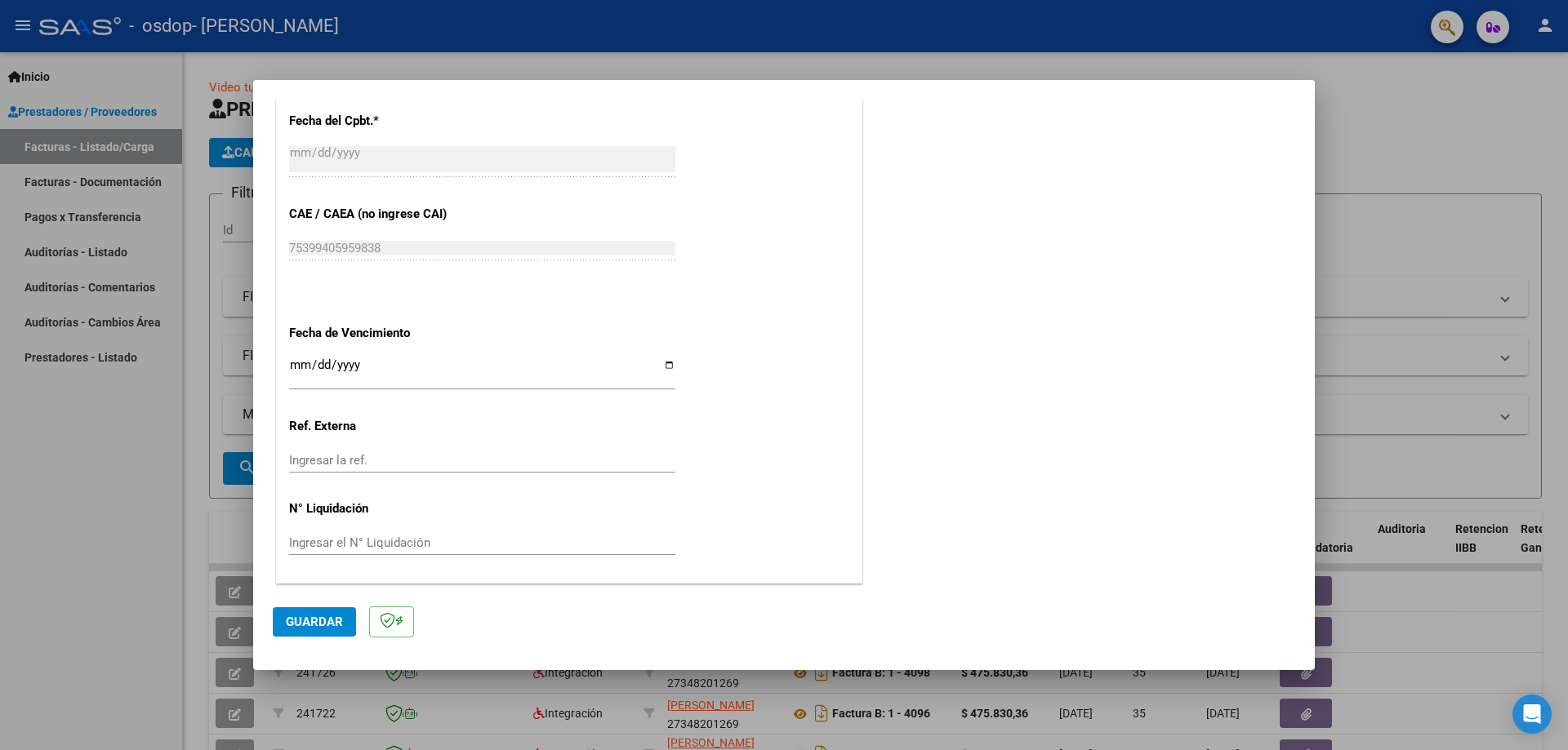
type input "202509"
click at [664, 365] on input "Ingresar la fecha" at bounding box center [482, 371] width 386 height 26
click at [666, 368] on input "Ingresar la fecha" at bounding box center [482, 371] width 386 height 26
type input "[DATE]"
click at [313, 614] on button "Guardar" at bounding box center [314, 622] width 83 height 30
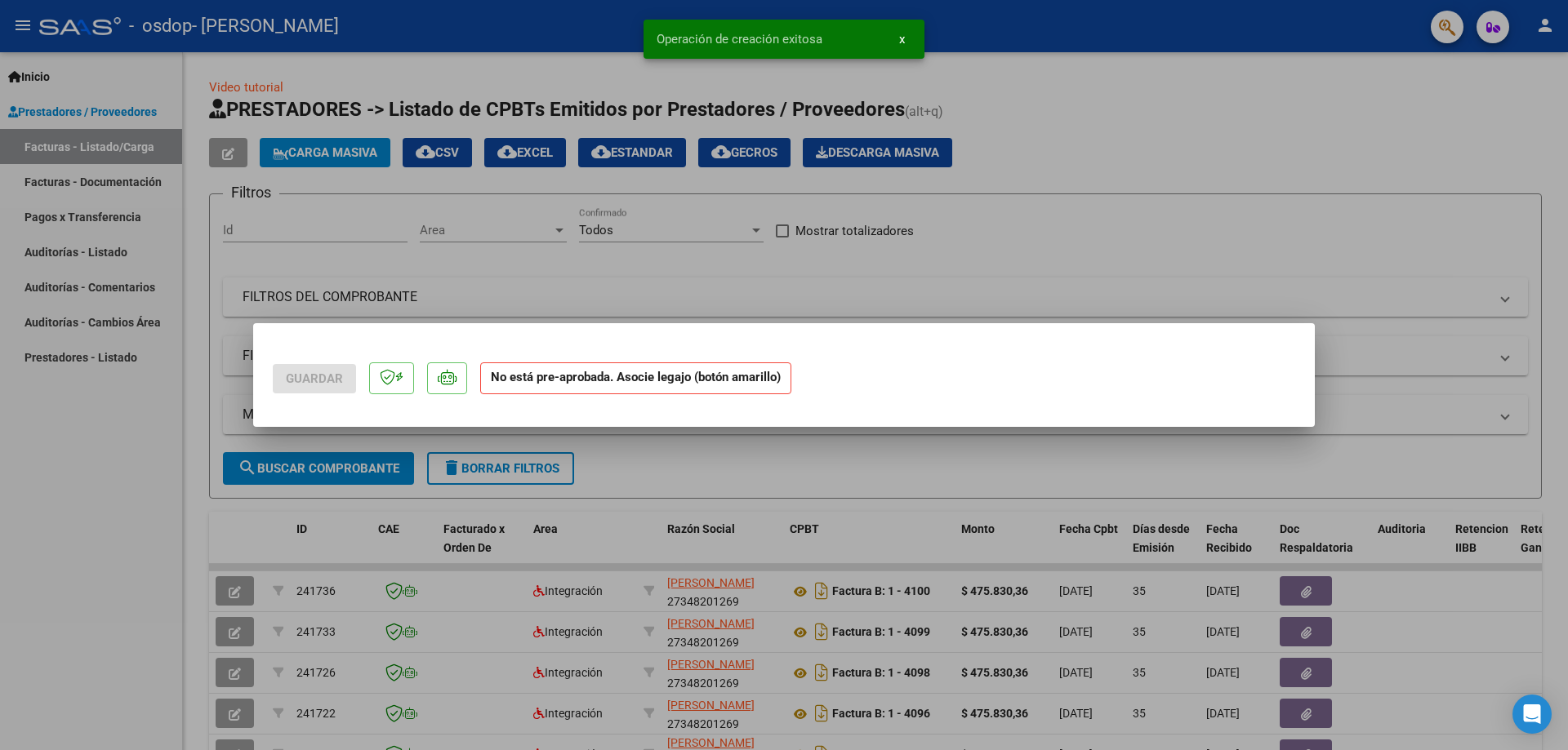
scroll to position [0, 0]
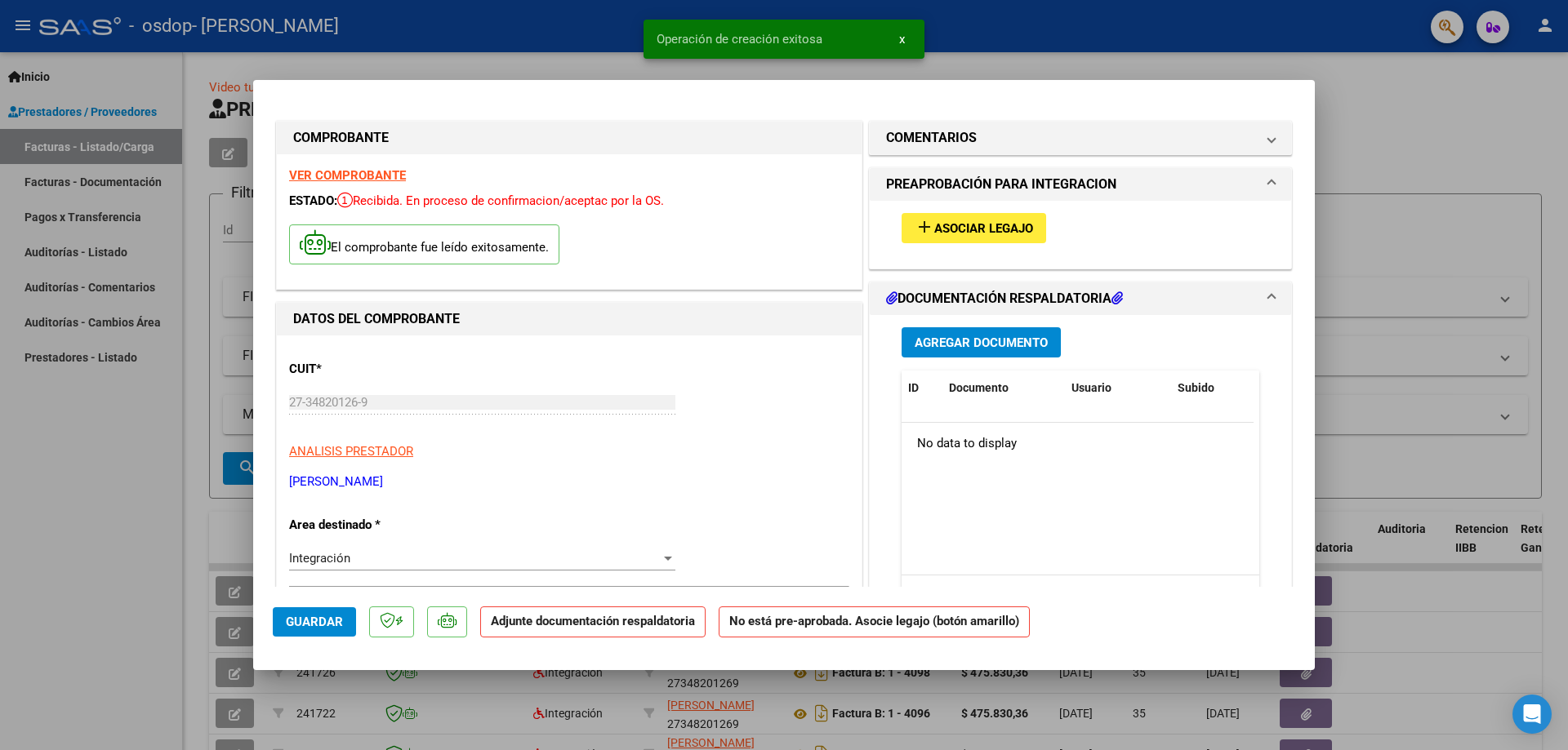
click at [945, 226] on span "Asociar Legajo" at bounding box center [984, 228] width 99 height 14
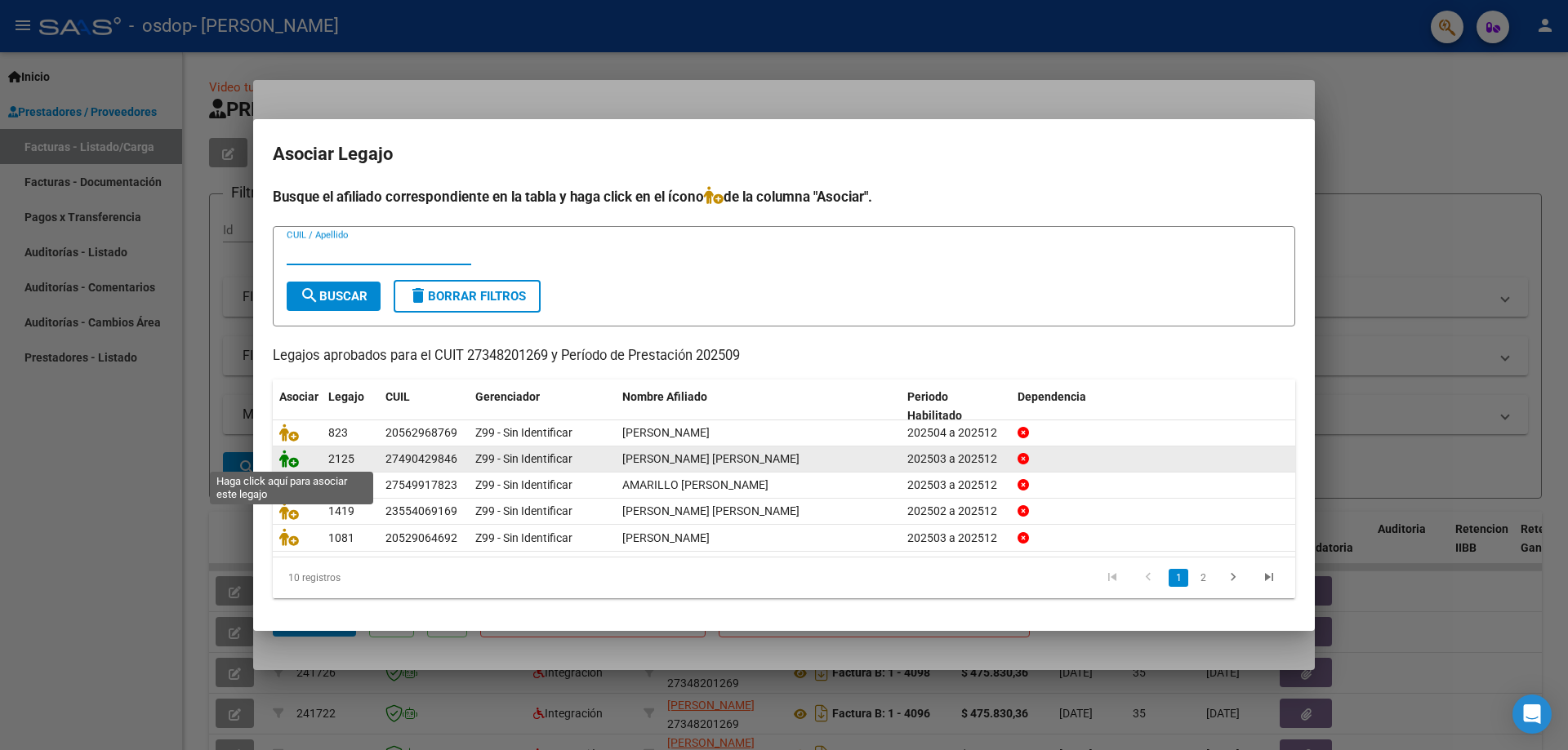
click at [289, 463] on icon at bounding box center [289, 459] width 20 height 18
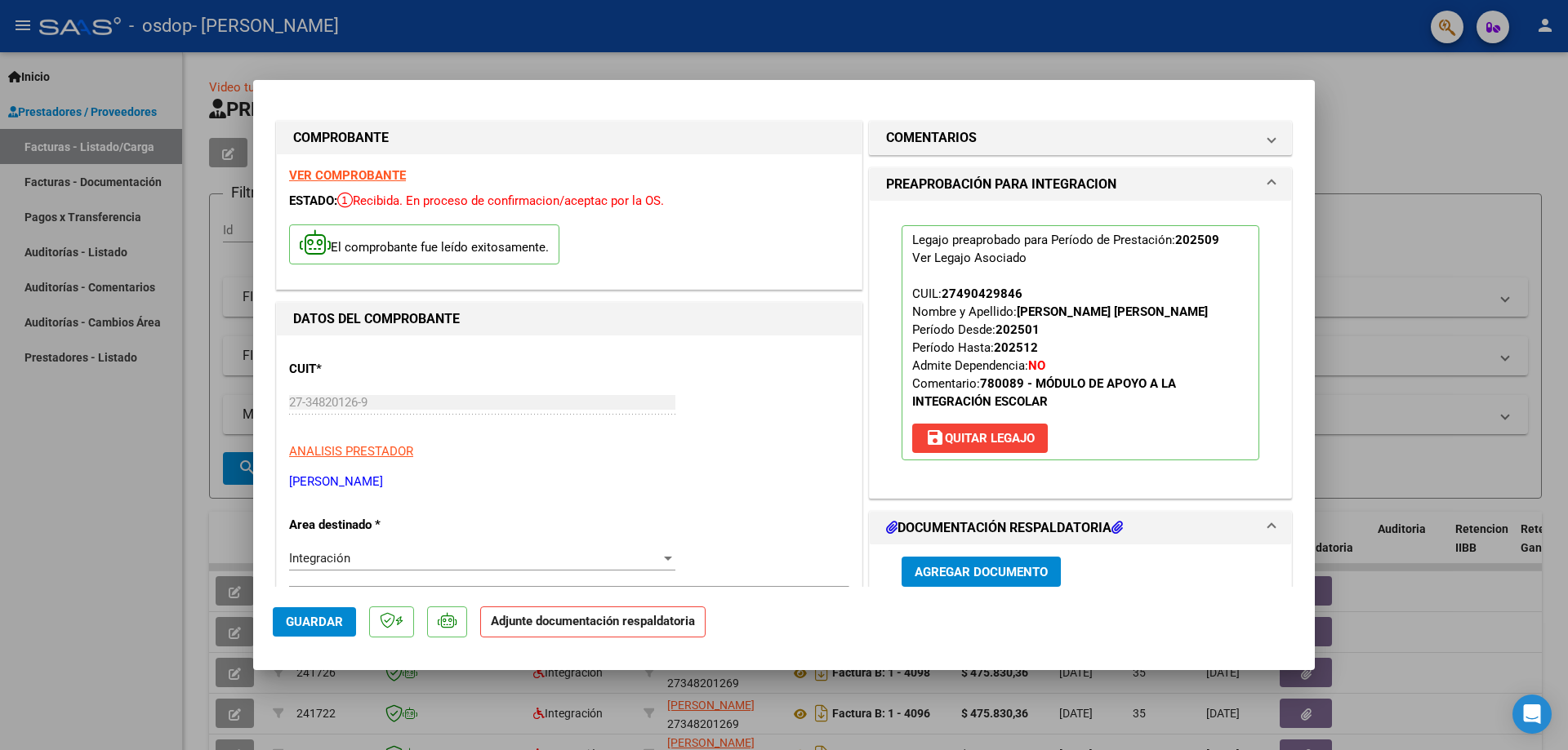
scroll to position [163, 0]
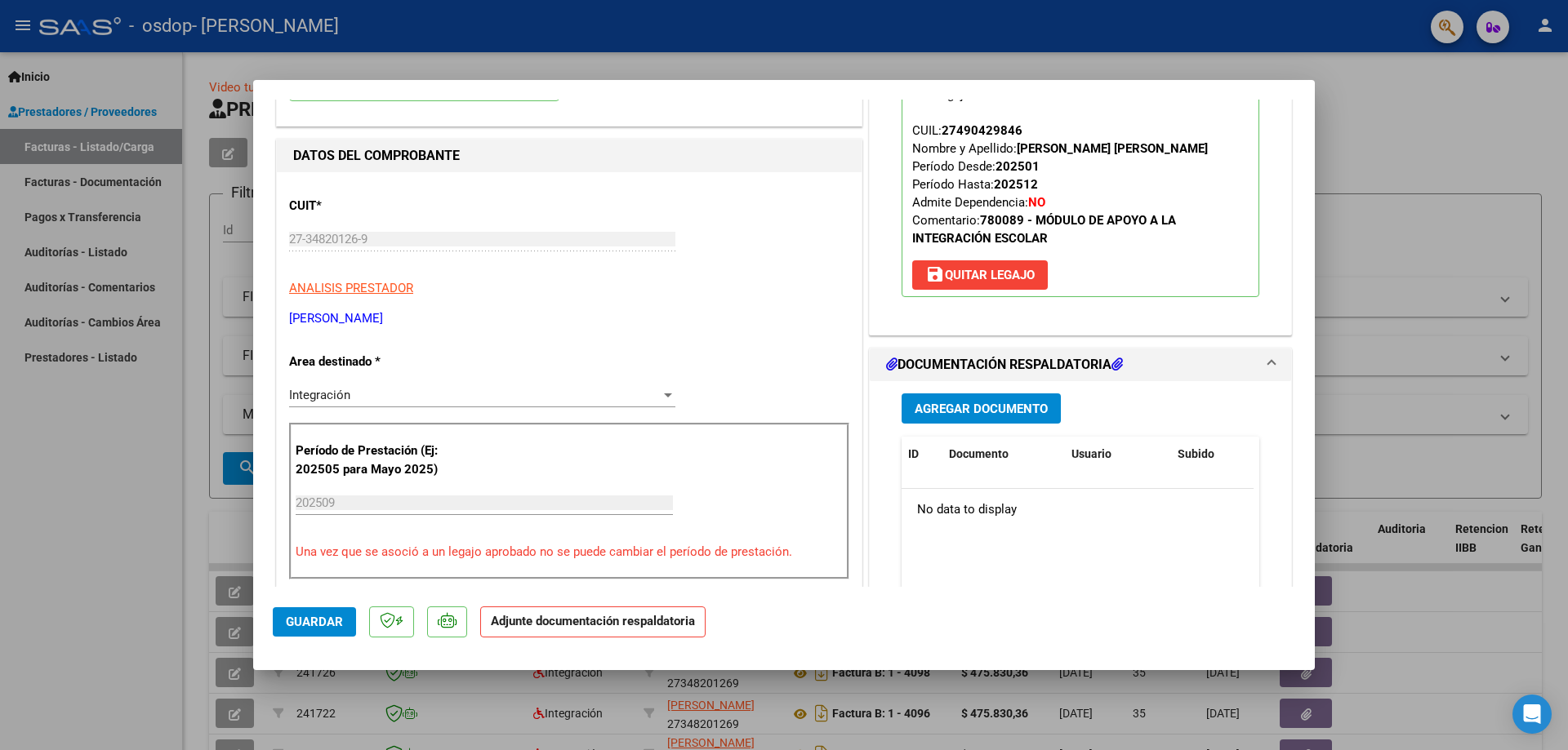
click at [966, 405] on span "Agregar Documento" at bounding box center [981, 409] width 133 height 14
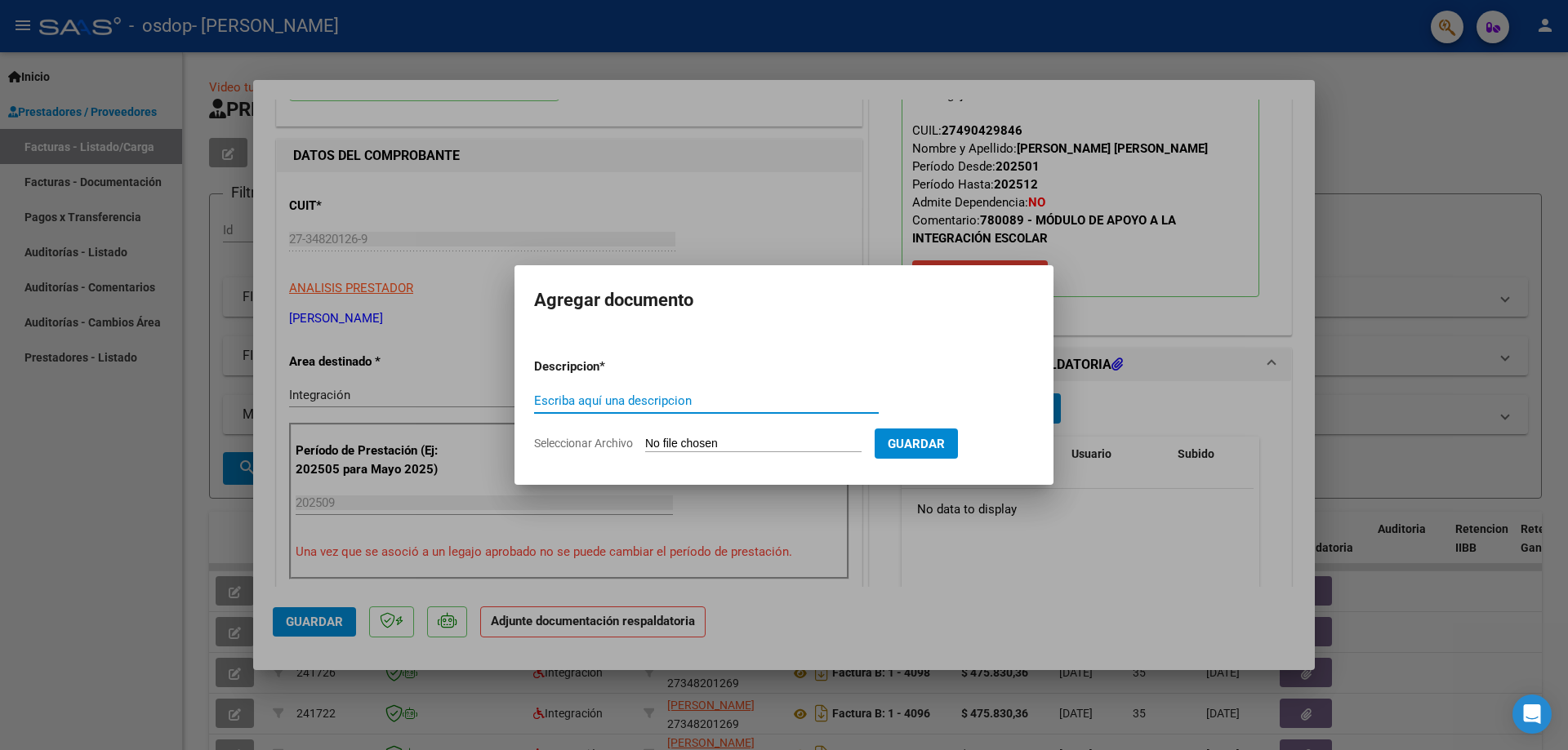
click at [703, 408] on div "Escriba aquí una descripcion" at bounding box center [707, 400] width 345 height 24
type input "asistencia"
click at [712, 440] on input "Seleccionar Archivo" at bounding box center [754, 444] width 217 height 15
type input "C:\fakepath\[PERSON_NAME].jpeg"
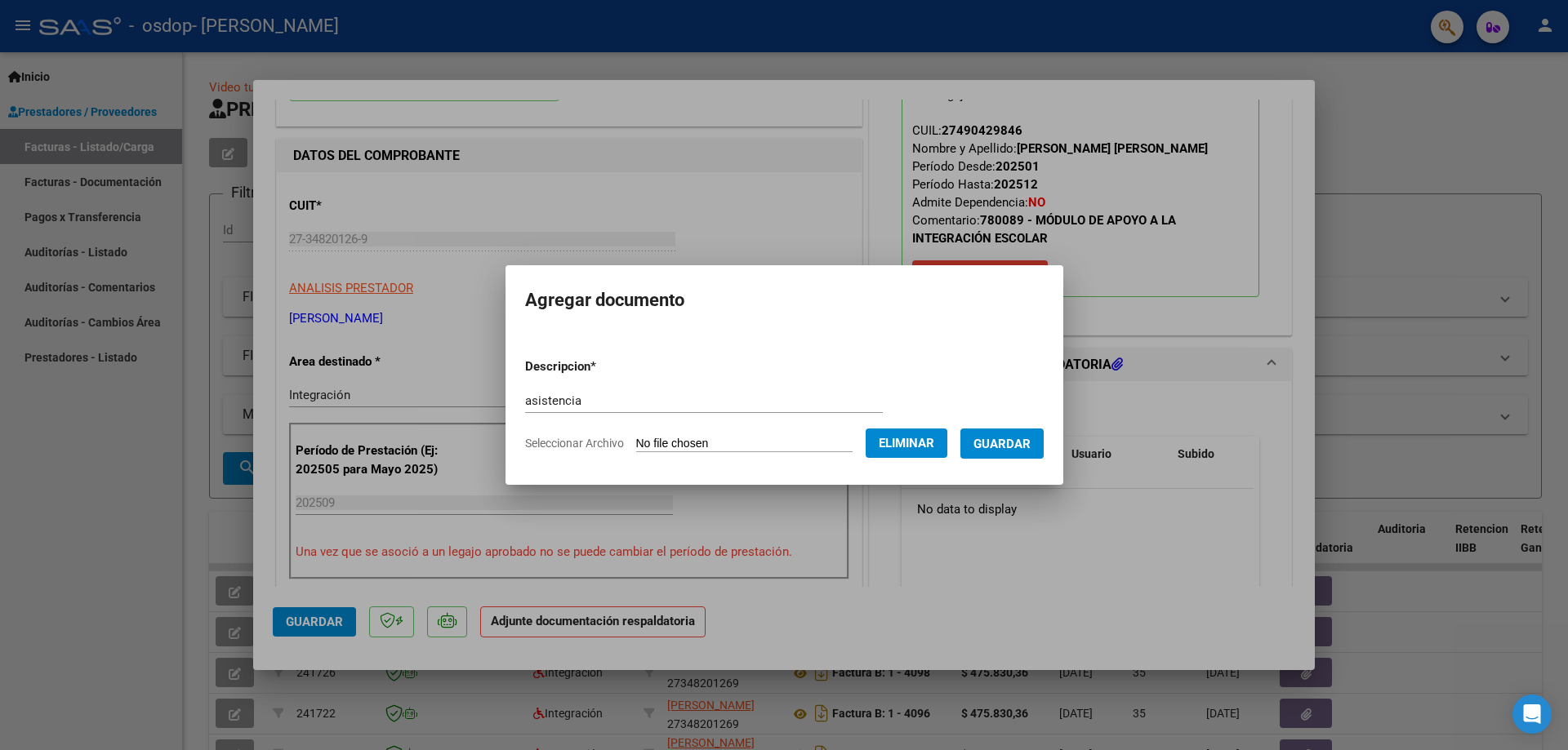
click at [1007, 452] on button "Guardar" at bounding box center [1002, 444] width 83 height 30
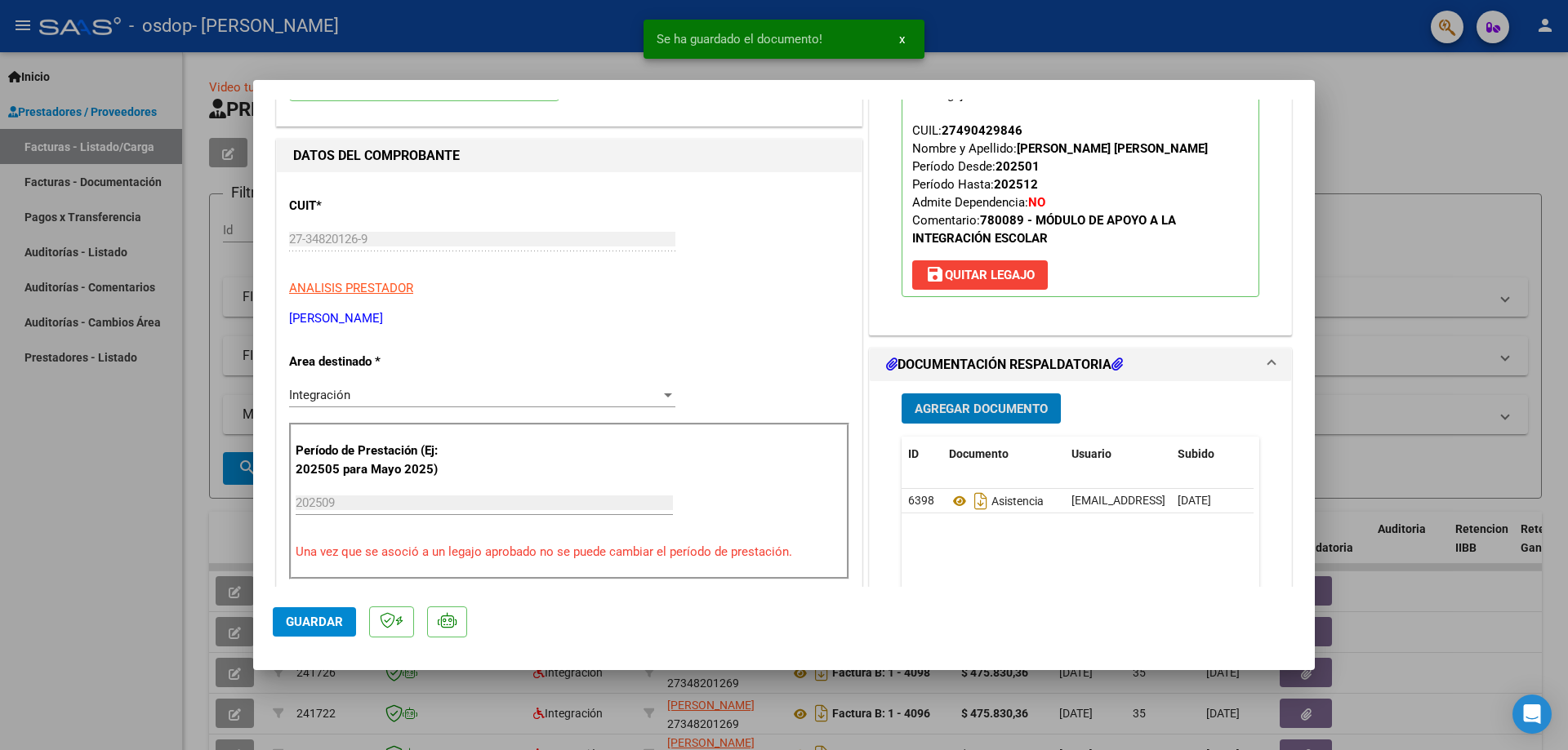
click at [997, 398] on button "Agregar Documento" at bounding box center [981, 409] width 159 height 30
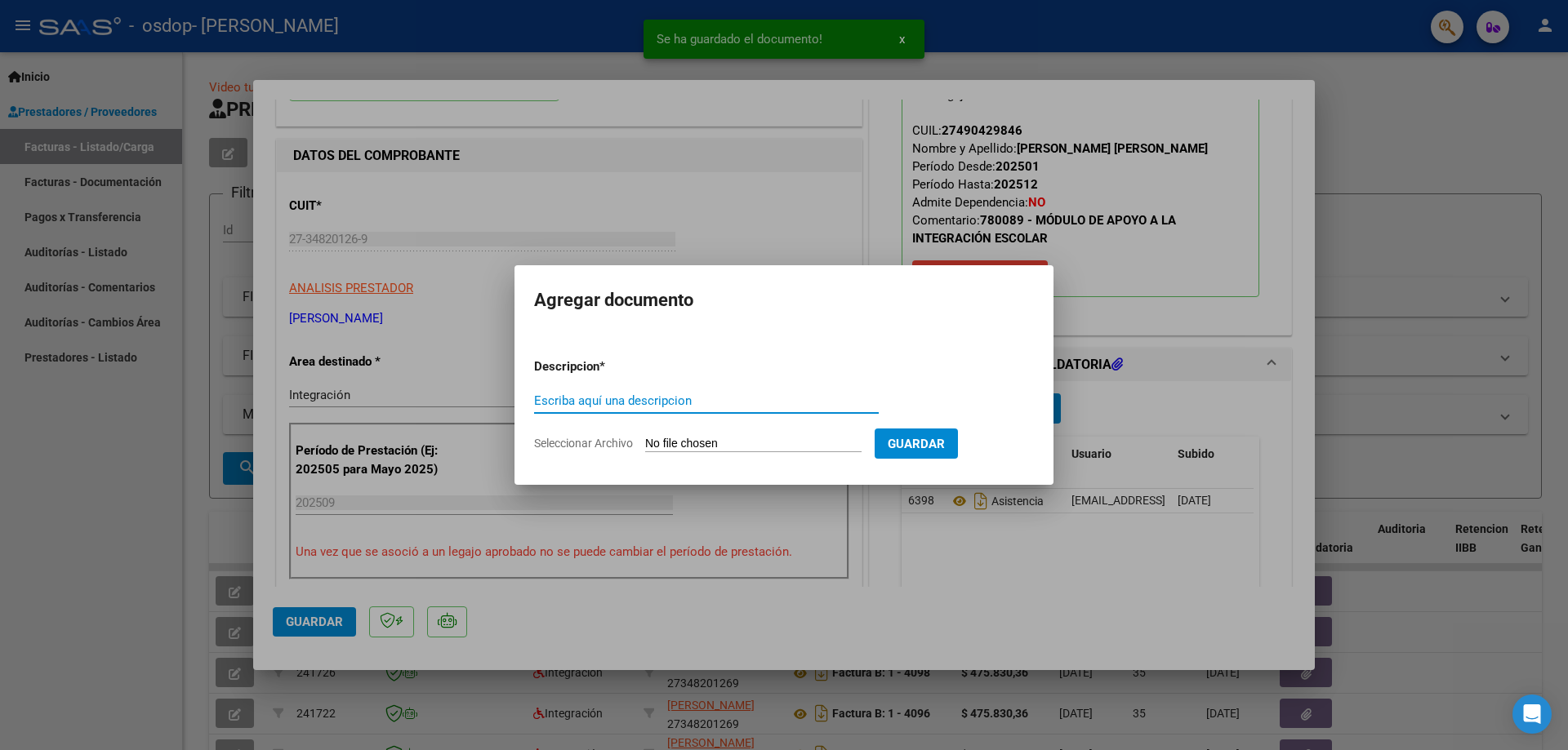
click at [724, 403] on input "Escriba aquí una descripcion" at bounding box center [707, 401] width 345 height 14
type input "autorizacion"
click at [715, 445] on input "Seleccionar Archivo" at bounding box center [754, 444] width 217 height 15
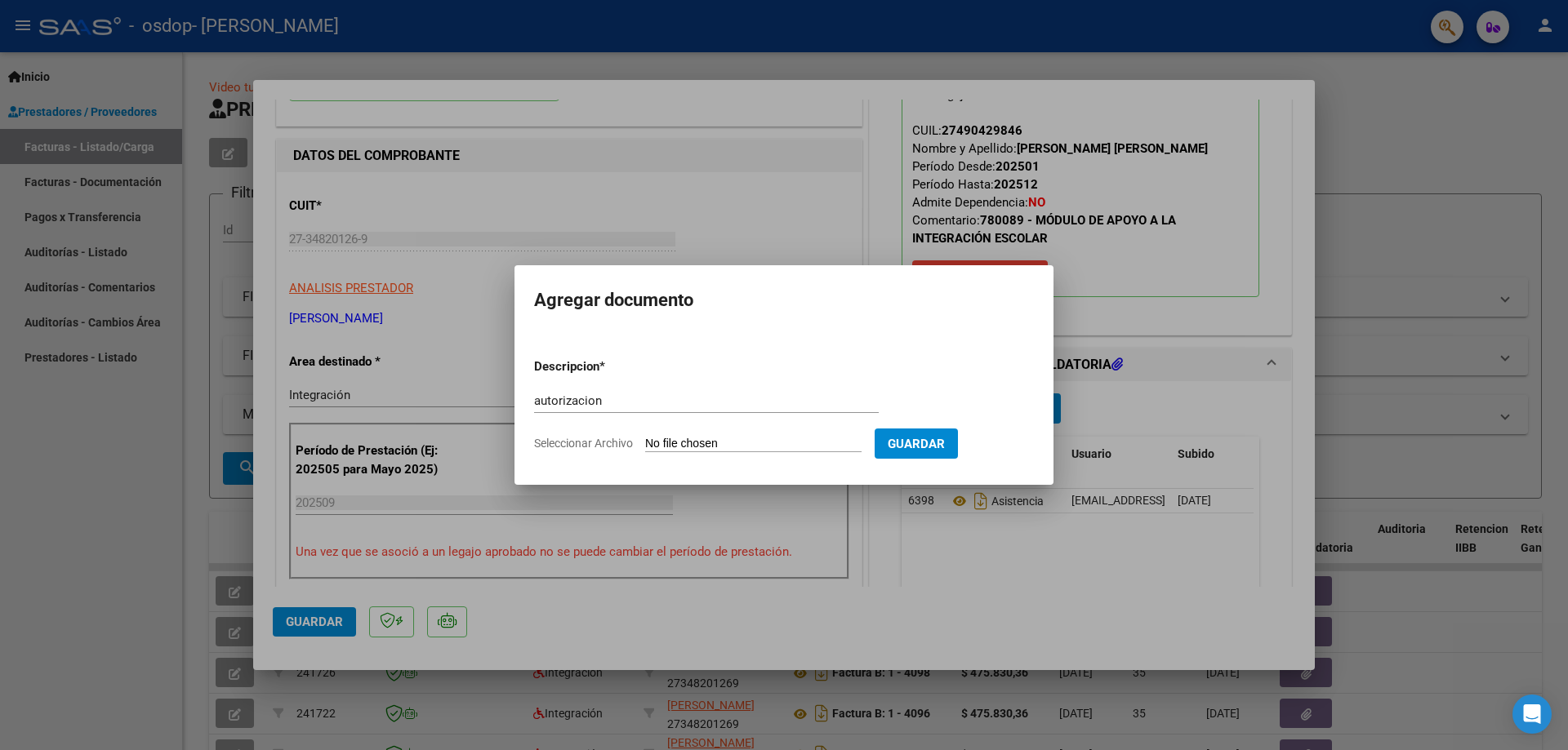
type input "C:\fakepath\WhatsApp Image [DATE] 11.14.19.jpeg"
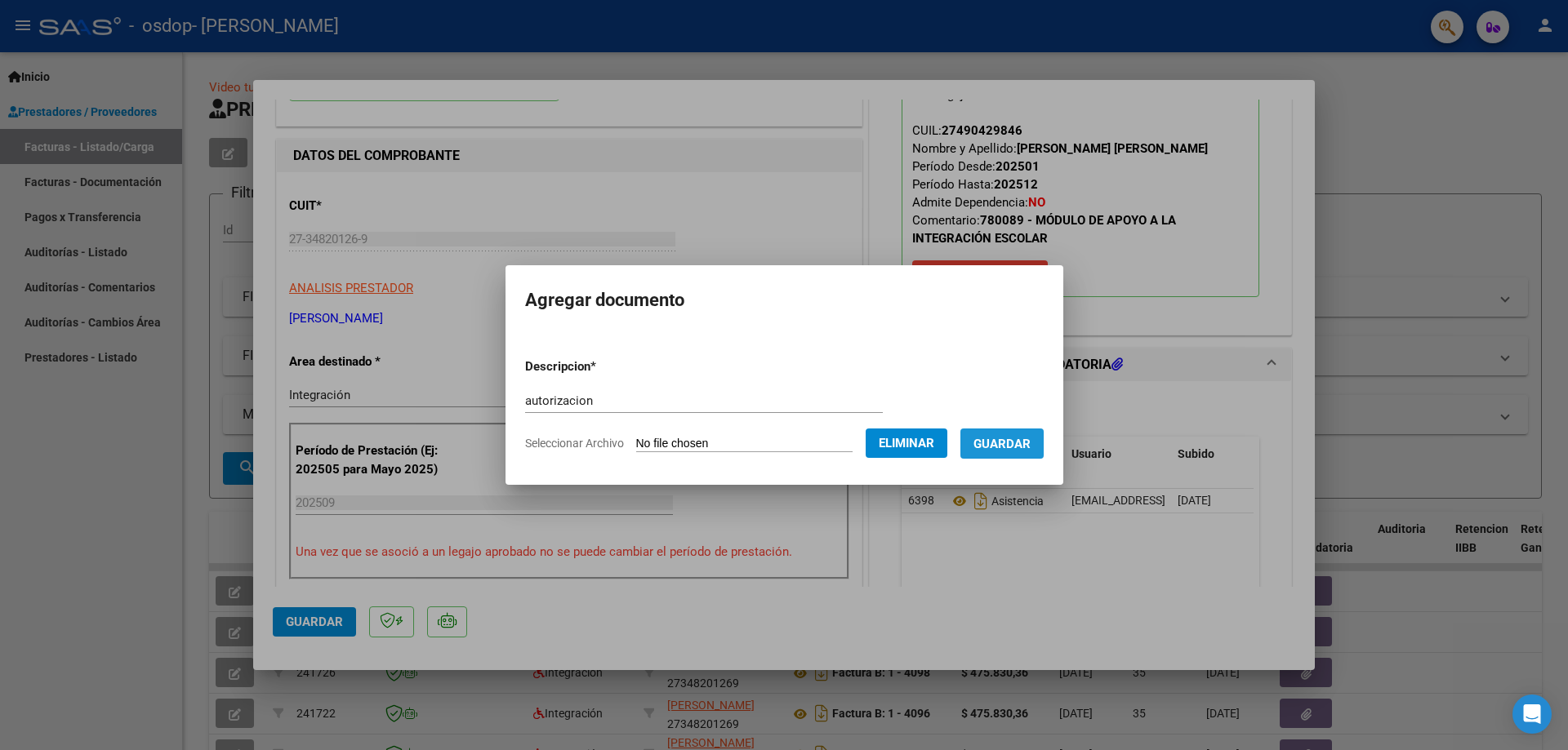
click at [1023, 442] on span "Guardar" at bounding box center [1002, 444] width 57 height 14
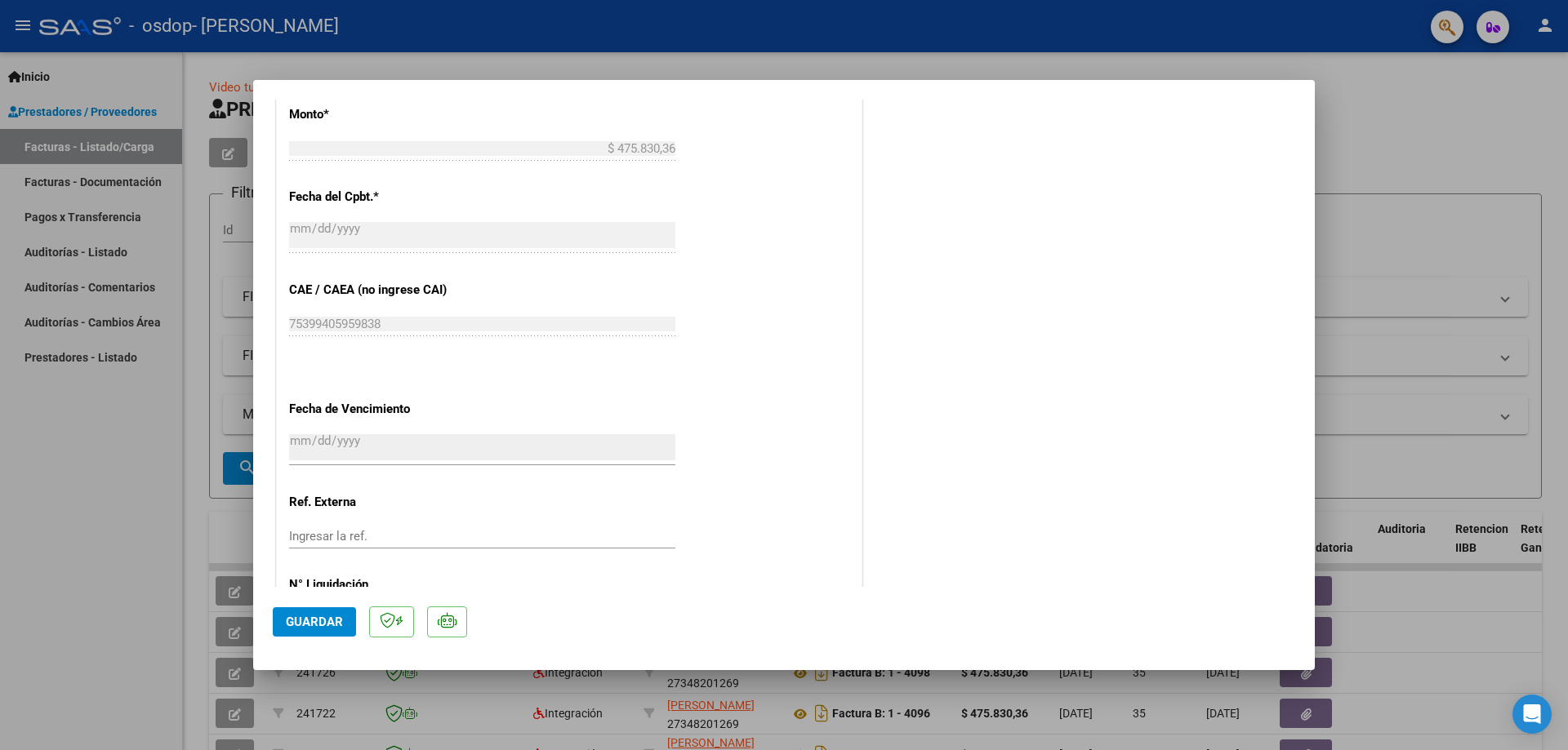
scroll to position [974, 0]
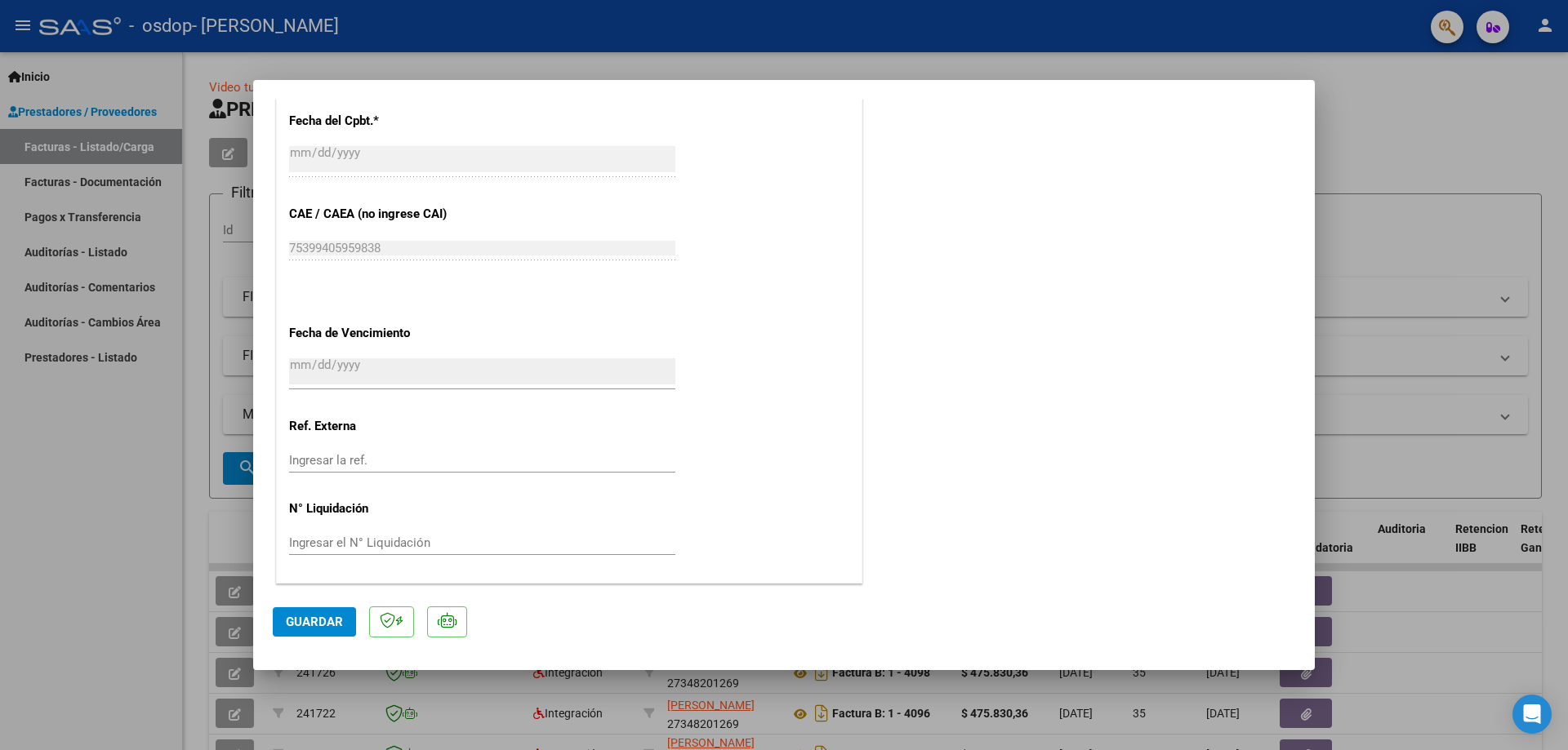
click at [330, 618] on span "Guardar" at bounding box center [314, 622] width 57 height 14
click at [85, 628] on div at bounding box center [784, 375] width 1568 height 750
type input "$ 0,00"
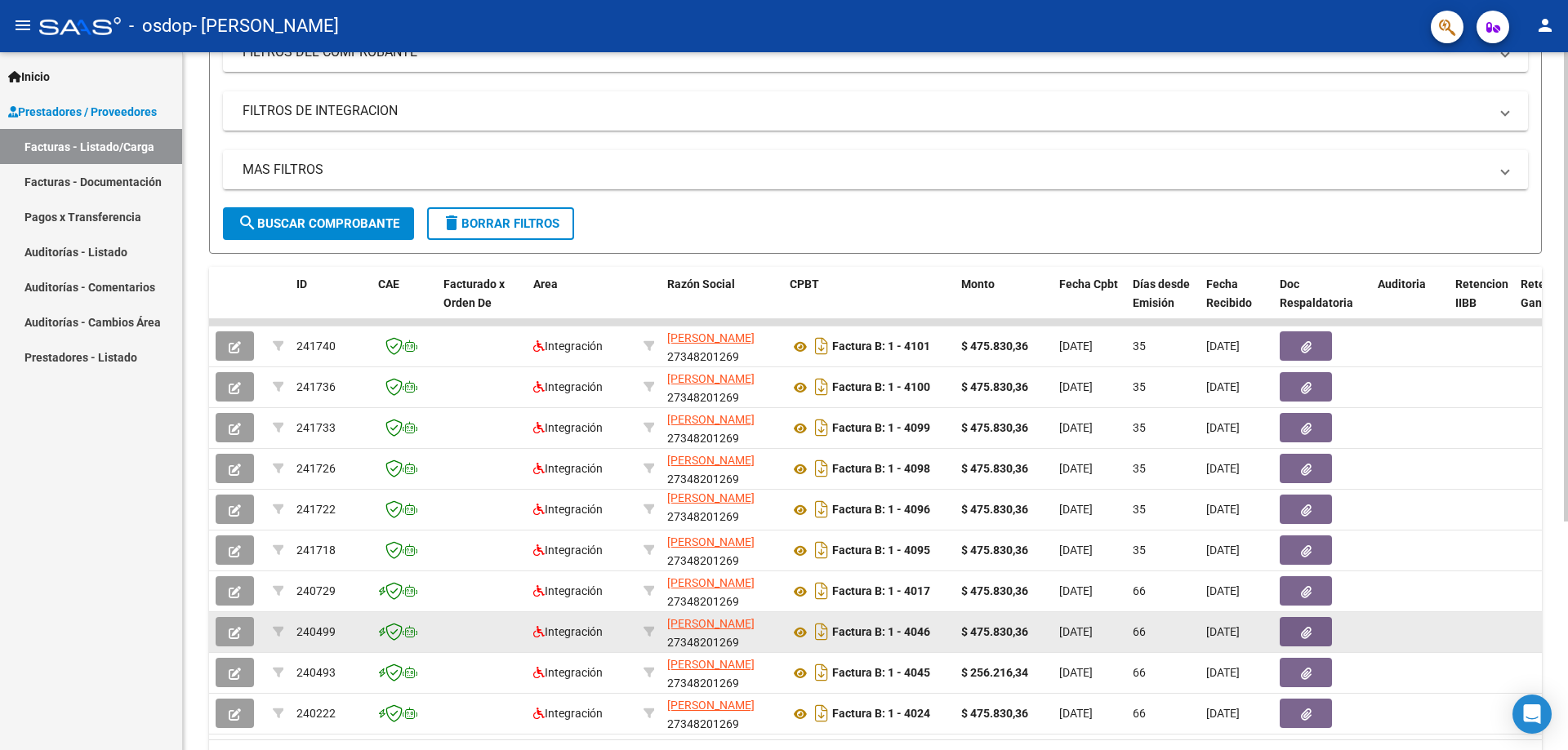
scroll to position [340, 0]
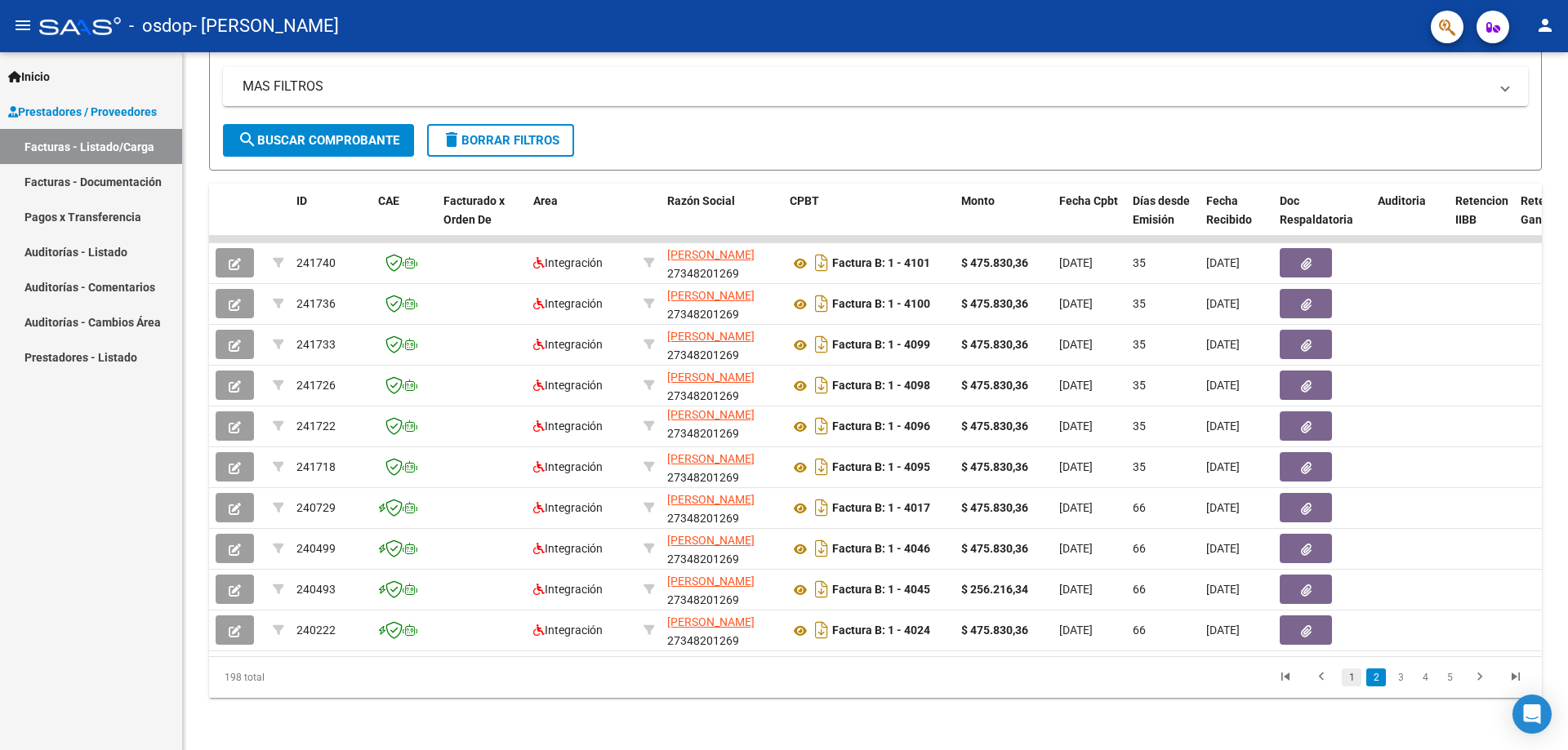
click at [1346, 674] on link "1" at bounding box center [1352, 678] width 20 height 18
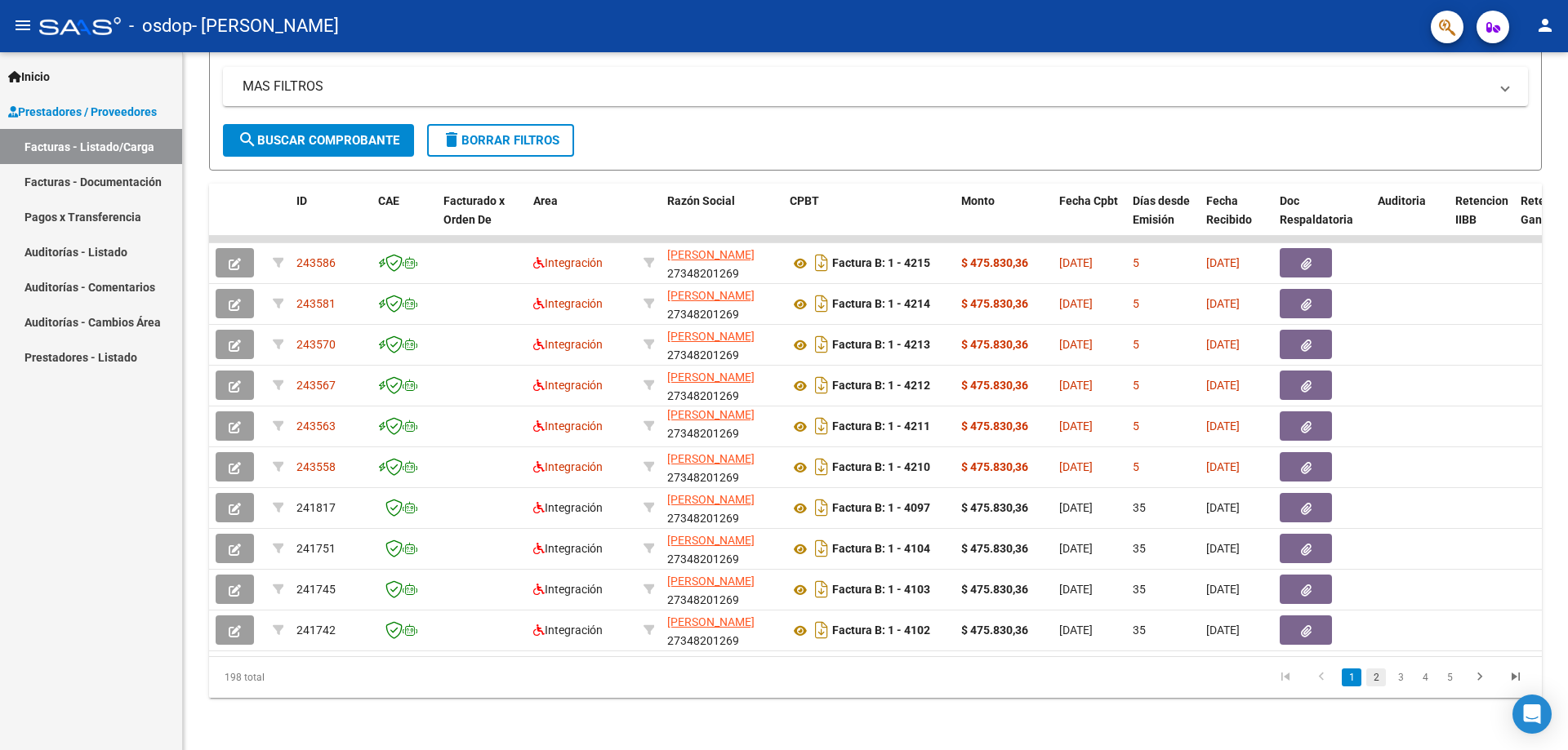
click at [1382, 678] on link "2" at bounding box center [1376, 678] width 20 height 18
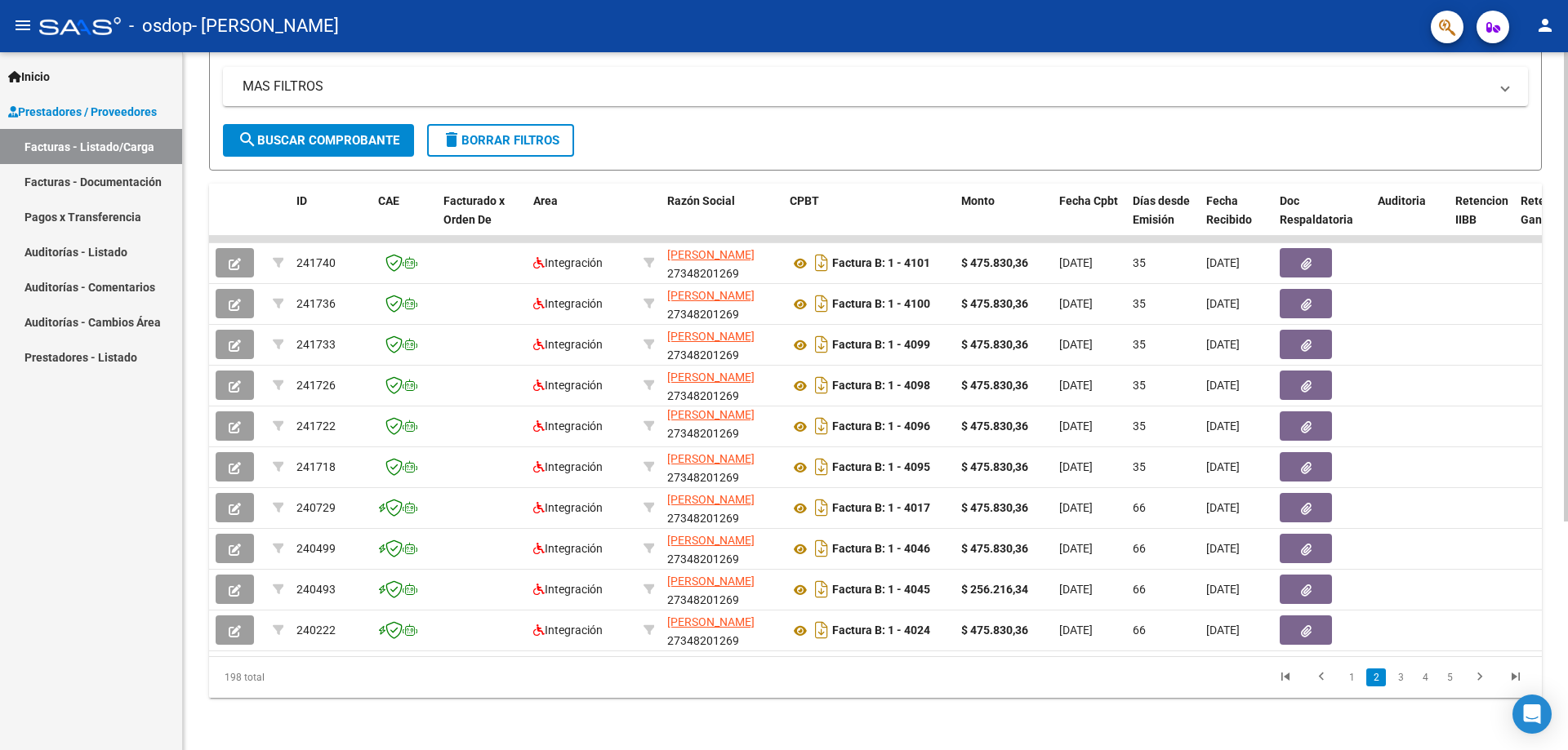
scroll to position [0, 0]
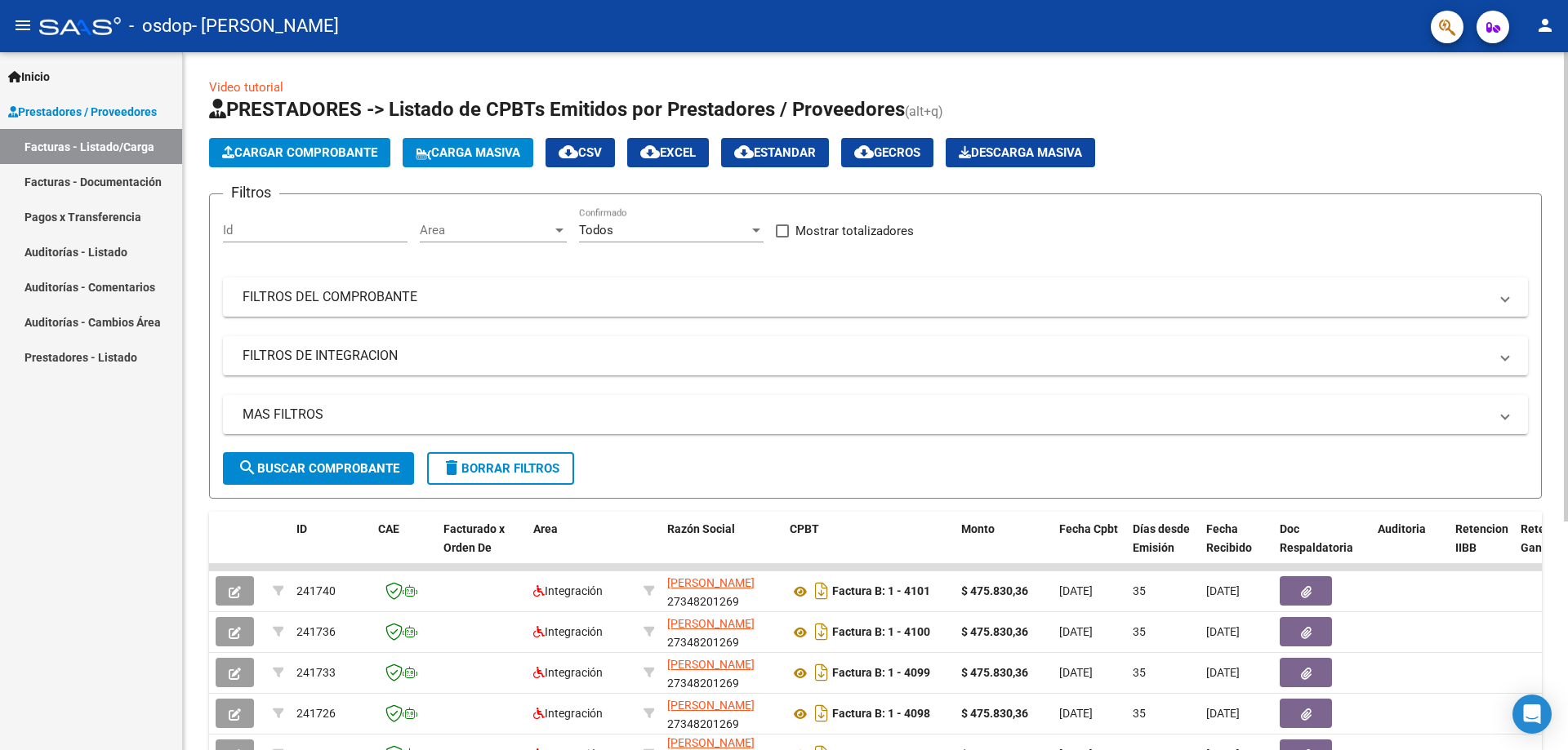
click at [290, 149] on span "Cargar Comprobante" at bounding box center [299, 152] width 155 height 14
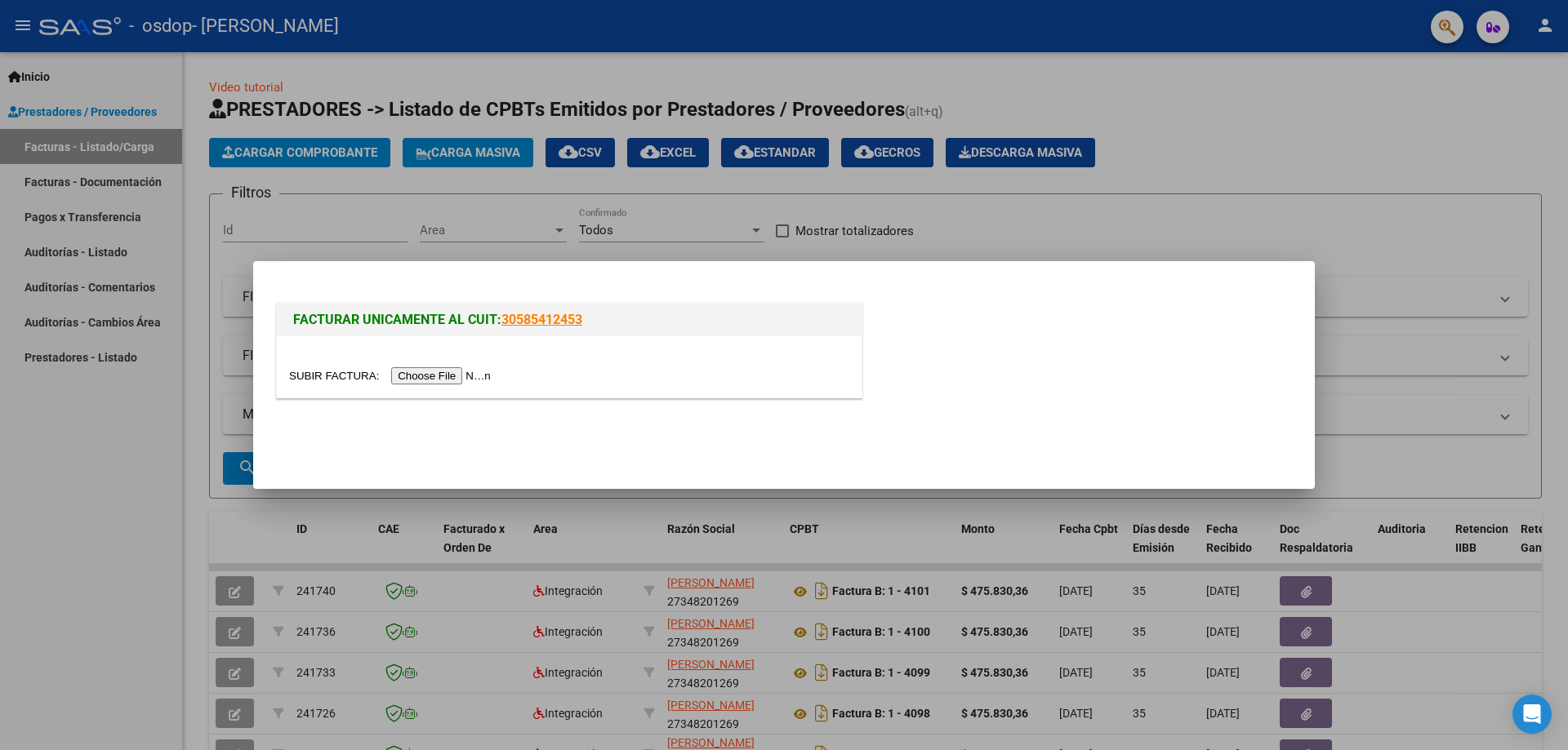
click at [472, 372] on input "file" at bounding box center [392, 375] width 207 height 17
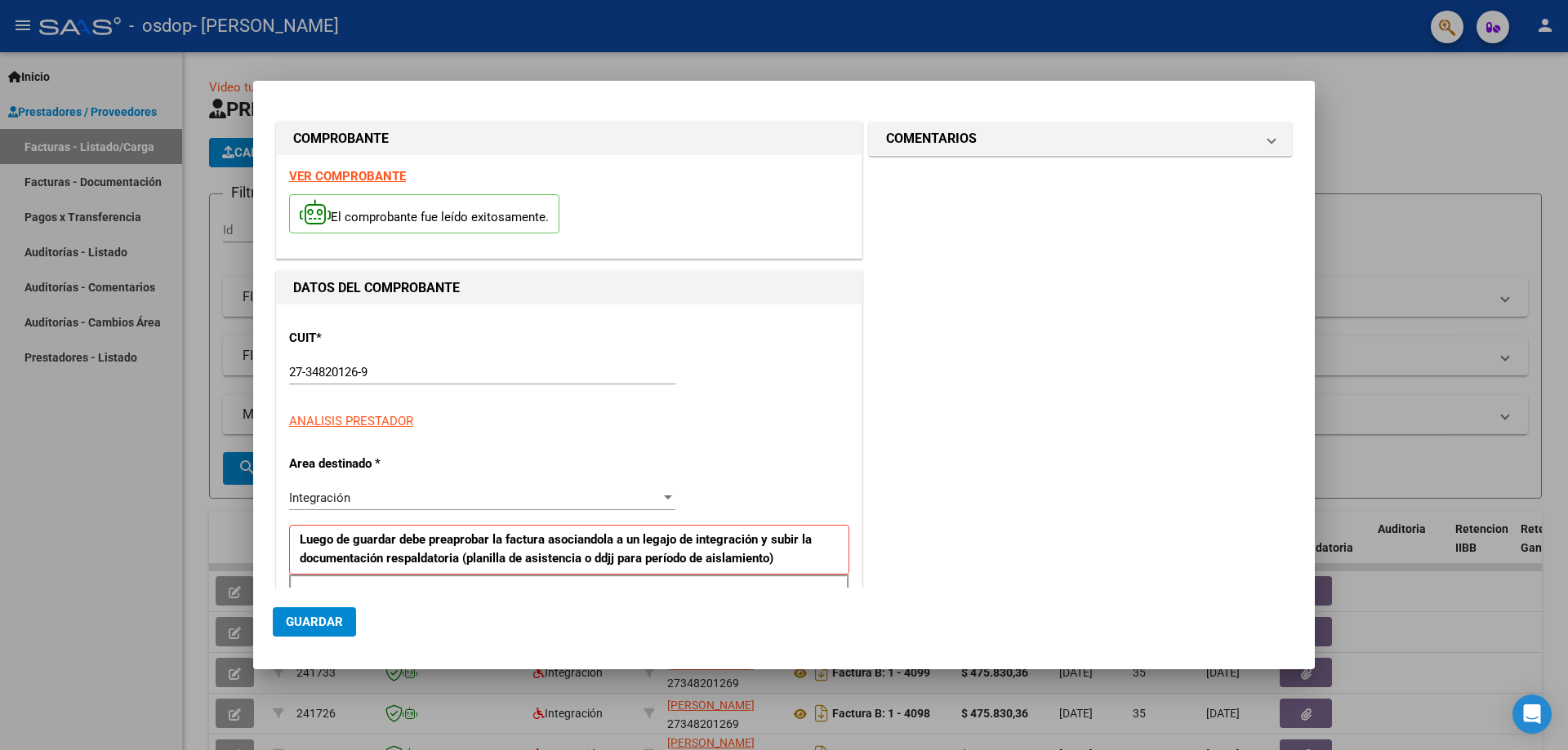
scroll to position [294, 0]
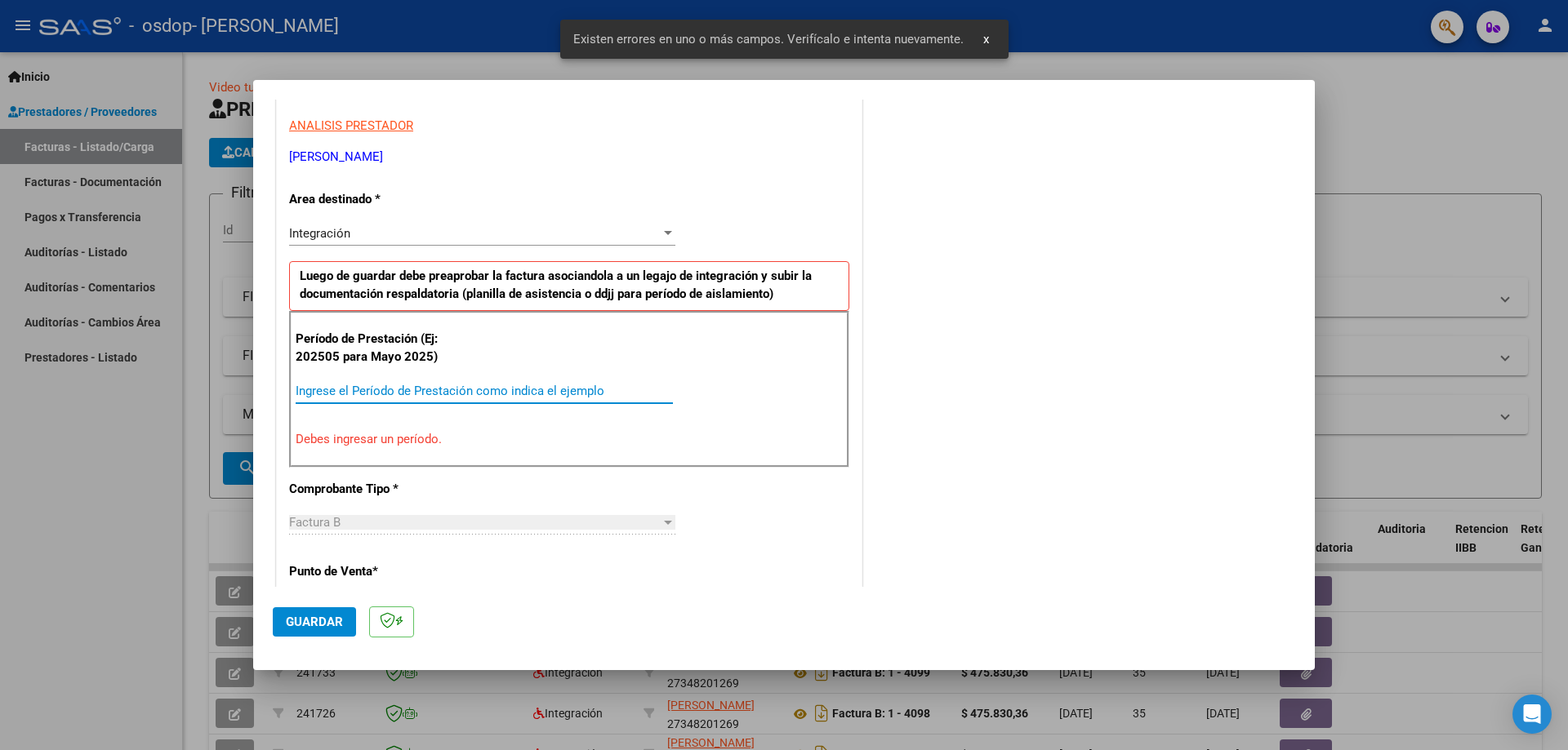
click at [418, 389] on input "Ingrese el Período de Prestación como indica el ejemplo" at bounding box center [484, 391] width 377 height 14
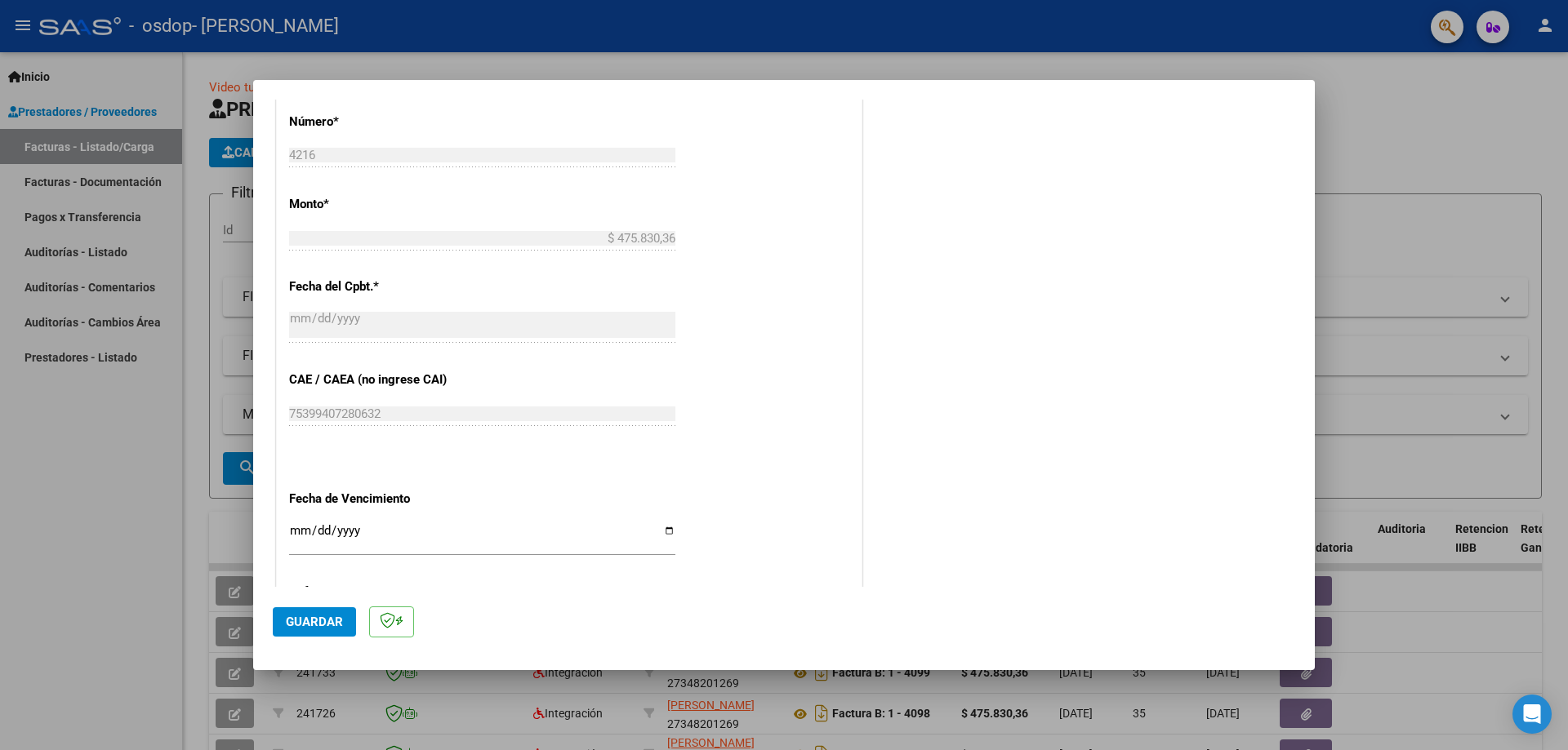
scroll to position [865, 0]
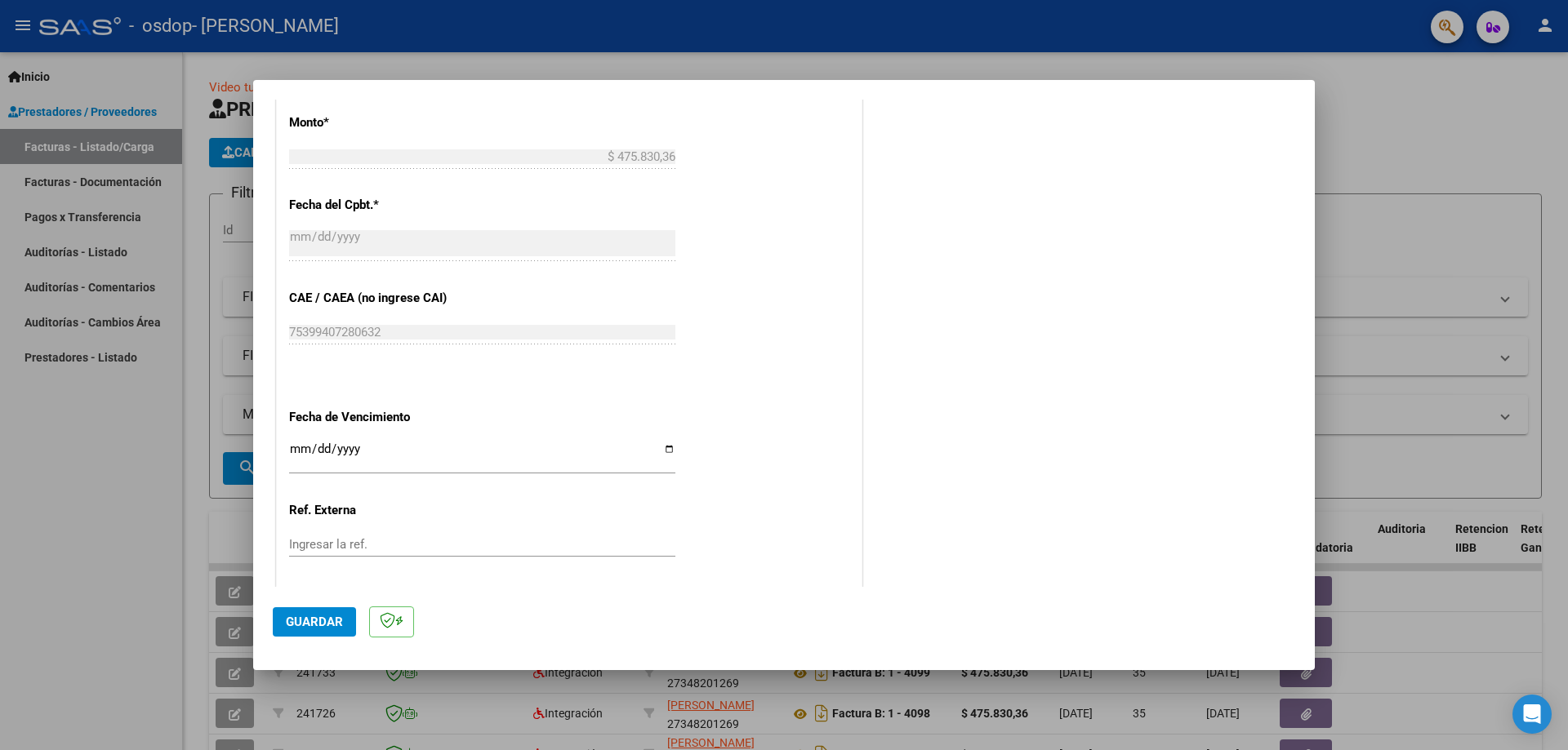
type input "202509"
click at [665, 450] on input "Ingresar la fecha" at bounding box center [482, 455] width 386 height 26
type input "[DATE]"
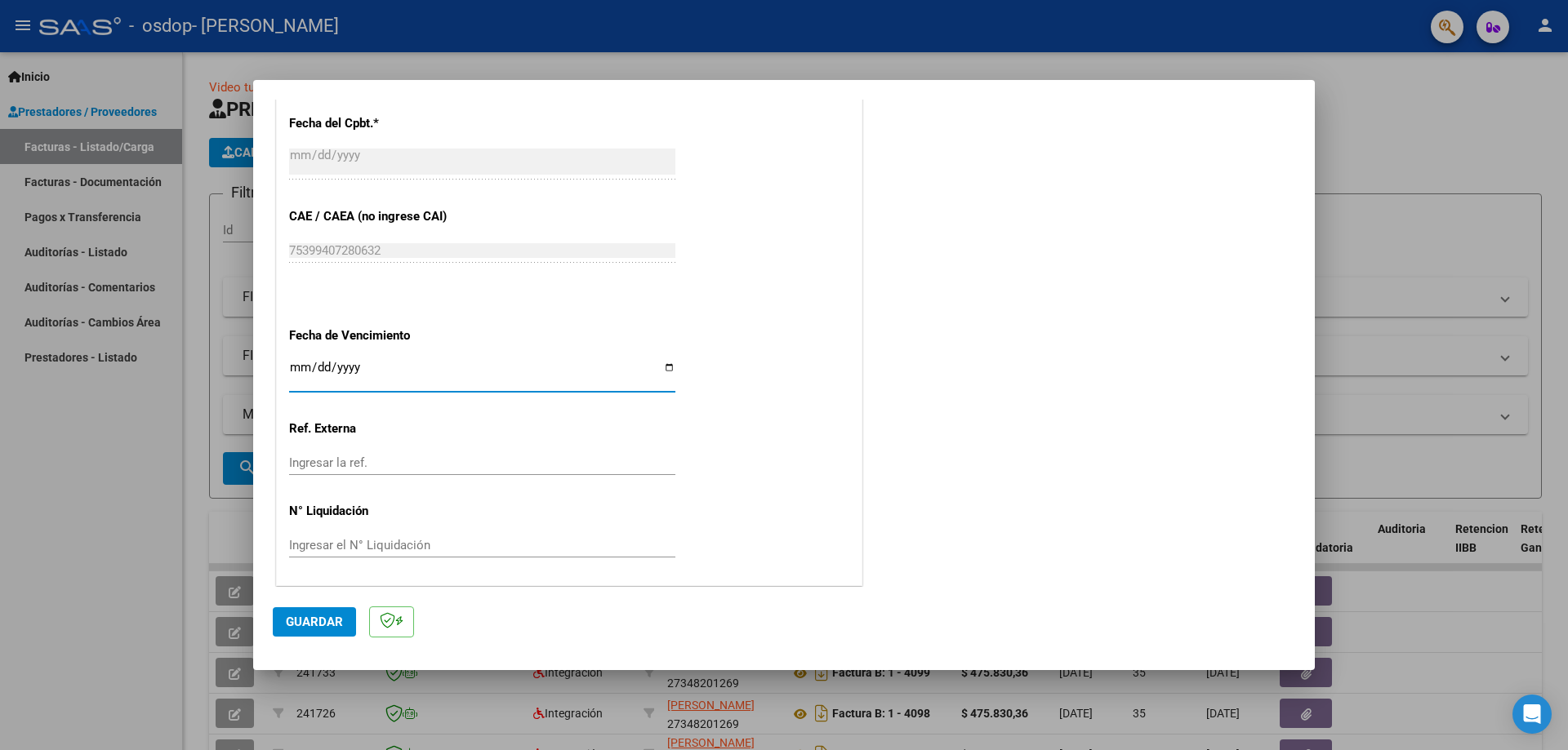
scroll to position [950, 0]
click at [327, 618] on span "Guardar" at bounding box center [314, 622] width 57 height 14
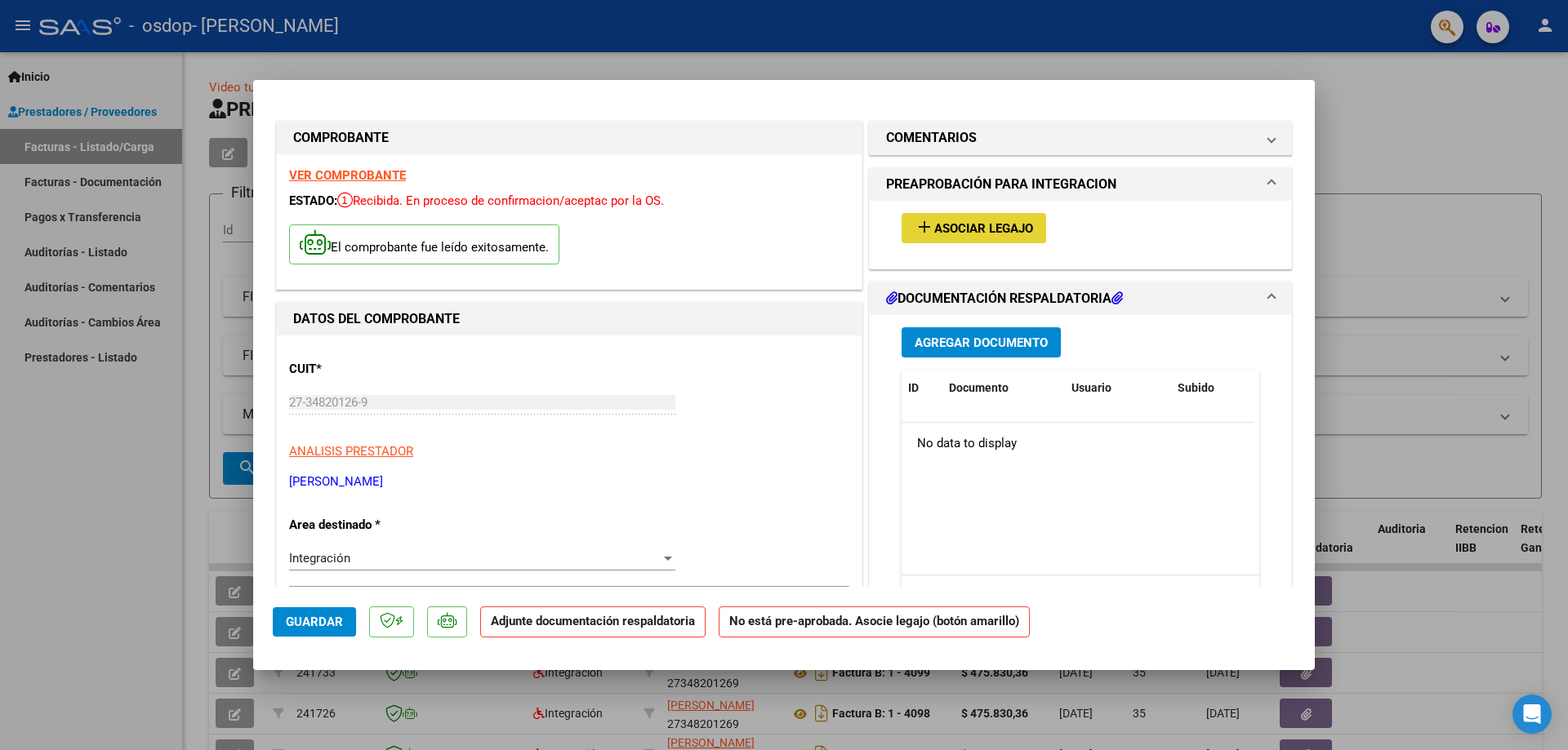
click at [1008, 222] on span "Asociar Legajo" at bounding box center [984, 228] width 99 height 14
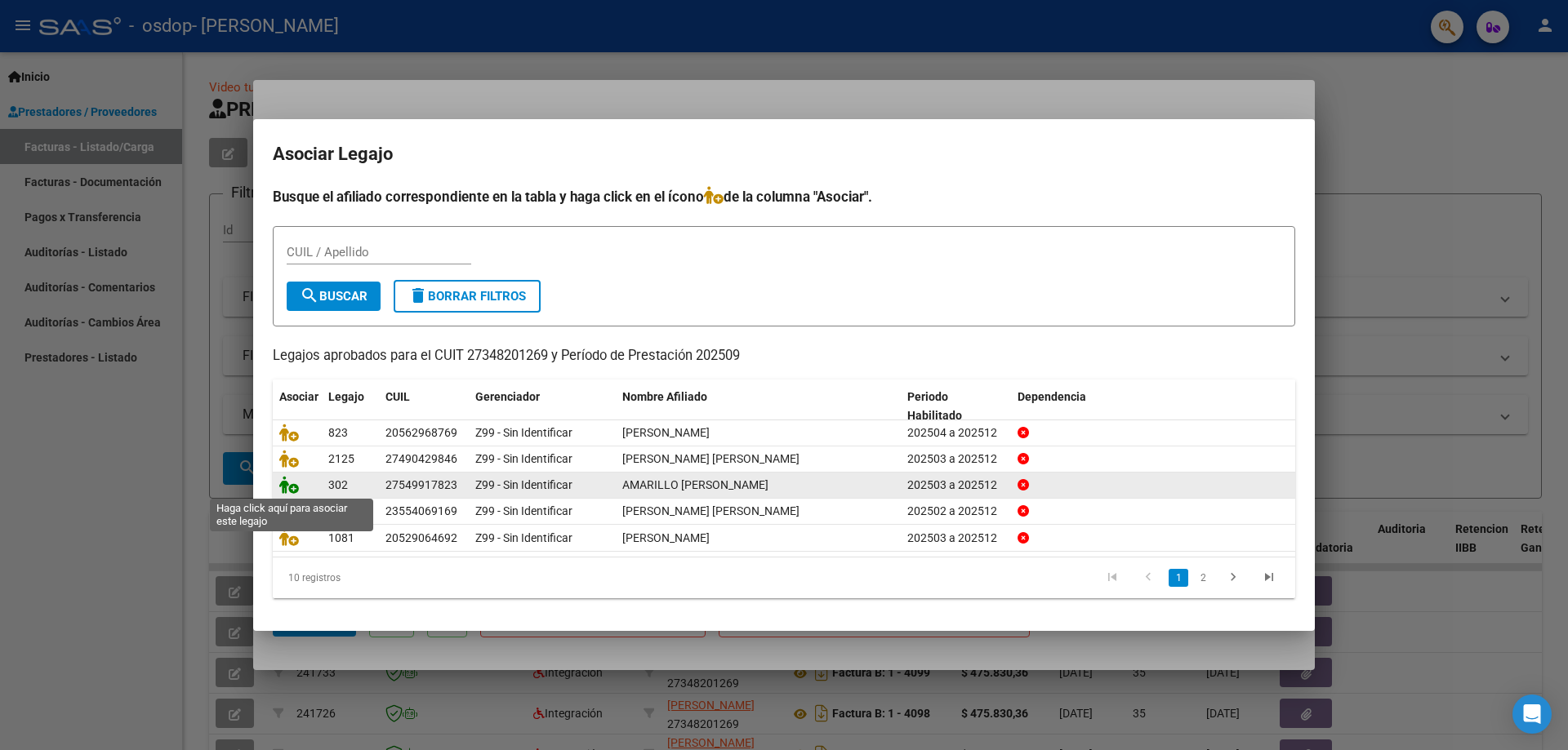
click at [287, 488] on icon at bounding box center [289, 485] width 20 height 18
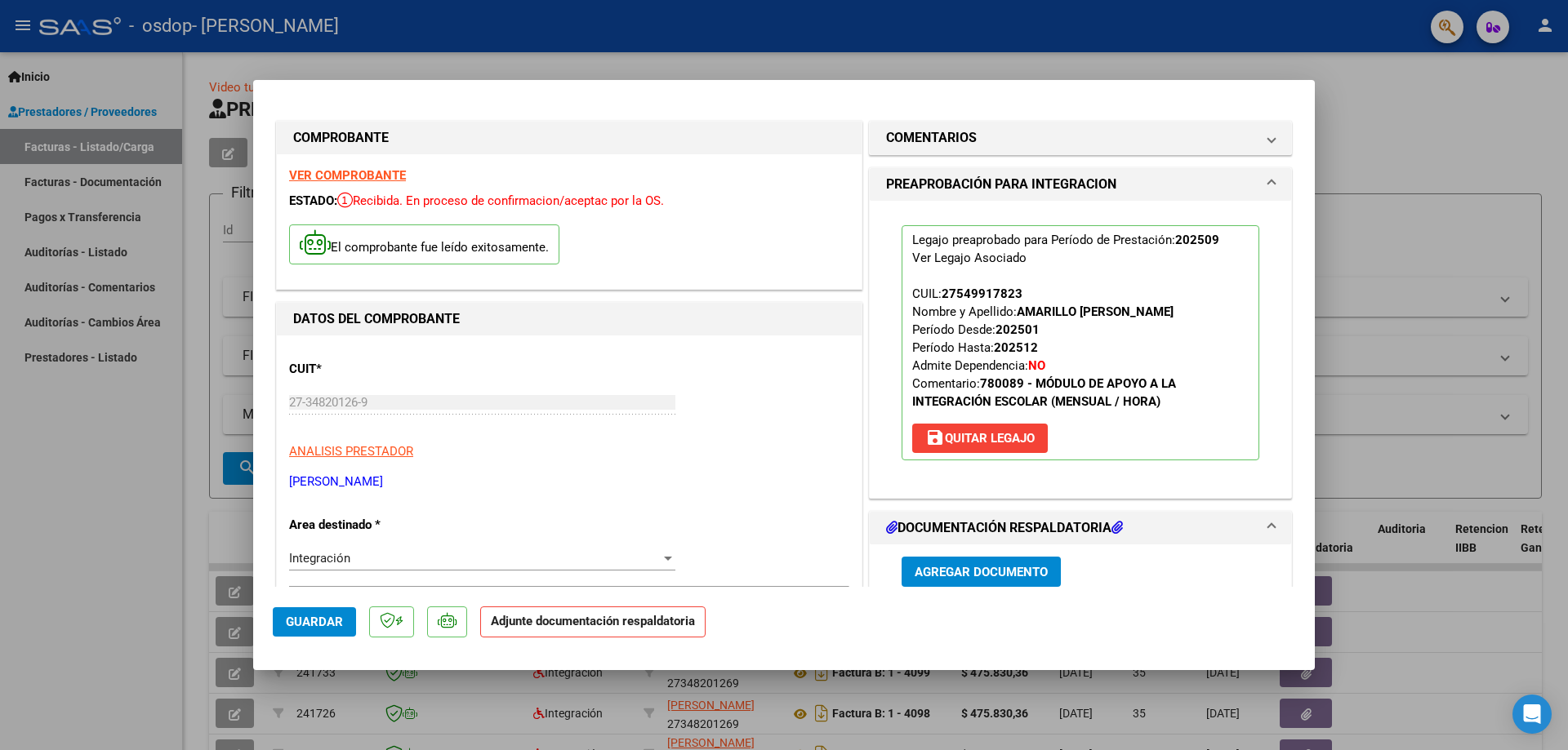
click at [981, 571] on span "Agregar Documento" at bounding box center [981, 572] width 133 height 14
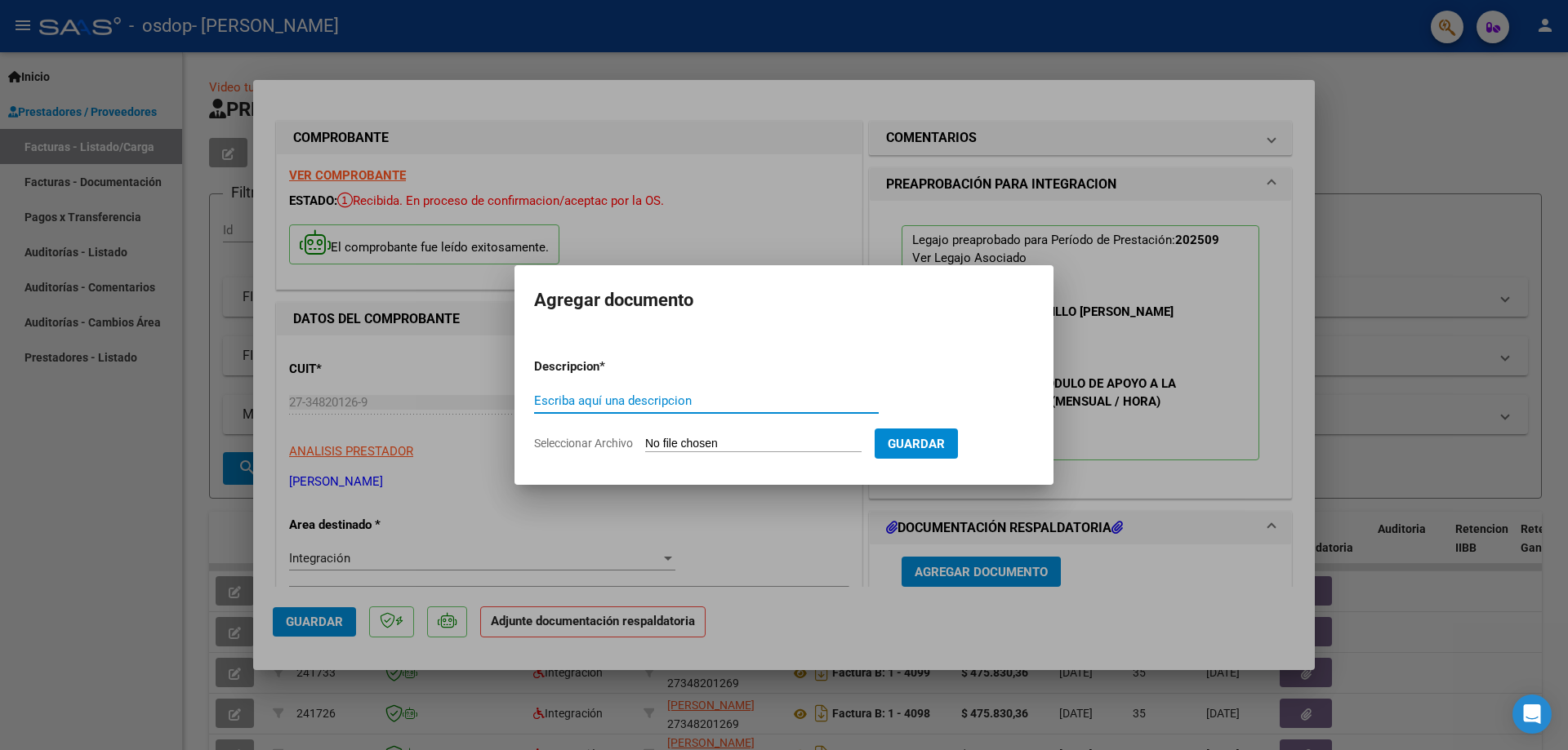
click at [657, 402] on input "Escriba aquí una descripcion" at bounding box center [707, 401] width 345 height 14
type input "autorizacion"
click at [690, 441] on input "Seleccionar Archivo" at bounding box center [754, 444] width 217 height 15
type input "C:\fakepath\amarillo aut.png"
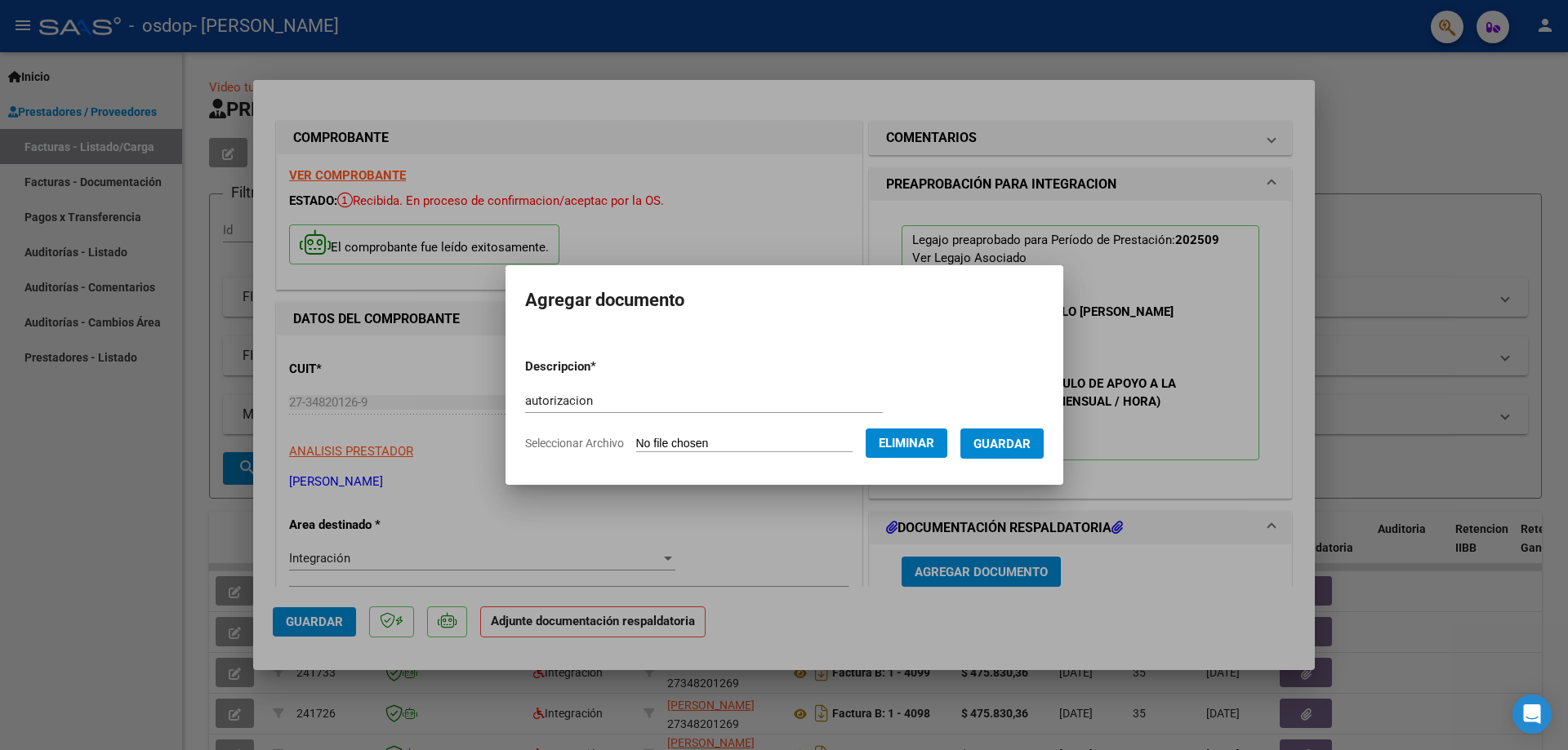
click at [1014, 439] on span "Guardar" at bounding box center [1002, 444] width 57 height 14
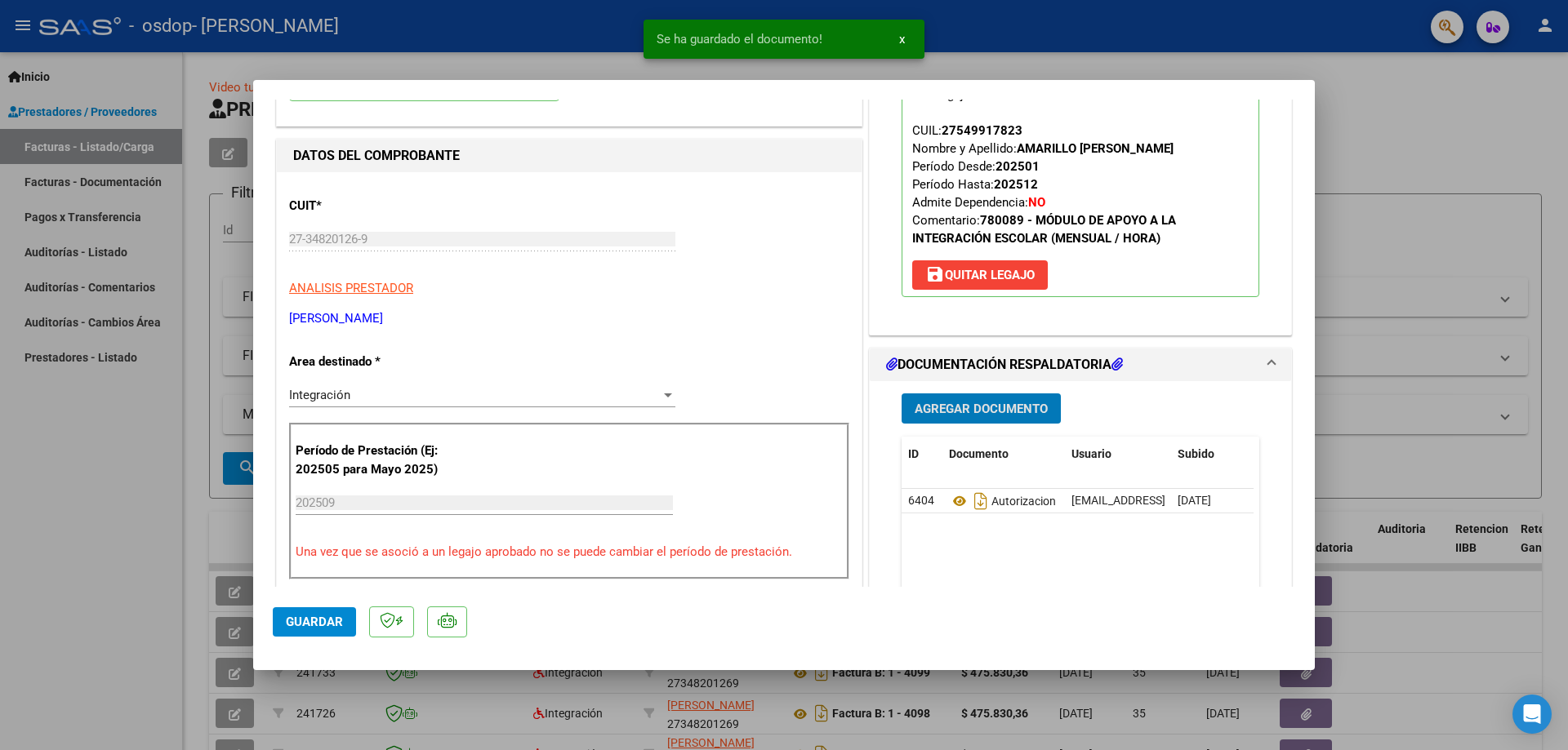
scroll to position [245, 0]
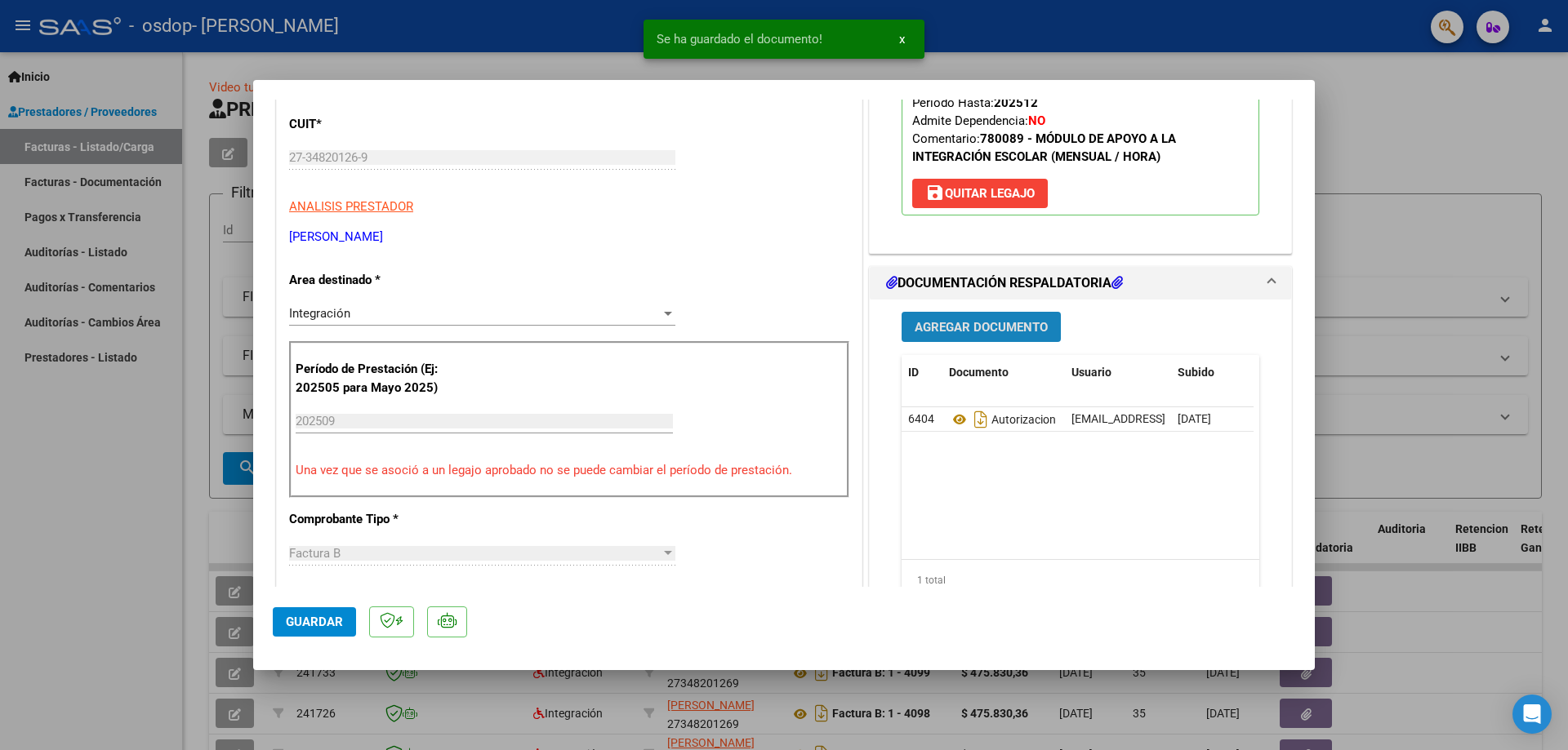
click at [980, 327] on span "Agregar Documento" at bounding box center [981, 328] width 133 height 14
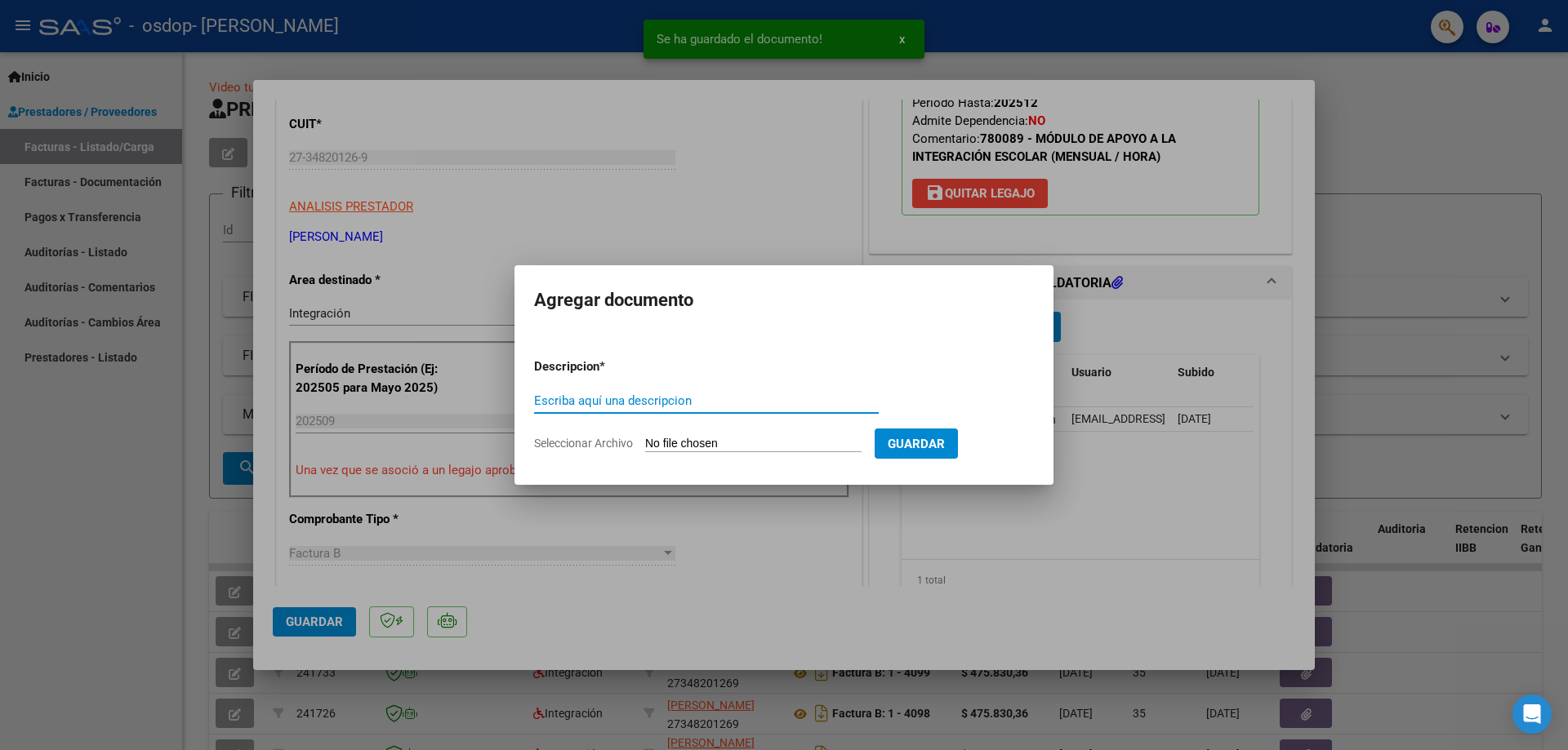
click at [698, 398] on input "Escriba aquí una descripcion" at bounding box center [707, 401] width 345 height 14
type input "asistencia"
click at [699, 447] on input "Seleccionar Archivo" at bounding box center [754, 444] width 217 height 15
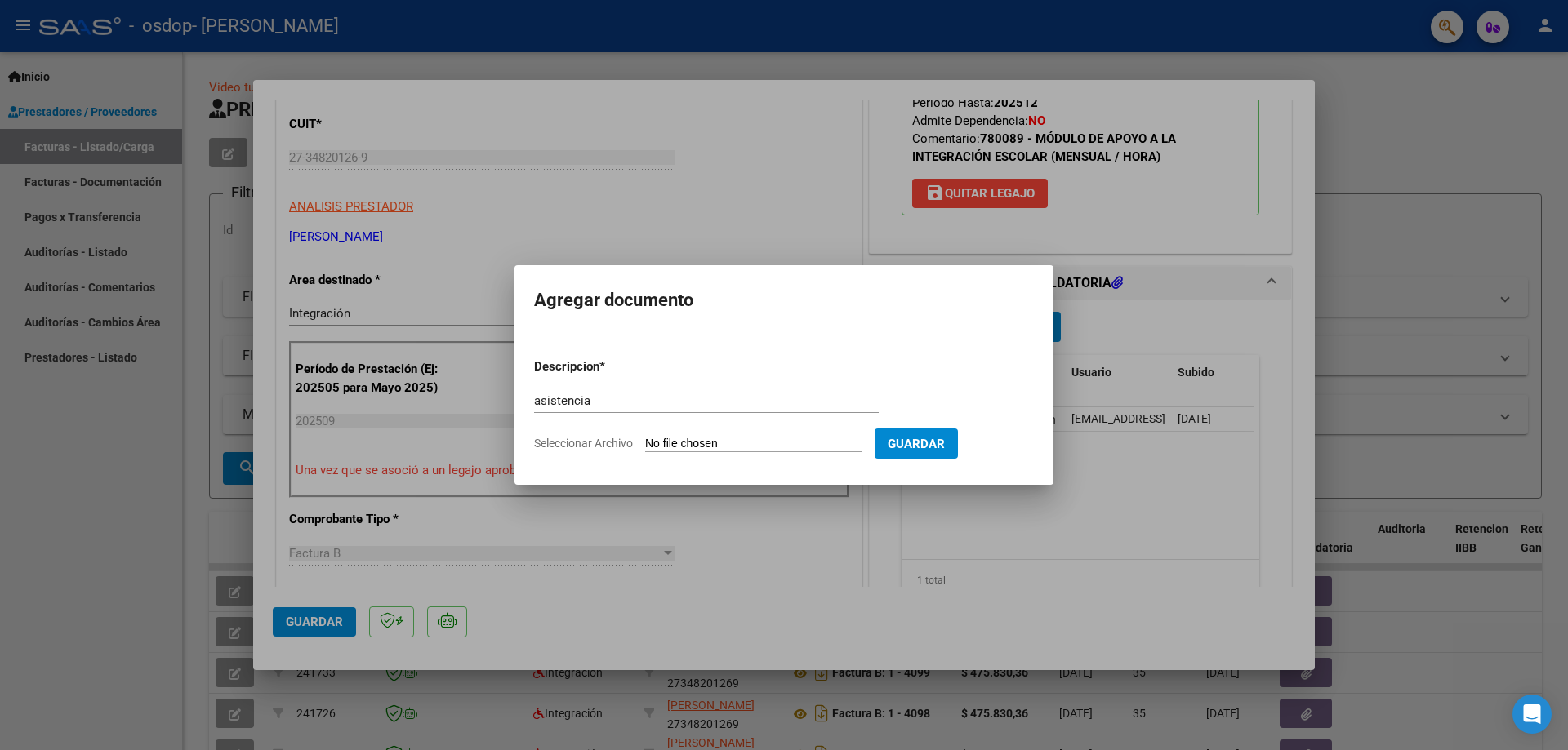
type input "C:\fakepath\PLANILLA [PERSON_NAME] AMARILLO SEPTIEMBRE.pdf"
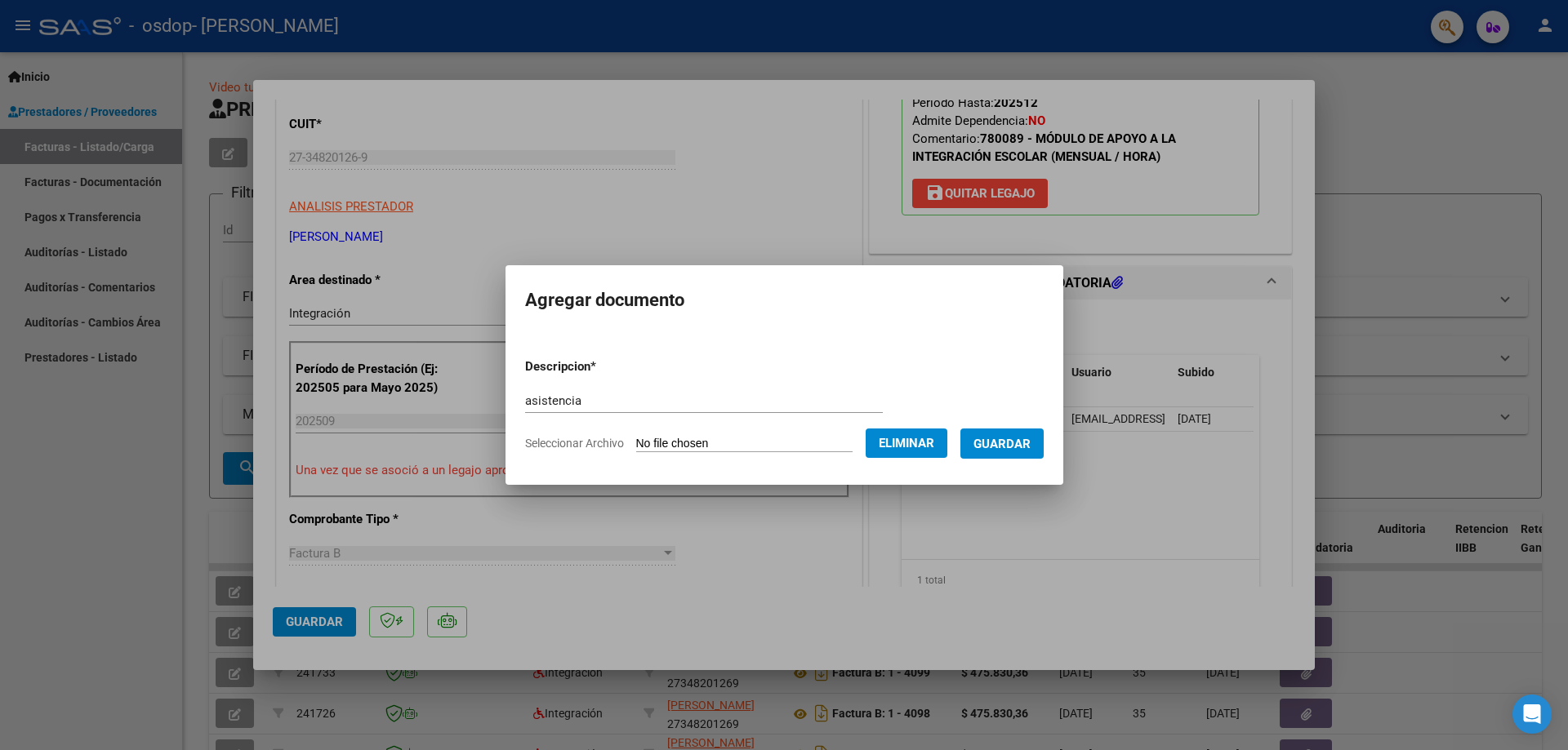
click at [1025, 442] on span "Guardar" at bounding box center [1002, 444] width 57 height 14
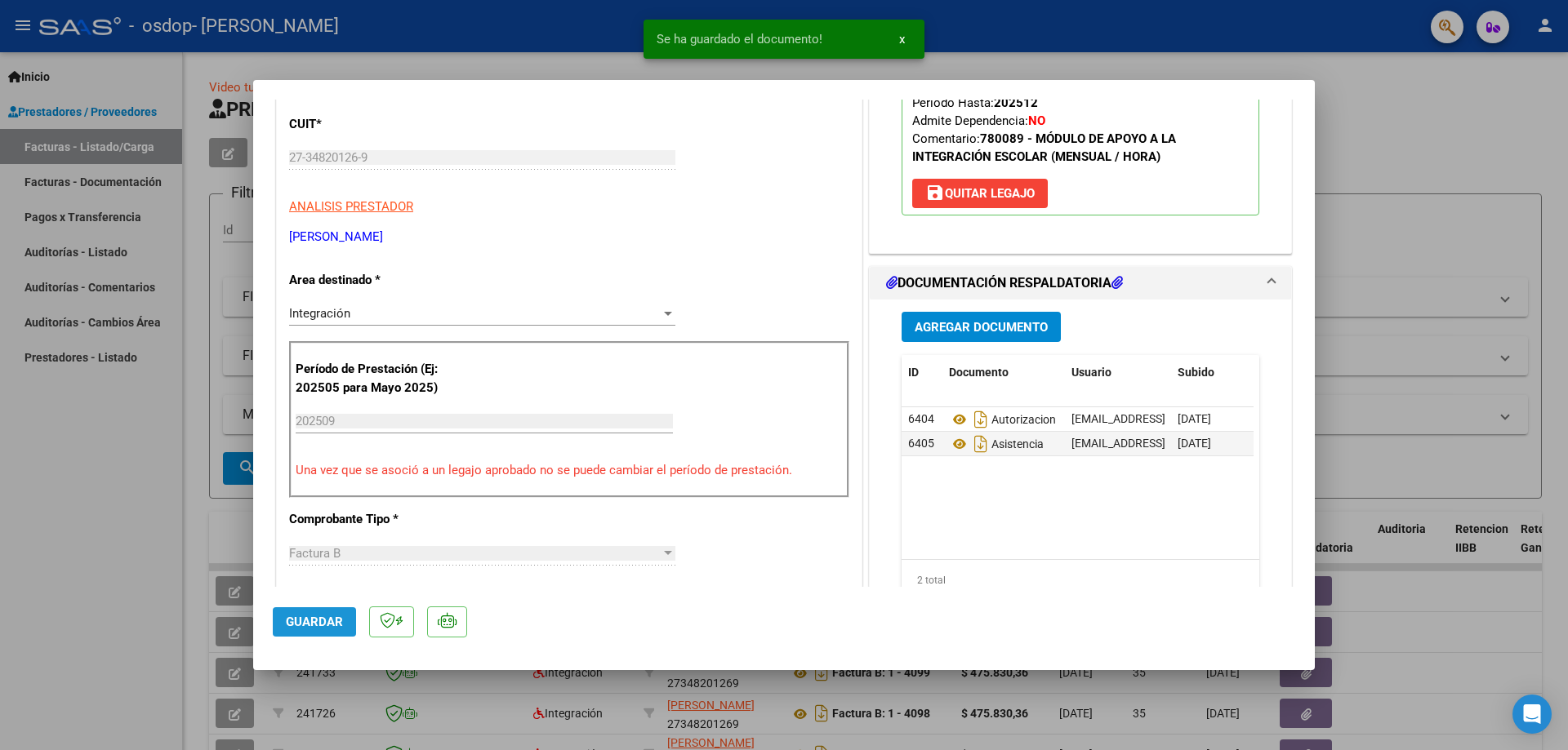
click at [331, 625] on span "Guardar" at bounding box center [314, 622] width 57 height 14
click at [315, 621] on span "Guardar" at bounding box center [314, 622] width 57 height 14
click at [106, 535] on div at bounding box center [784, 375] width 1568 height 750
type input "$ 0,00"
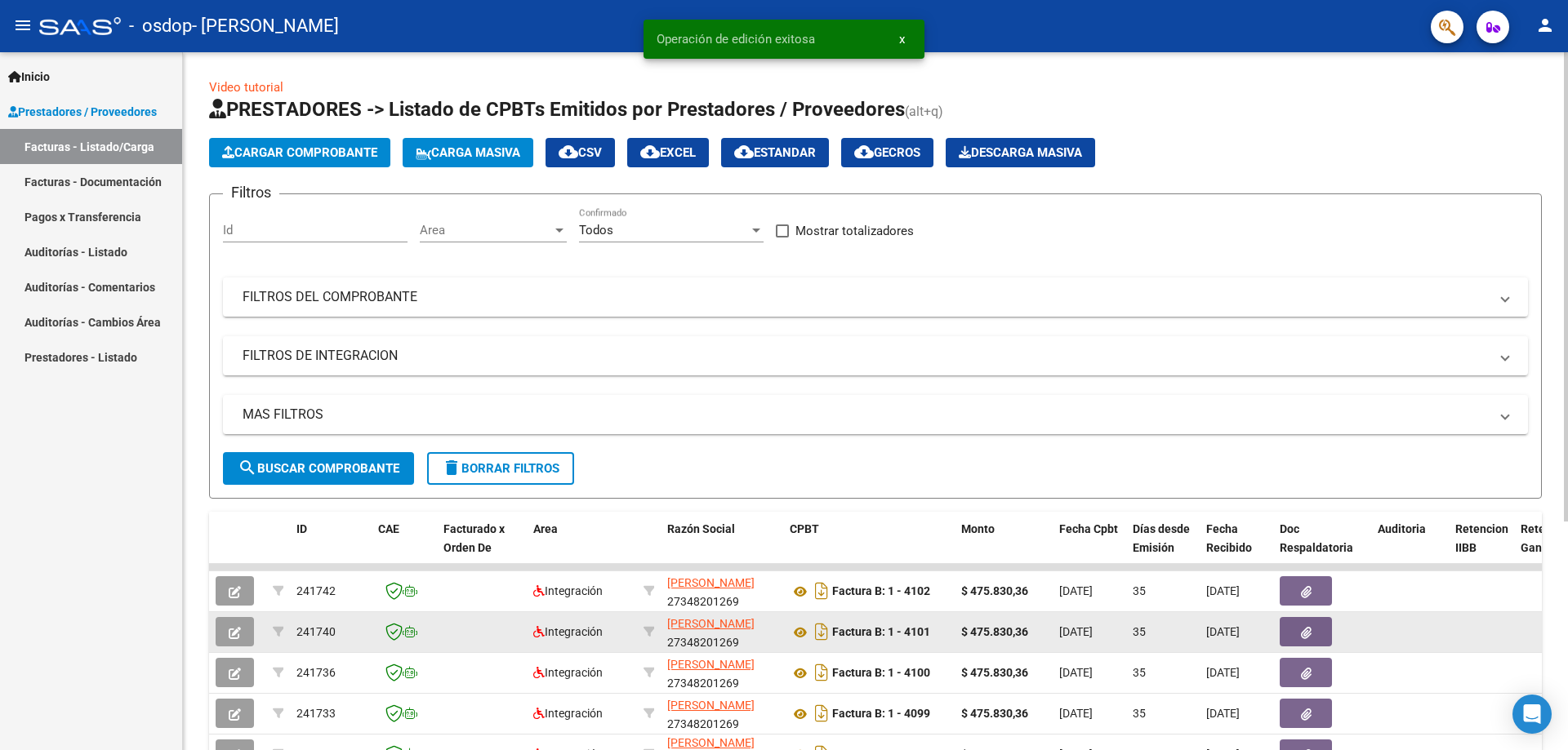
scroll to position [327, 0]
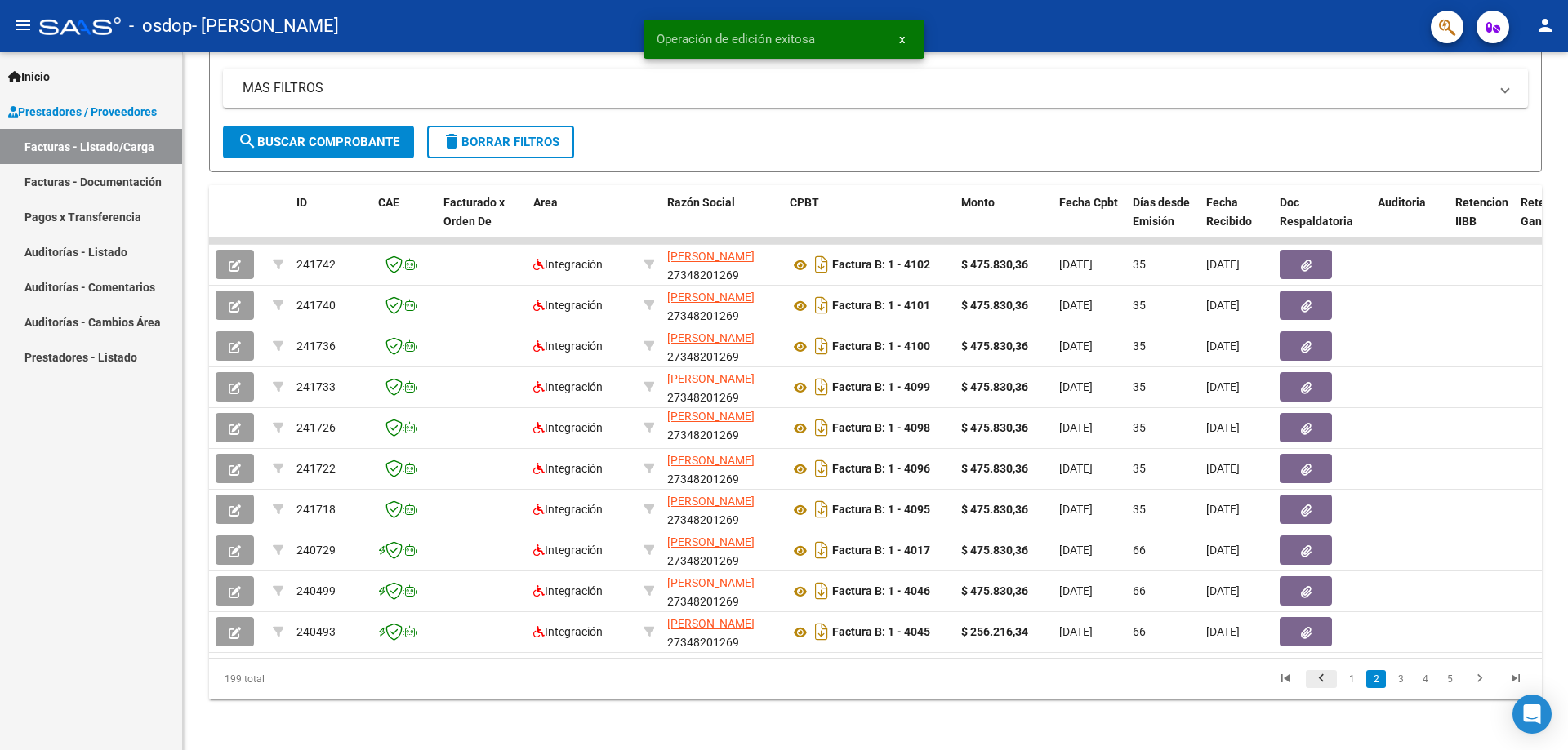
click at [1330, 689] on icon "go to previous page" at bounding box center [1322, 681] width 21 height 20
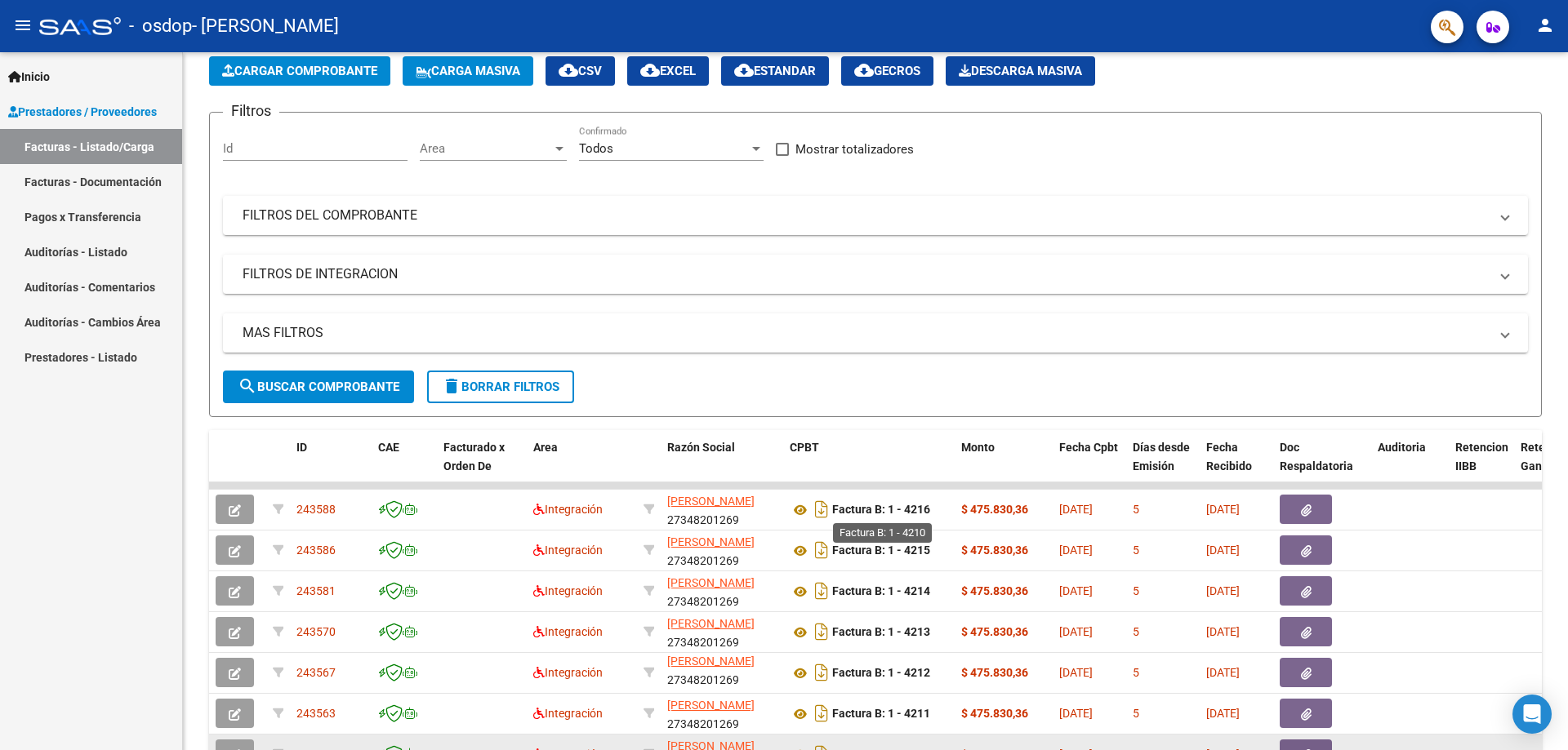
scroll to position [0, 0]
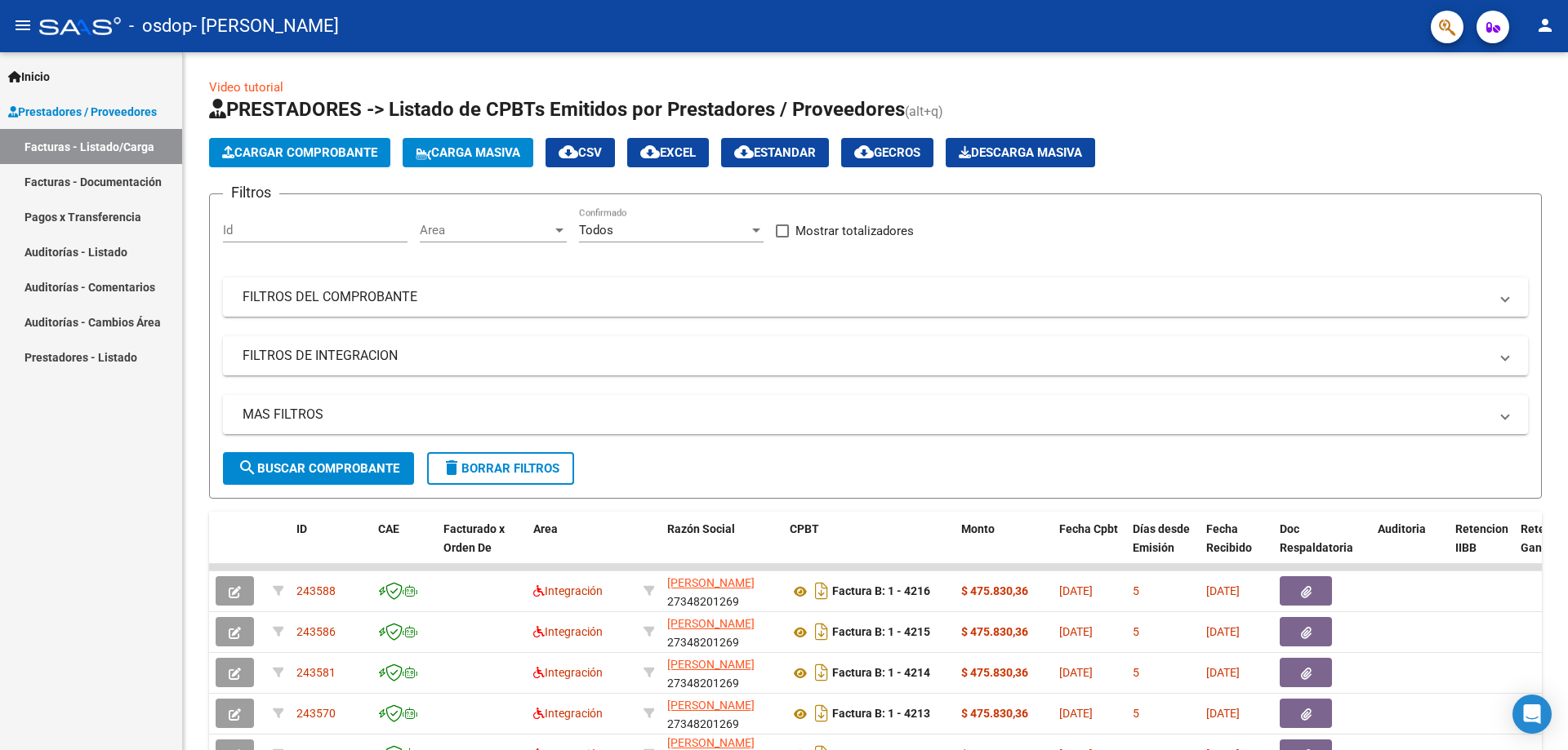
click at [329, 149] on span "Cargar Comprobante" at bounding box center [299, 152] width 155 height 14
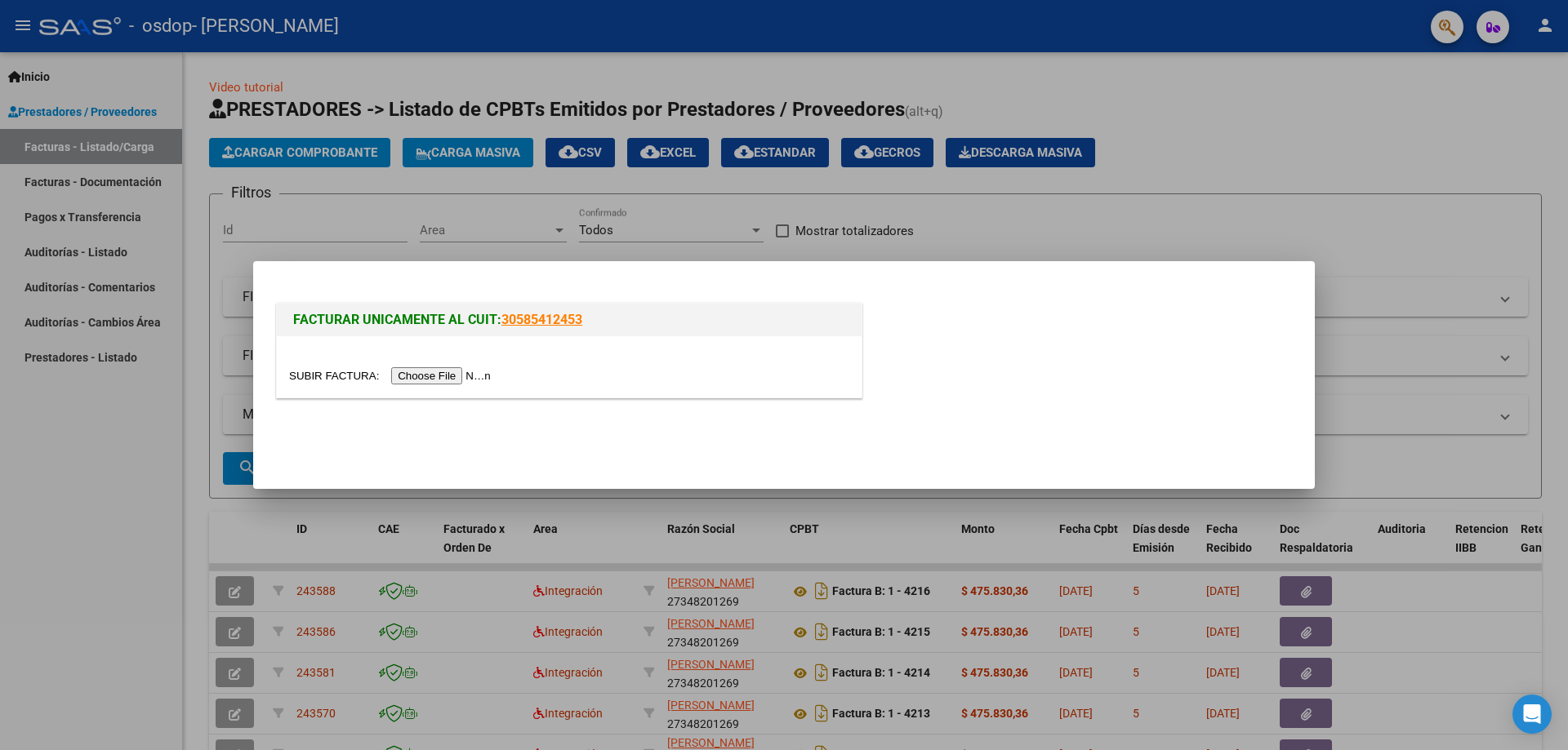
click at [471, 379] on input "file" at bounding box center [392, 375] width 207 height 17
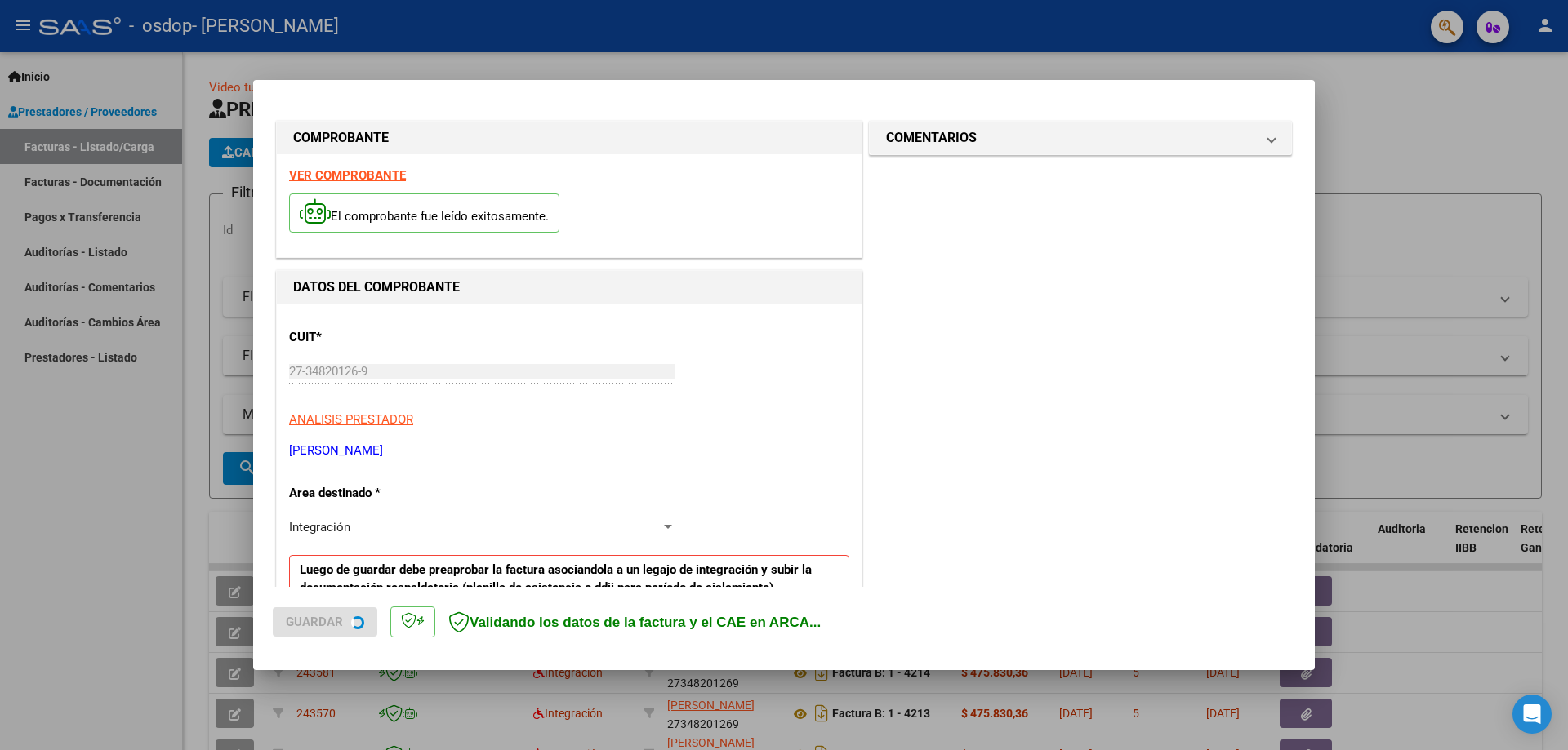
scroll to position [325, 0]
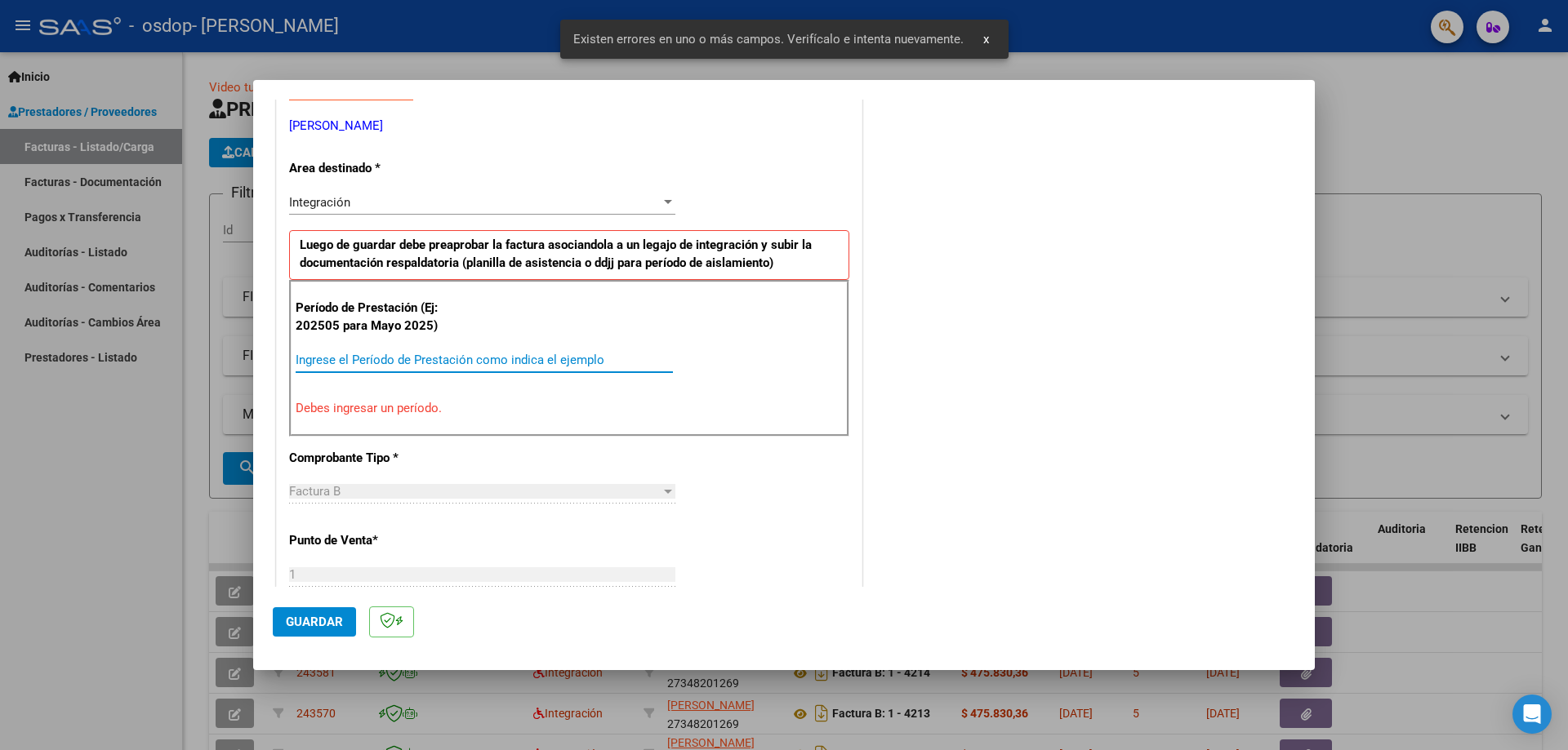
click at [419, 366] on input "Ingrese el Período de Prestación como indica el ejemplo" at bounding box center [484, 360] width 377 height 14
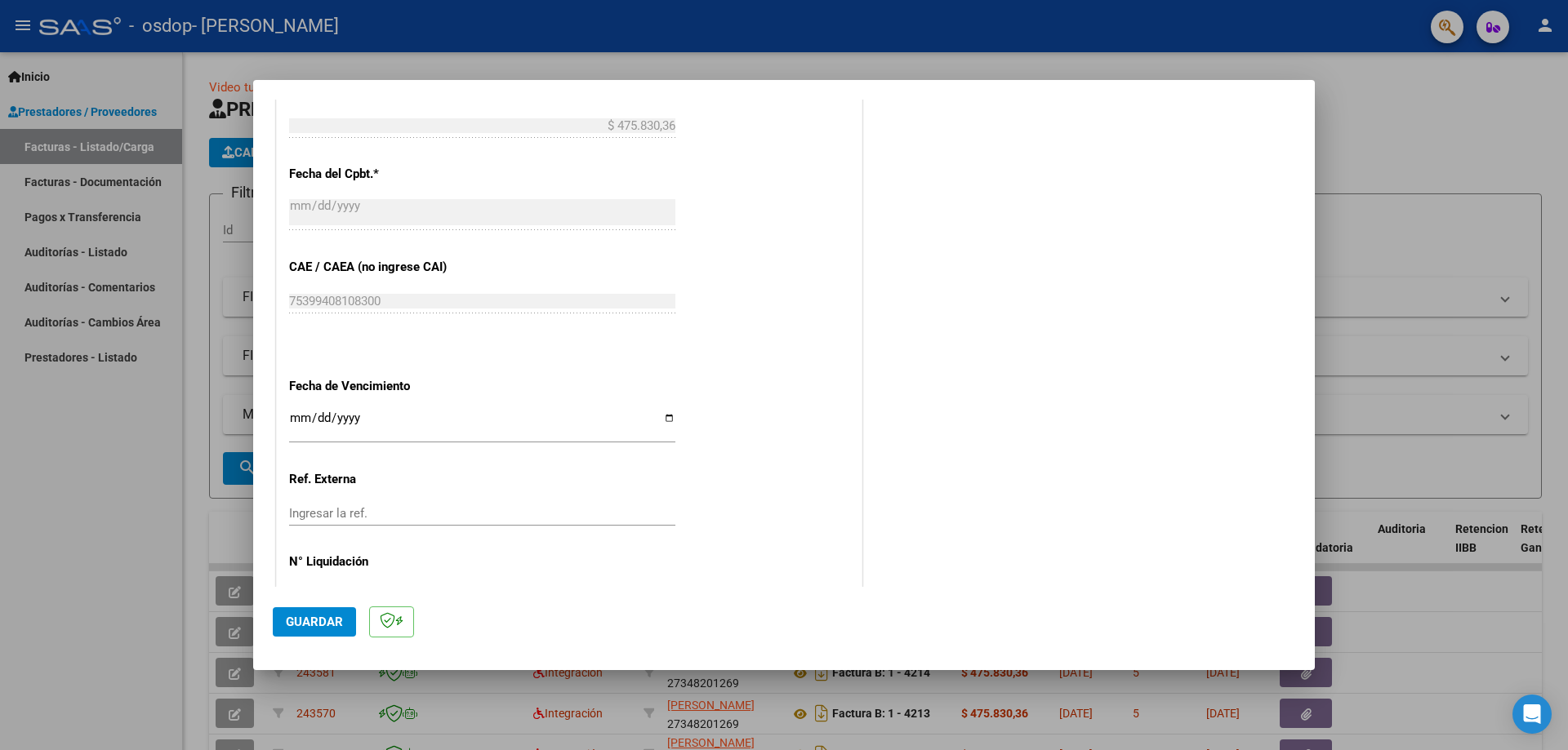
scroll to position [950, 0]
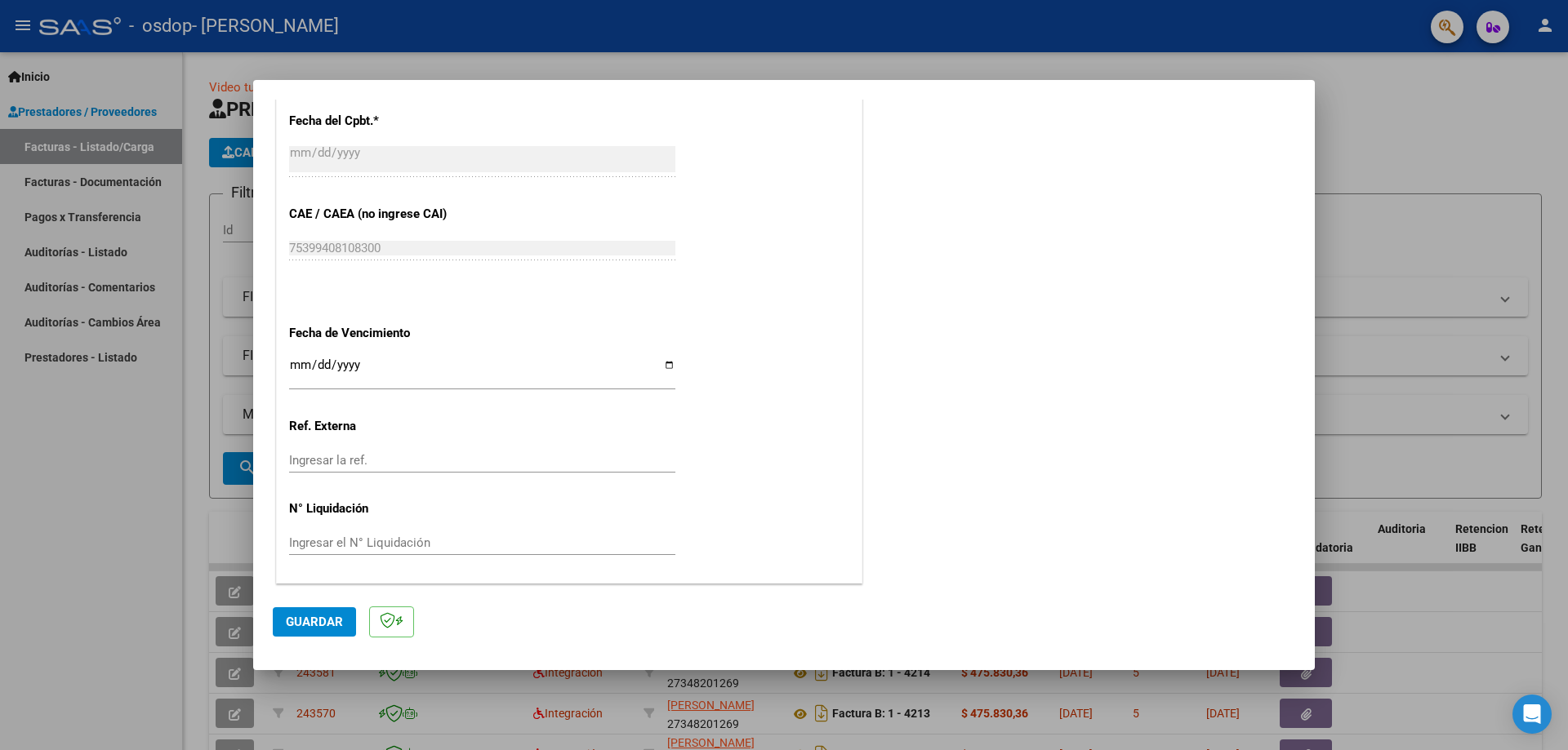
type input "202509"
click at [662, 363] on input "Ingresar la fecha" at bounding box center [482, 371] width 386 height 26
type input "[DATE]"
click at [321, 617] on span "Guardar" at bounding box center [314, 622] width 57 height 14
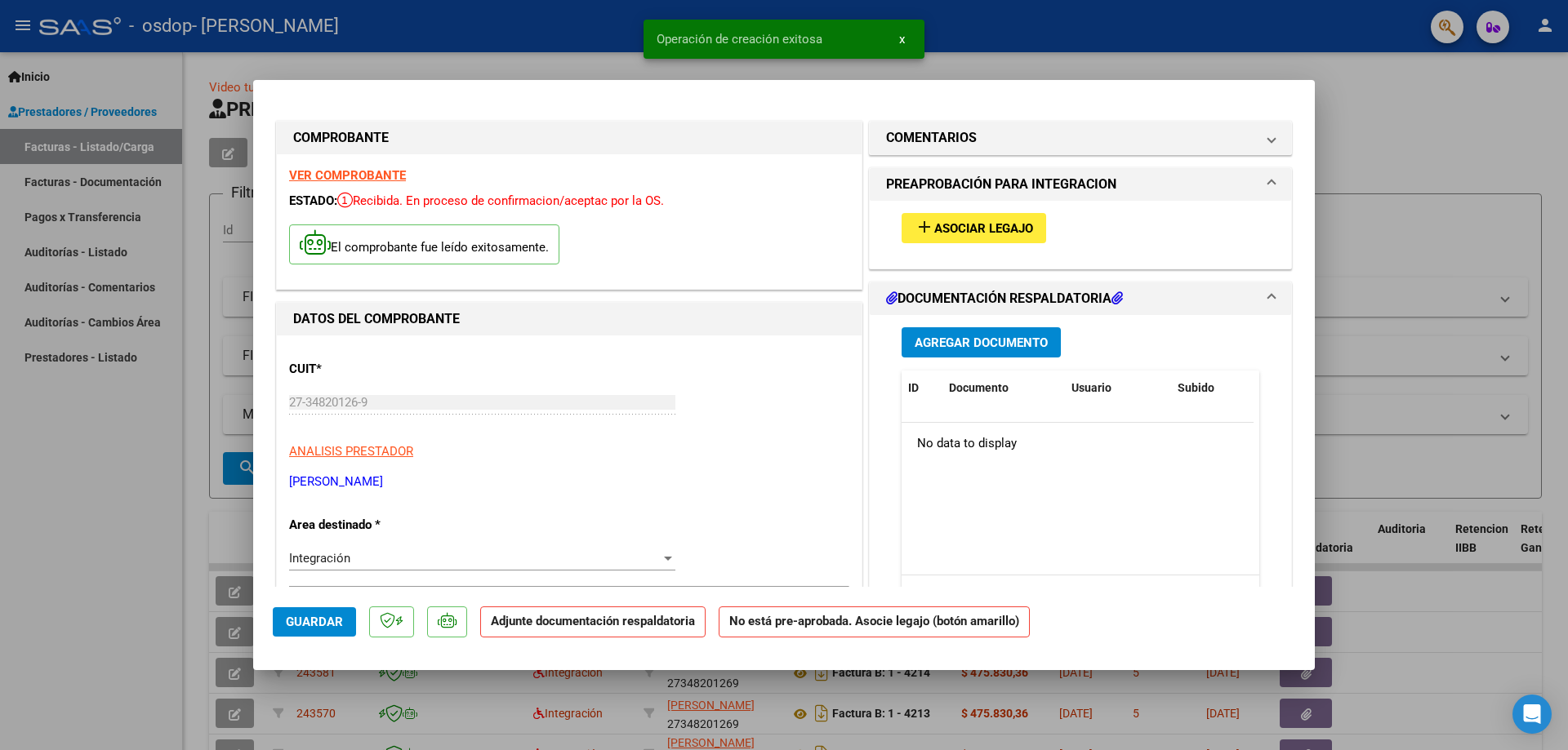
click at [927, 220] on mat-icon "add" at bounding box center [925, 227] width 20 height 20
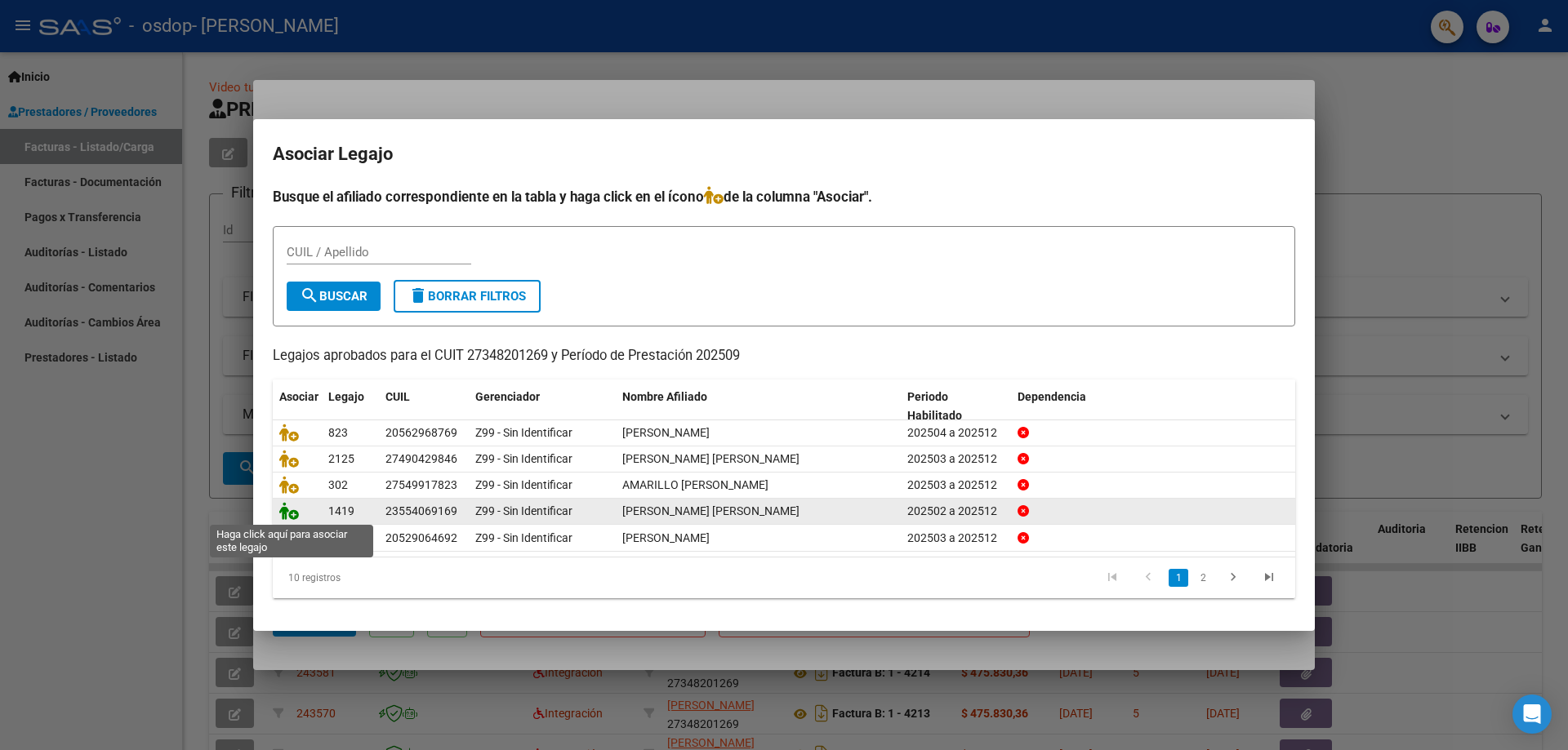
click at [284, 512] on icon at bounding box center [289, 511] width 20 height 18
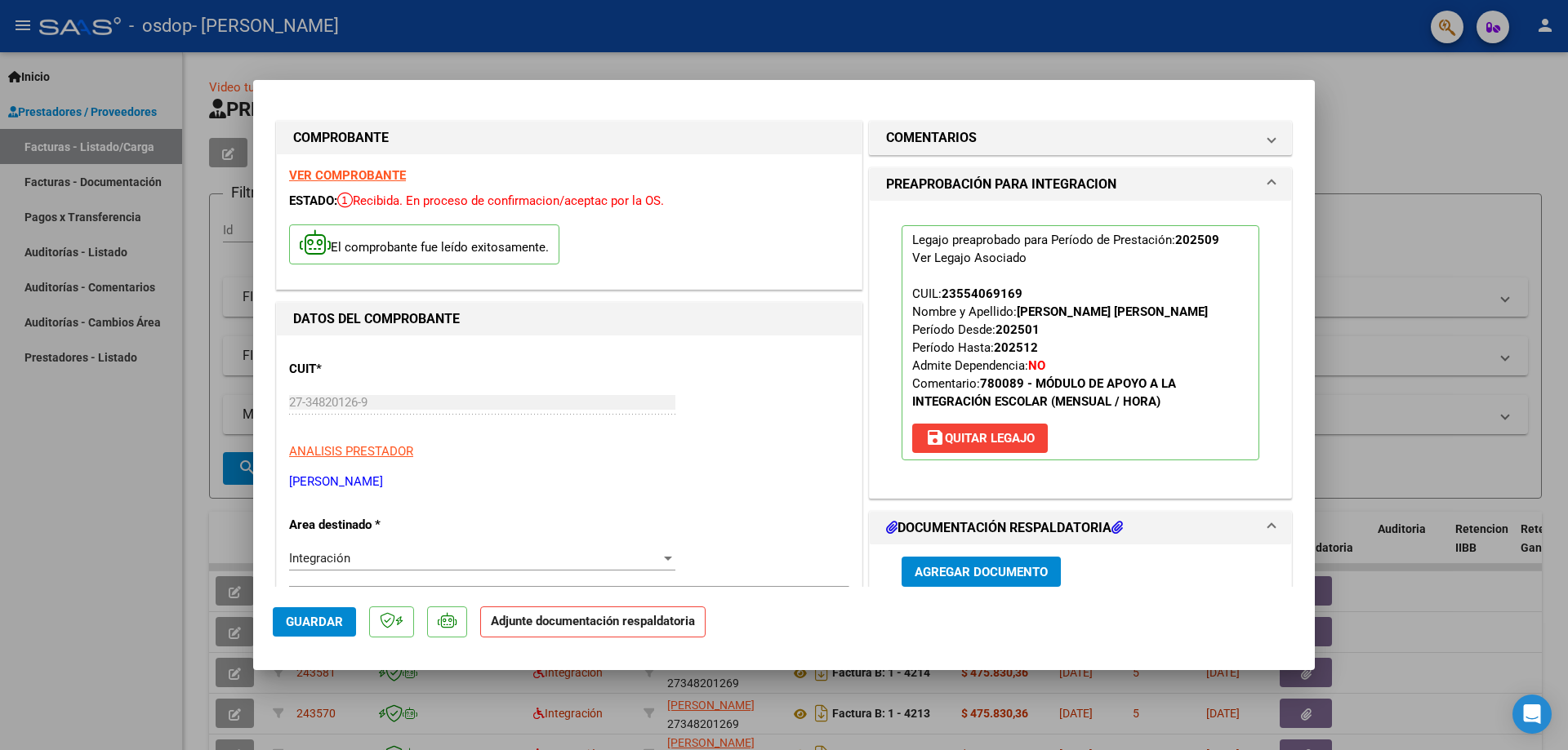
click at [981, 571] on span "Agregar Documento" at bounding box center [981, 572] width 133 height 14
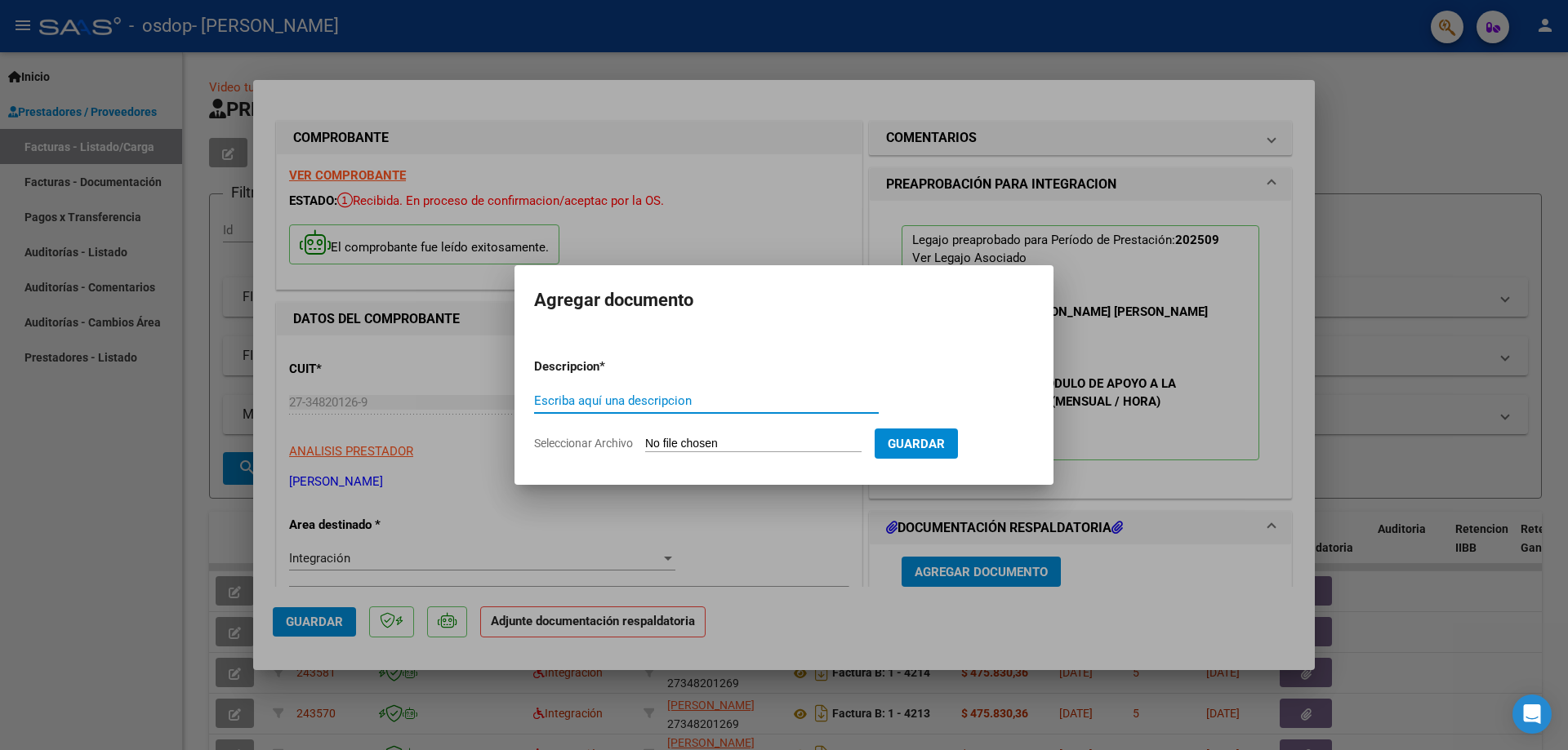
click at [621, 397] on input "Escriba aquí una descripcion" at bounding box center [707, 401] width 345 height 14
type input "asistencia"
click at [711, 442] on input "Seleccionar Archivo" at bounding box center [754, 444] width 217 height 15
type input "C:\fakepath\asistencia septiembre.pdf"
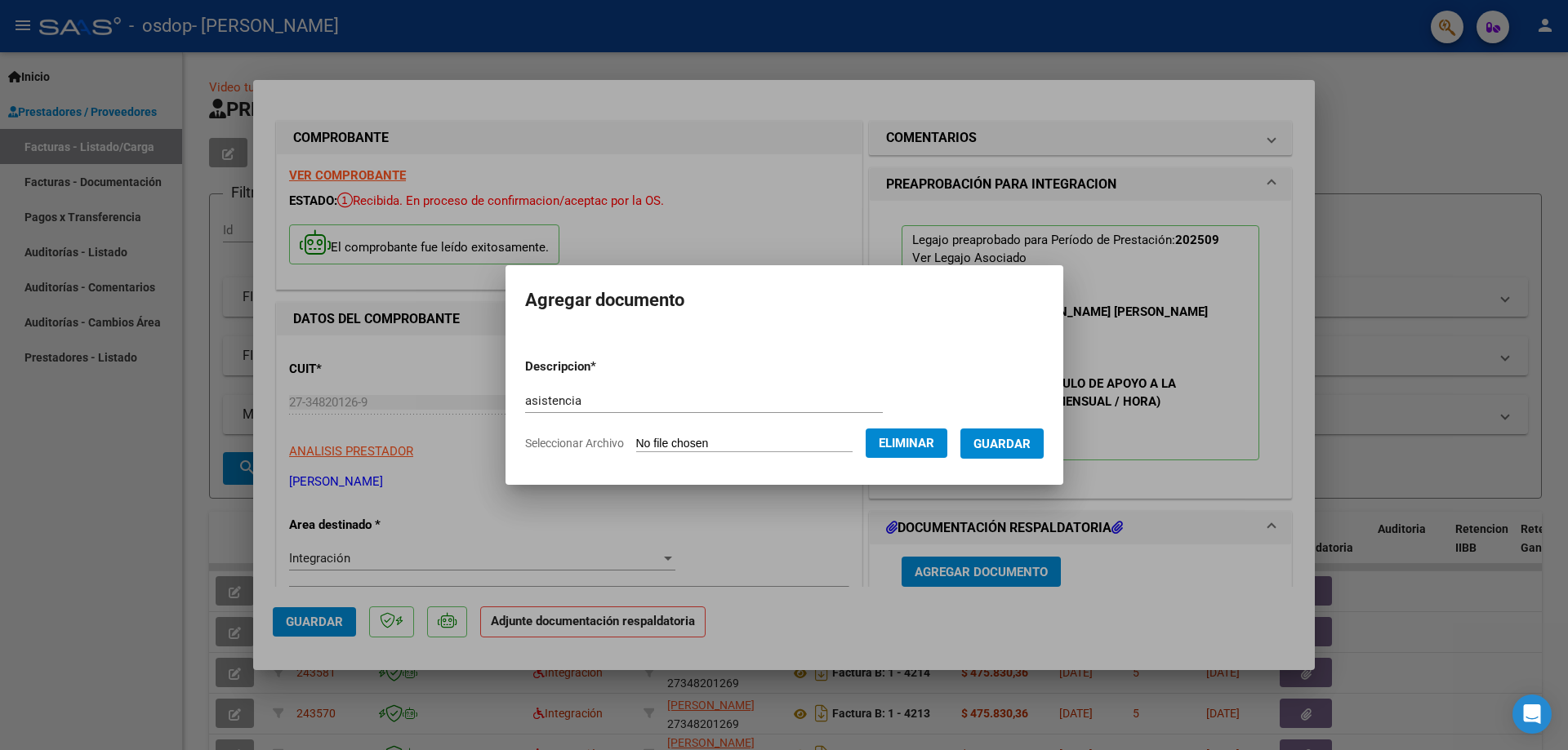
click at [1031, 441] on span "Guardar" at bounding box center [1002, 444] width 57 height 14
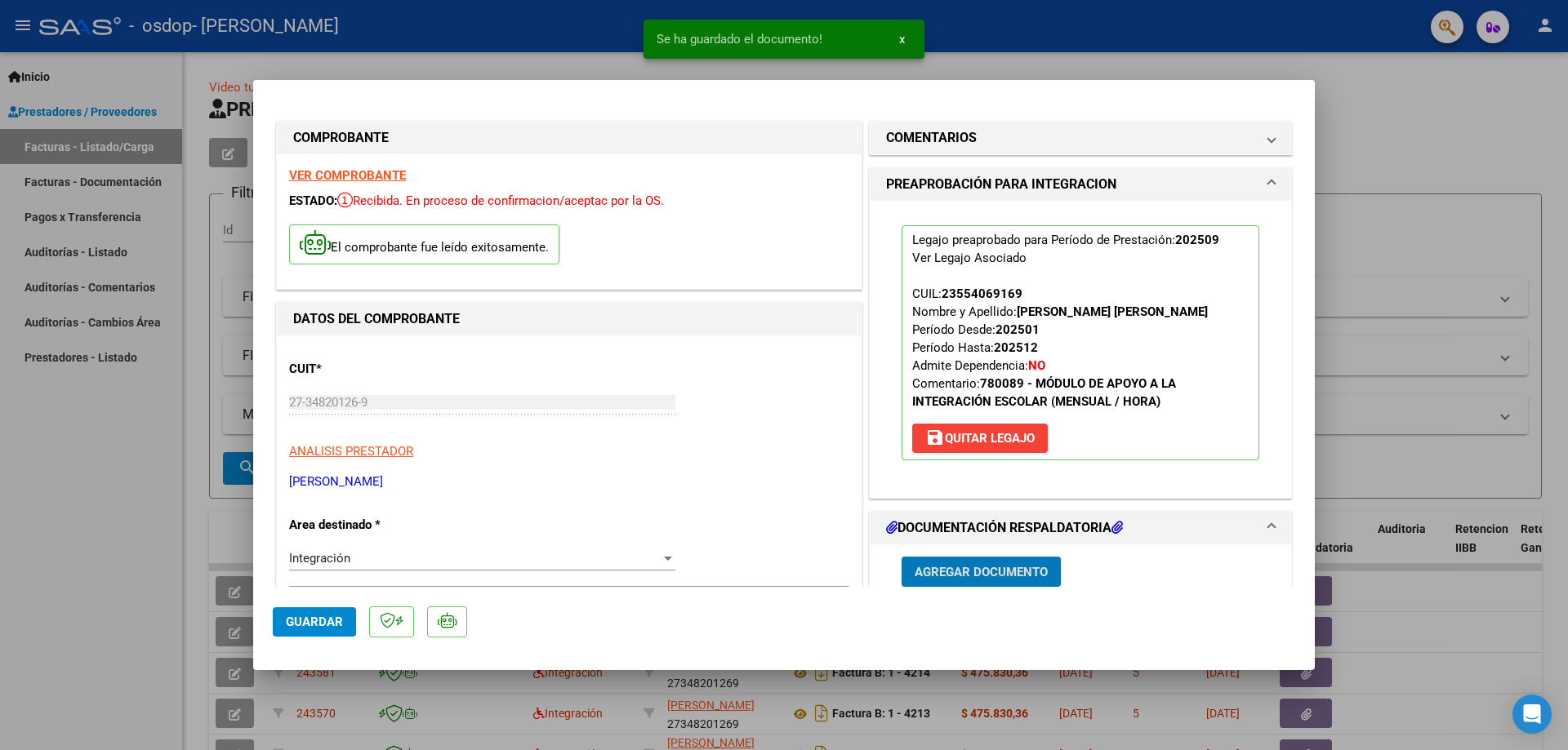
scroll to position [81, 0]
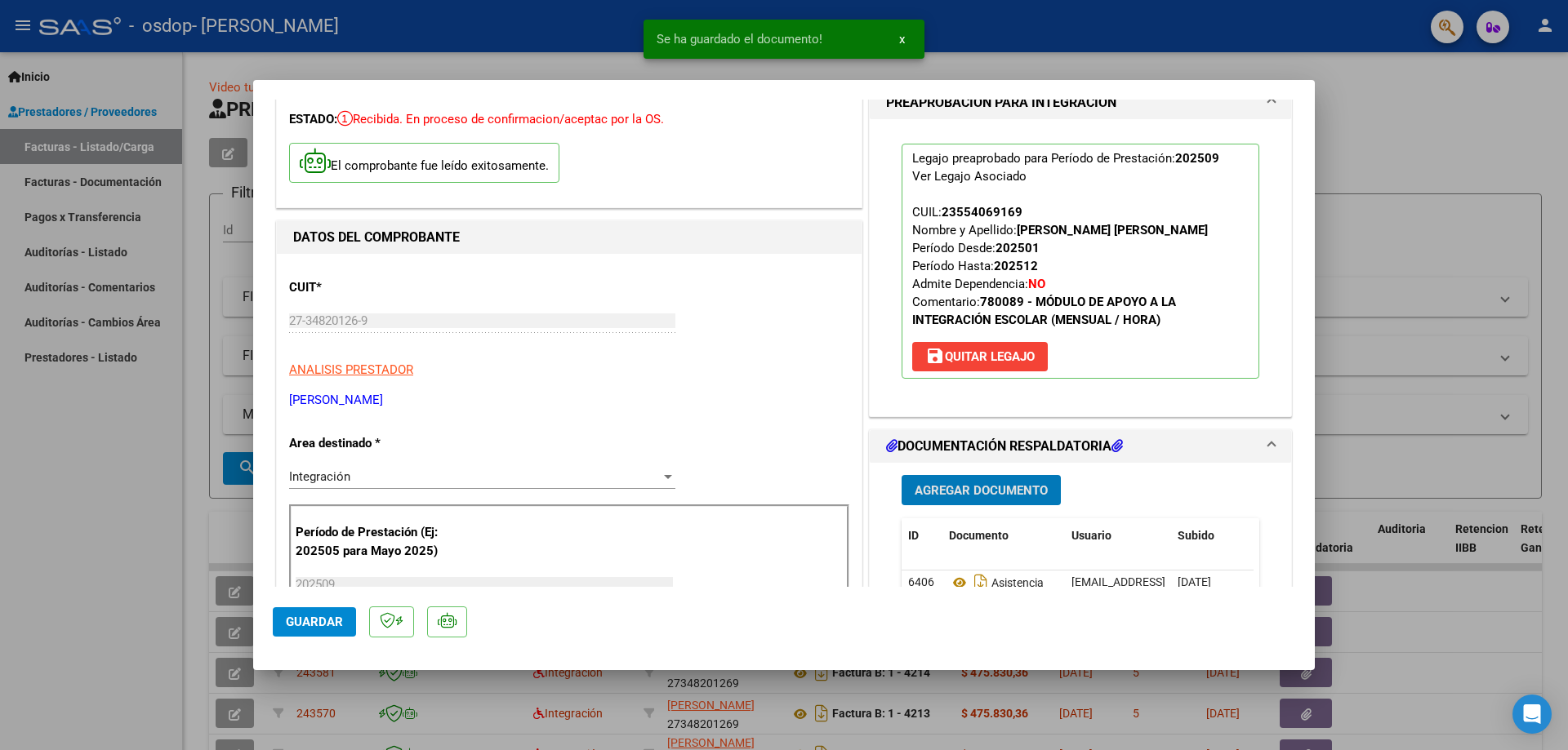
click at [946, 489] on span "Agregar Documento" at bounding box center [981, 490] width 133 height 14
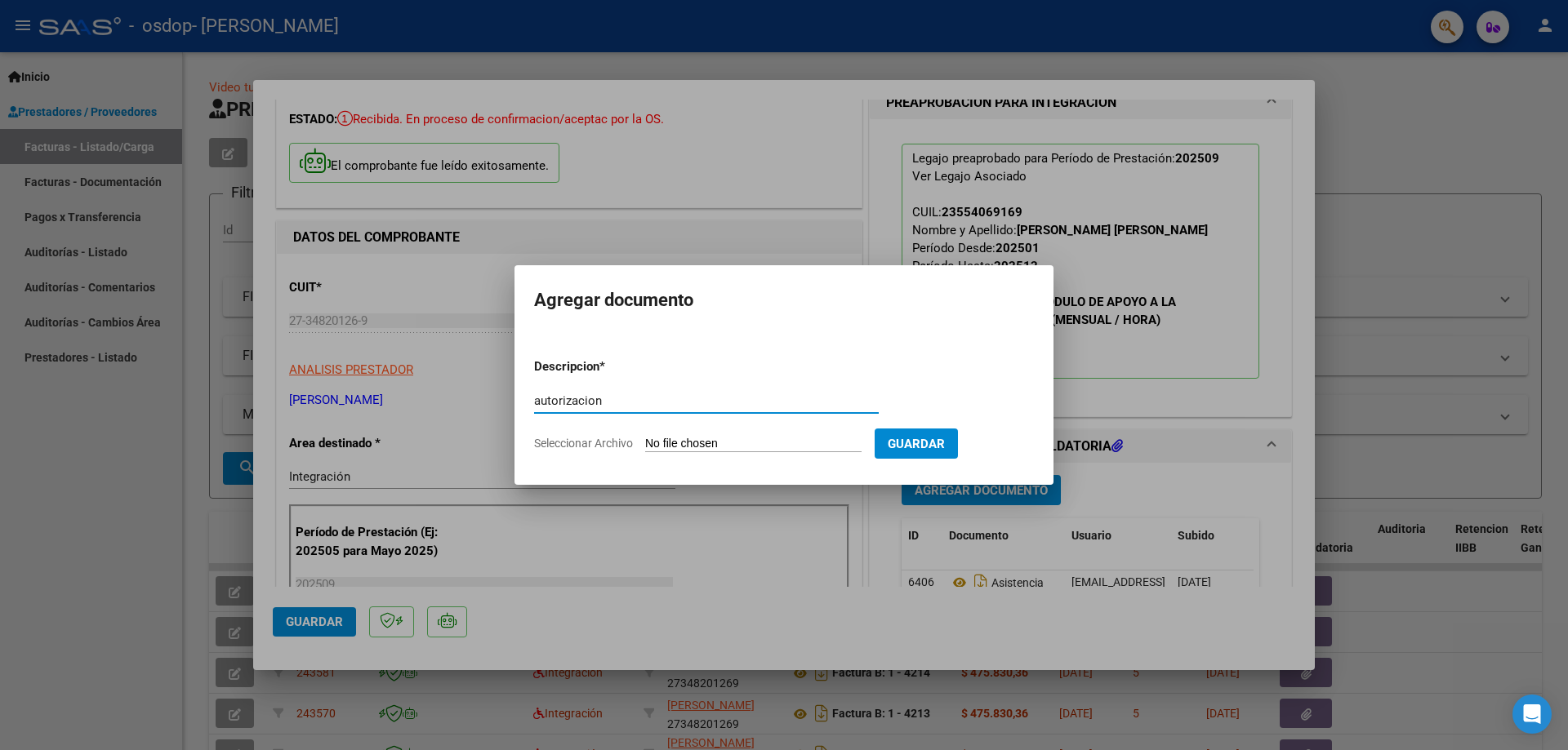
type input "autorizacion"
click at [829, 446] on input "Seleccionar Archivo" at bounding box center [754, 444] width 217 height 15
type input "C:\fakepath\[PERSON_NAME] [PERSON_NAME].png"
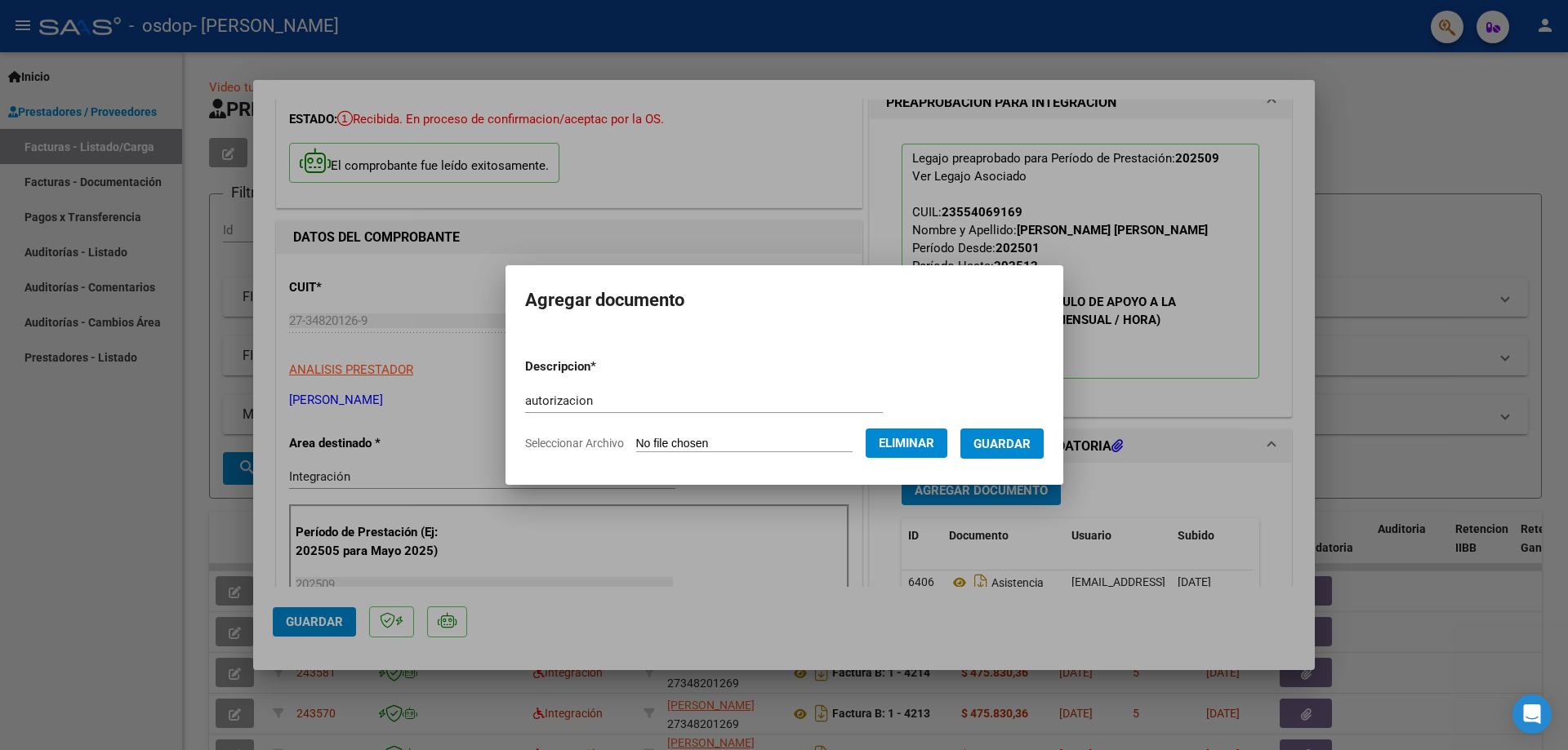
click at [1017, 444] on span "Guardar" at bounding box center [1002, 444] width 57 height 14
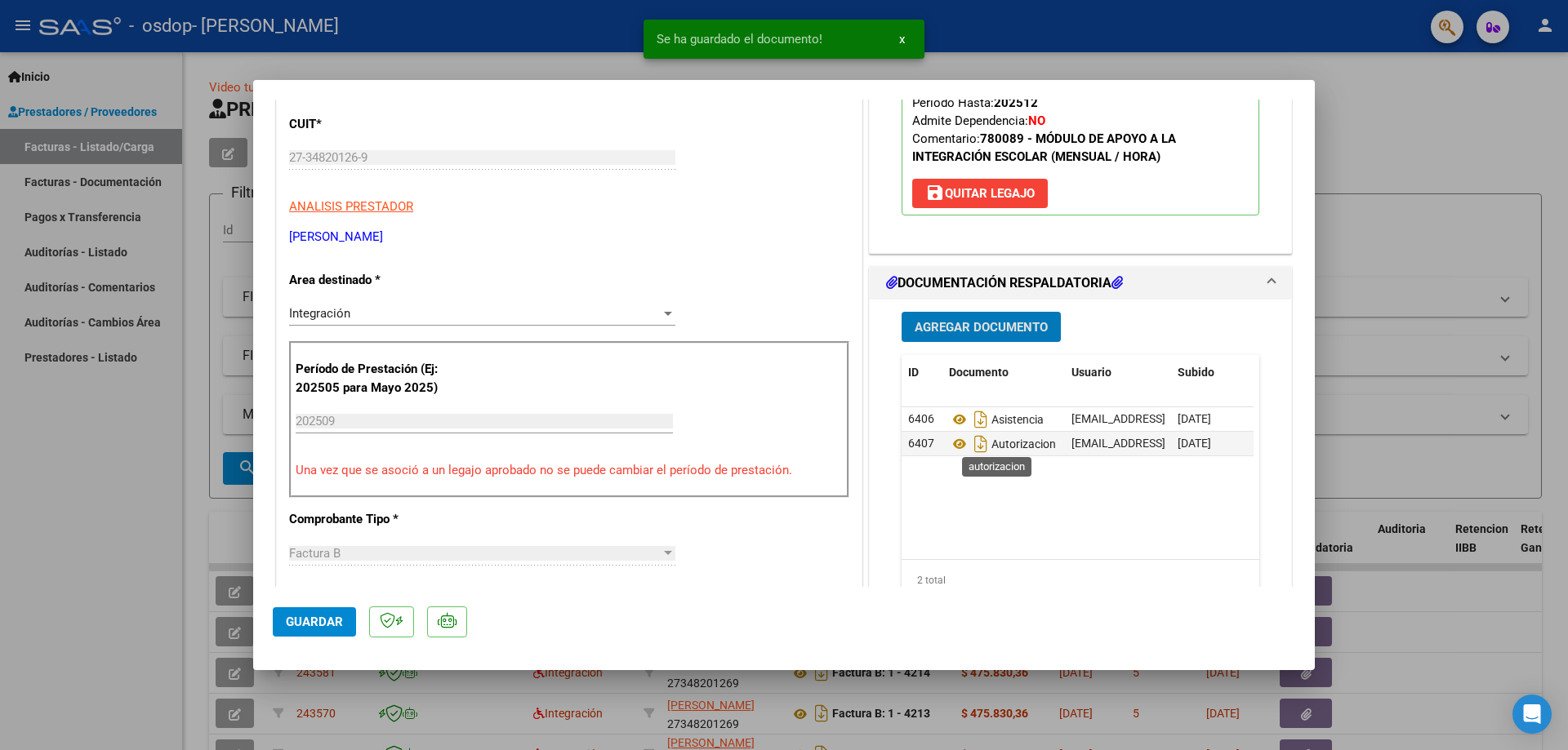
scroll to position [490, 0]
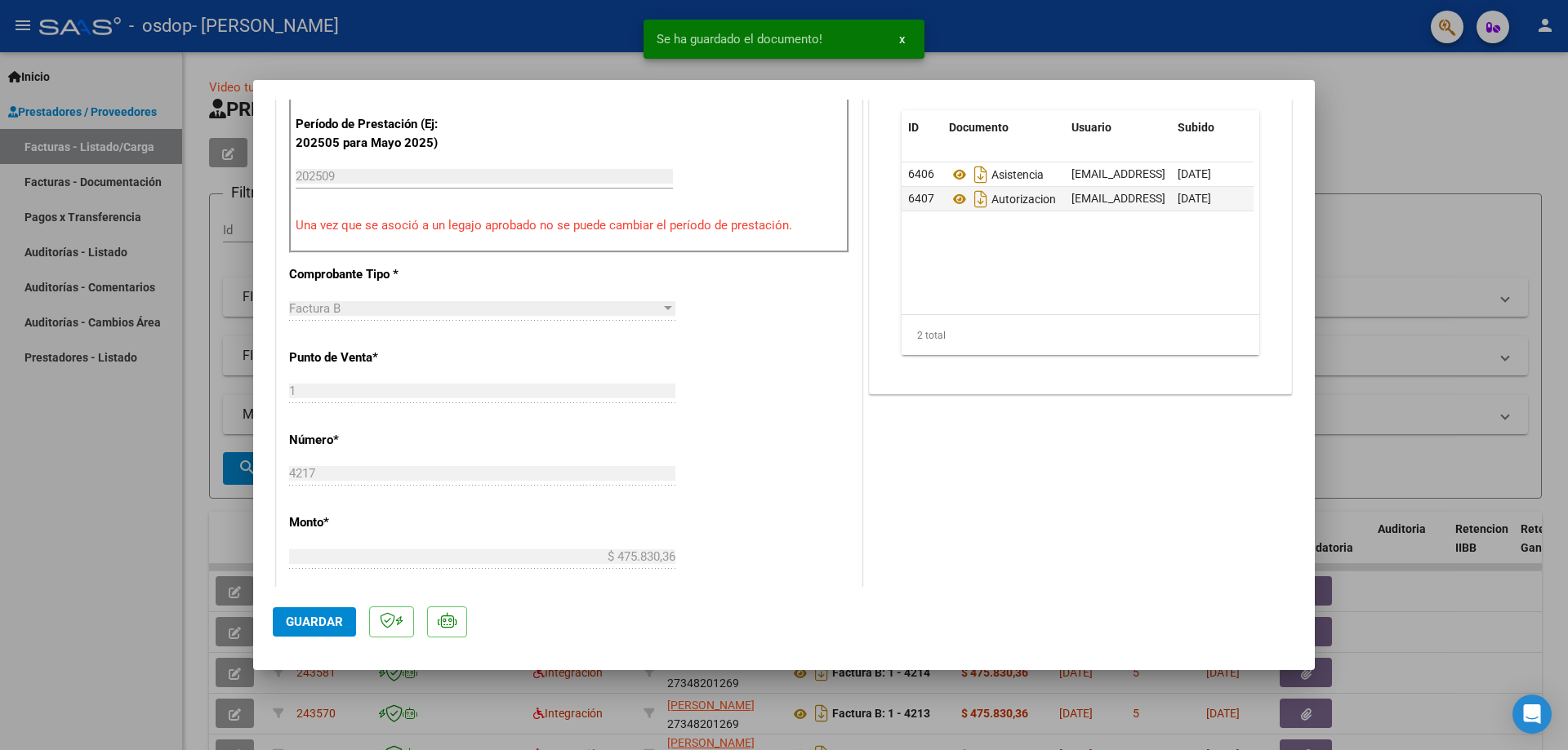
click at [317, 618] on span "Guardar" at bounding box center [314, 622] width 57 height 14
click at [101, 569] on div at bounding box center [784, 375] width 1568 height 750
type input "$ 0,00"
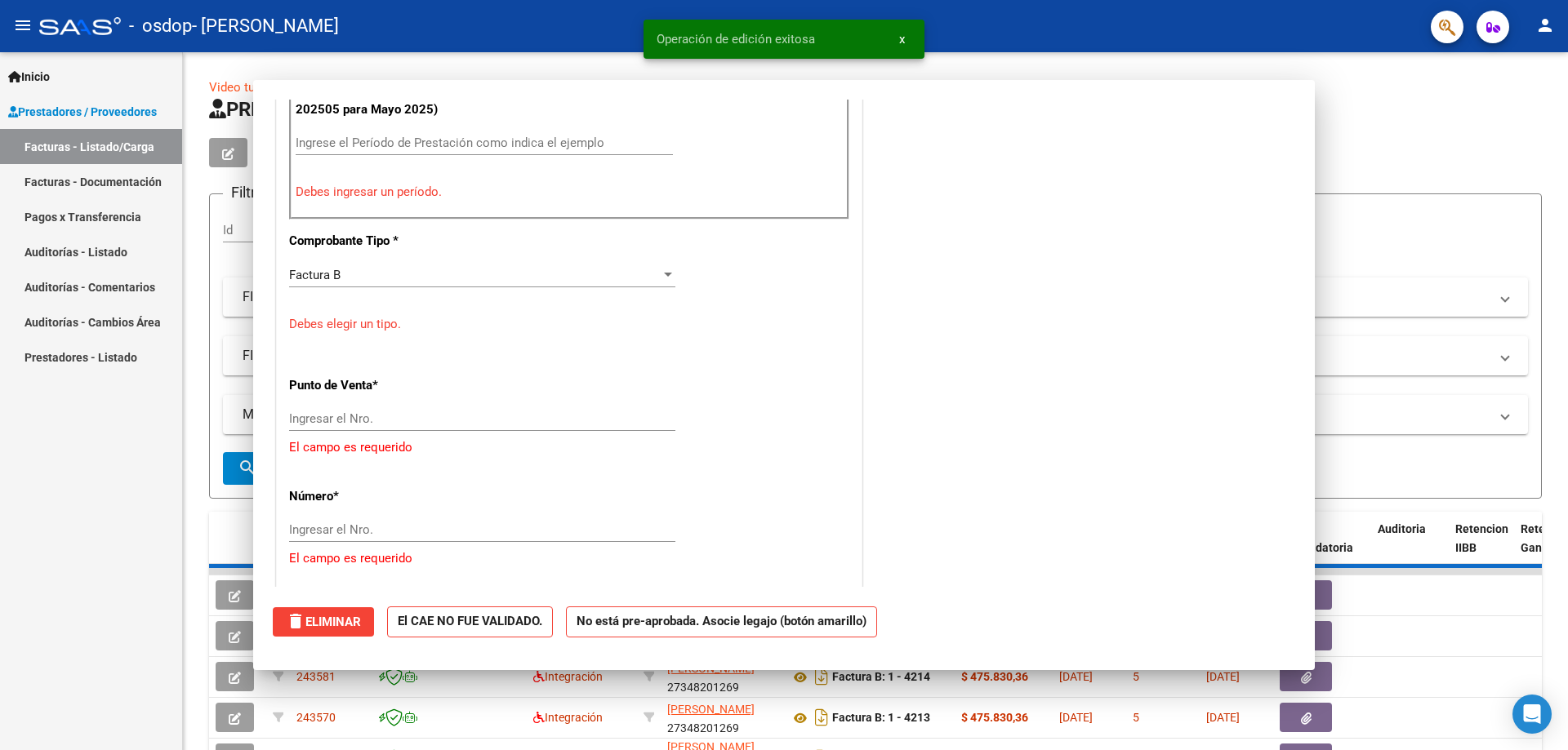
scroll to position [456, 0]
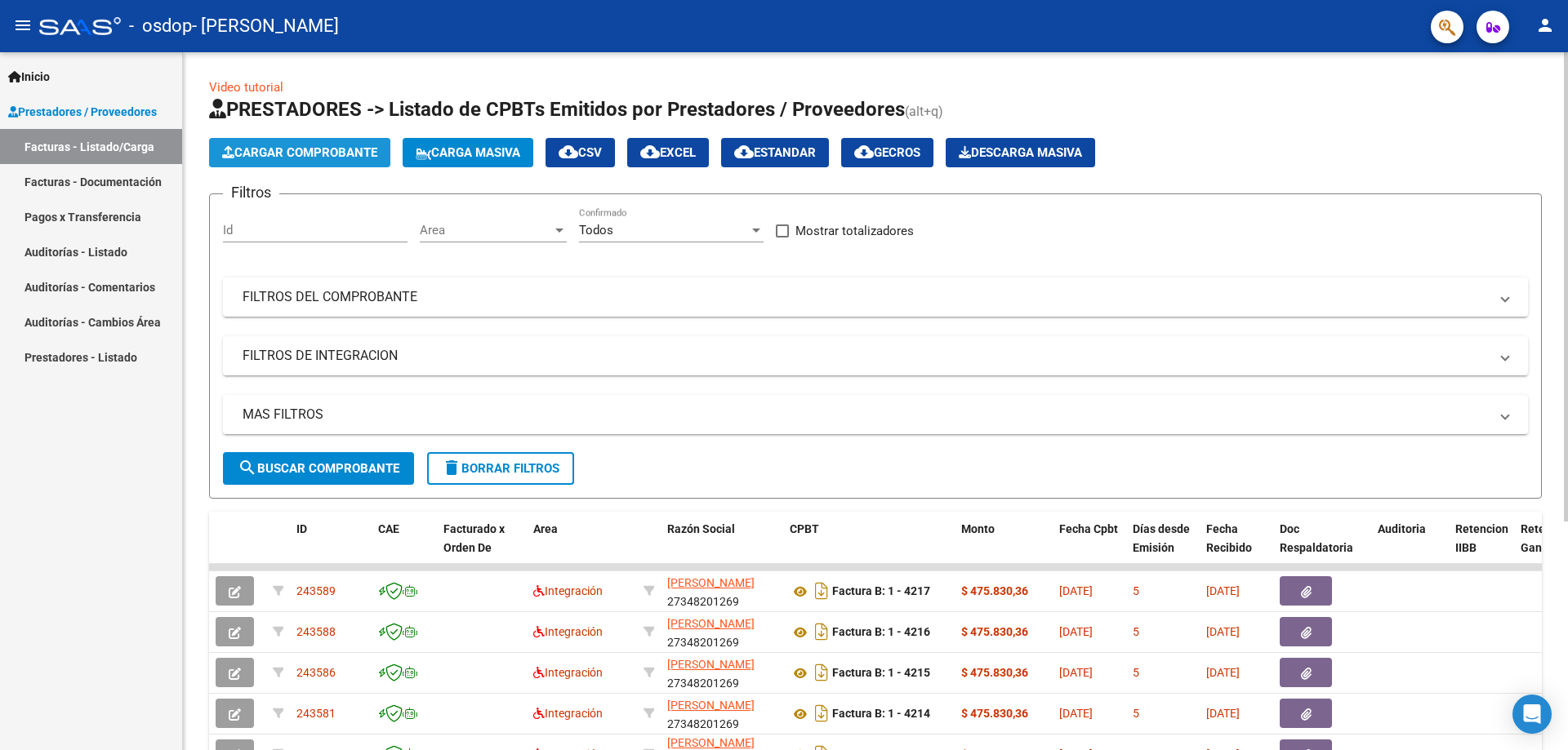
click at [316, 151] on span "Cargar Comprobante" at bounding box center [299, 152] width 155 height 14
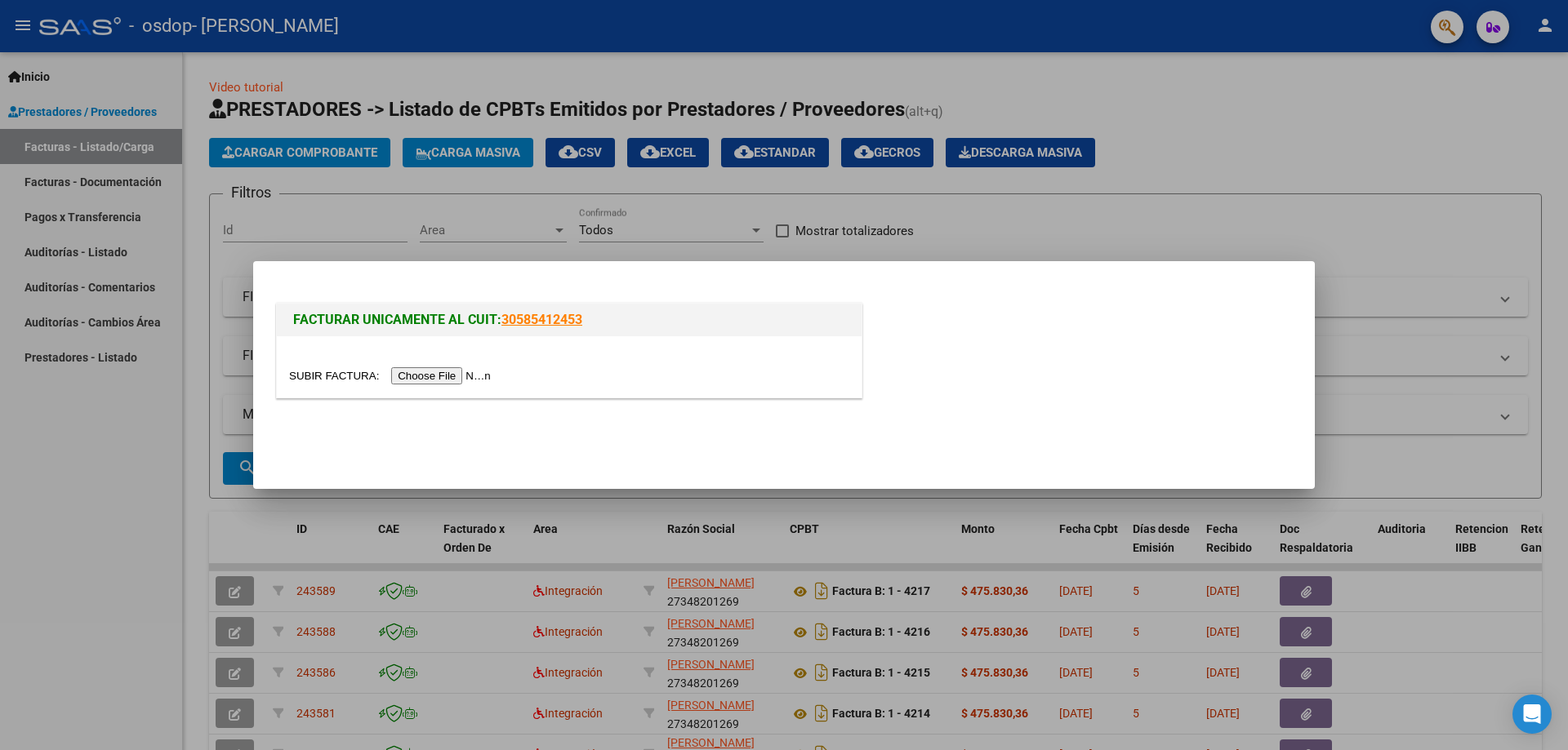
click at [436, 377] on input "file" at bounding box center [392, 375] width 207 height 17
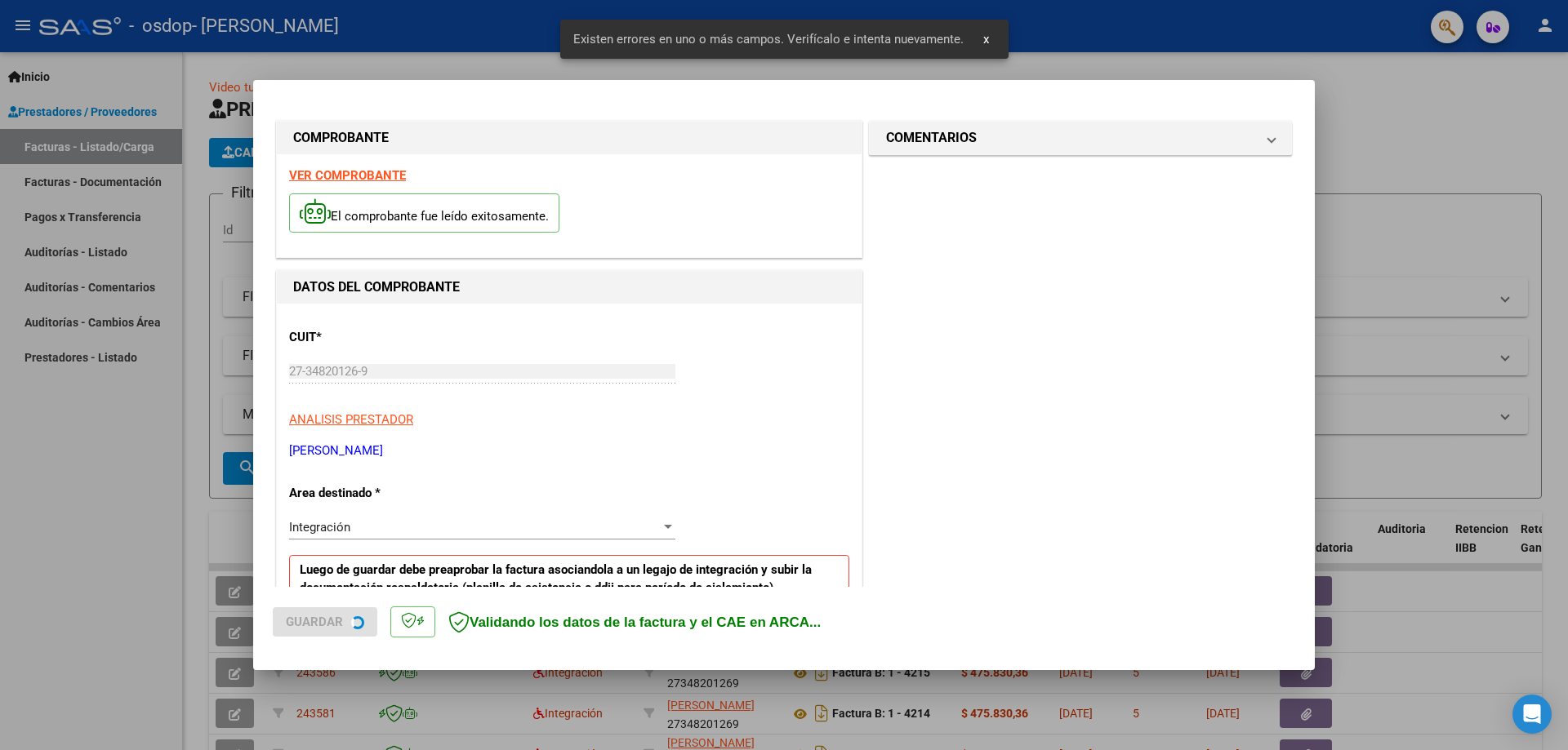
scroll to position [325, 0]
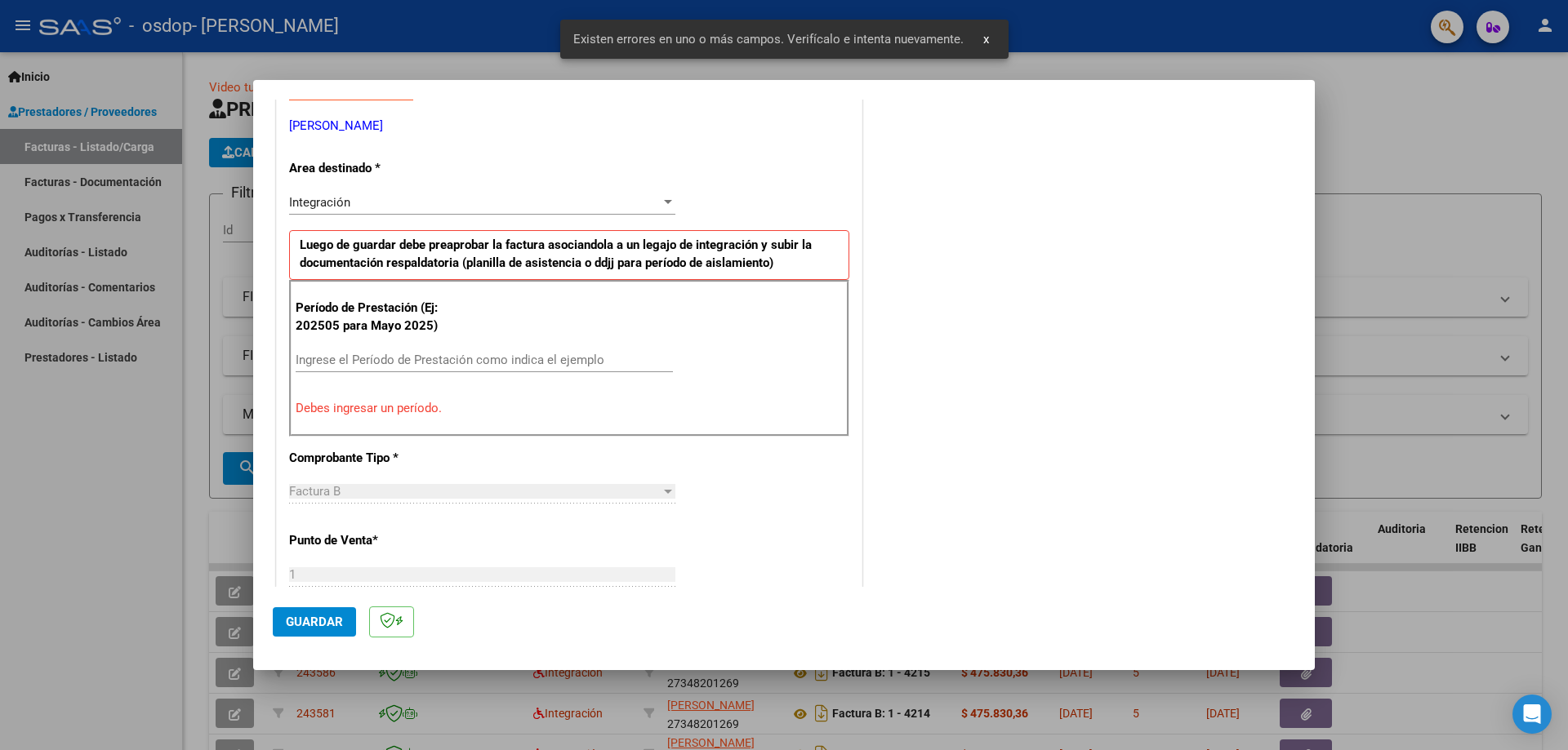
click at [417, 353] on input "Ingrese el Período de Prestación como indica el ejemplo" at bounding box center [484, 360] width 377 height 14
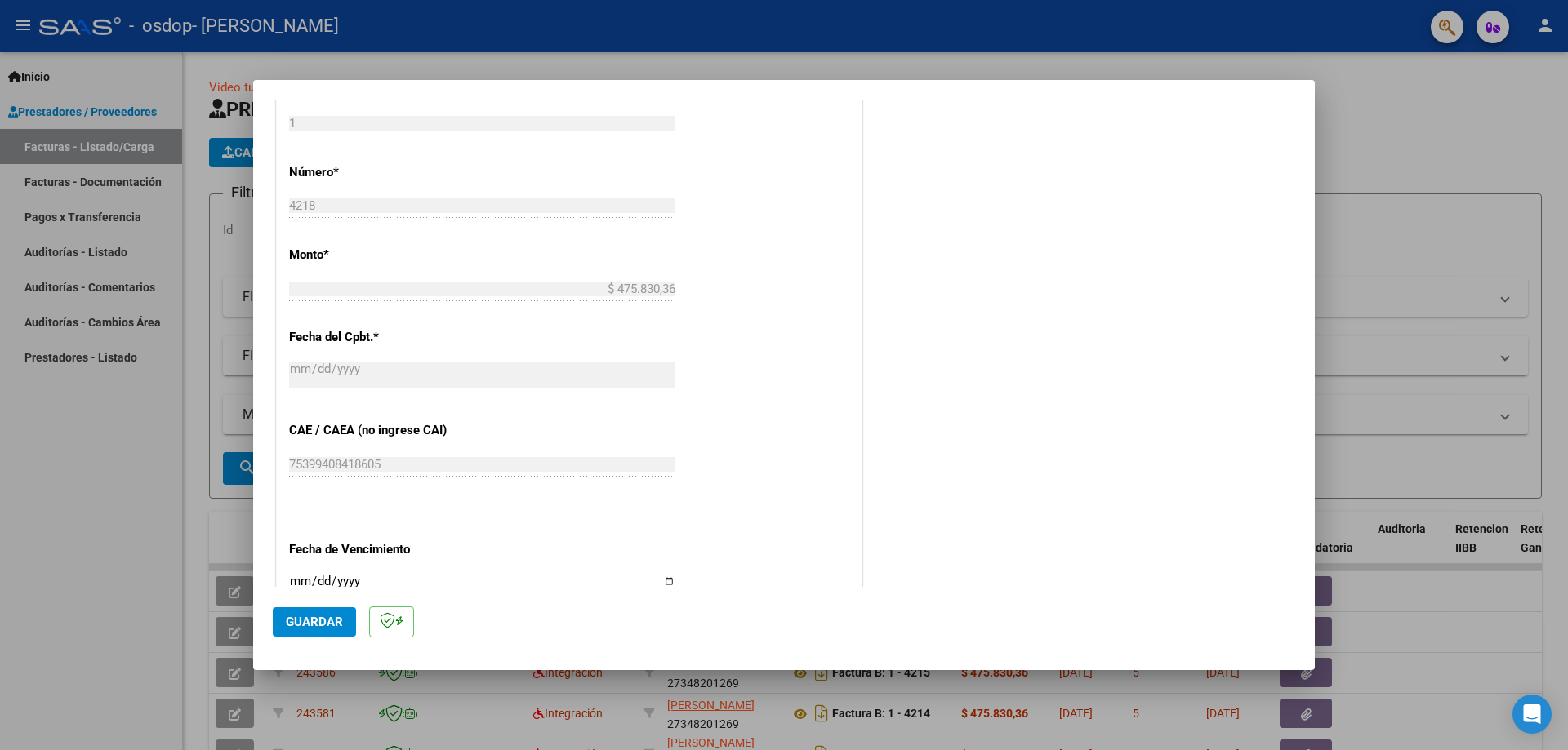
scroll to position [950, 0]
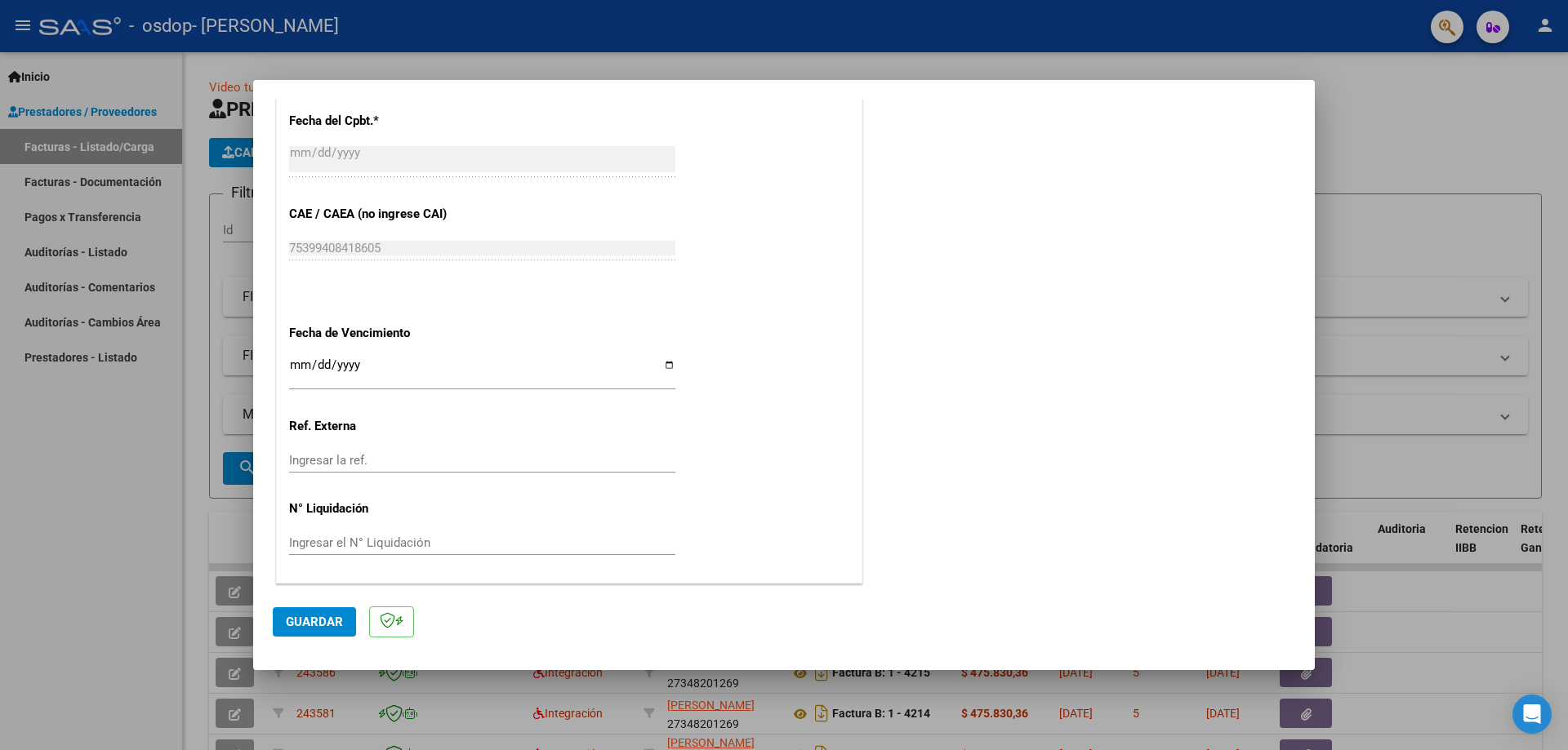
type input "202509"
click at [661, 366] on input "Ingresar la fecha" at bounding box center [482, 371] width 386 height 26
type input "[DATE]"
click at [338, 615] on span "Guardar" at bounding box center [314, 622] width 57 height 14
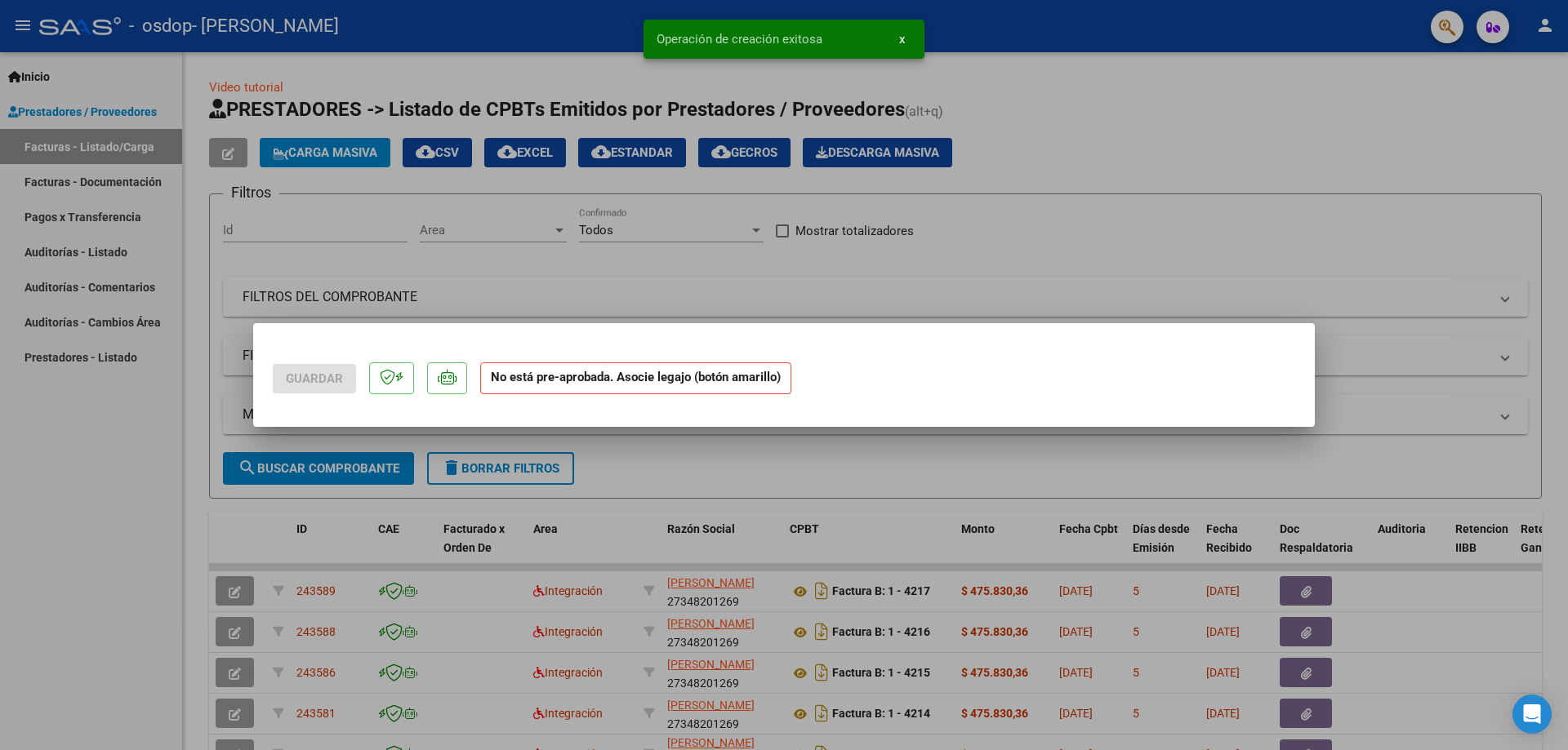
scroll to position [0, 0]
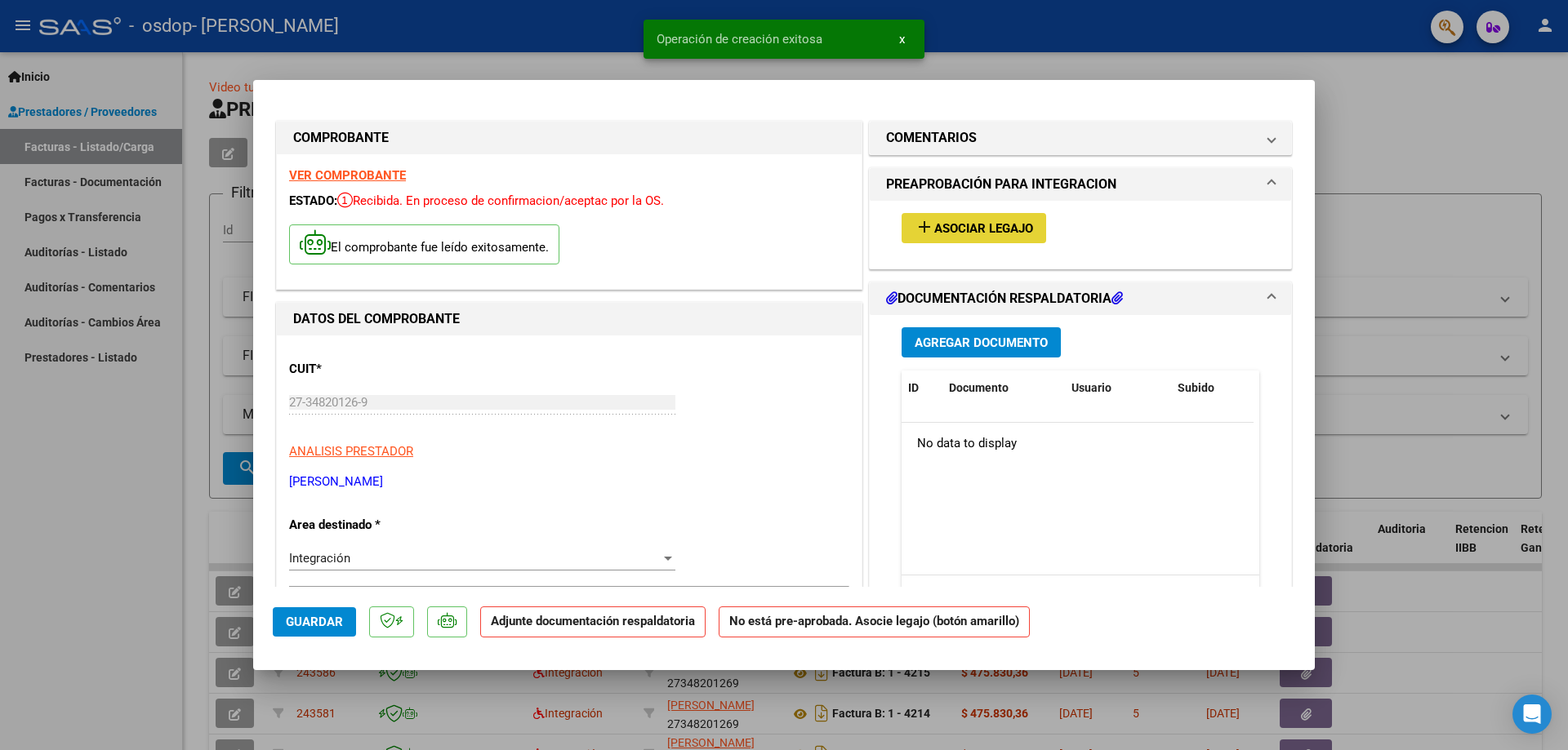
click at [935, 221] on span "Asociar Legajo" at bounding box center [984, 228] width 99 height 14
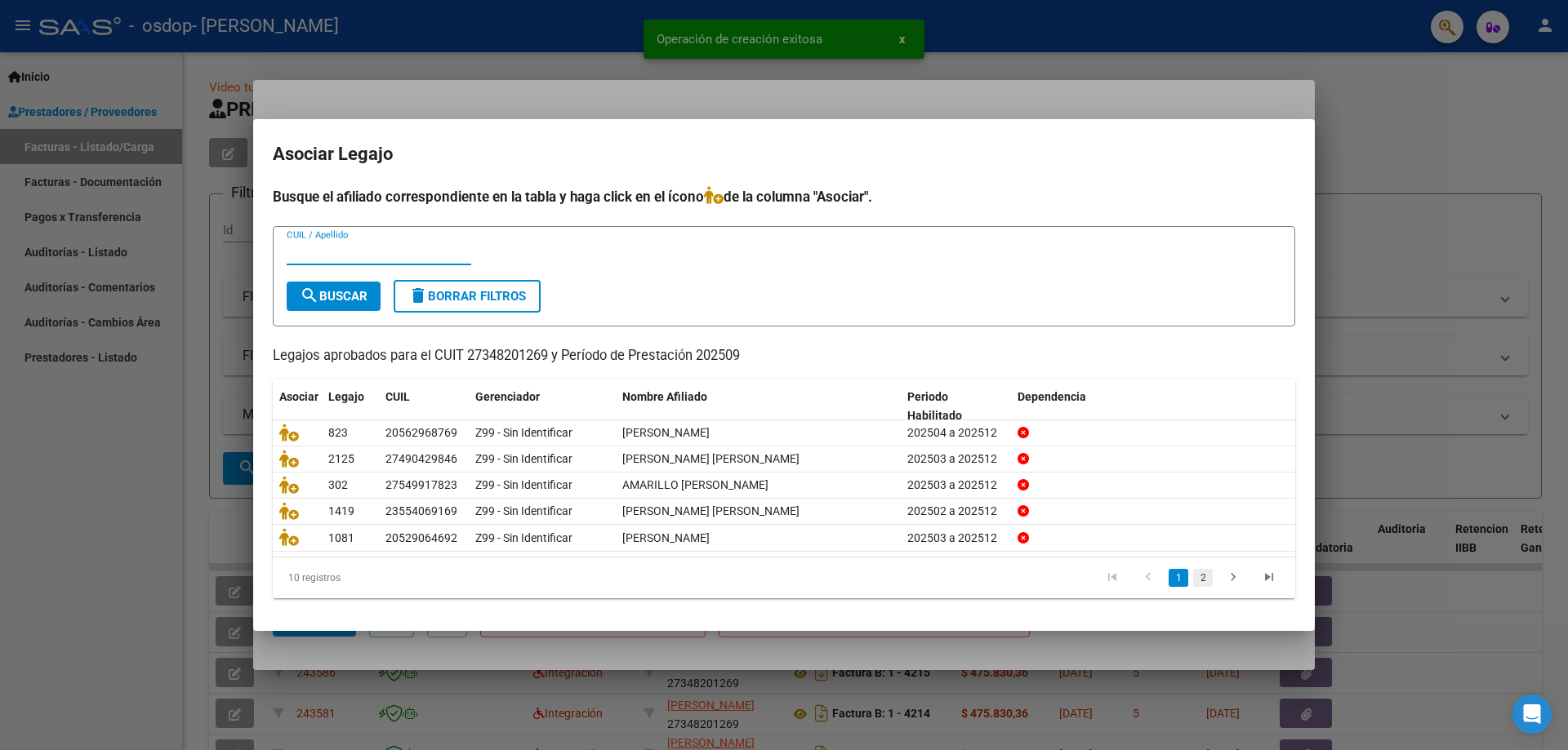
click at [1203, 577] on link "2" at bounding box center [1204, 578] width 20 height 18
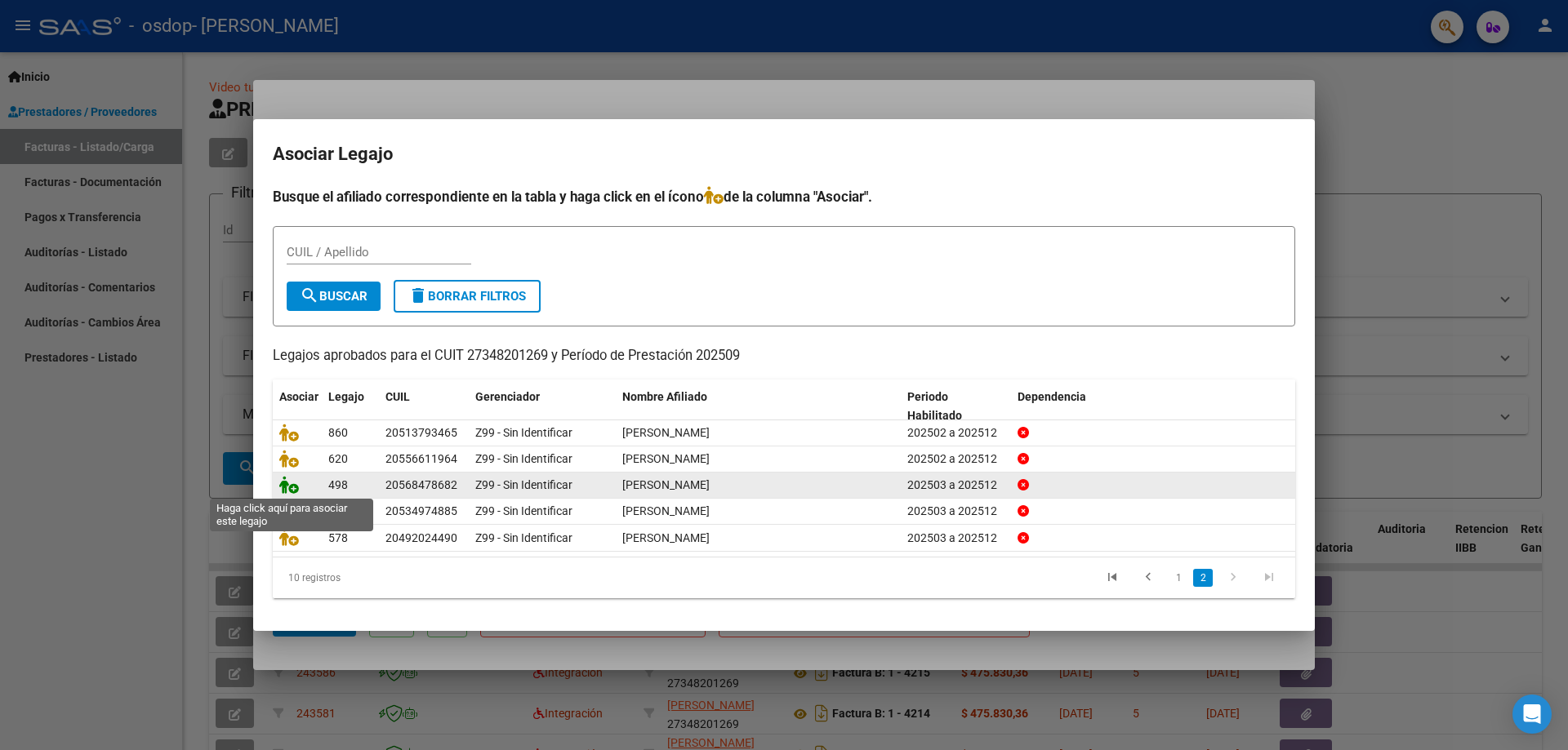
click at [284, 487] on icon at bounding box center [289, 485] width 20 height 18
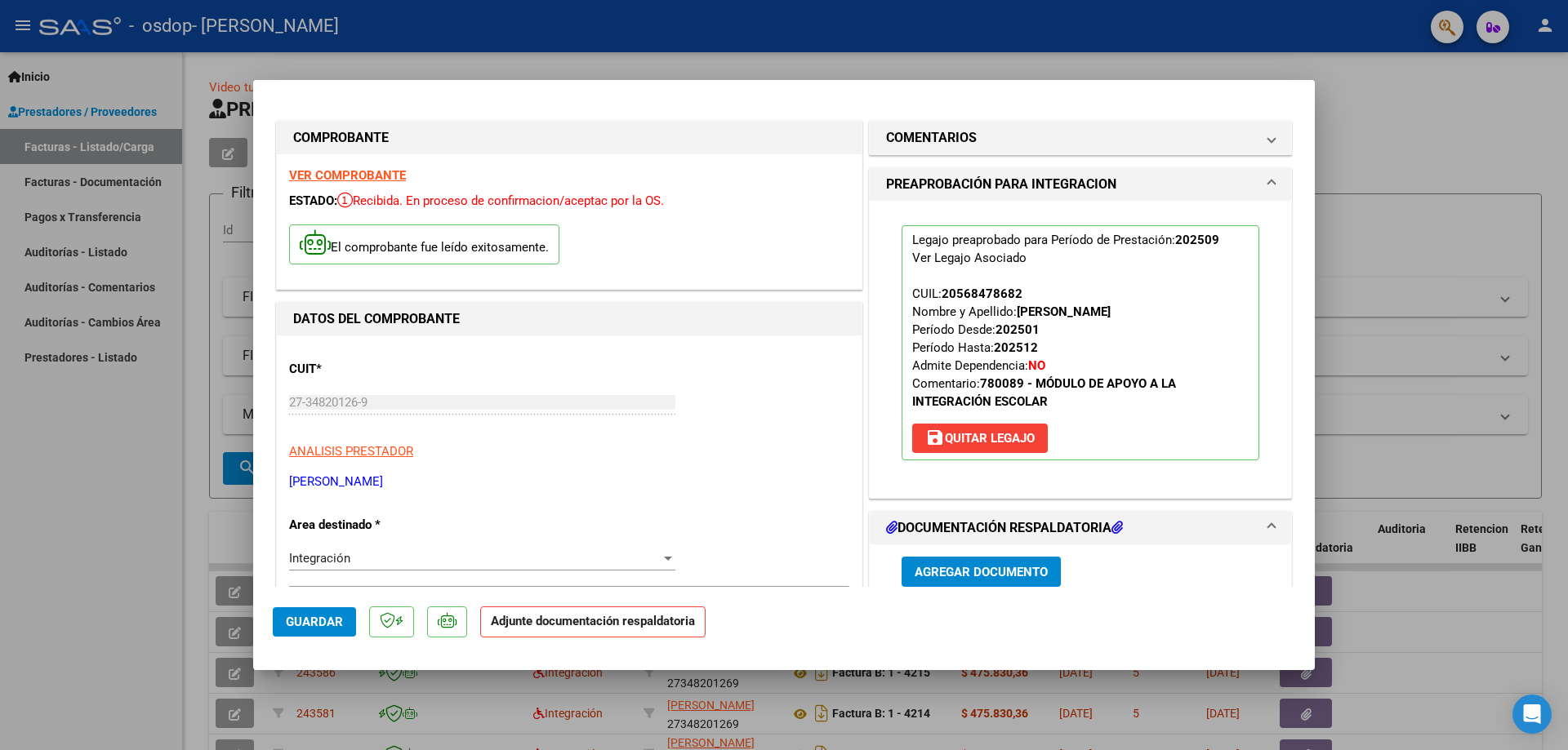
click at [959, 563] on button "Agregar Documento" at bounding box center [981, 572] width 159 height 30
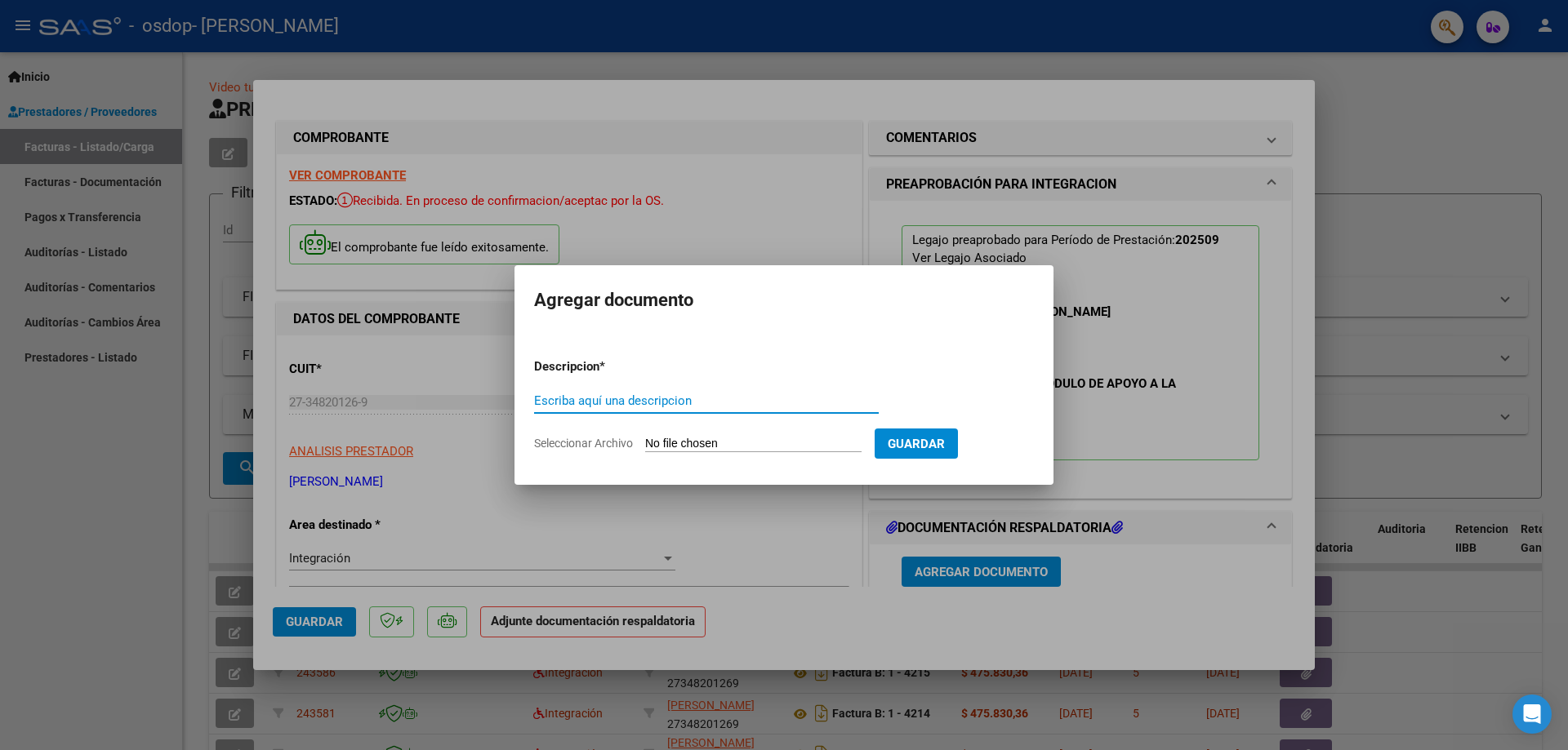
click at [669, 400] on input "Escriba aquí una descripcion" at bounding box center [707, 401] width 345 height 14
type input "asistencia"
click at [727, 439] on input "Seleccionar Archivo" at bounding box center [754, 444] width 217 height 15
type input "C:\fakepath\Planilla SEPTIEMBRE [PERSON_NAME].pdf"
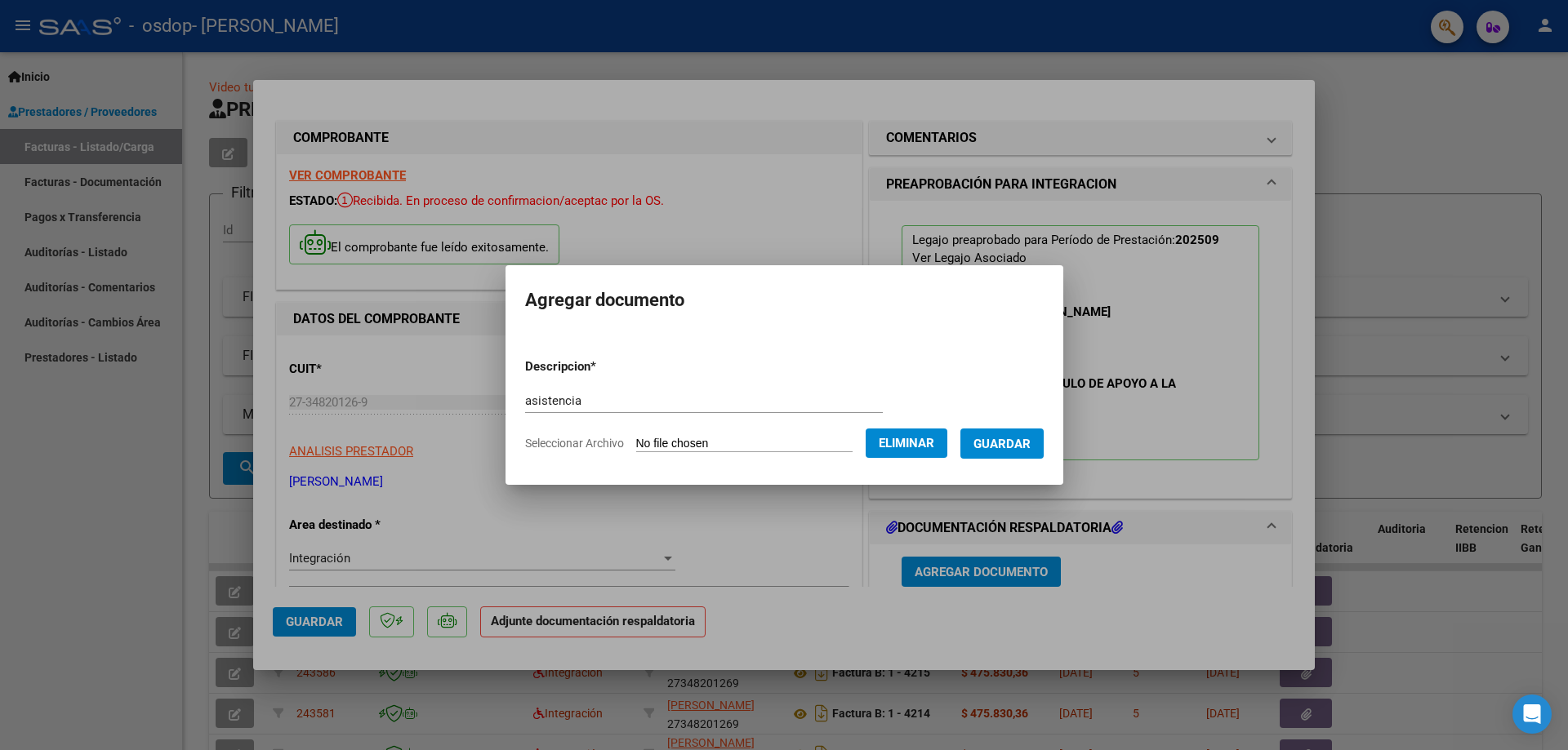
click at [1007, 442] on span "Guardar" at bounding box center [1002, 444] width 57 height 14
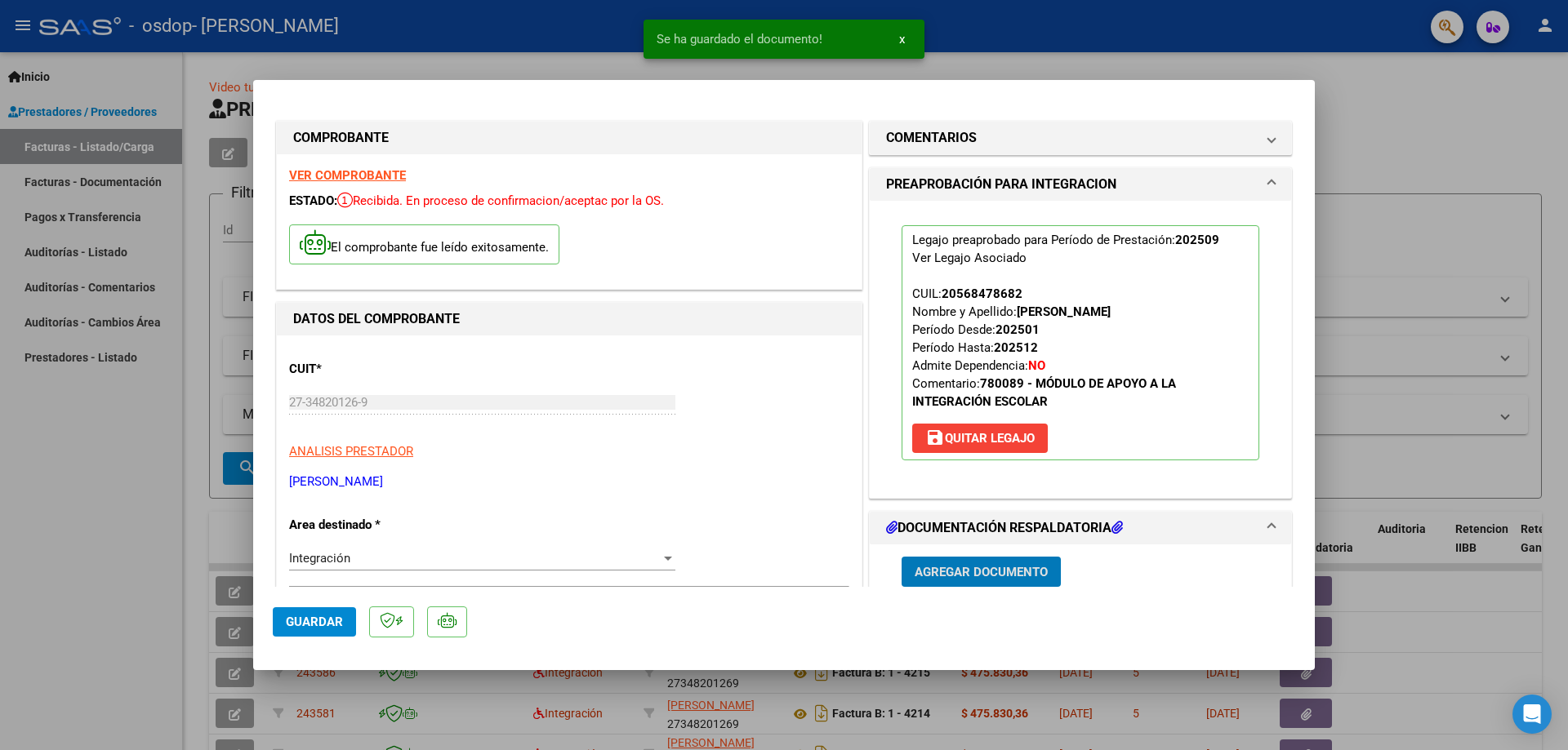
scroll to position [163, 0]
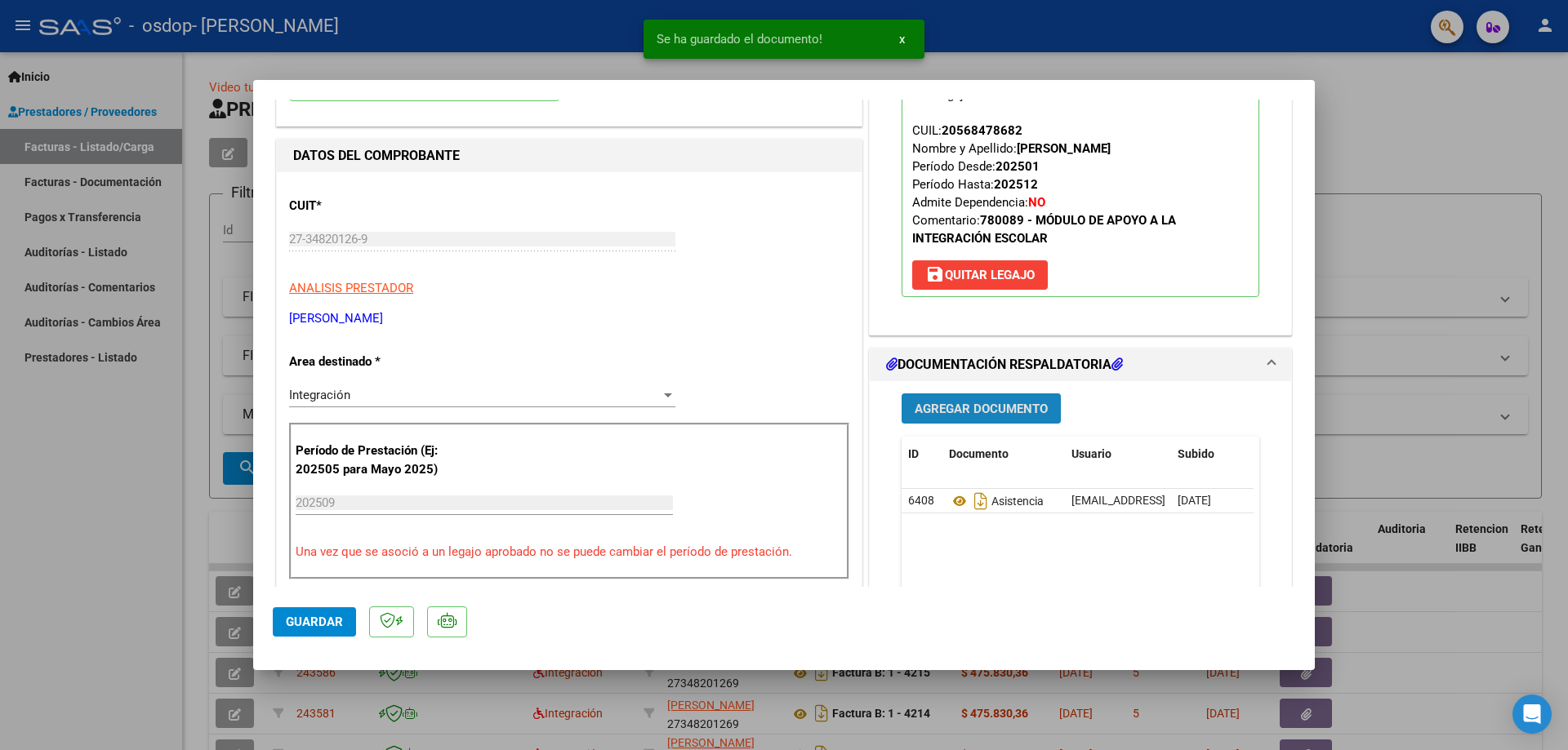
click at [989, 418] on button "Agregar Documento" at bounding box center [981, 409] width 159 height 30
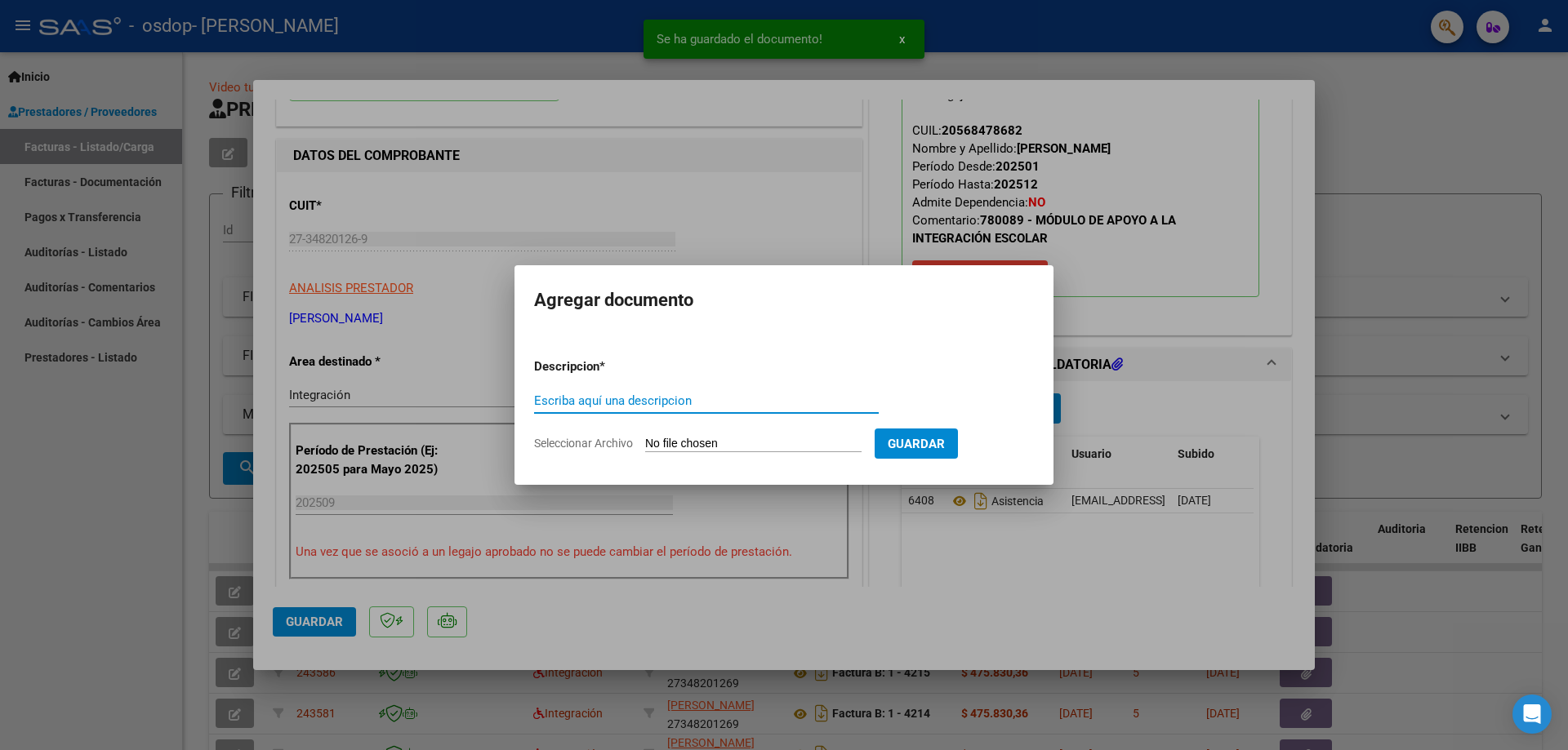
click at [690, 397] on input "Escriba aquí una descripcion" at bounding box center [707, 401] width 345 height 14
type input "autorizacion"
click at [802, 443] on input "Seleccionar Archivo" at bounding box center [754, 444] width 217 height 15
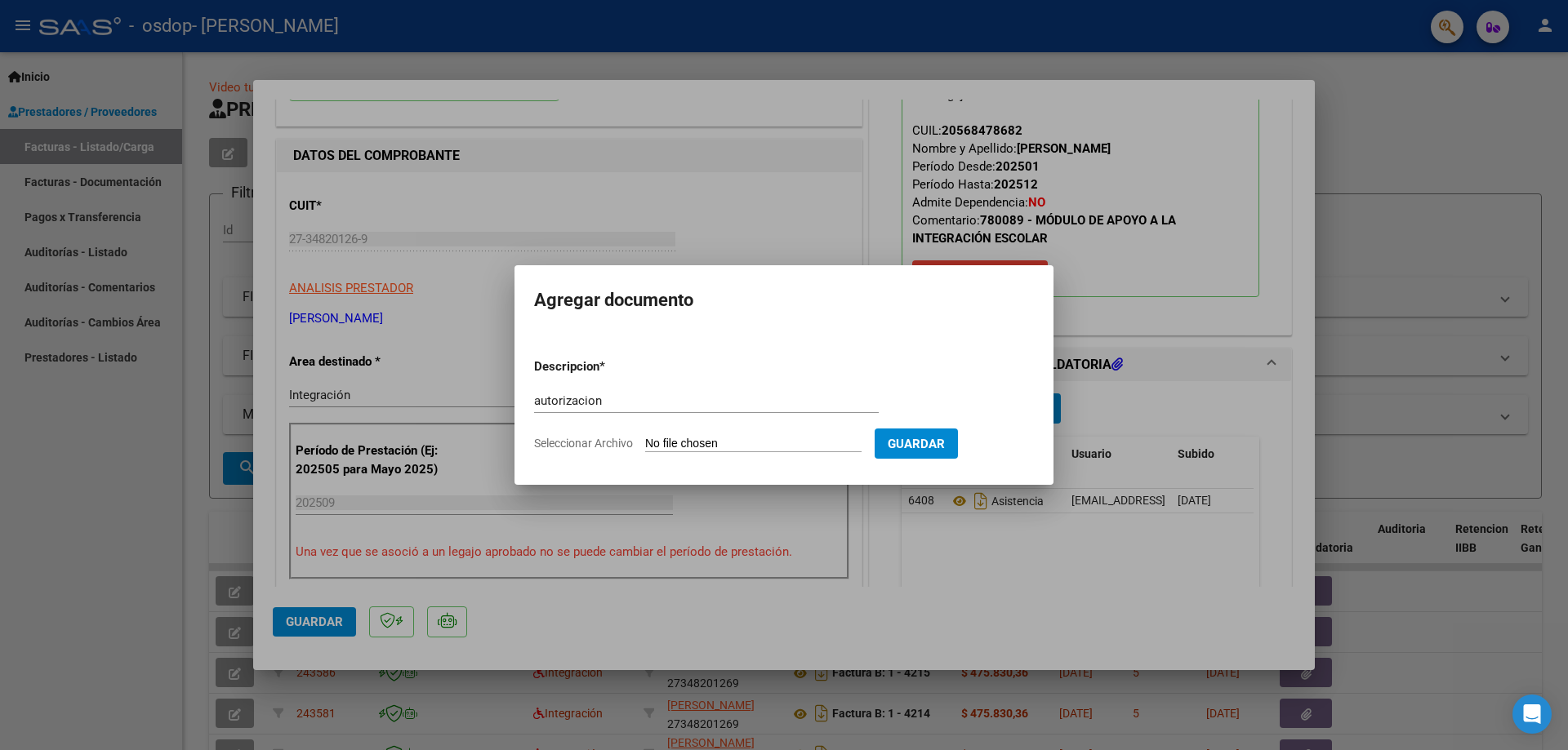
type input "C:\fakepath\WhatsApp Image [DATE] 15.53.42.jpeg"
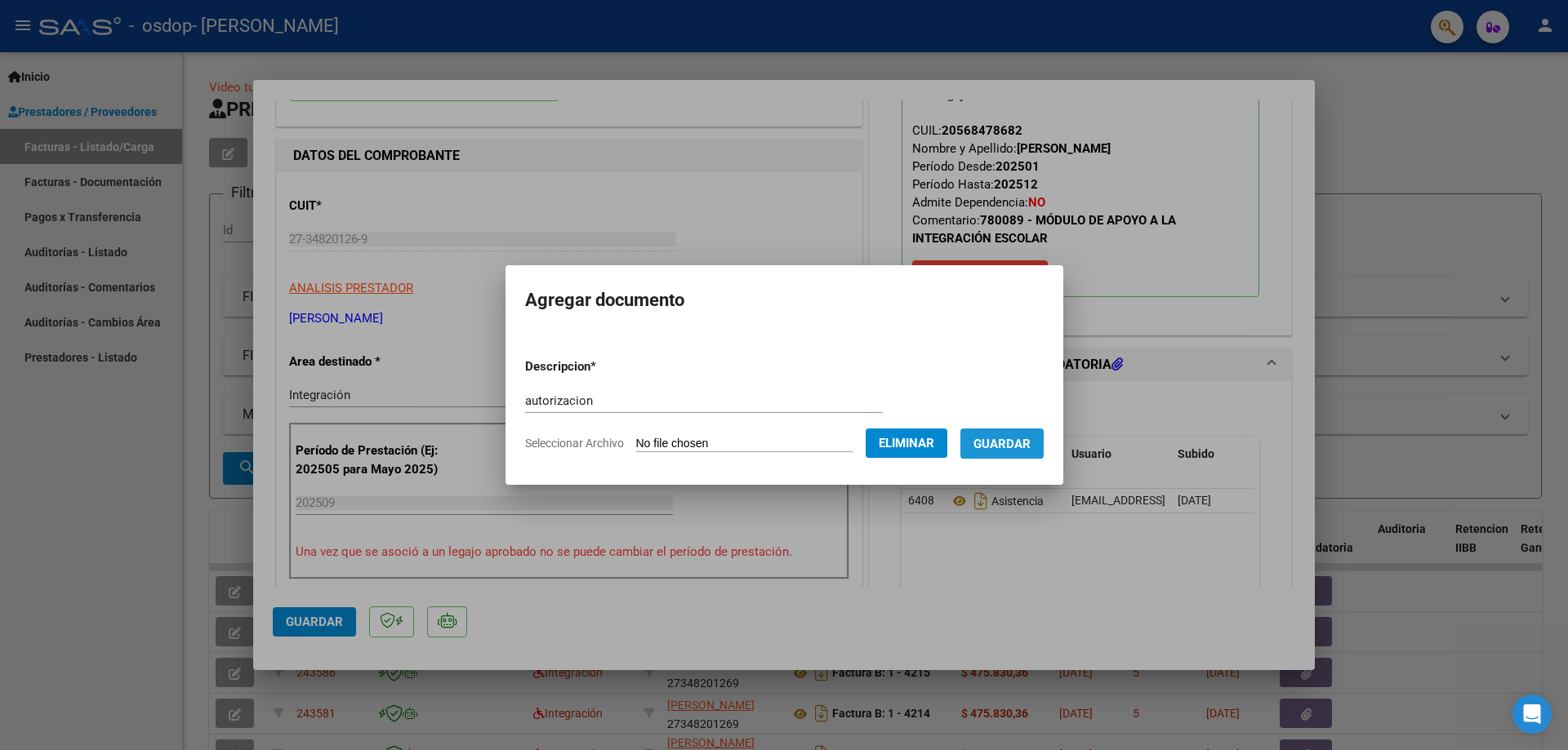
click at [1004, 444] on span "Guardar" at bounding box center [1002, 444] width 57 height 14
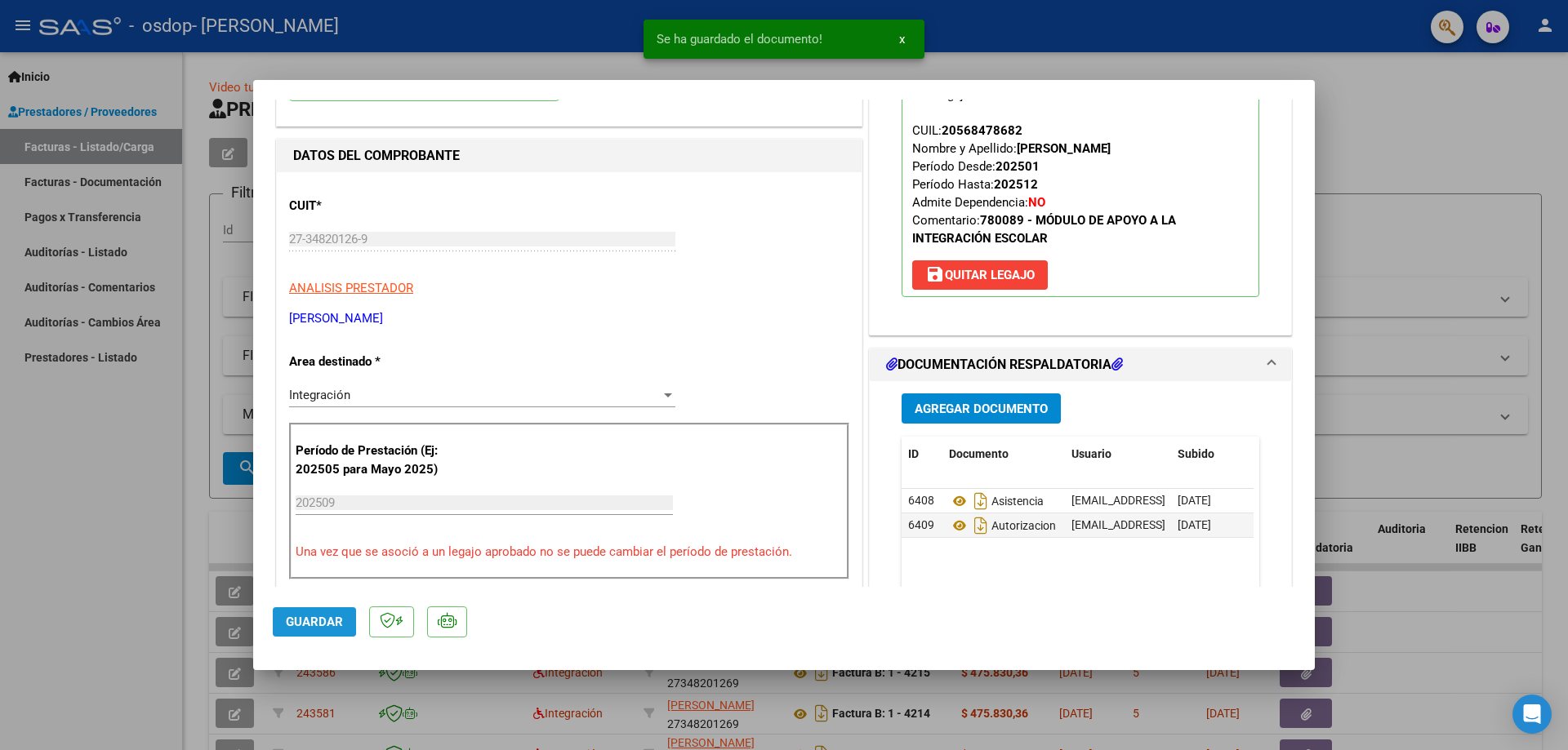
click at [323, 618] on span "Guardar" at bounding box center [314, 622] width 57 height 14
drag, startPoint x: 101, startPoint y: 613, endPoint x: 148, endPoint y: 600, distance: 48.8
click at [101, 612] on div at bounding box center [784, 375] width 1568 height 750
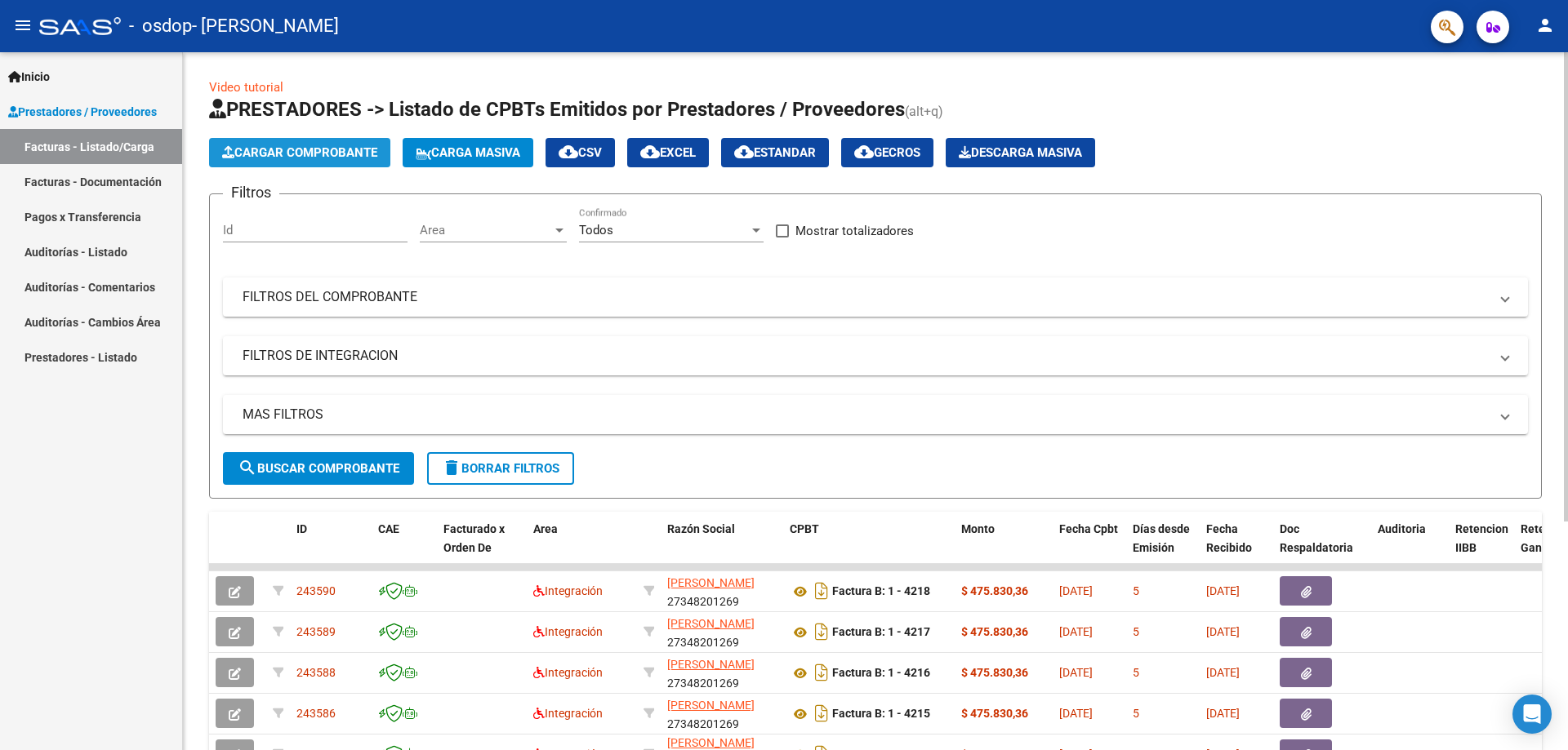
click at [291, 157] on span "Cargar Comprobante" at bounding box center [299, 152] width 155 height 14
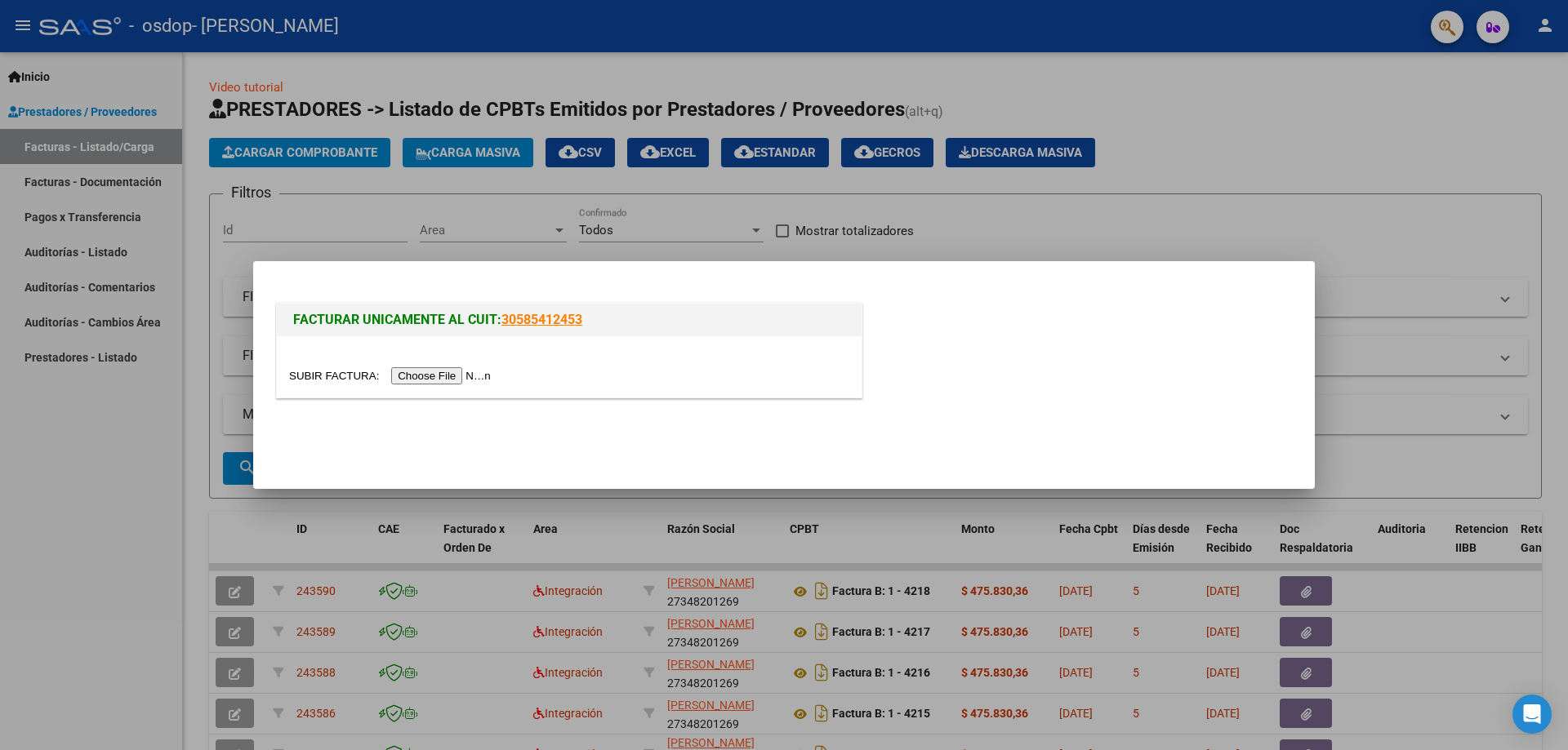
click at [431, 370] on input "file" at bounding box center [392, 375] width 207 height 17
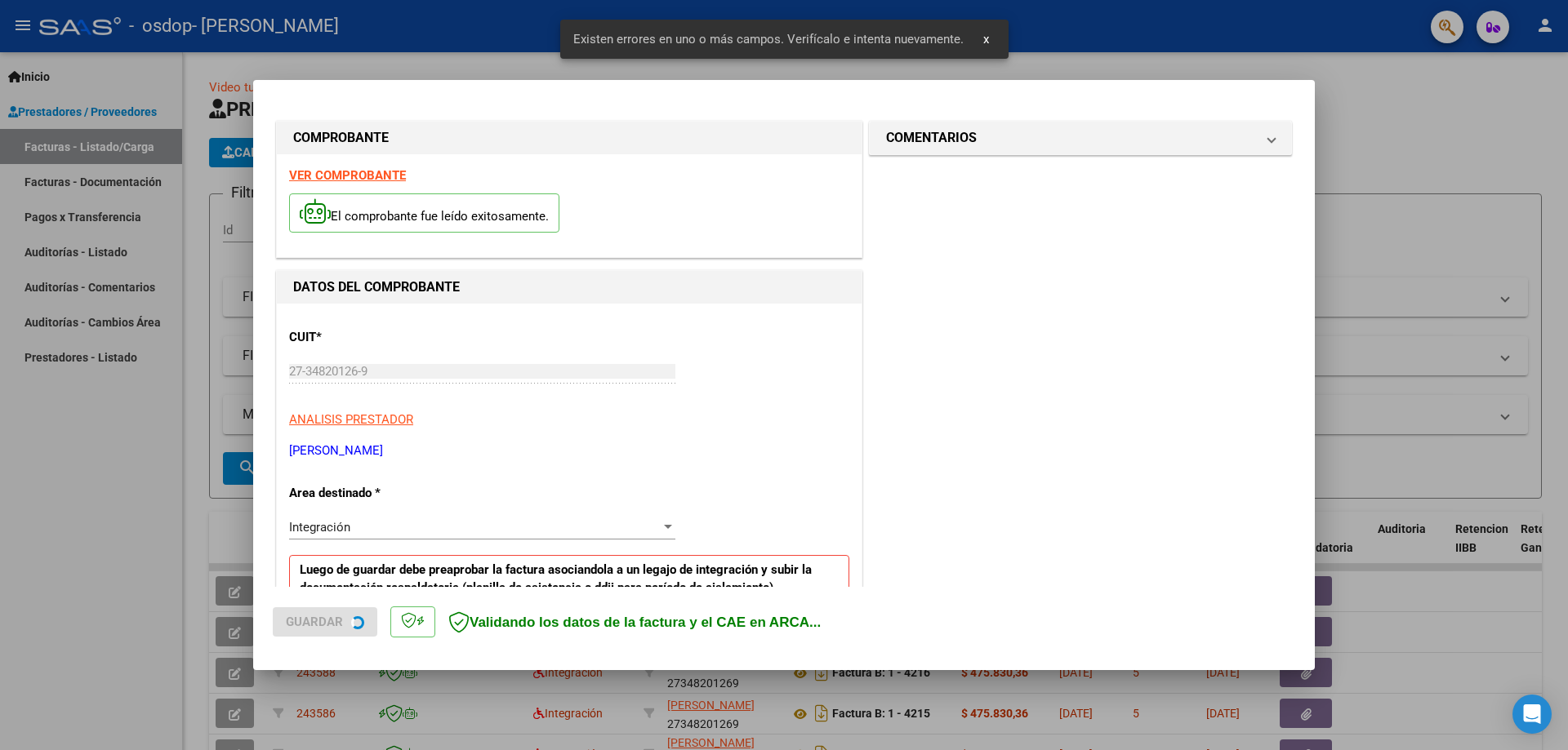
scroll to position [325, 0]
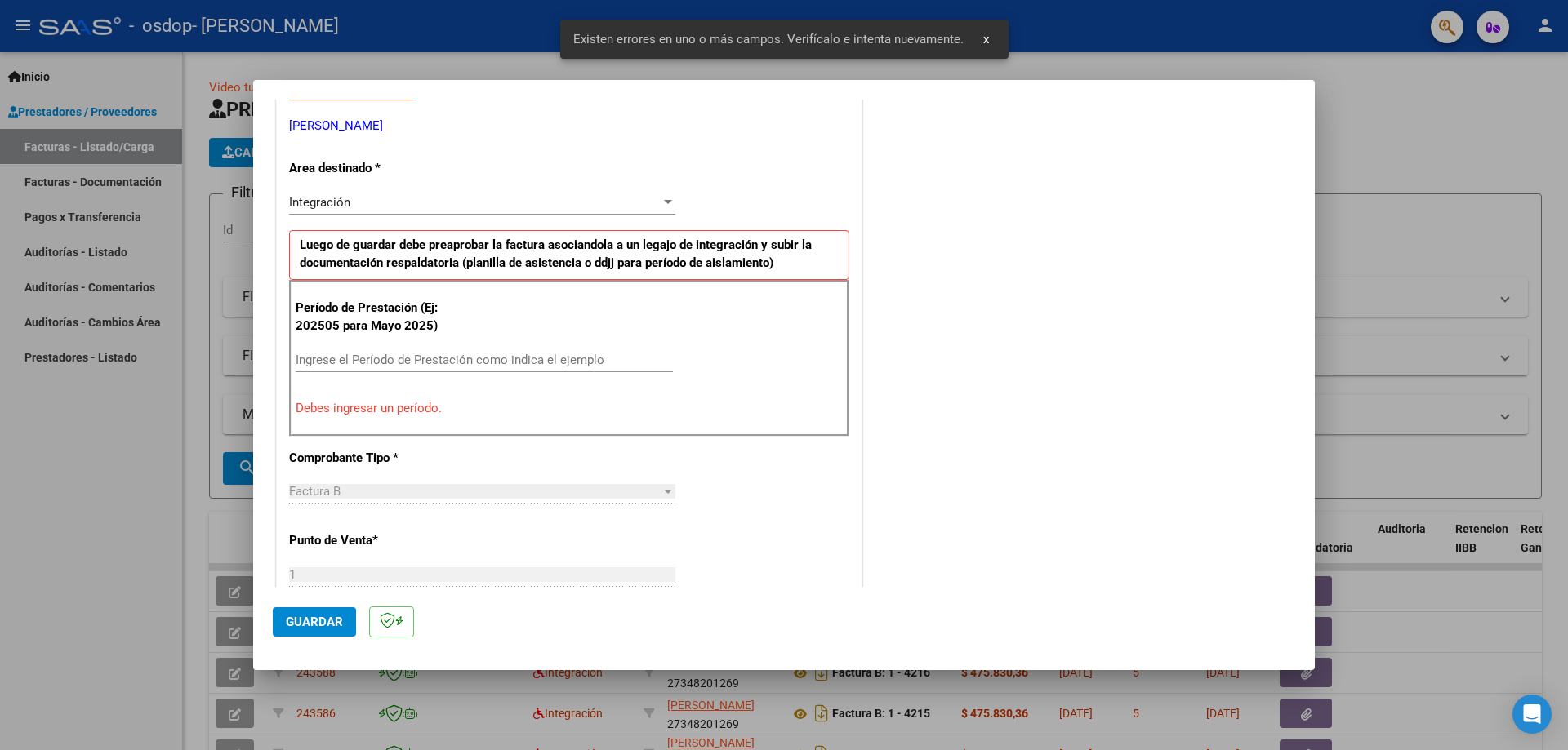
click at [424, 358] on input "Ingrese el Período de Prestación como indica el ejemplo" at bounding box center [484, 360] width 377 height 14
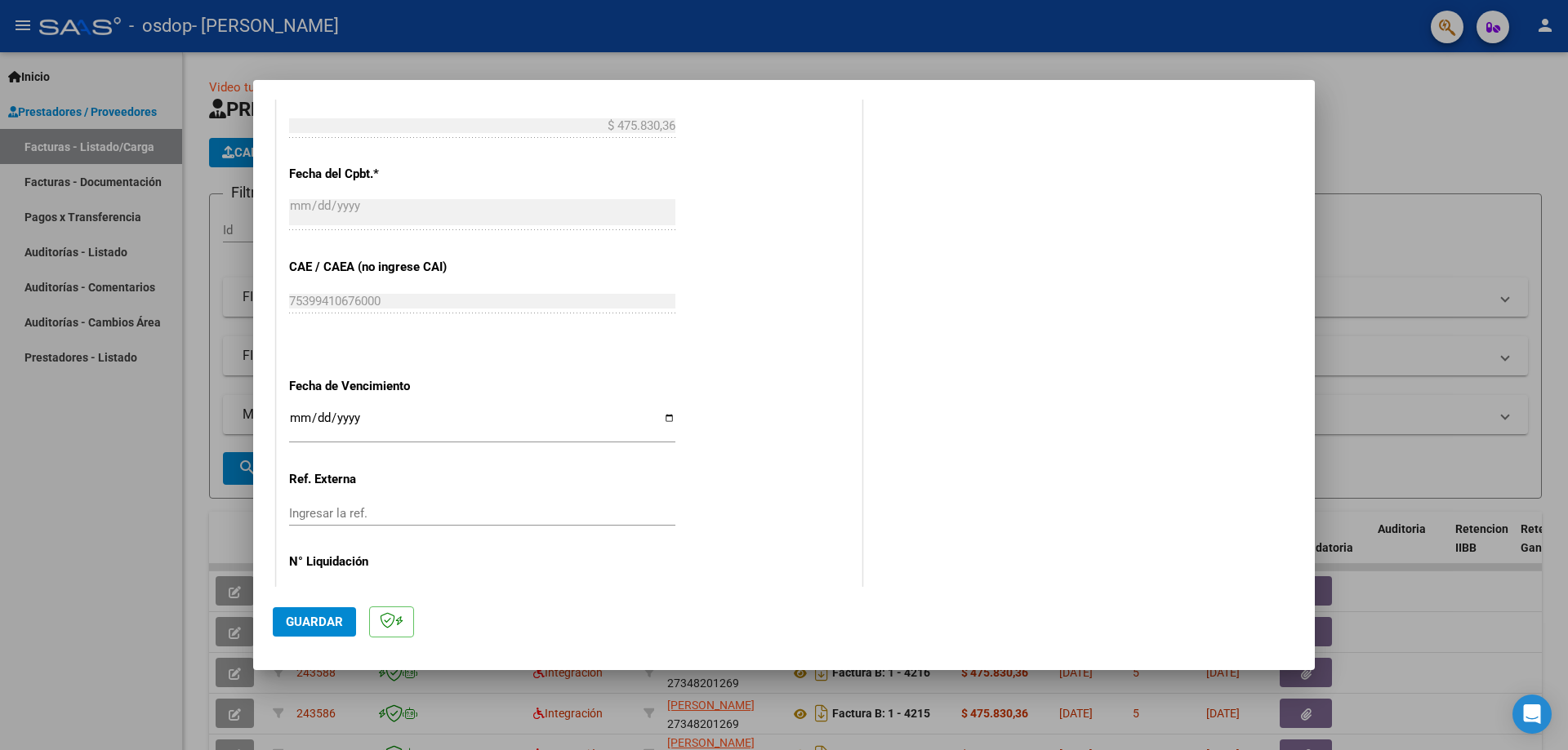
scroll to position [950, 0]
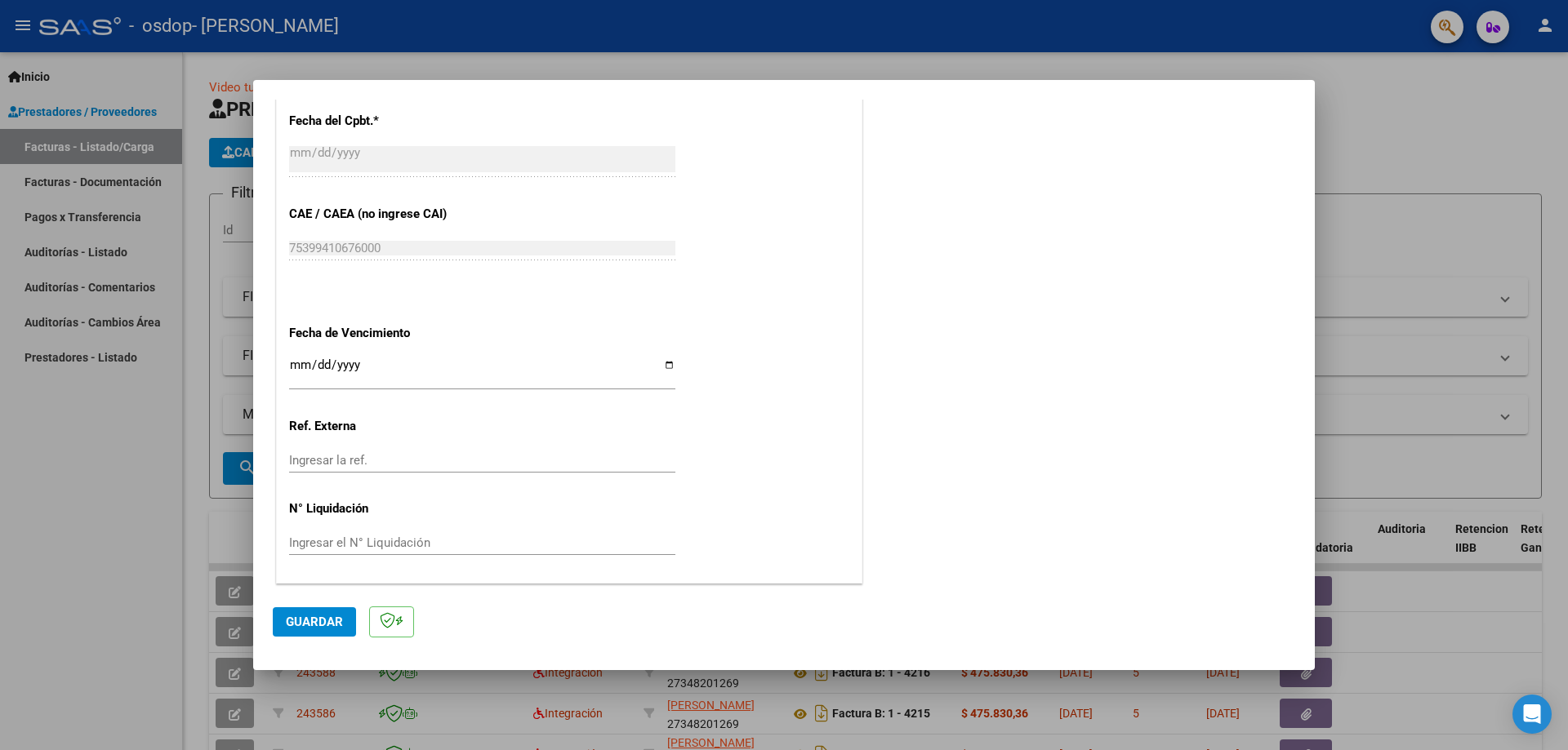
type input "202509"
click at [668, 368] on input "Ingresar la fecha" at bounding box center [482, 371] width 386 height 26
type input "[DATE]"
click at [333, 617] on span "Guardar" at bounding box center [314, 622] width 57 height 14
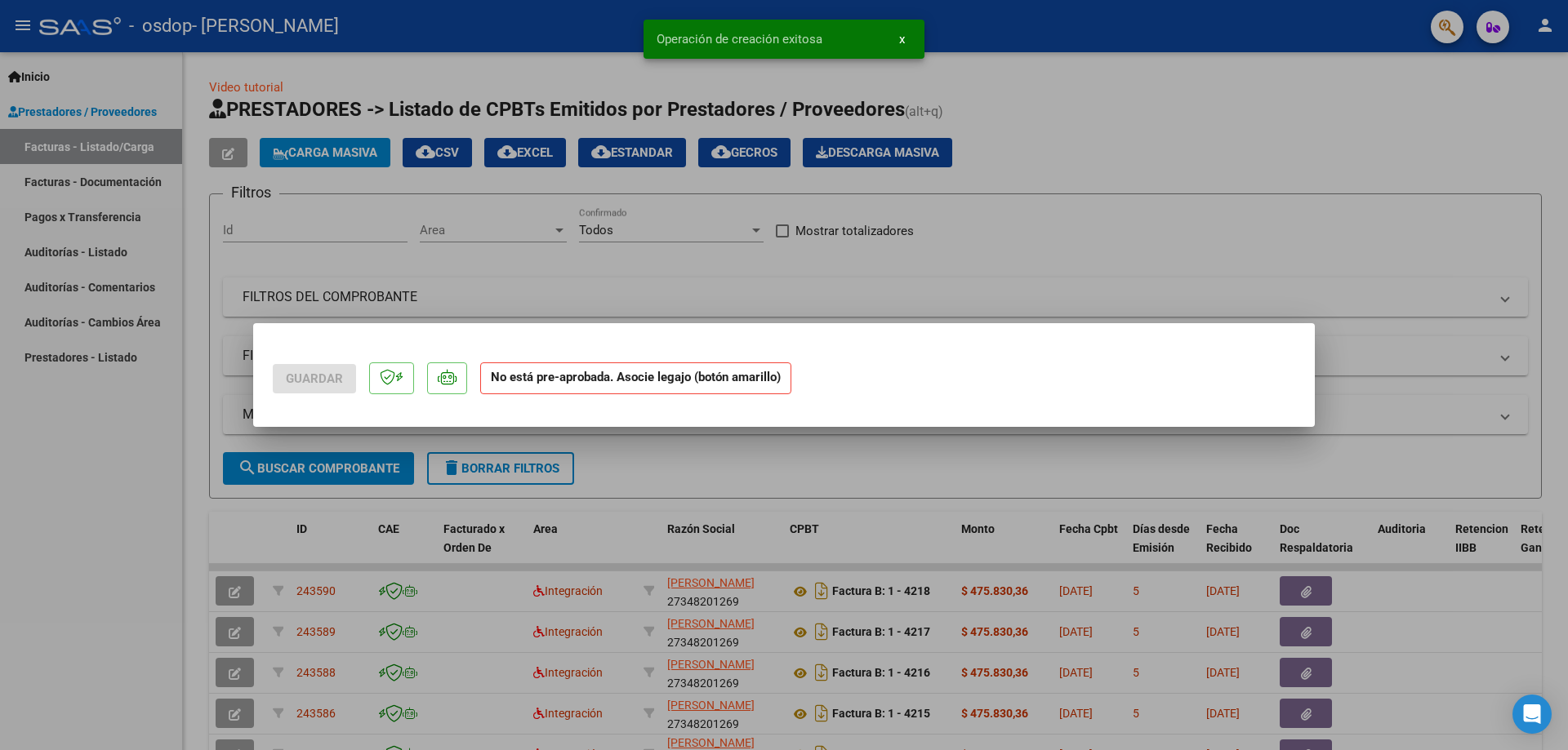
scroll to position [0, 0]
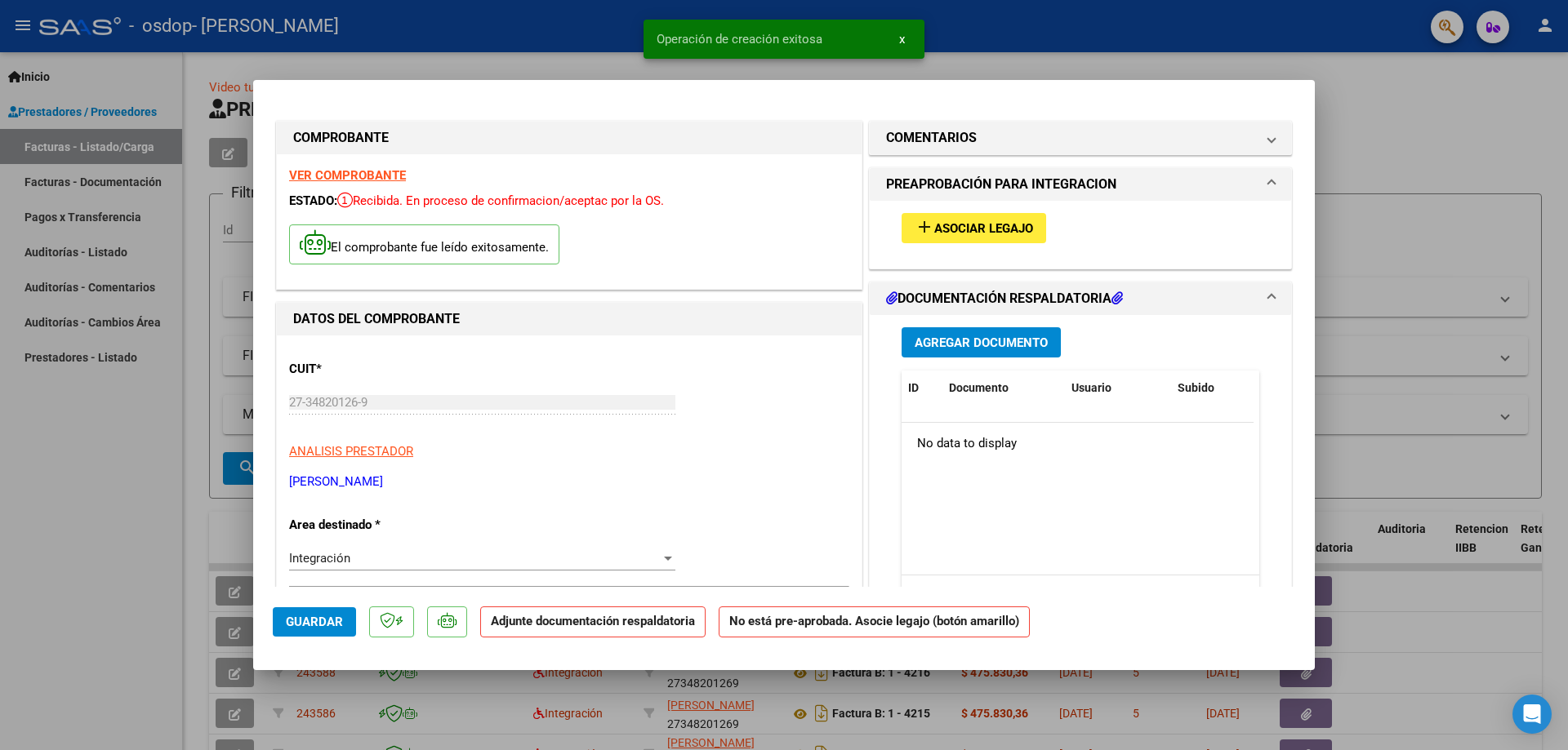
click at [946, 221] on span "Asociar Legajo" at bounding box center [984, 228] width 99 height 14
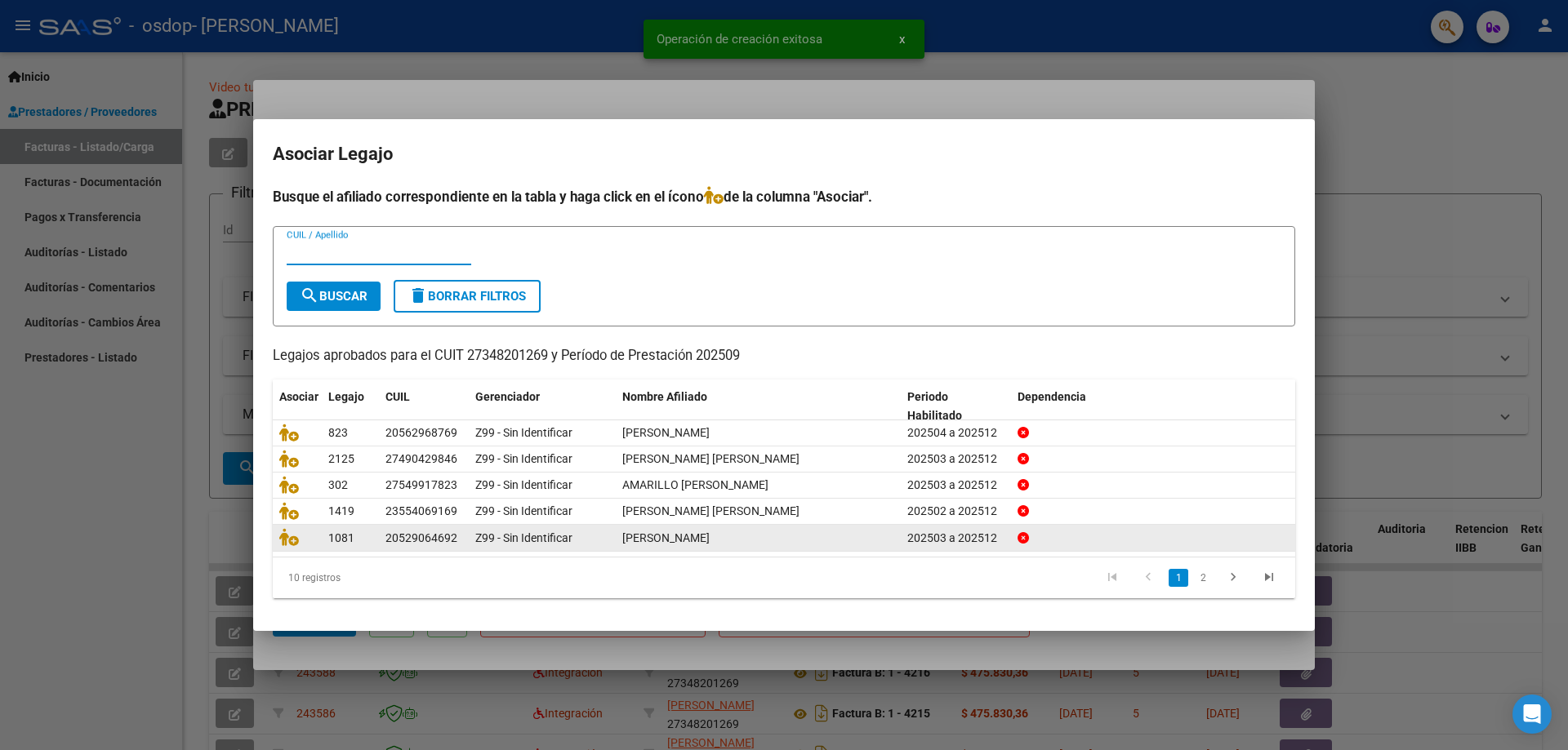
click at [1207, 572] on link "2" at bounding box center [1204, 578] width 20 height 18
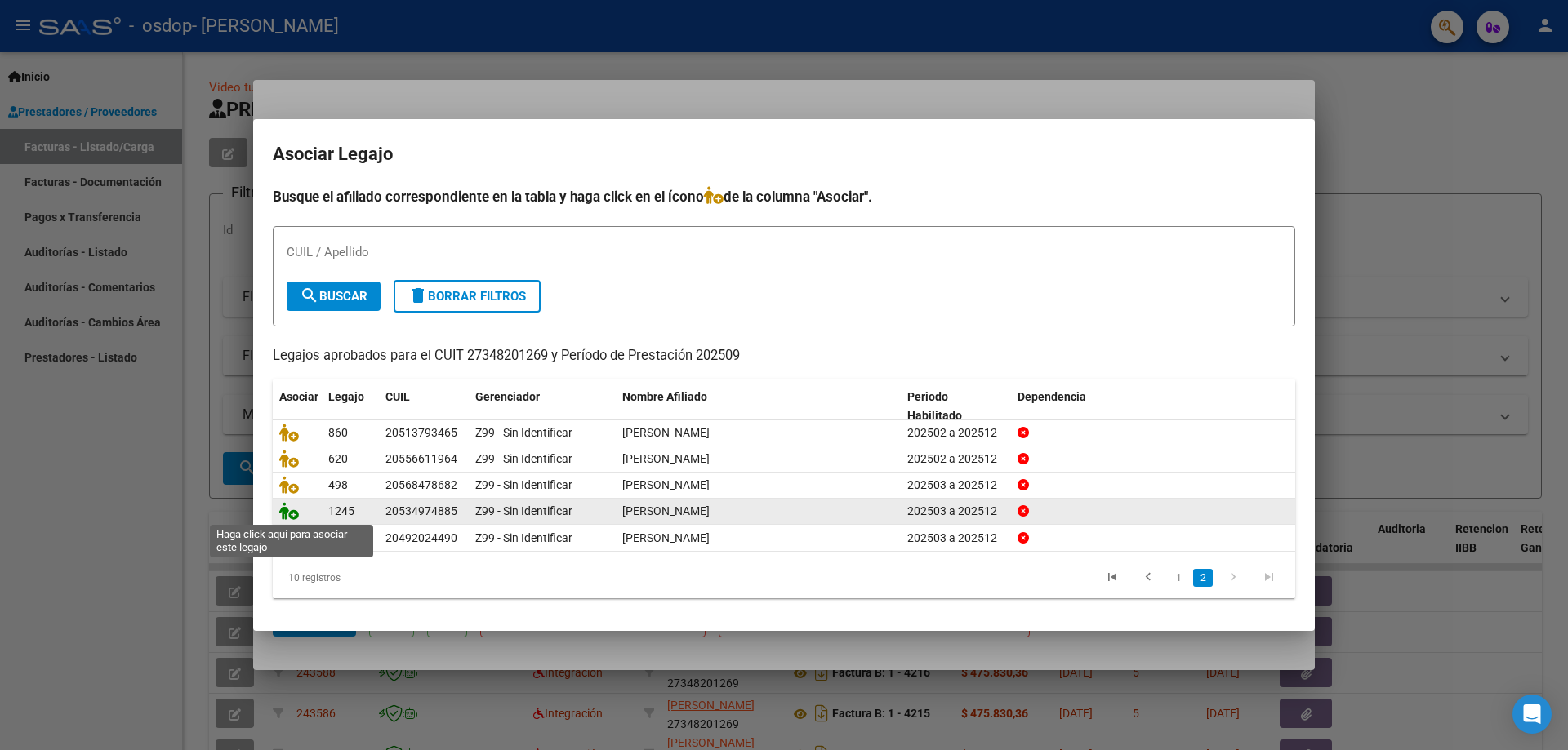
click at [287, 507] on icon at bounding box center [289, 511] width 20 height 18
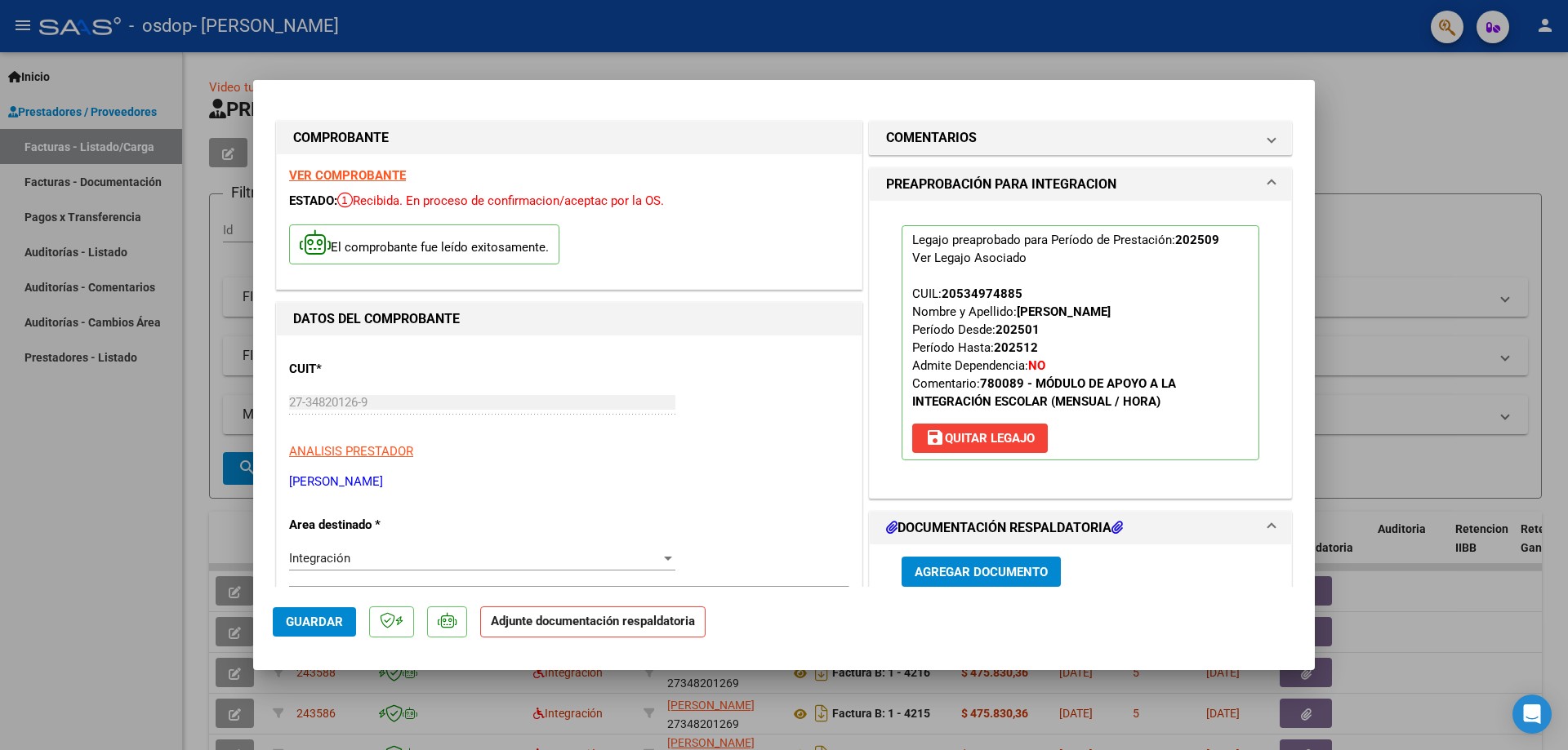
click at [966, 571] on span "Agregar Documento" at bounding box center [981, 572] width 133 height 14
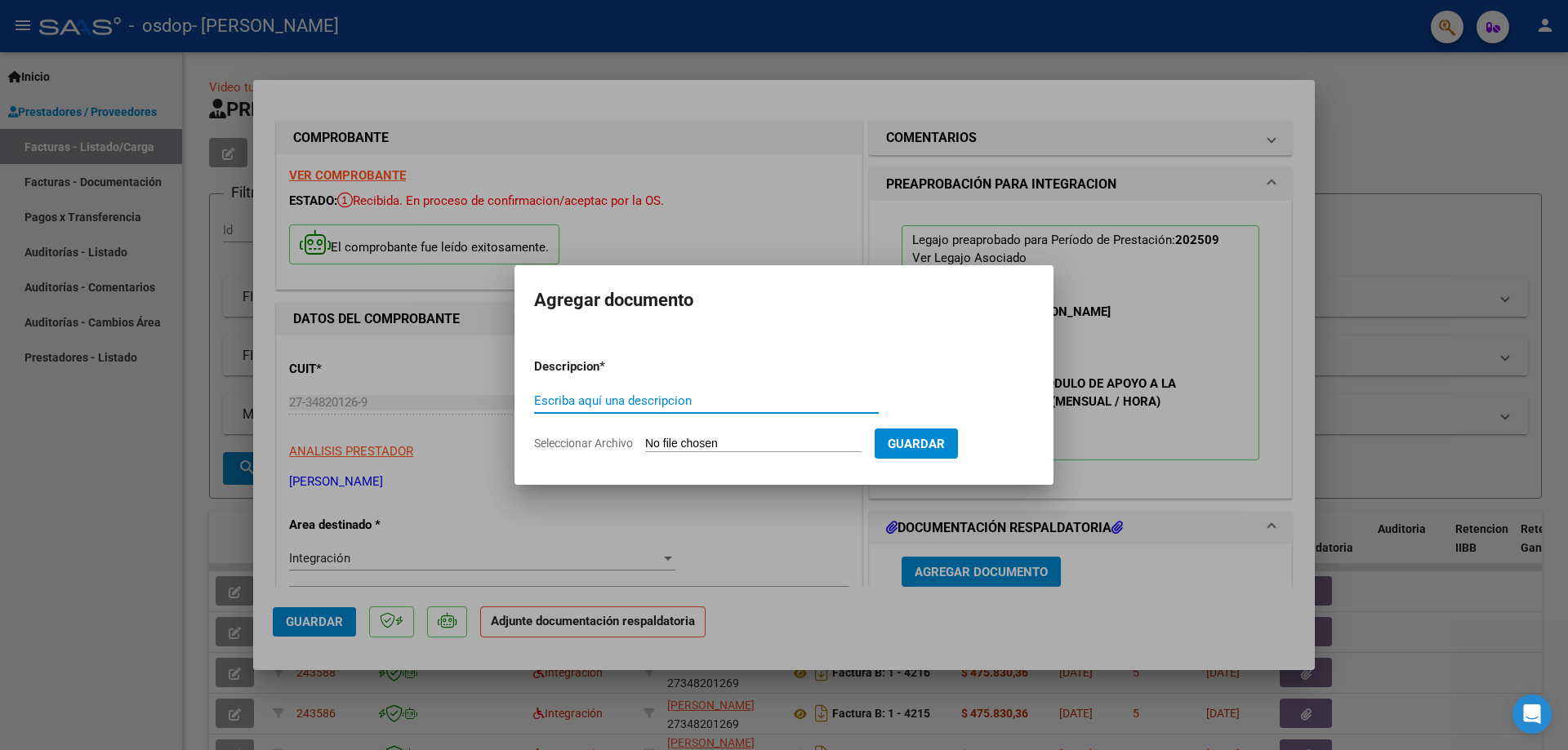
click at [686, 396] on input "Escriba aquí una descripcion" at bounding box center [707, 401] width 345 height 14
type input "asistencia"
click at [675, 440] on input "Seleccionar Archivo" at bounding box center [754, 444] width 217 height 15
type input "C:\fakepath\Asistencia [PERSON_NAME] septiembre.pdf"
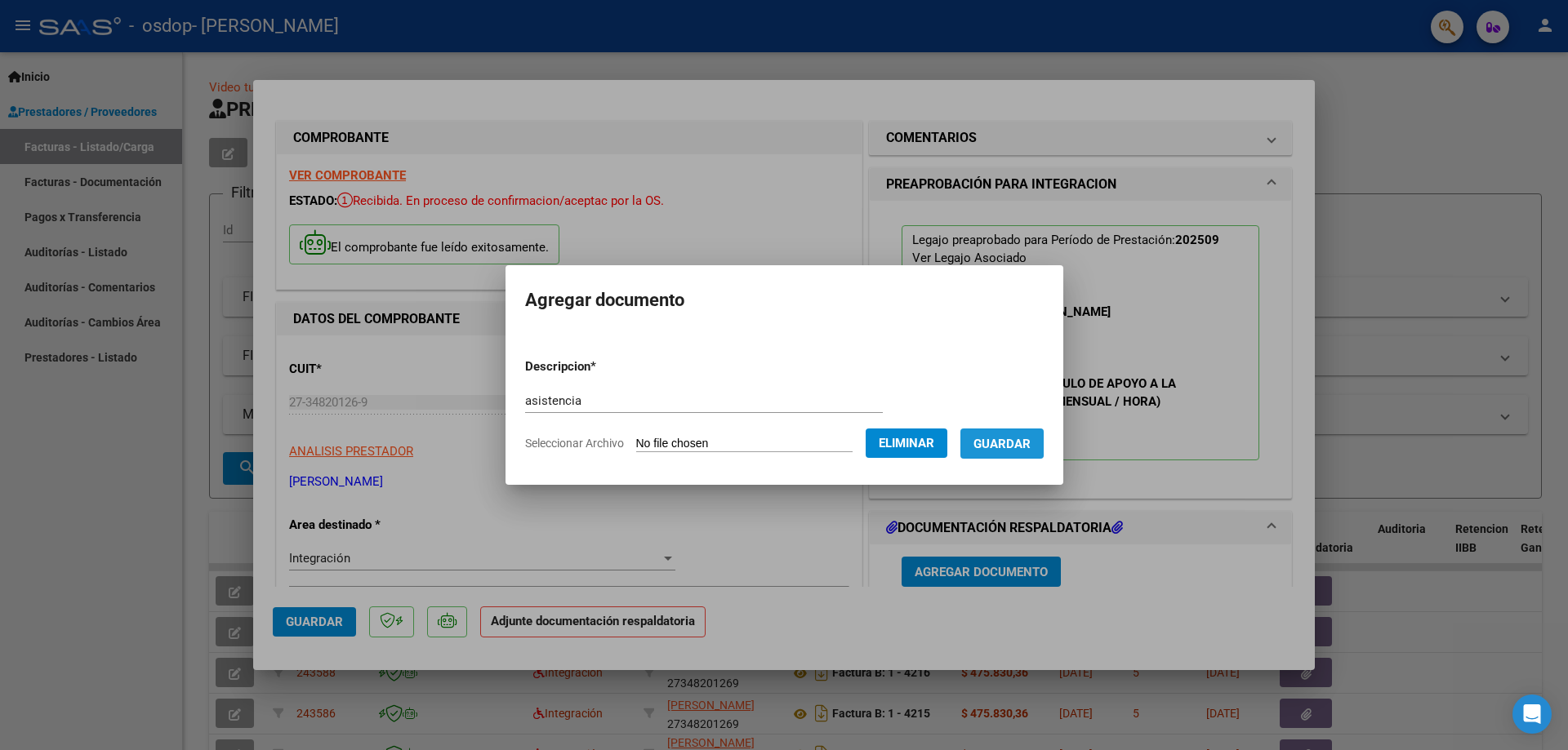
click at [981, 439] on button "Guardar" at bounding box center [1002, 444] width 83 height 30
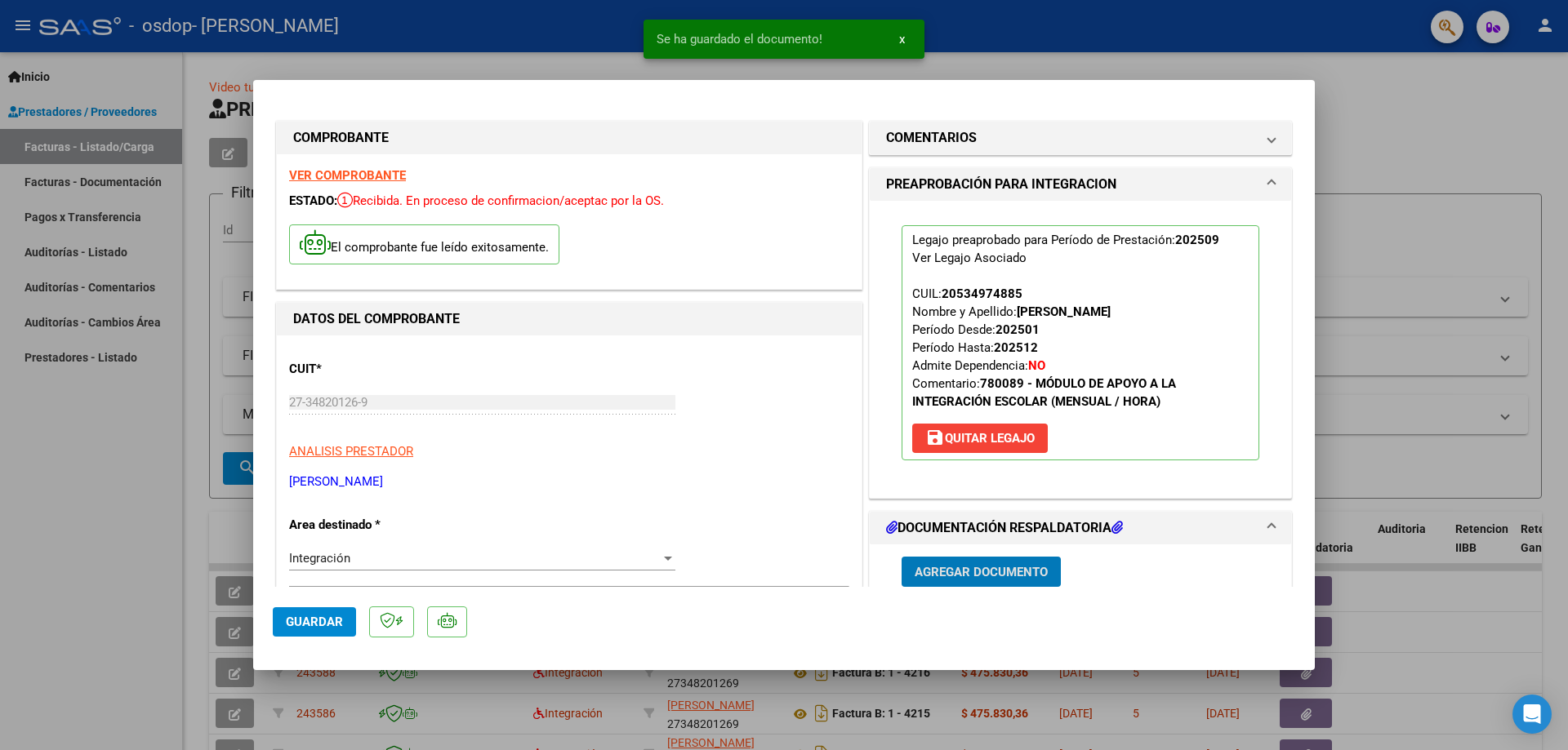
scroll to position [163, 0]
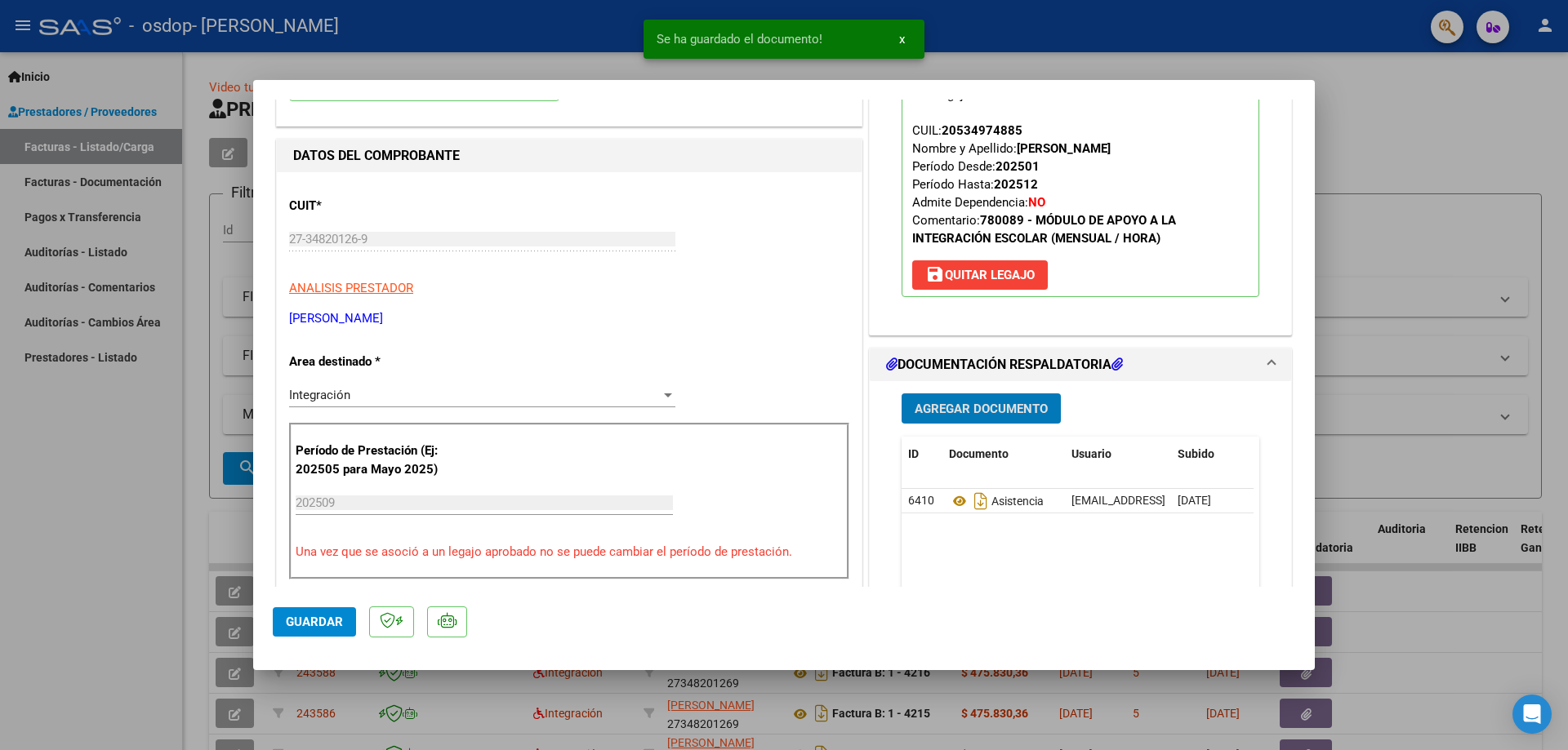
click at [956, 408] on span "Agregar Documento" at bounding box center [981, 409] width 133 height 14
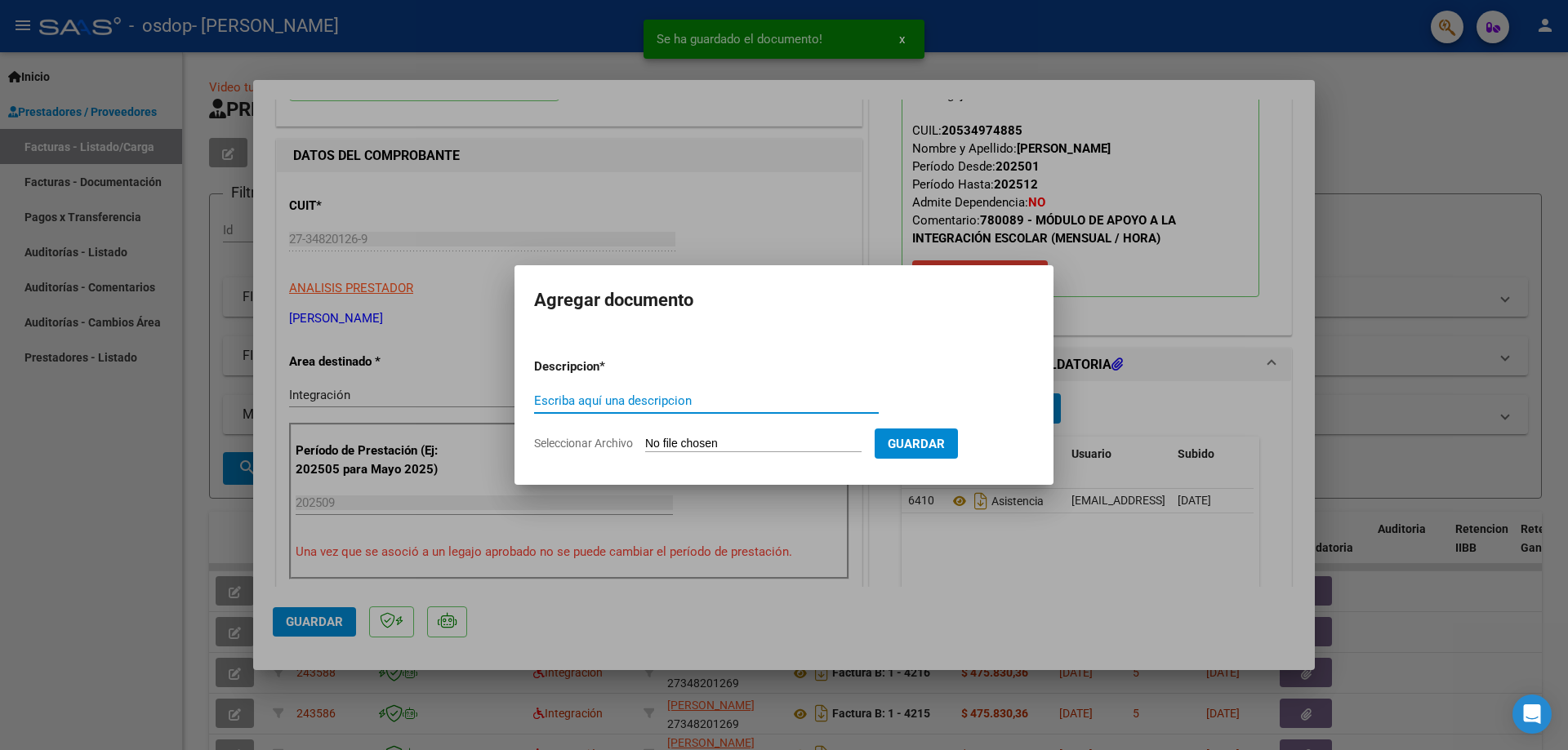
click at [662, 410] on div "Escriba aquí una descripcion" at bounding box center [707, 400] width 345 height 24
type input "autorizacion"
click at [693, 440] on input "Seleccionar Archivo" at bounding box center [754, 444] width 217 height 15
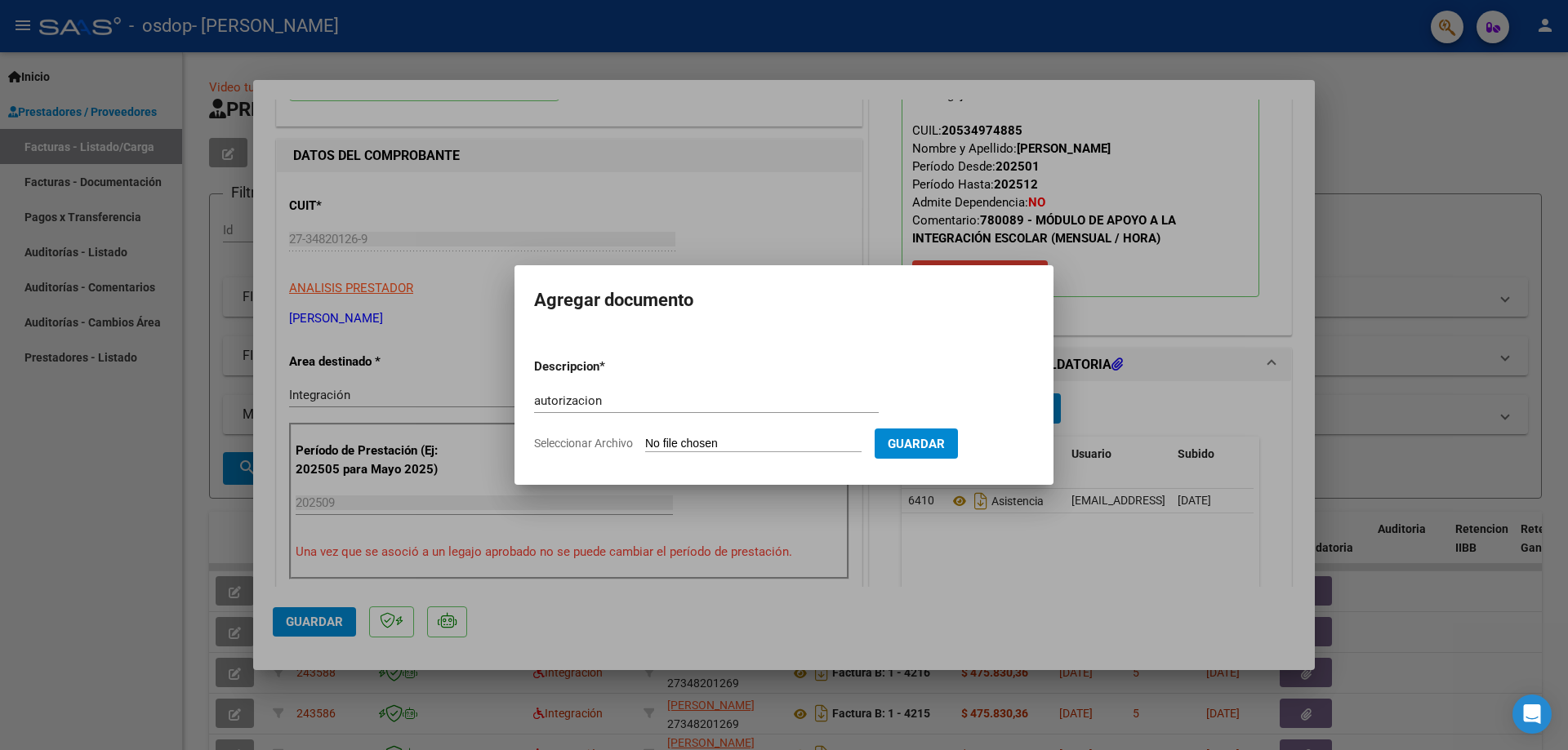
type input "C:\fakepath\WhatsApp Image [DATE] 11.11.56.jpeg"
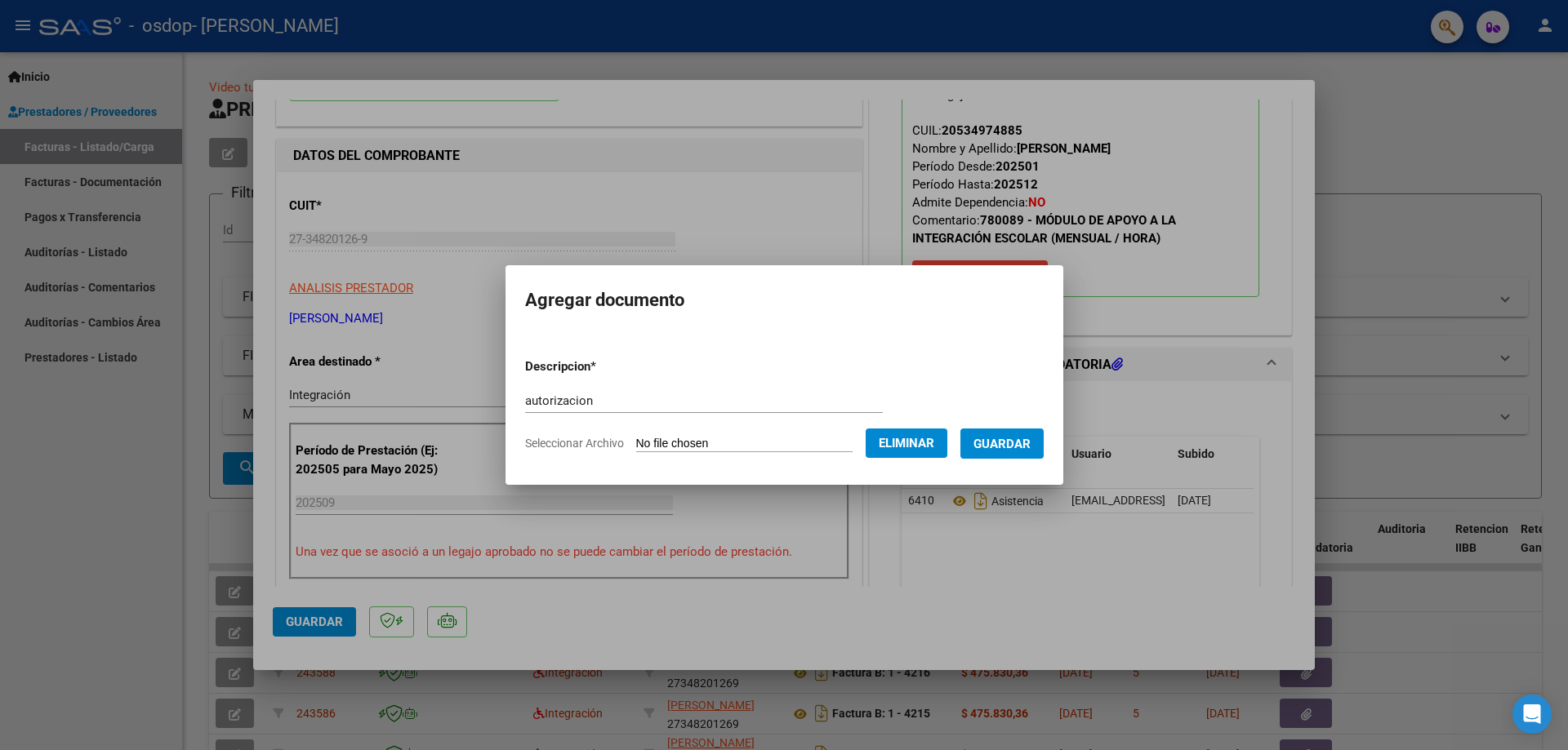
click at [1025, 439] on span "Guardar" at bounding box center [1002, 444] width 57 height 14
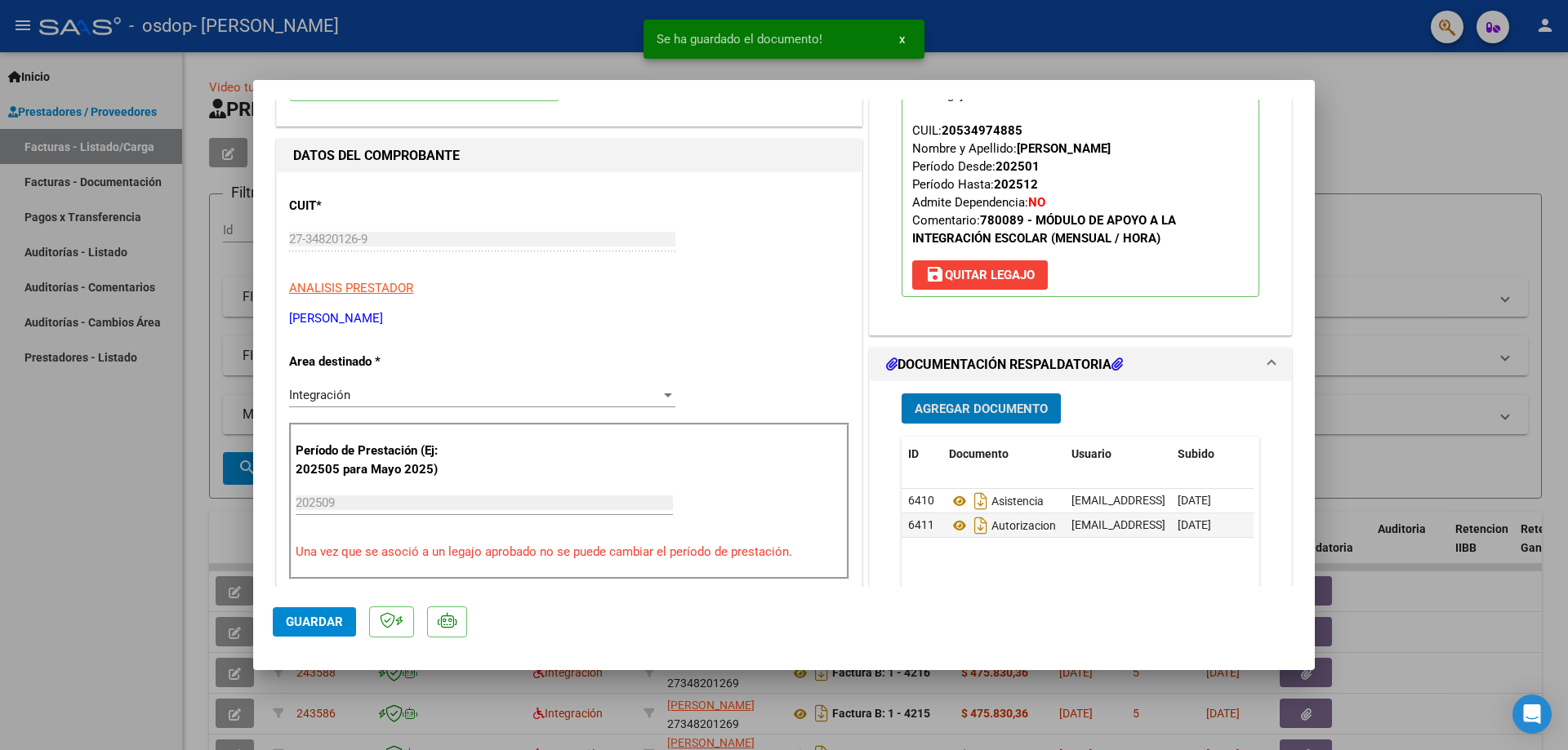
click at [320, 618] on span "Guardar" at bounding box center [314, 622] width 57 height 14
click at [87, 557] on div at bounding box center [784, 375] width 1568 height 750
type input "$ 0,00"
